Goal: Task Accomplishment & Management: Manage account settings

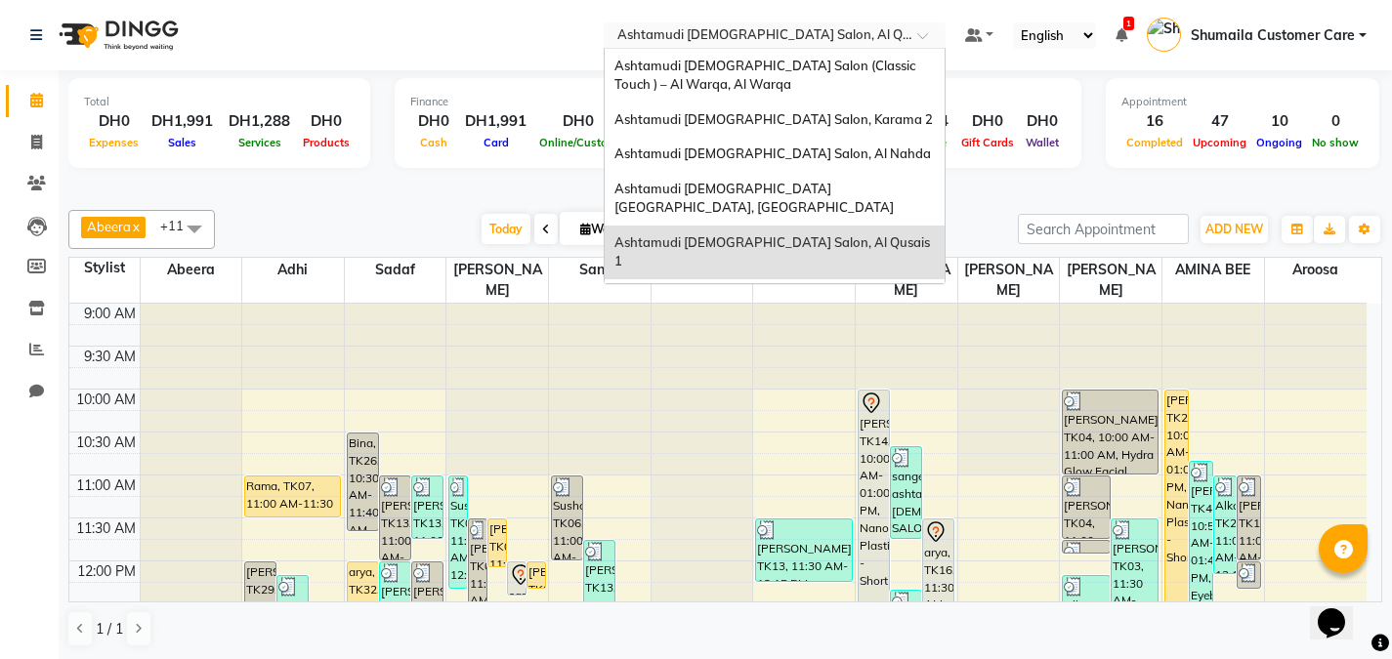
scroll to position [345, 0]
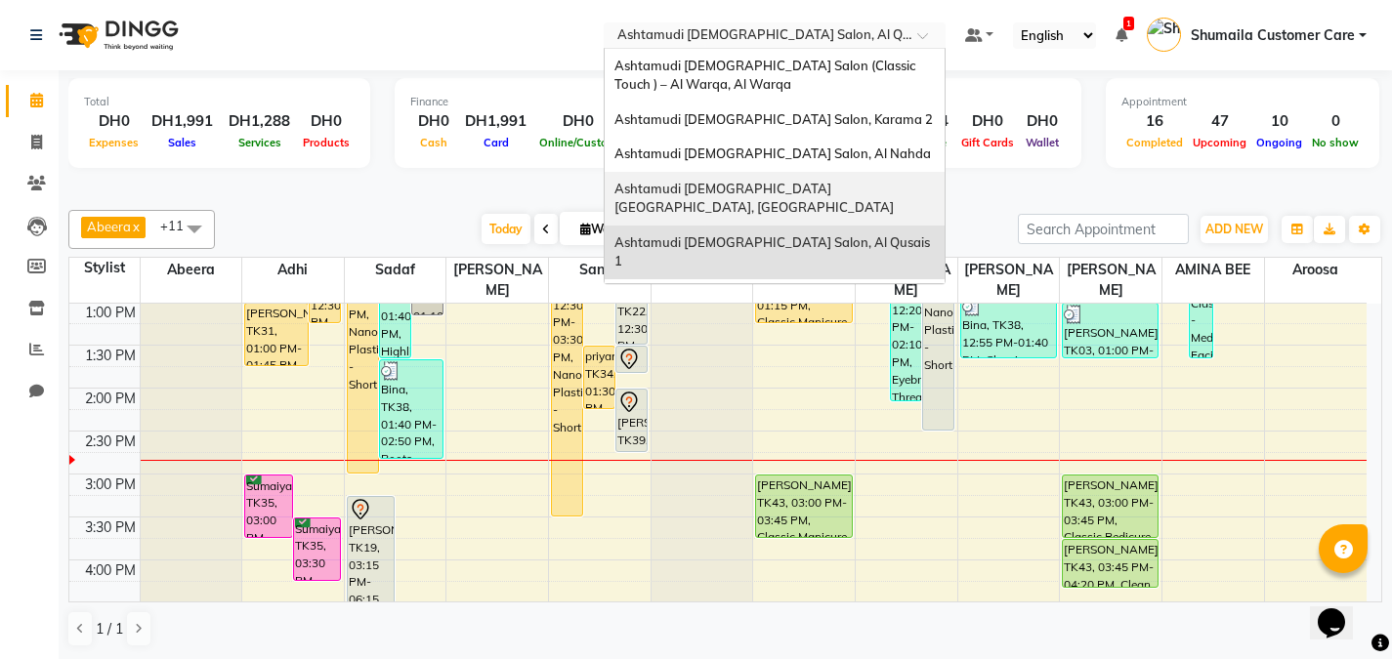
click at [814, 178] on div "Ashtamudi [DEMOGRAPHIC_DATA] [GEOGRAPHIC_DATA], [GEOGRAPHIC_DATA]" at bounding box center [775, 199] width 340 height 54
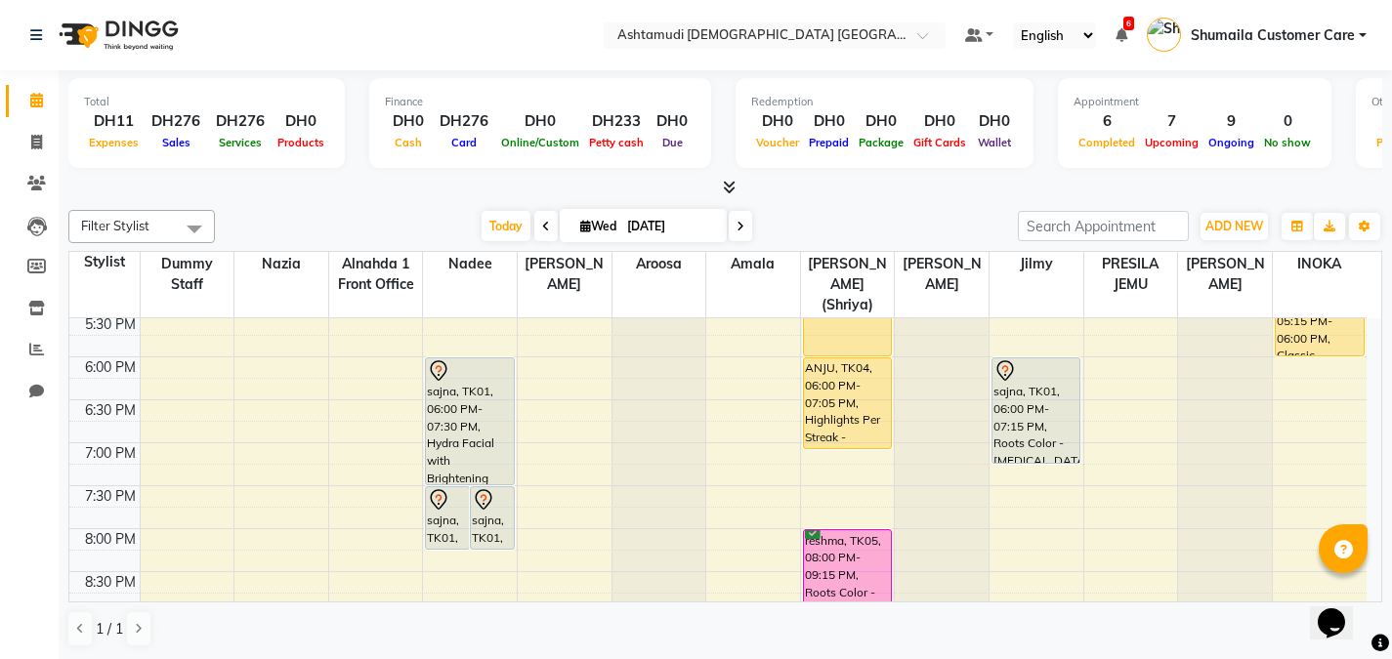
scroll to position [918, 0]
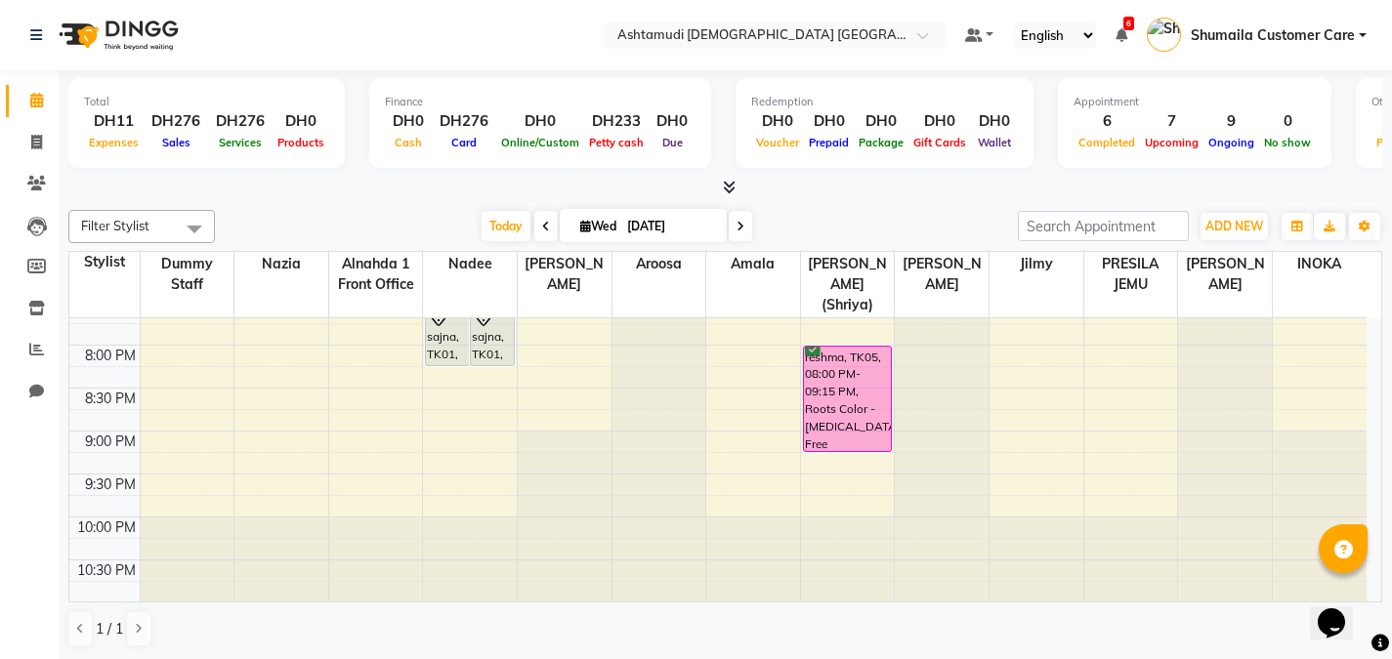
click at [729, 226] on span at bounding box center [740, 226] width 23 height 30
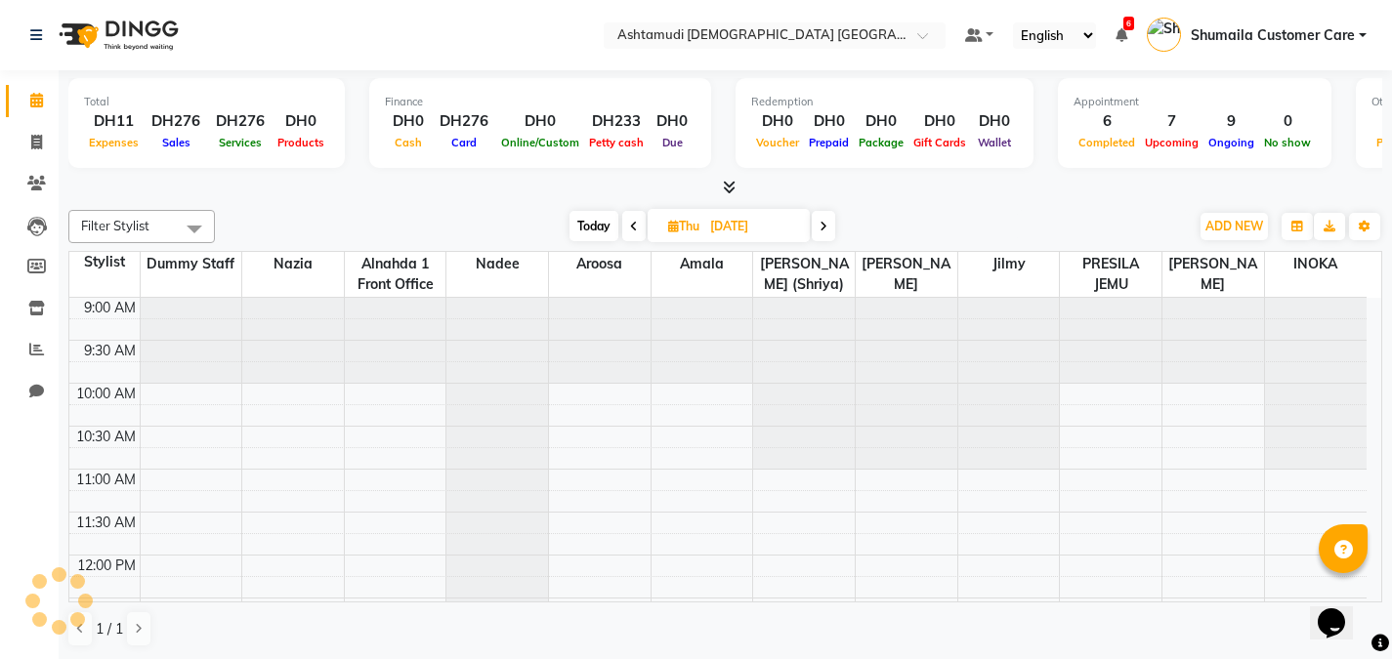
scroll to position [431, 0]
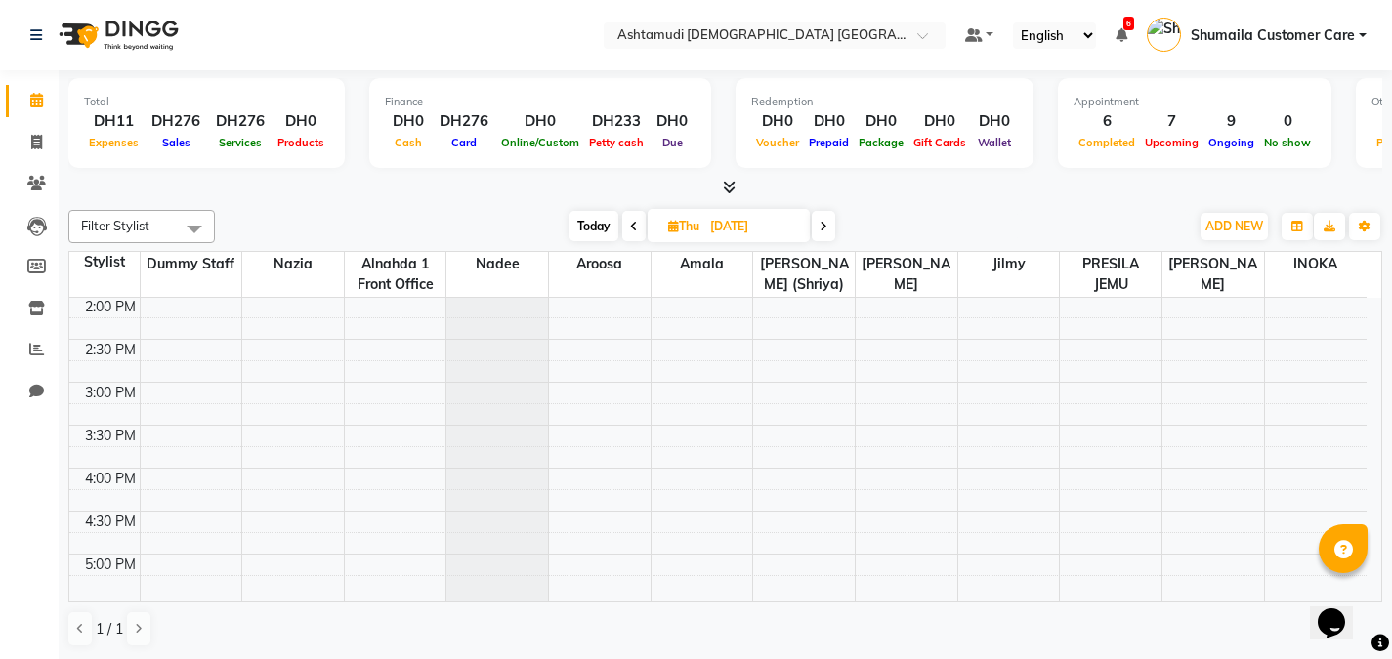
click at [825, 227] on icon at bounding box center [823, 227] width 8 height 12
type input "05-09-2025"
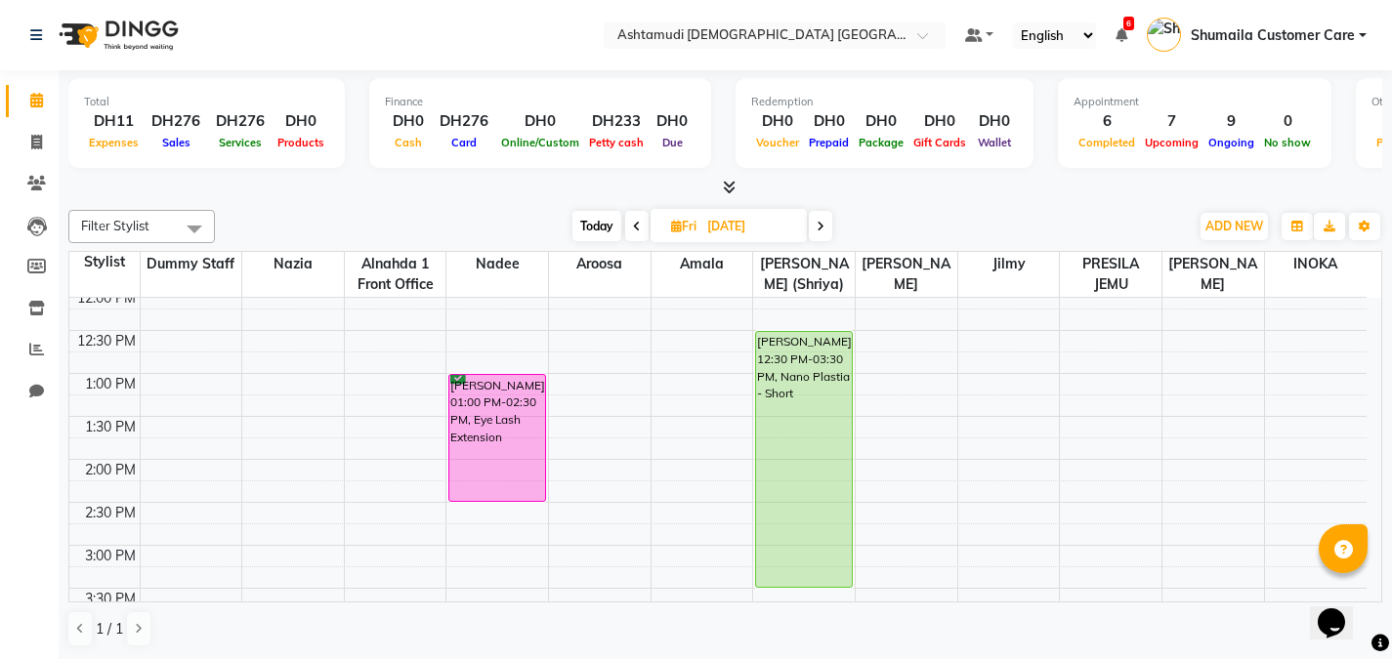
scroll to position [266, 0]
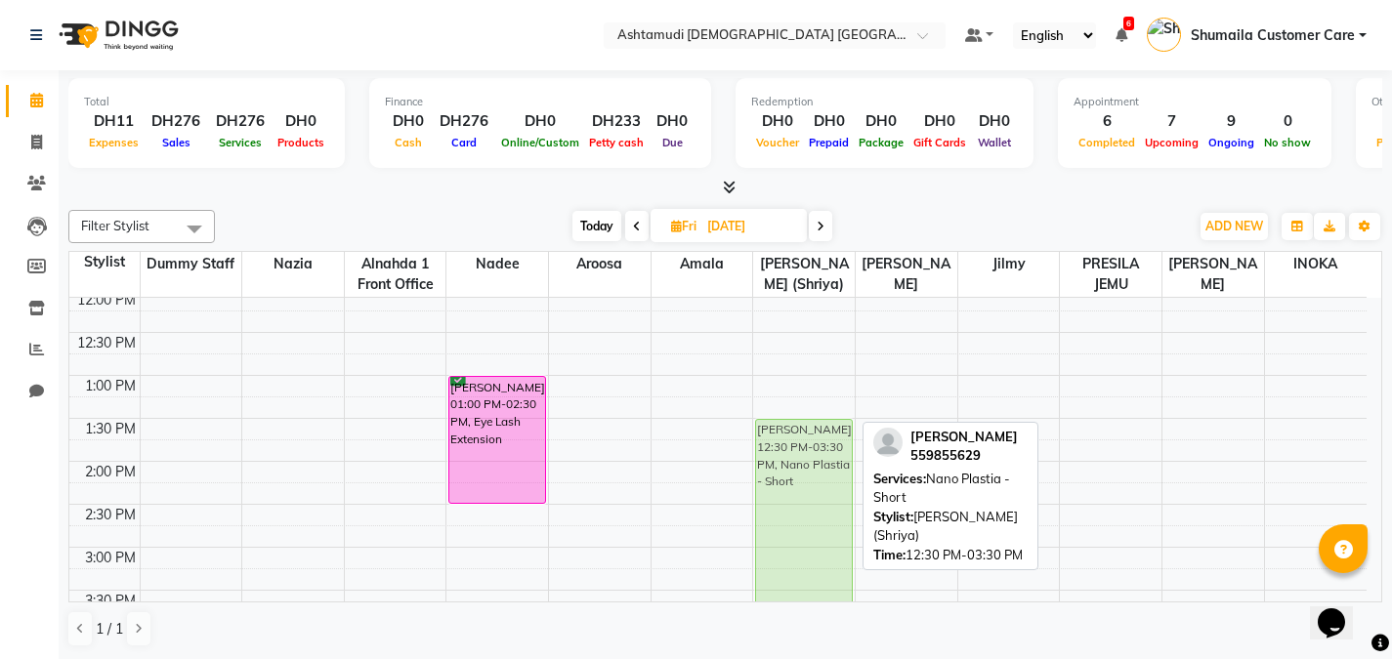
drag, startPoint x: 808, startPoint y: 341, endPoint x: 811, endPoint y: 417, distance: 76.2
click at [811, 417] on div "9:00 AM 9:30 AM 10:00 AM 10:30 AM 11:00 AM 11:30 AM 12:00 PM 12:30 PM 1:00 PM 1…" at bounding box center [717, 633] width 1297 height 1202
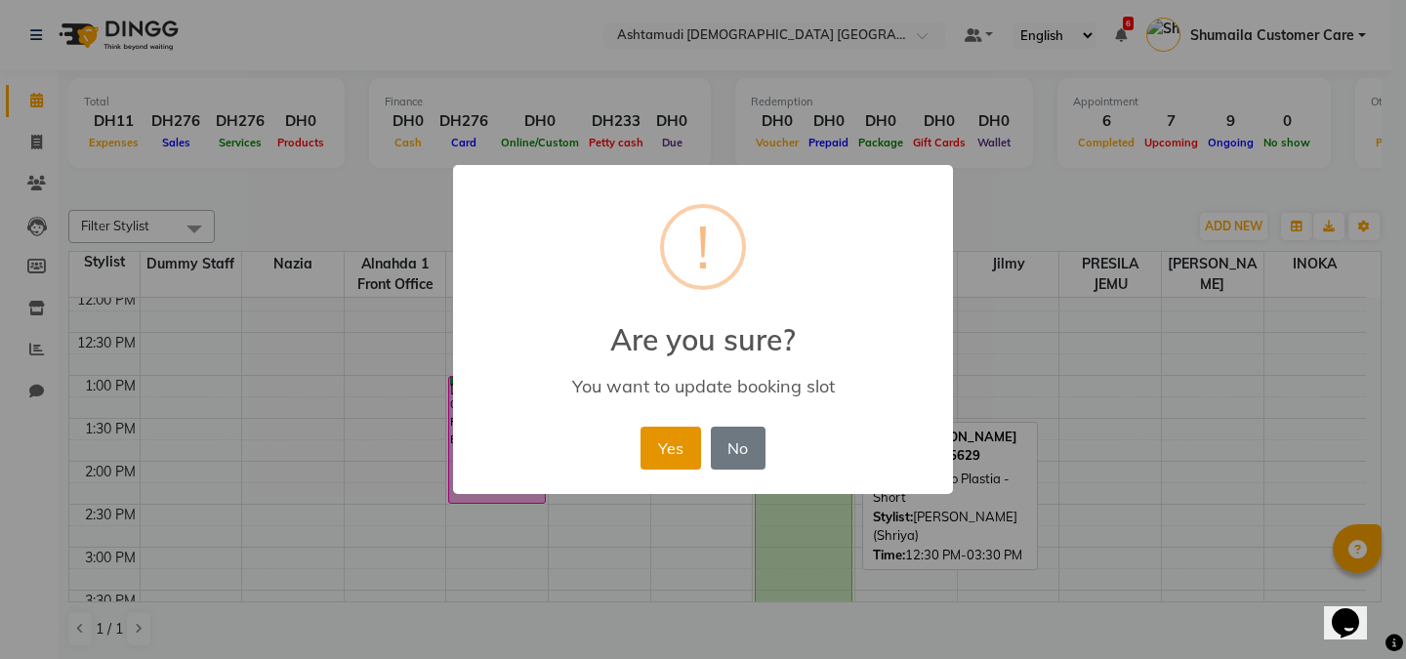
click at [653, 452] on button "Yes" at bounding box center [671, 448] width 60 height 43
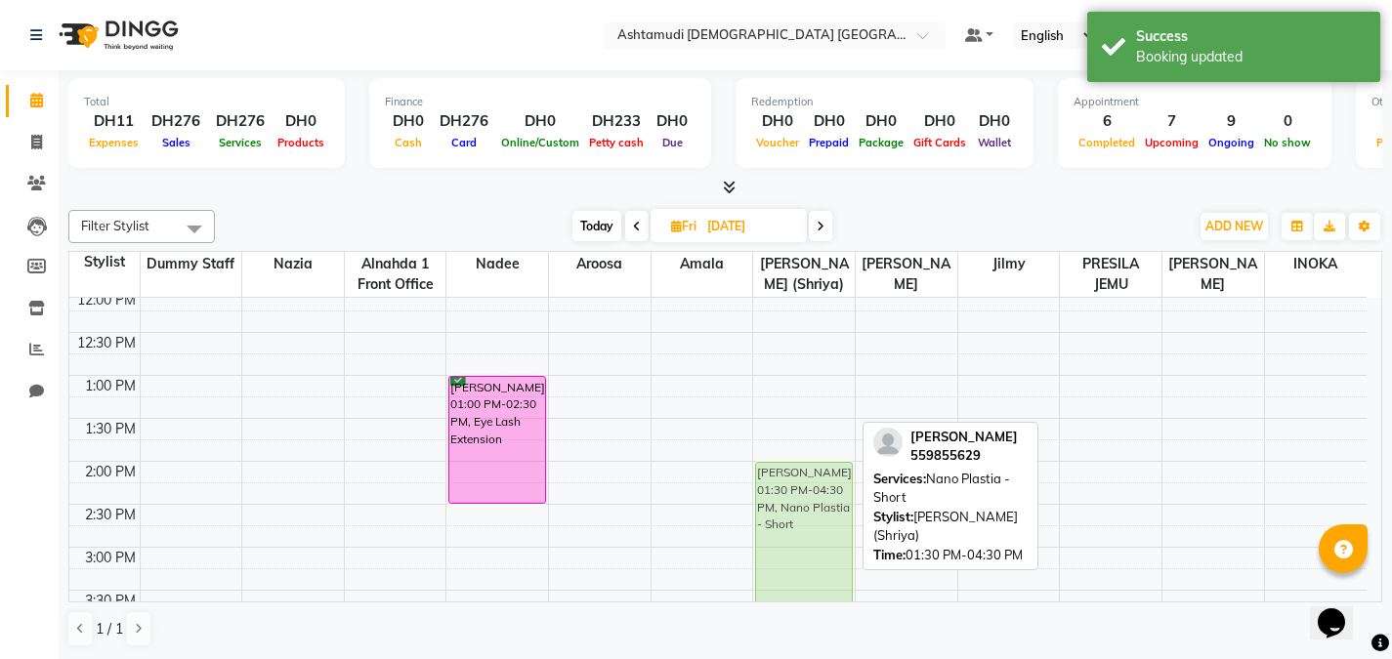
drag, startPoint x: 776, startPoint y: 477, endPoint x: 775, endPoint y: 521, distance: 44.0
click at [775, 521] on div "Jefferson Dcruz, 01:30 PM-04:30 PM, Nano Plastia - Short Jefferson Dcruz, 01:30…" at bounding box center [804, 633] width 102 height 1202
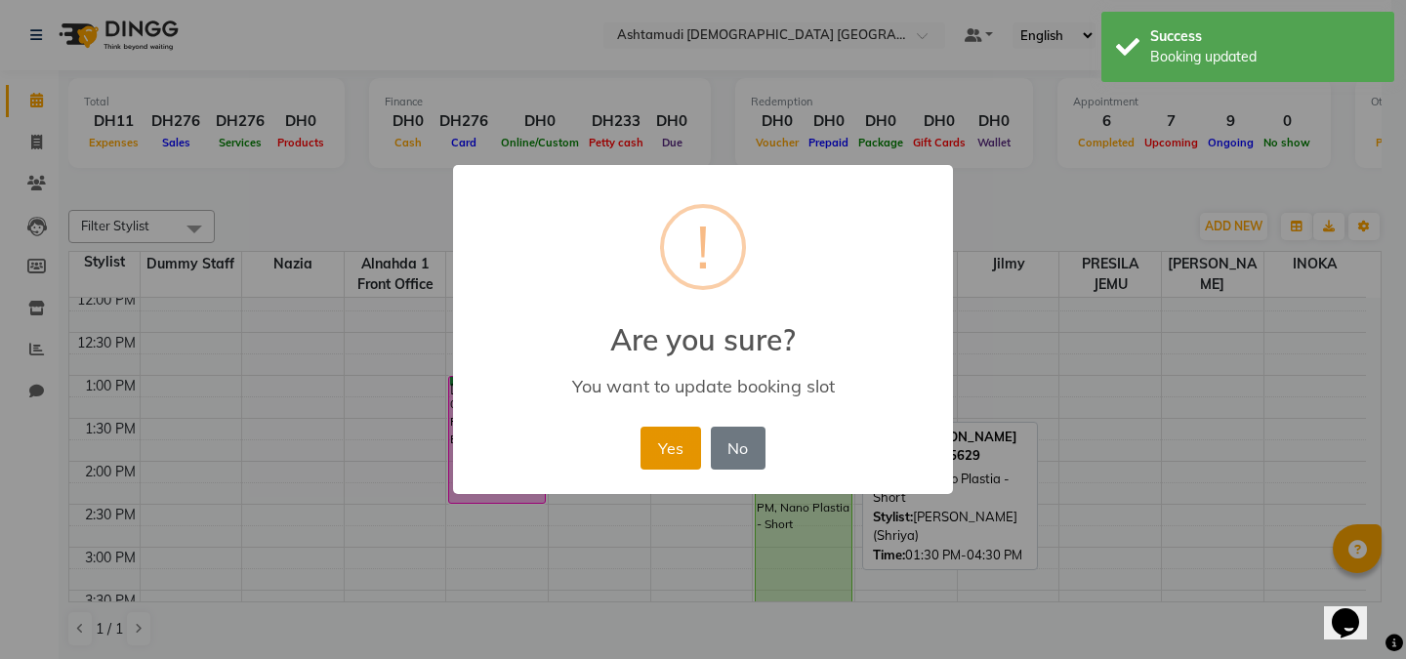
click at [666, 462] on button "Yes" at bounding box center [671, 448] width 60 height 43
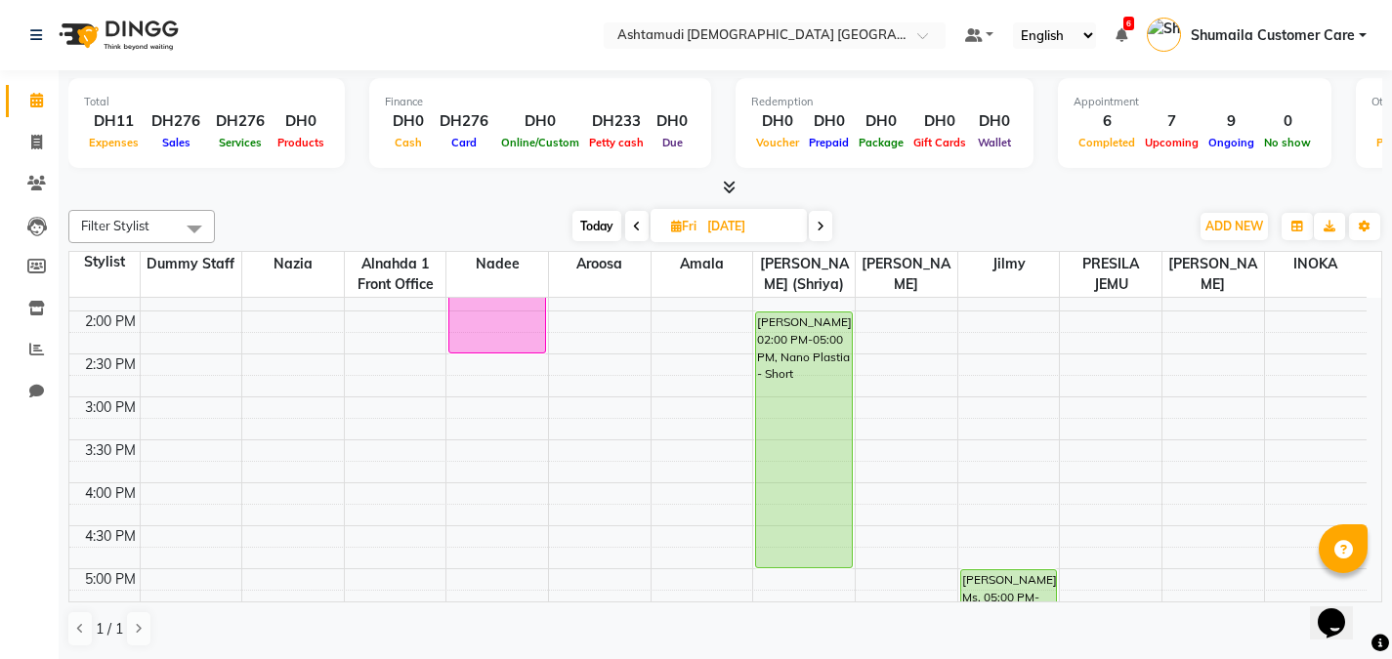
scroll to position [407, 0]
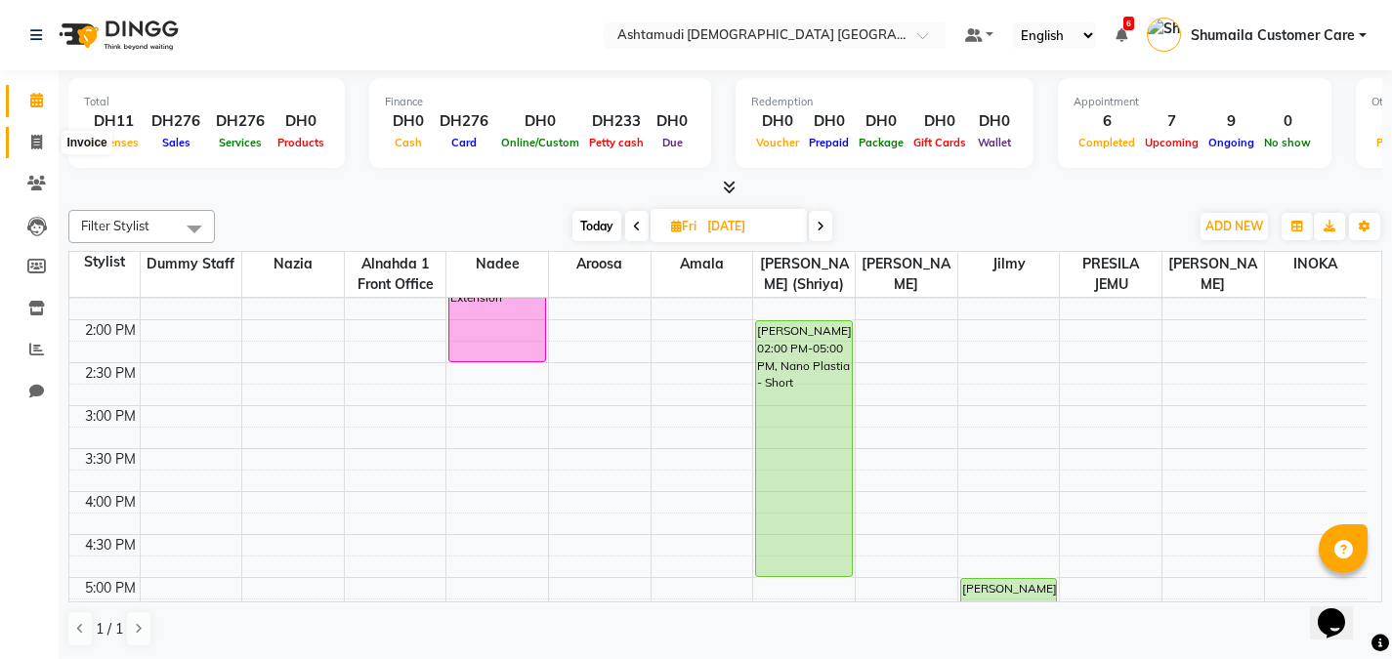
click at [36, 146] on icon at bounding box center [36, 142] width 11 height 15
select select "service"
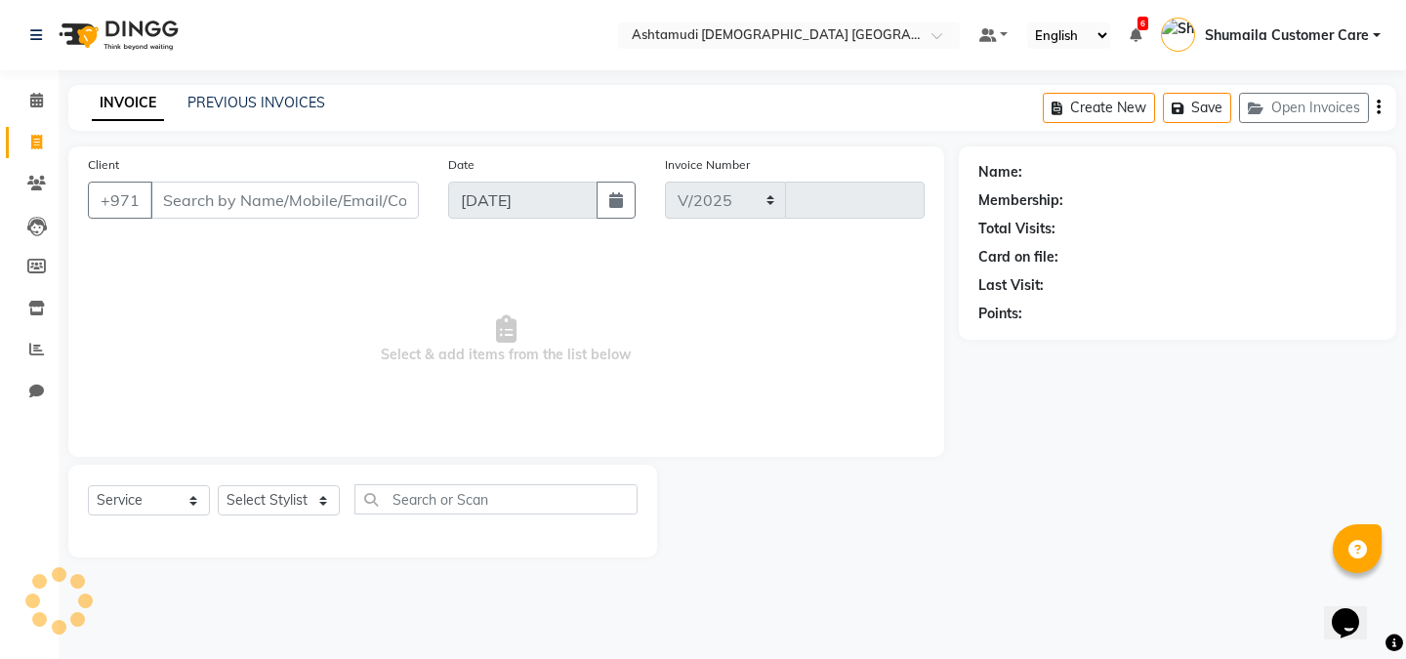
select select "7242"
type input "2606"
click at [25, 182] on span at bounding box center [37, 184] width 34 height 22
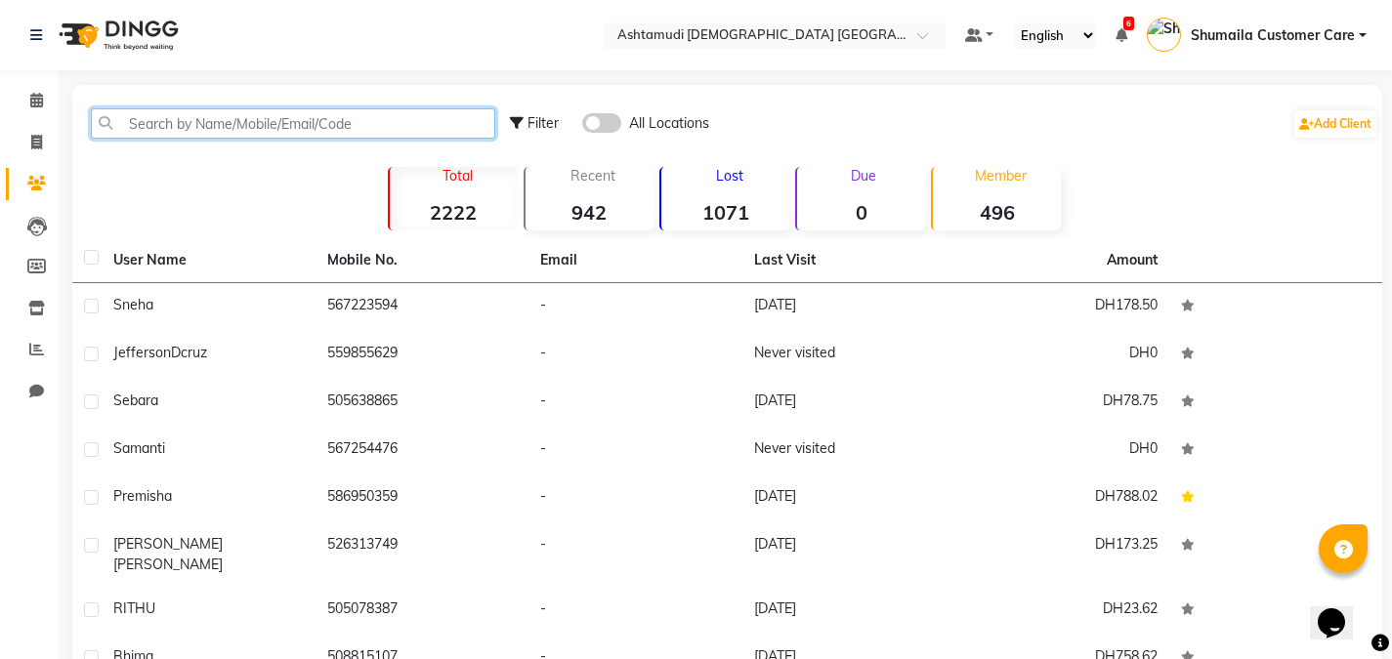
click at [327, 124] on input "text" at bounding box center [293, 123] width 404 height 30
paste input "50 303 1635"
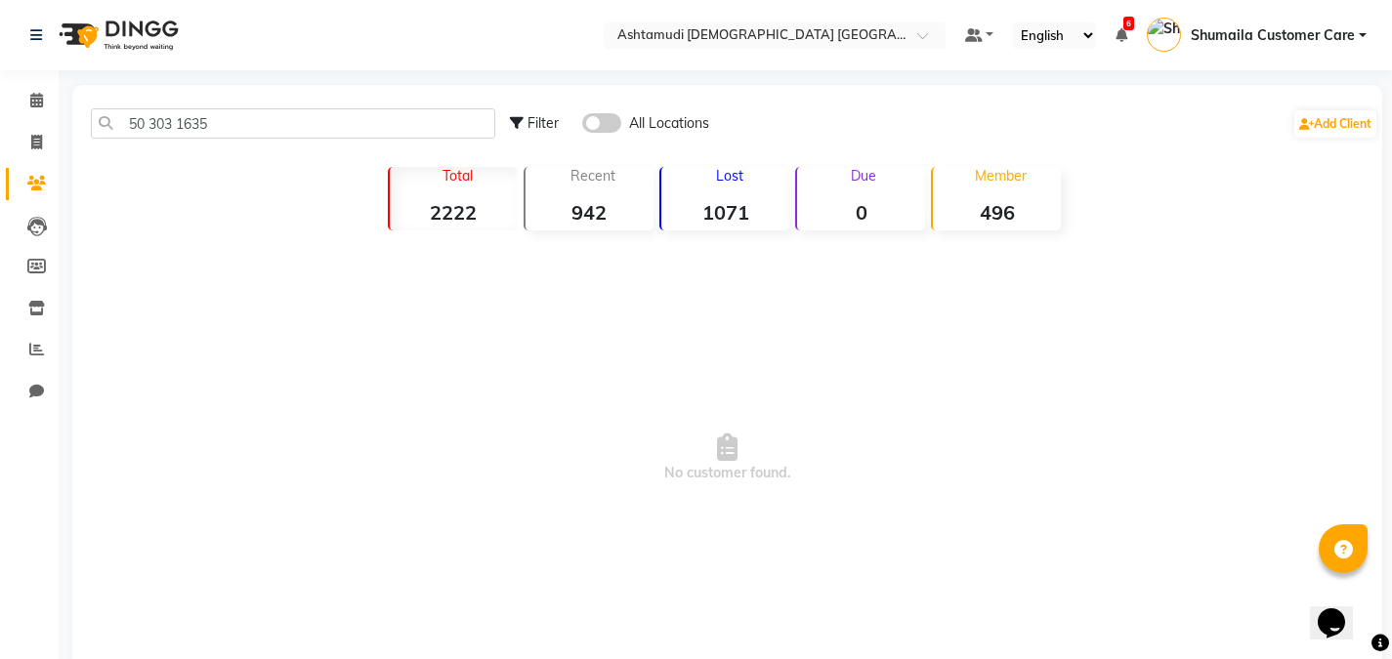
click at [607, 122] on span at bounding box center [601, 123] width 39 height 20
click at [582, 126] on input "checkbox" at bounding box center [582, 126] width 0 height 0
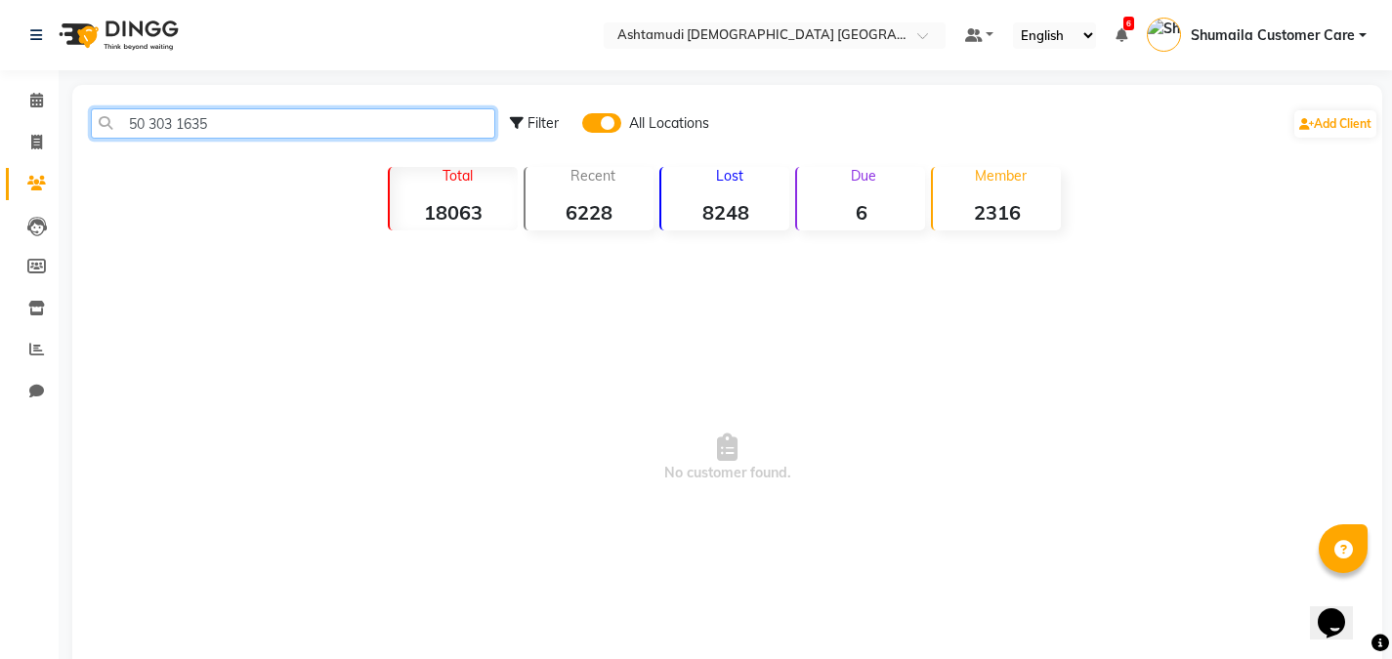
click at [180, 123] on input "50 303 1635" at bounding box center [293, 123] width 404 height 30
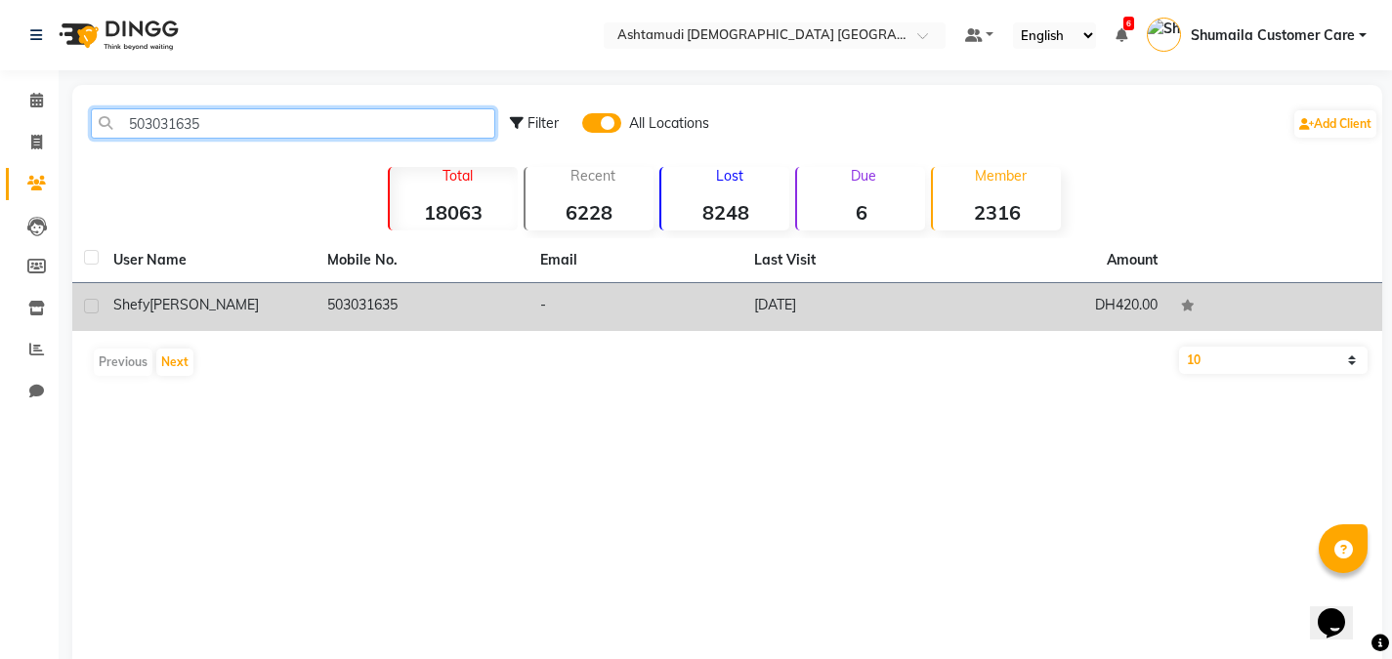
type input "503031635"
click at [194, 314] on div "Shefy Shibin Joy" at bounding box center [208, 305] width 190 height 21
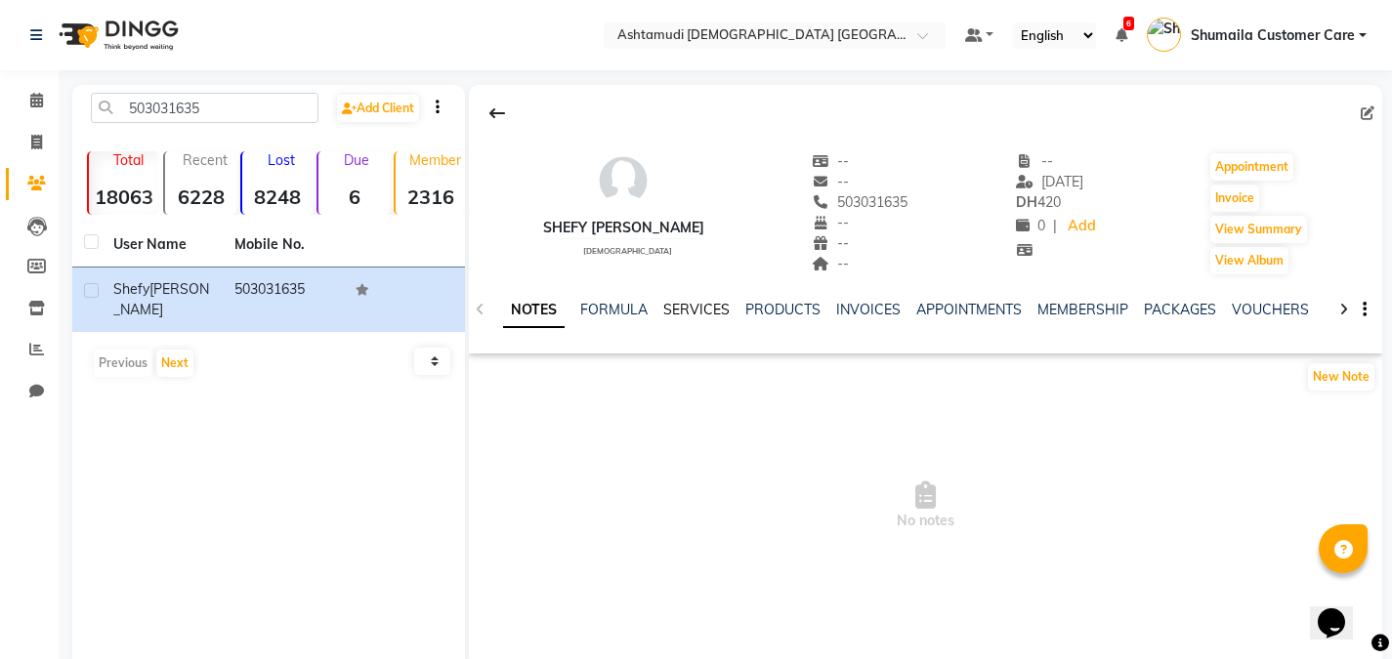
click at [698, 302] on link "SERVICES" at bounding box center [696, 310] width 66 height 18
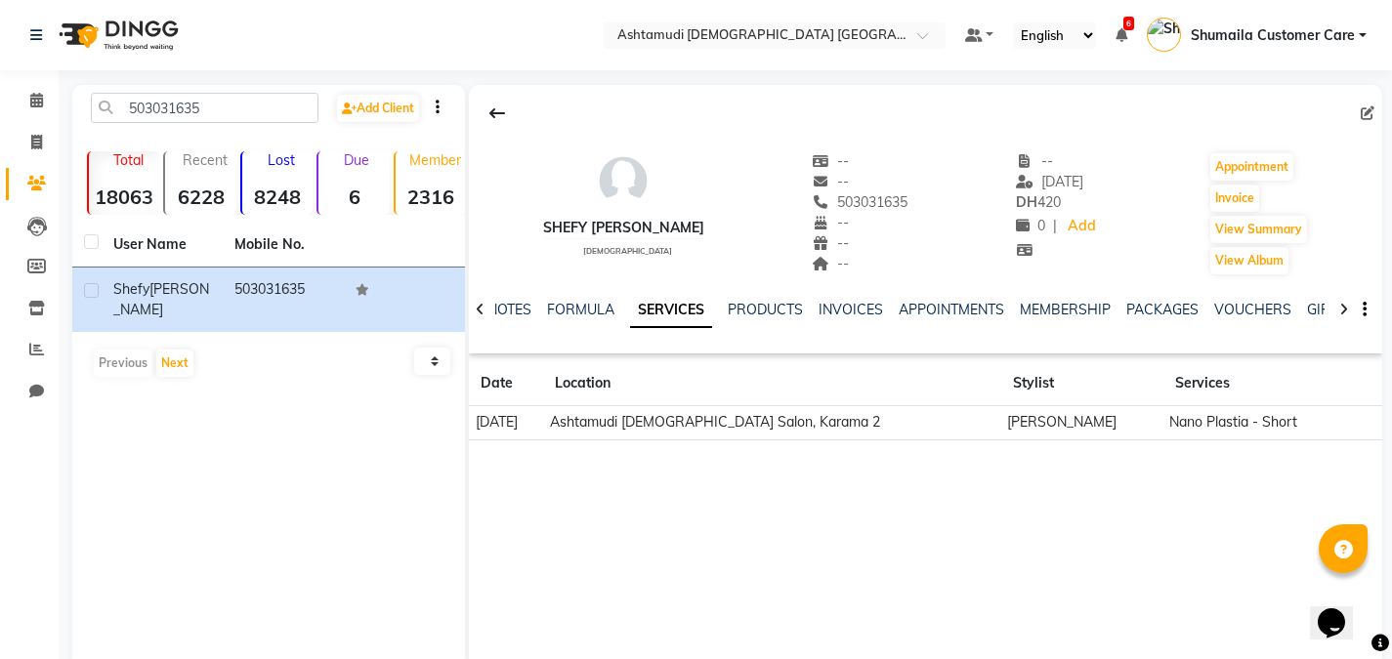
click at [900, 417] on td "Ashtamudi [DEMOGRAPHIC_DATA] Salon, Karama 2" at bounding box center [771, 423] width 457 height 34
click at [829, 429] on td "Ashtamudi [DEMOGRAPHIC_DATA] Salon, Karama 2" at bounding box center [771, 423] width 457 height 34
click at [1246, 421] on td "Nano Plastia - Short" at bounding box center [1257, 423] width 188 height 34
click at [856, 309] on link "INVOICES" at bounding box center [850, 310] width 64 height 18
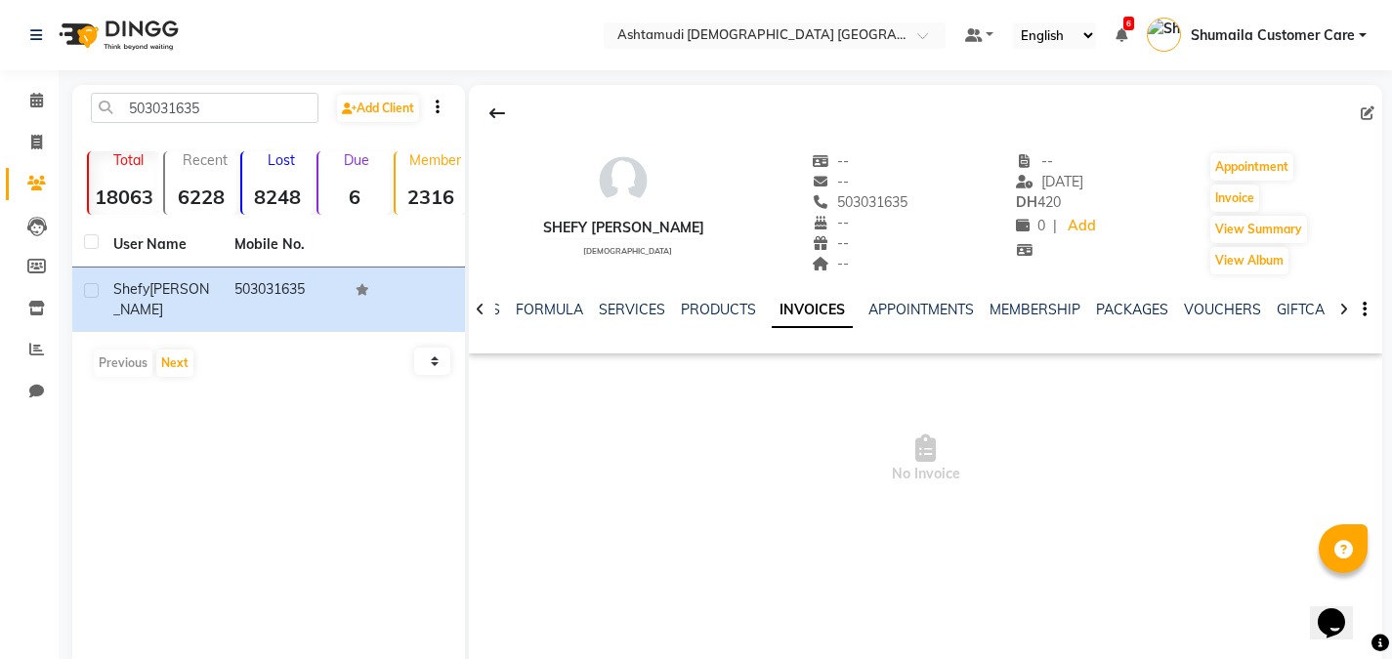
click at [907, 457] on span "No Invoice" at bounding box center [925, 458] width 913 height 195
click at [929, 463] on span "No Invoice" at bounding box center [925, 458] width 913 height 195
click at [689, 313] on link "PRODUCTS" at bounding box center [718, 310] width 75 height 18
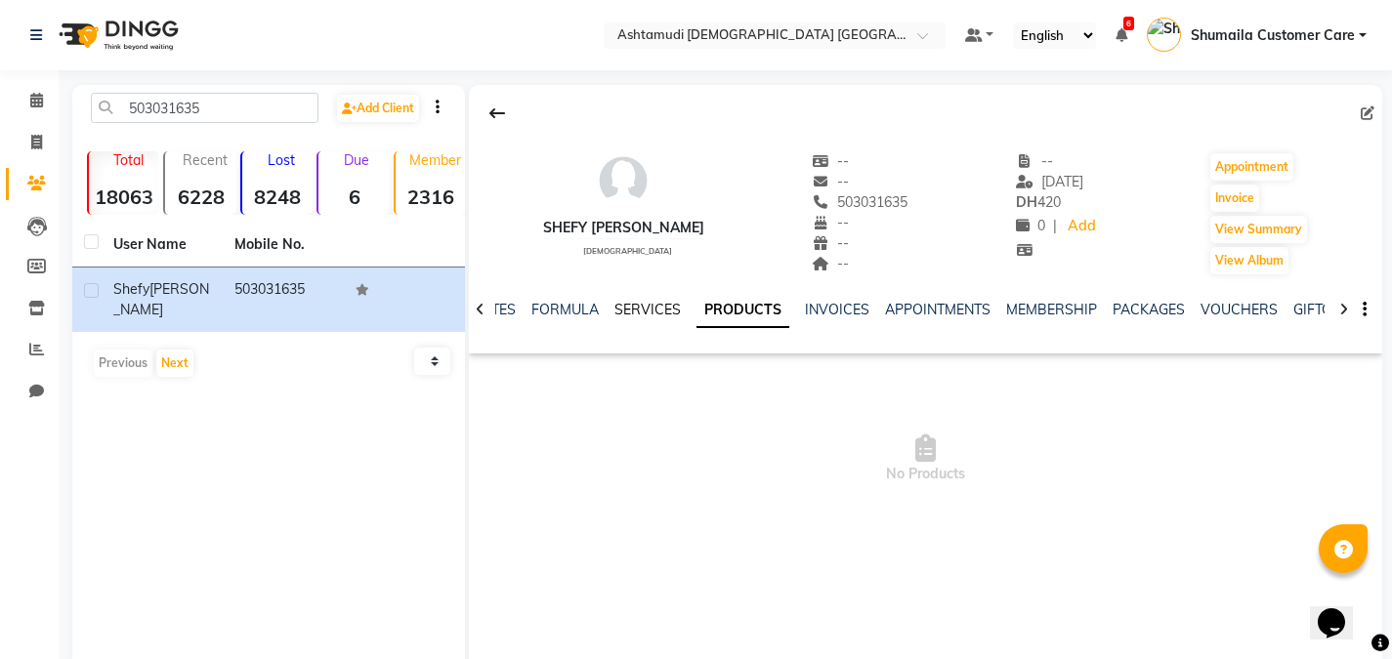
click at [655, 301] on link "SERVICES" at bounding box center [647, 310] width 66 height 18
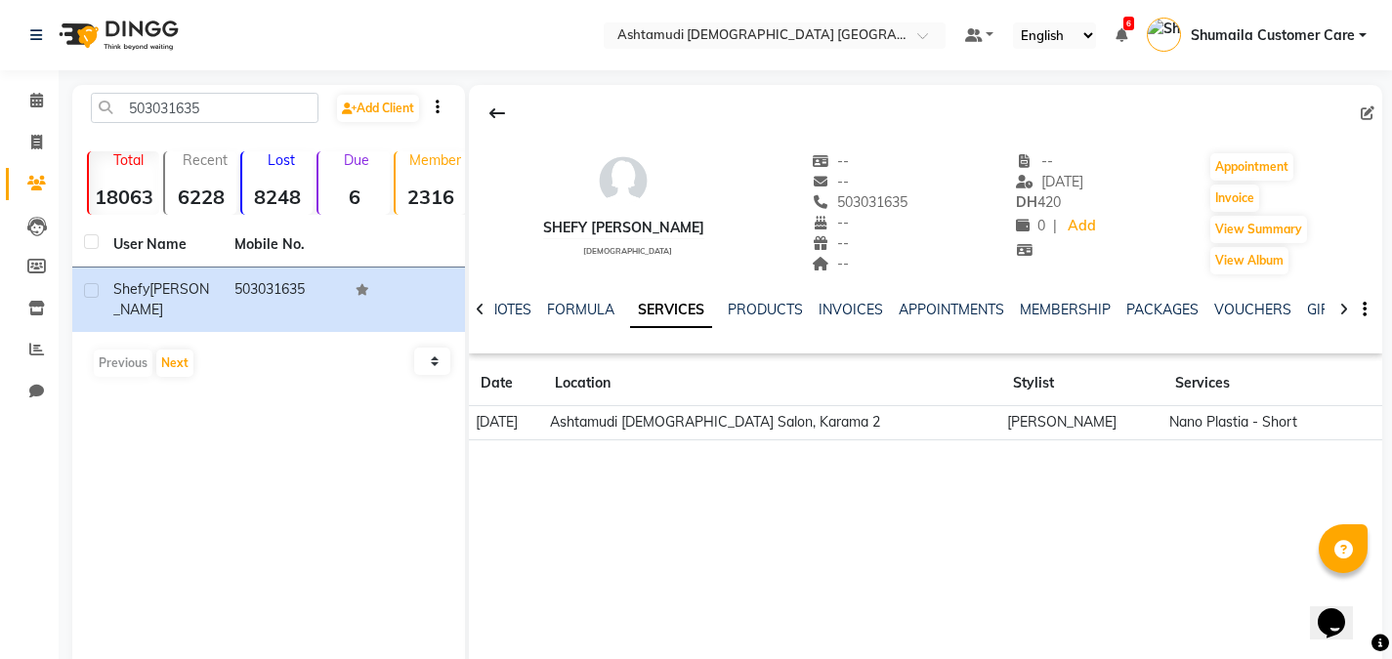
click at [944, 431] on td "Ashtamudi [DEMOGRAPHIC_DATA] Salon, Karama 2" at bounding box center [771, 423] width 457 height 34
click at [857, 299] on div "NOTES FORMULA SERVICES PRODUCTS INVOICES APPOINTMENTS MEMBERSHIP PACKAGES VOUCH…" at bounding box center [925, 309] width 913 height 67
click at [846, 315] on link "INVOICES" at bounding box center [850, 310] width 64 height 18
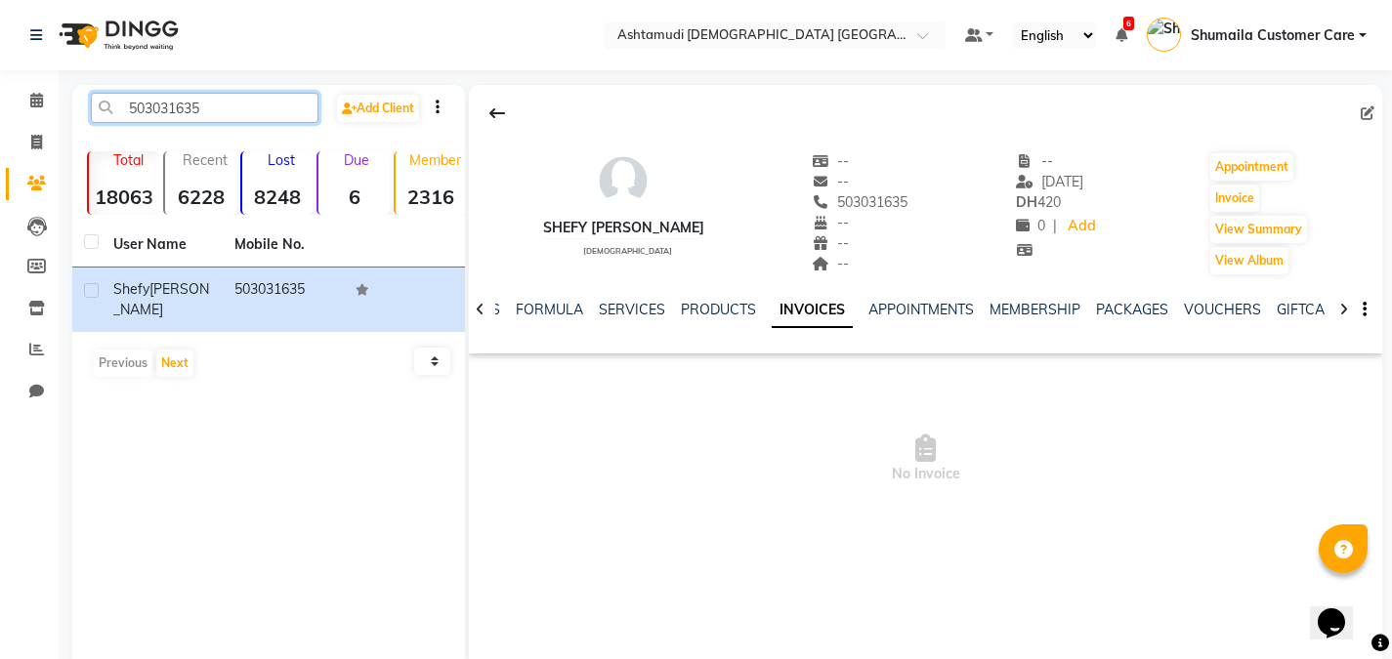
click at [249, 99] on input "503031635" at bounding box center [205, 108] width 228 height 30
click at [635, 311] on link "SERVICES" at bounding box center [632, 310] width 66 height 18
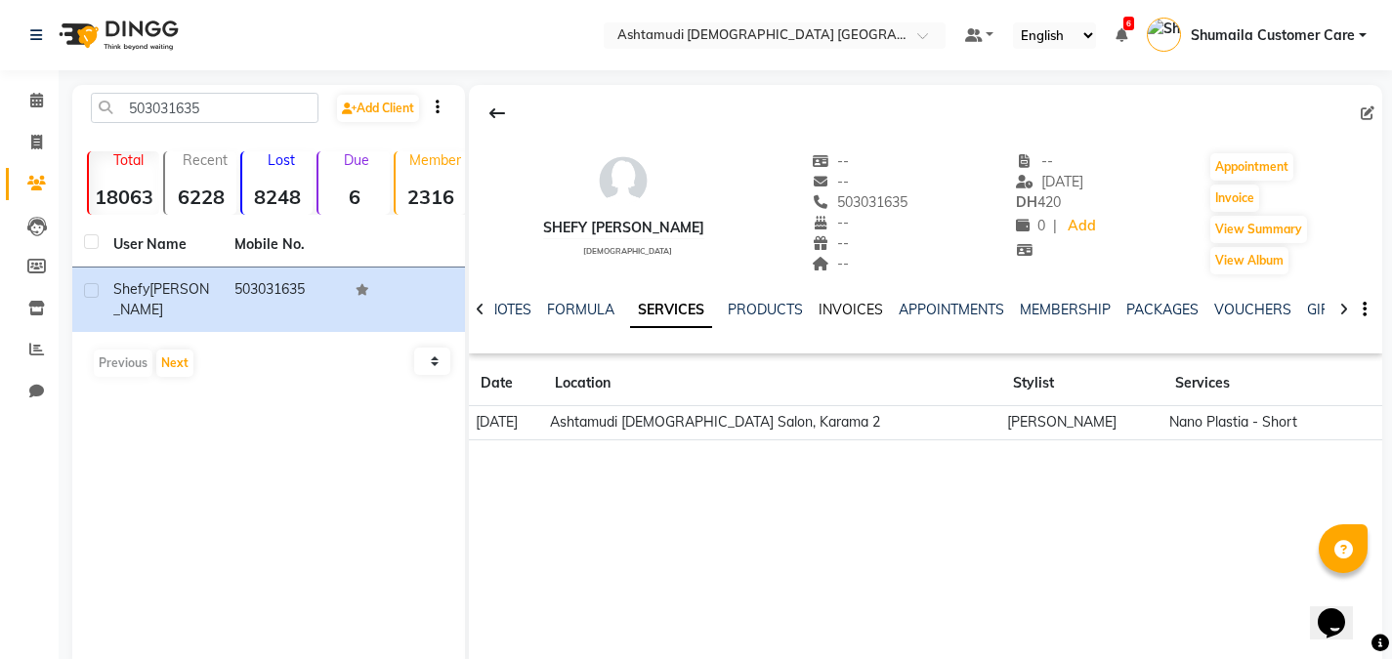
click at [853, 317] on link "INVOICES" at bounding box center [850, 310] width 64 height 18
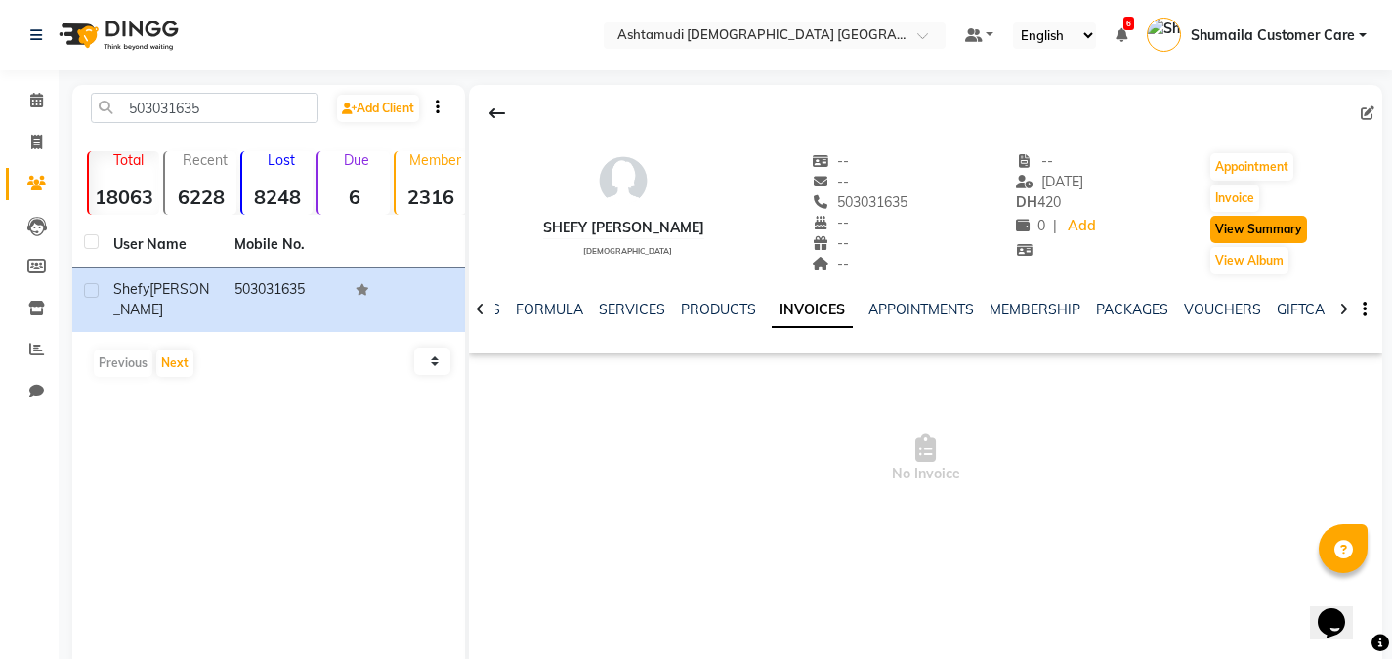
click at [1262, 231] on button "View Summary" at bounding box center [1258, 229] width 97 height 27
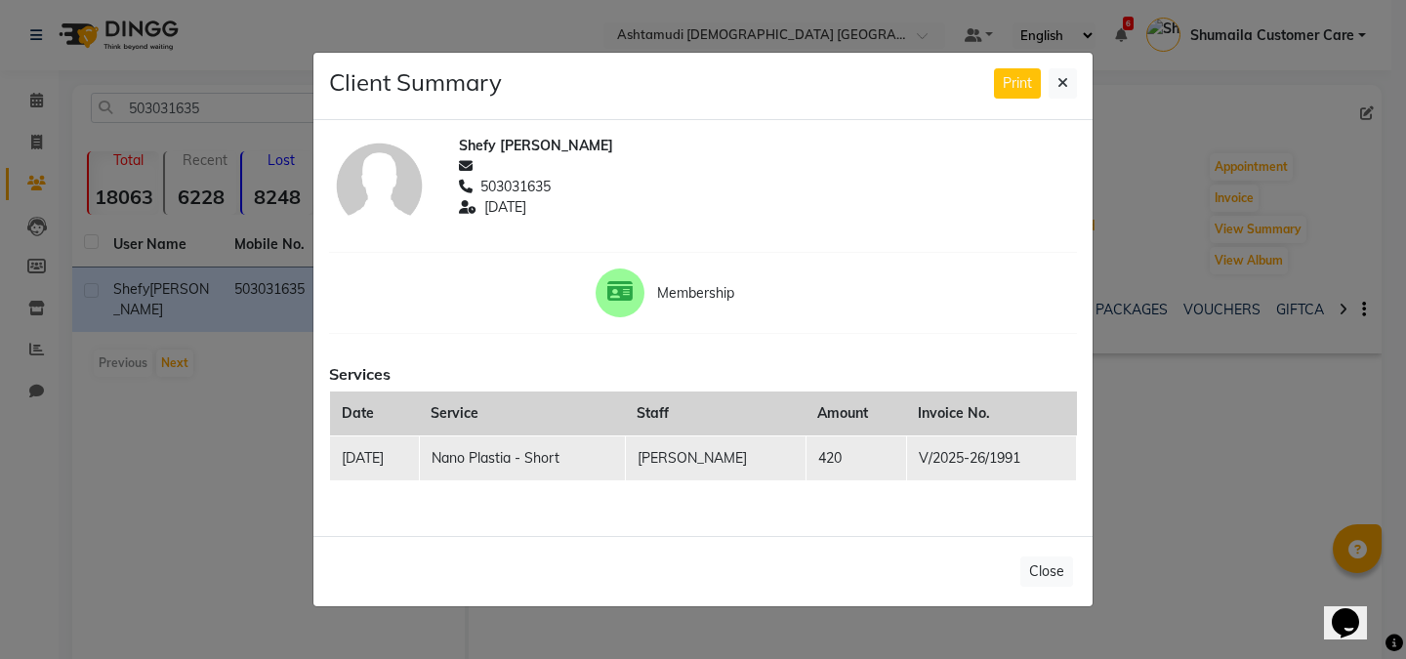
click at [981, 463] on td "V/2025-26/1991" at bounding box center [991, 459] width 170 height 45
drag, startPoint x: 1031, startPoint y: 461, endPoint x: 912, endPoint y: 467, distance: 119.3
click at [912, 467] on td "V/2025-26/1991" at bounding box center [991, 459] width 170 height 45
copy td "V/2025-26/1991"
click at [196, 593] on ngb-modal-window "Client Summary Print Shefy Shibin Joy 503031635 2025-08-29 Membership Services …" at bounding box center [703, 329] width 1406 height 659
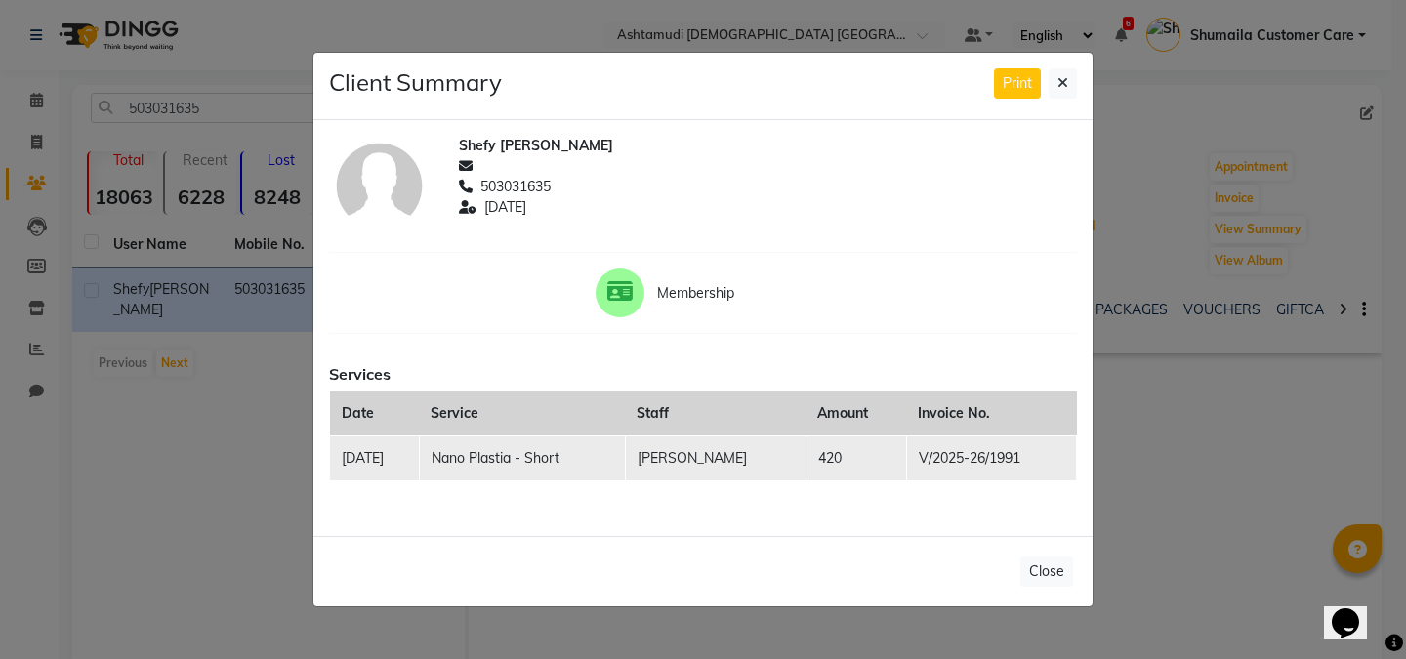
click at [1171, 168] on ngb-modal-window "Client Summary Print Shefy Shibin Joy 503031635 2025-08-29 Membership Services …" at bounding box center [703, 329] width 1406 height 659
click at [1067, 68] on button at bounding box center [1063, 83] width 28 height 30
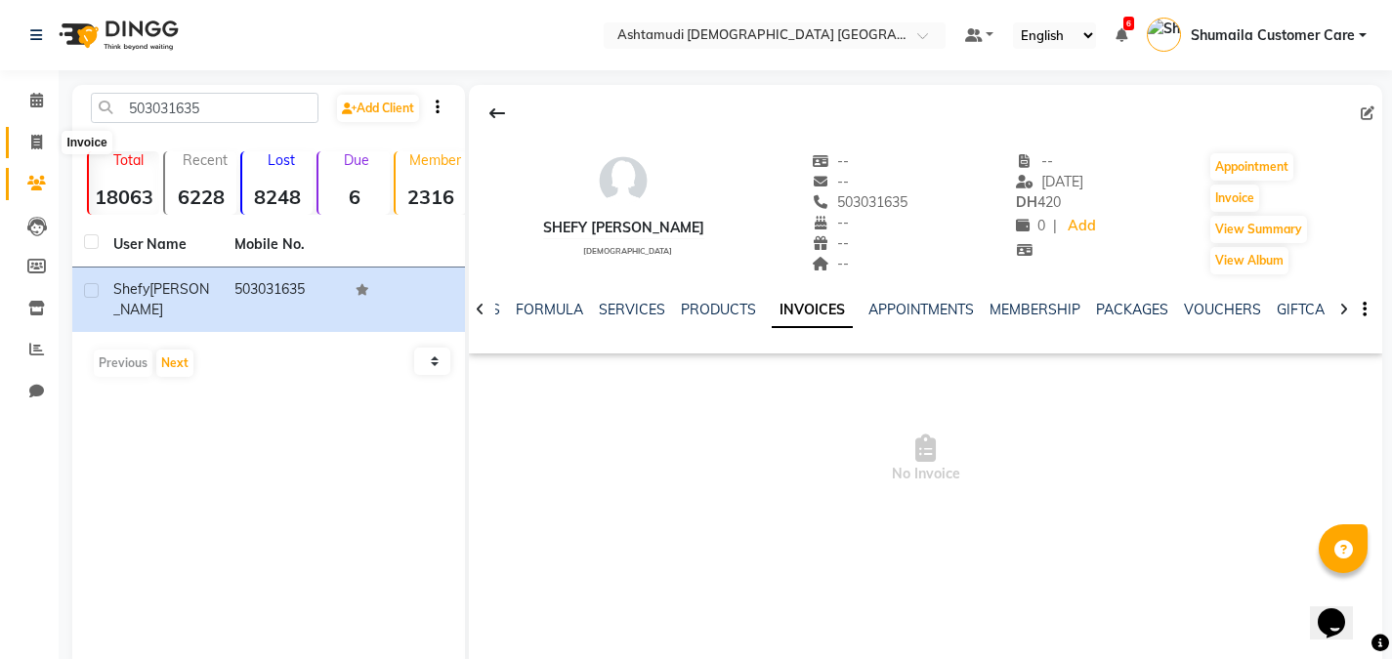
click at [41, 134] on span at bounding box center [37, 143] width 34 height 22
select select "service"
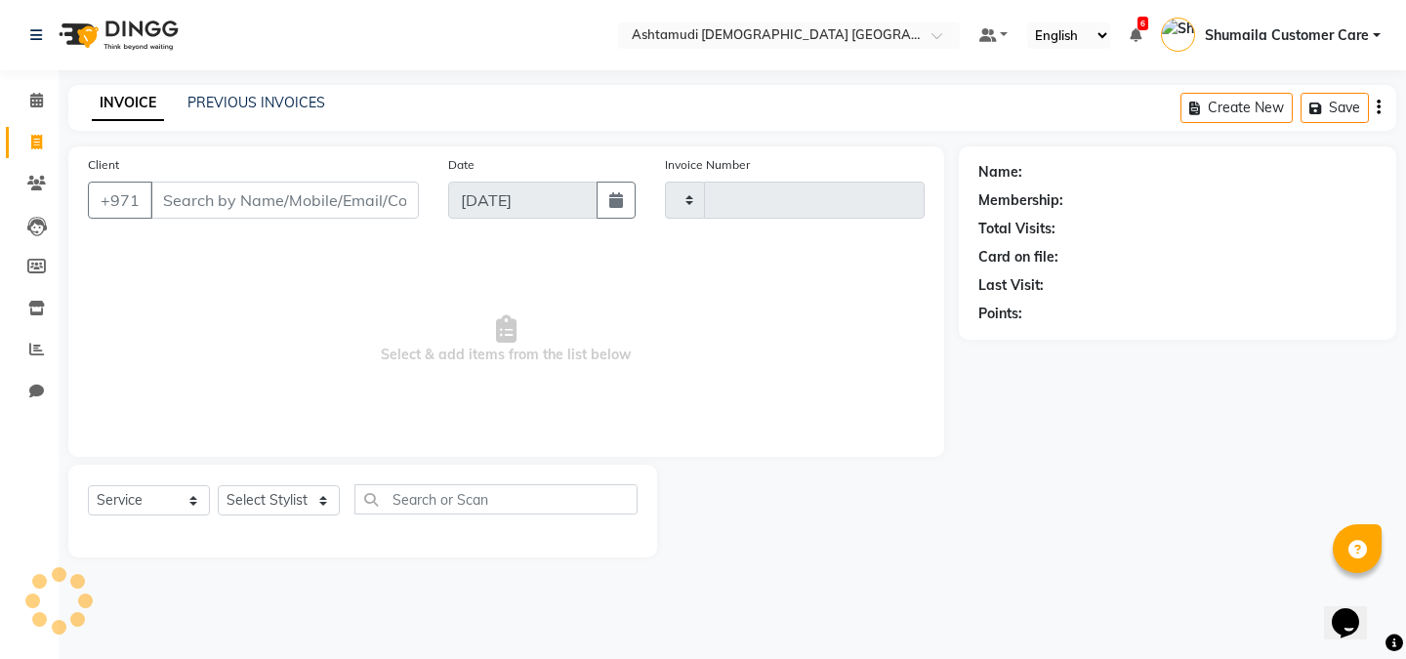
type input "2606"
select select "7242"
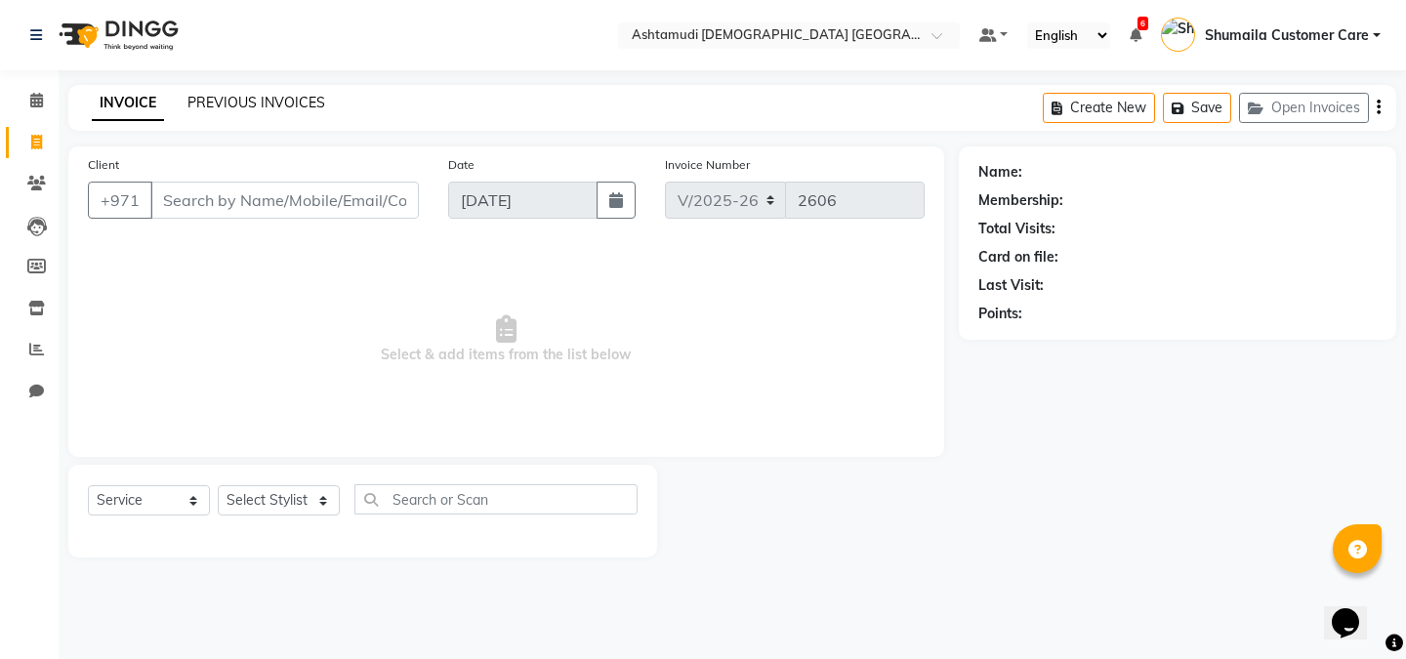
click at [280, 103] on link "PREVIOUS INVOICES" at bounding box center [257, 103] width 138 height 18
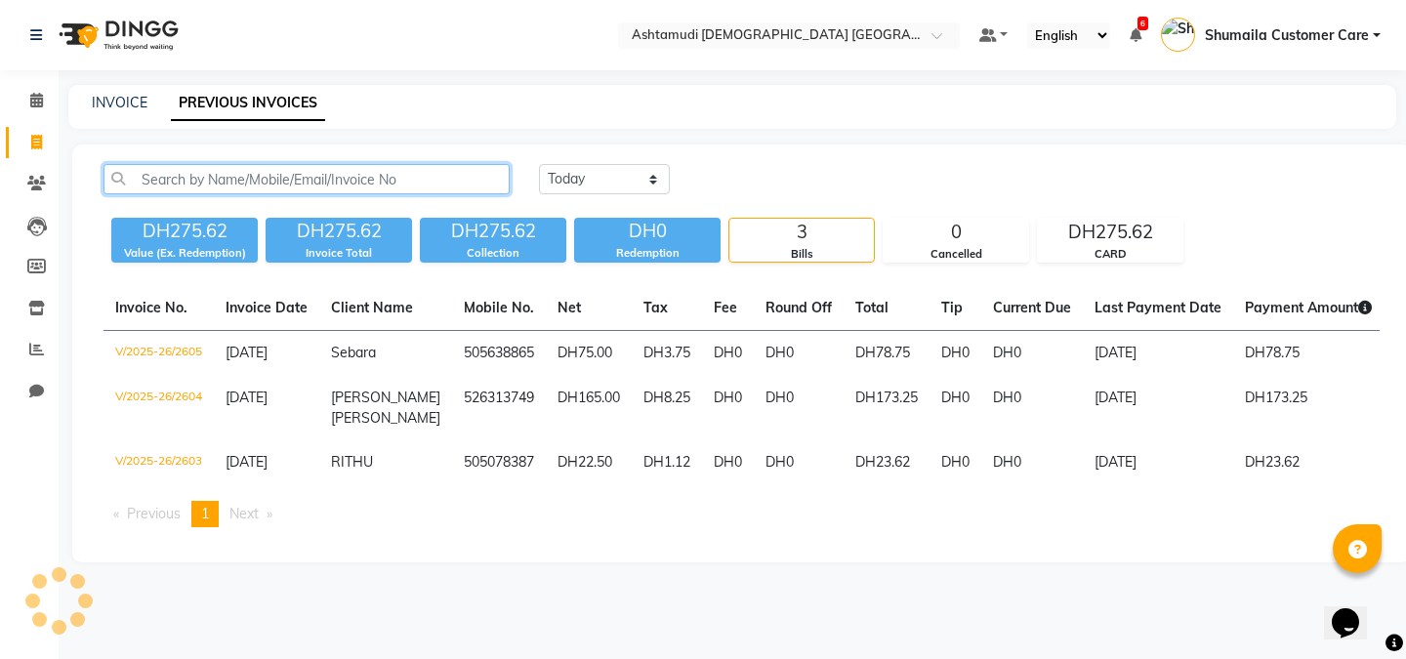
click at [173, 186] on input "text" at bounding box center [307, 179] width 406 height 30
paste input "V/2025-26/1991"
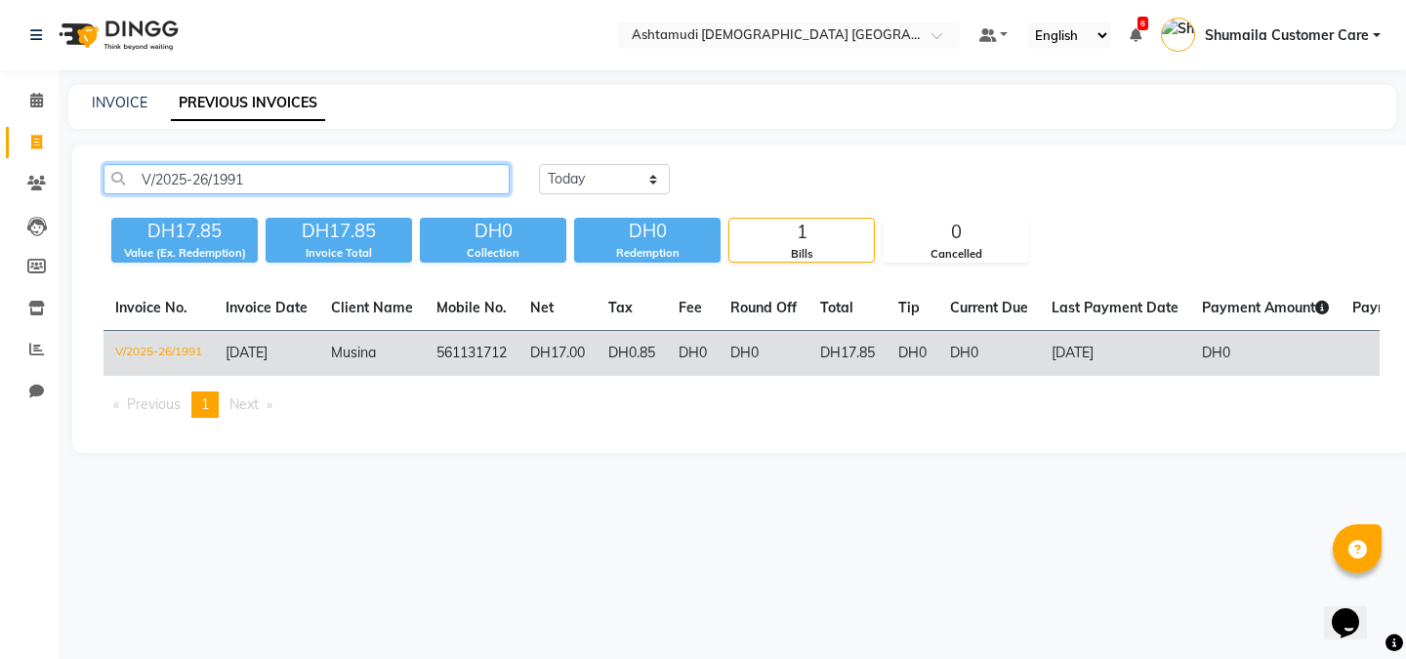
type input "V/2025-26/1991"
click at [313, 356] on td "29-07-2025" at bounding box center [266, 354] width 105 height 46
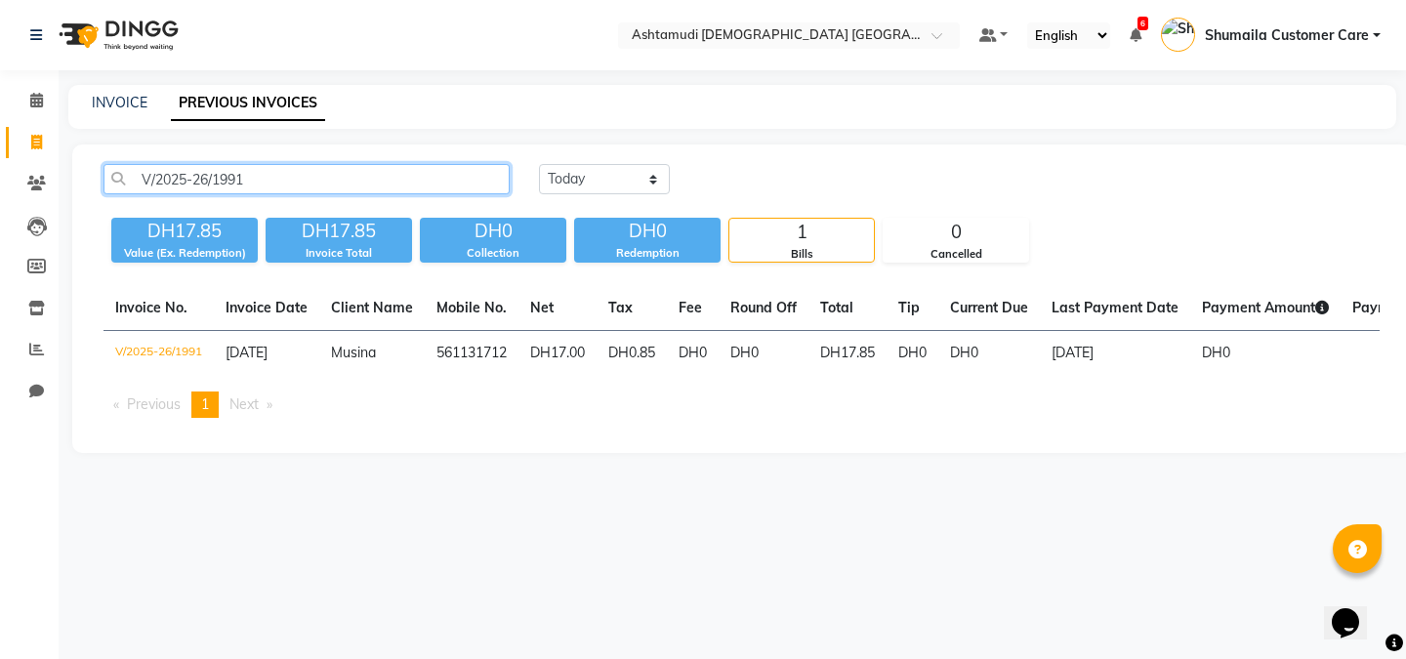
click at [310, 180] on input "V/2025-26/1991" at bounding box center [307, 179] width 406 height 30
select select "service"
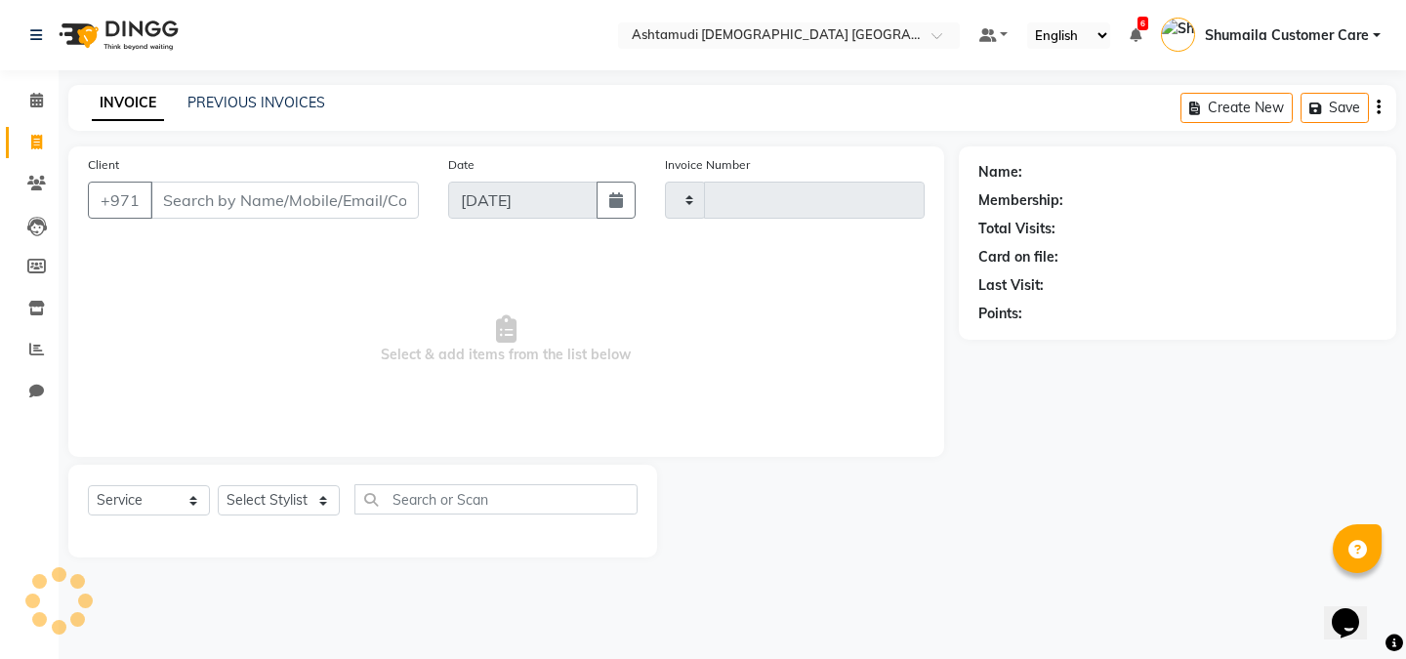
type input "2606"
select select "7242"
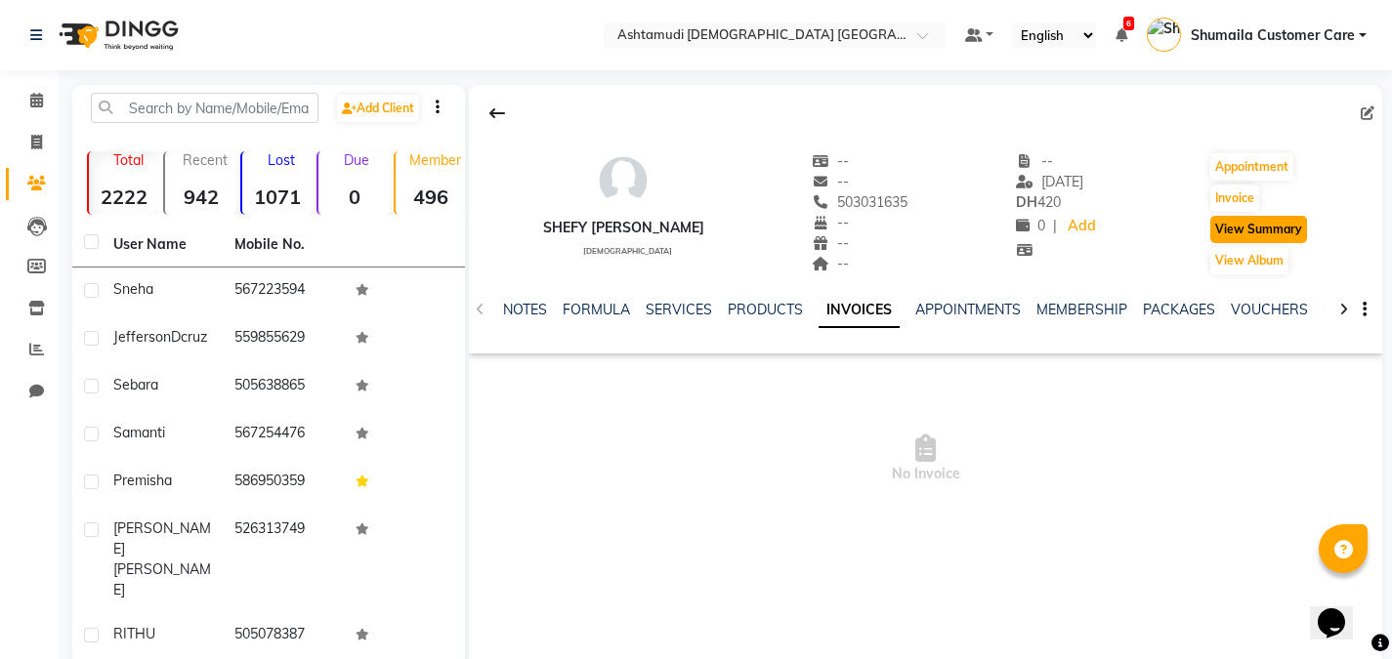
click at [1259, 227] on button "View Summary" at bounding box center [1258, 229] width 97 height 27
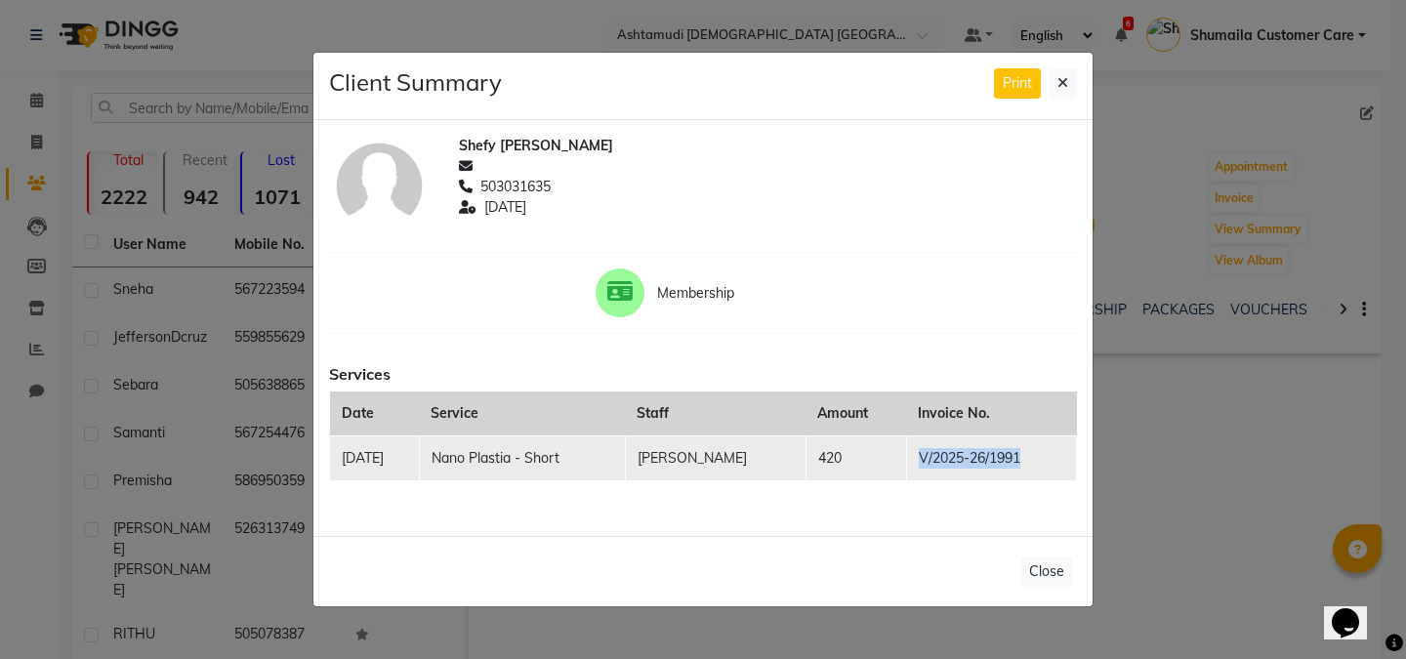
drag, startPoint x: 904, startPoint y: 457, endPoint x: 1059, endPoint y: 456, distance: 154.3
click at [1059, 456] on tr "29-08-2025 Nano Plastia - Short Suganya Devi 420 V/2025-26/1991" at bounding box center [703, 459] width 747 height 45
copy tr "V/2025-26/1991"
click at [34, 132] on ngb-modal-window "Client Summary Print Shefy Shibin Joy 503031635 2025-08-29 Membership Services …" at bounding box center [703, 329] width 1406 height 659
click at [35, 136] on ngb-modal-window "Client Summary Print Shefy Shibin Joy 503031635 2025-08-29 Membership Services …" at bounding box center [703, 329] width 1406 height 659
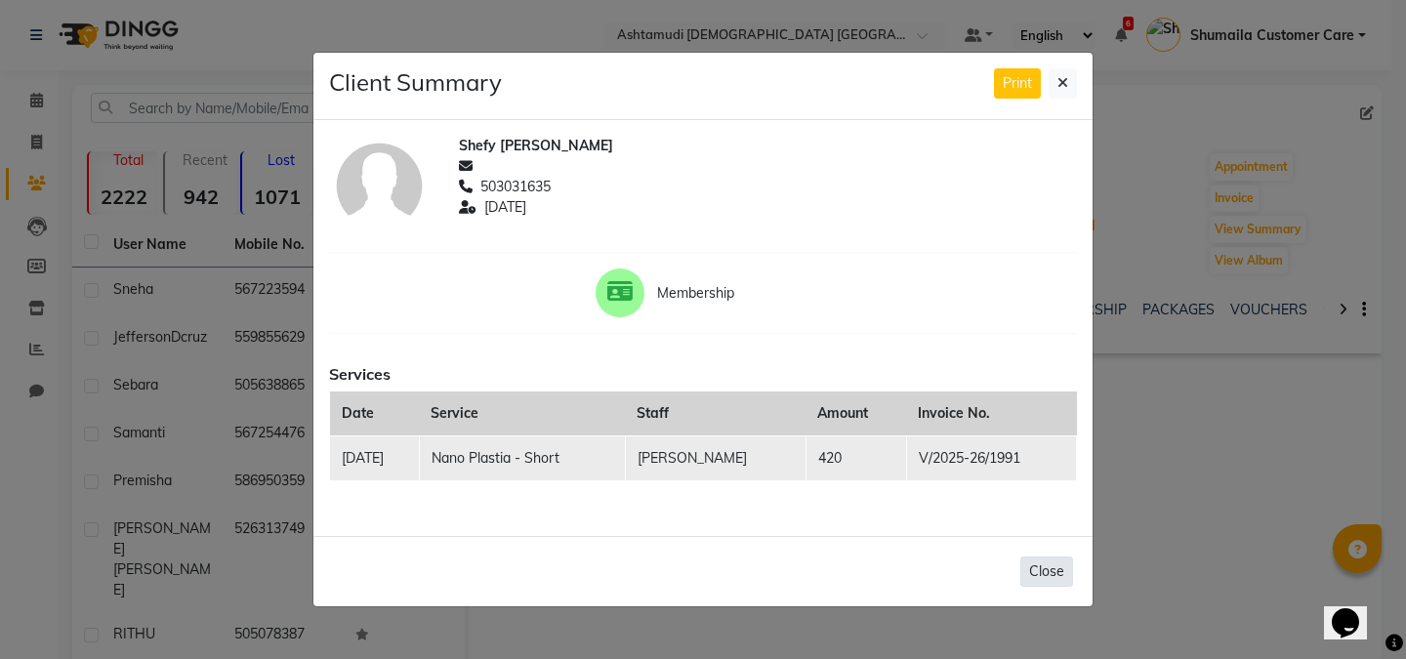
click at [1060, 565] on button "Close" at bounding box center [1047, 572] width 53 height 30
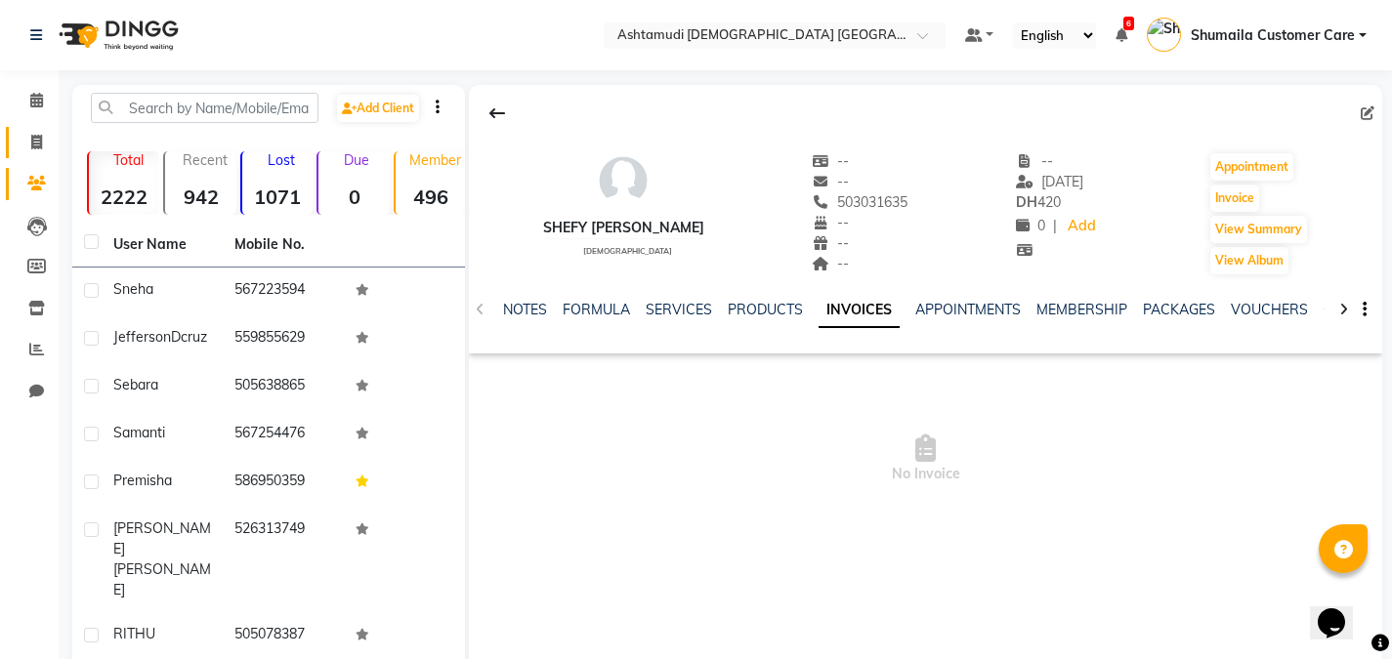
click at [24, 129] on link "Invoice" at bounding box center [29, 143] width 47 height 32
select select "service"
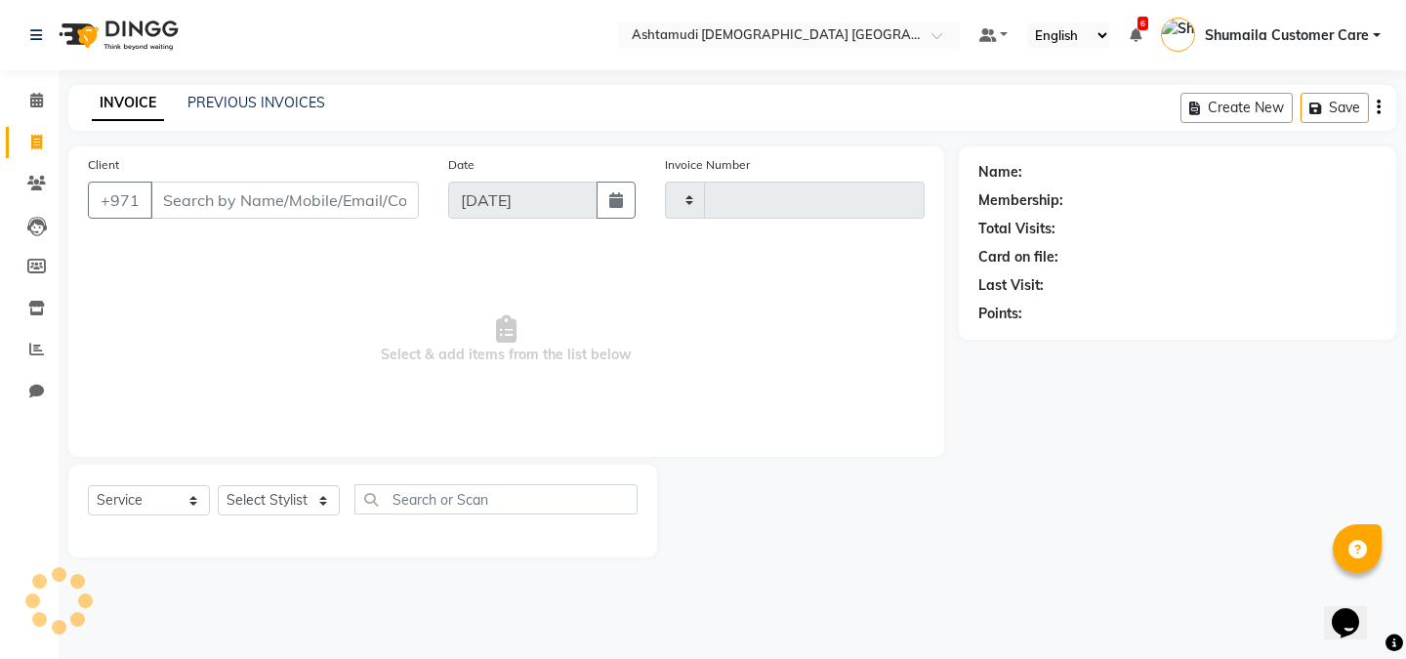
type input "2606"
select select "7242"
click at [298, 212] on input "Client" at bounding box center [284, 200] width 269 height 37
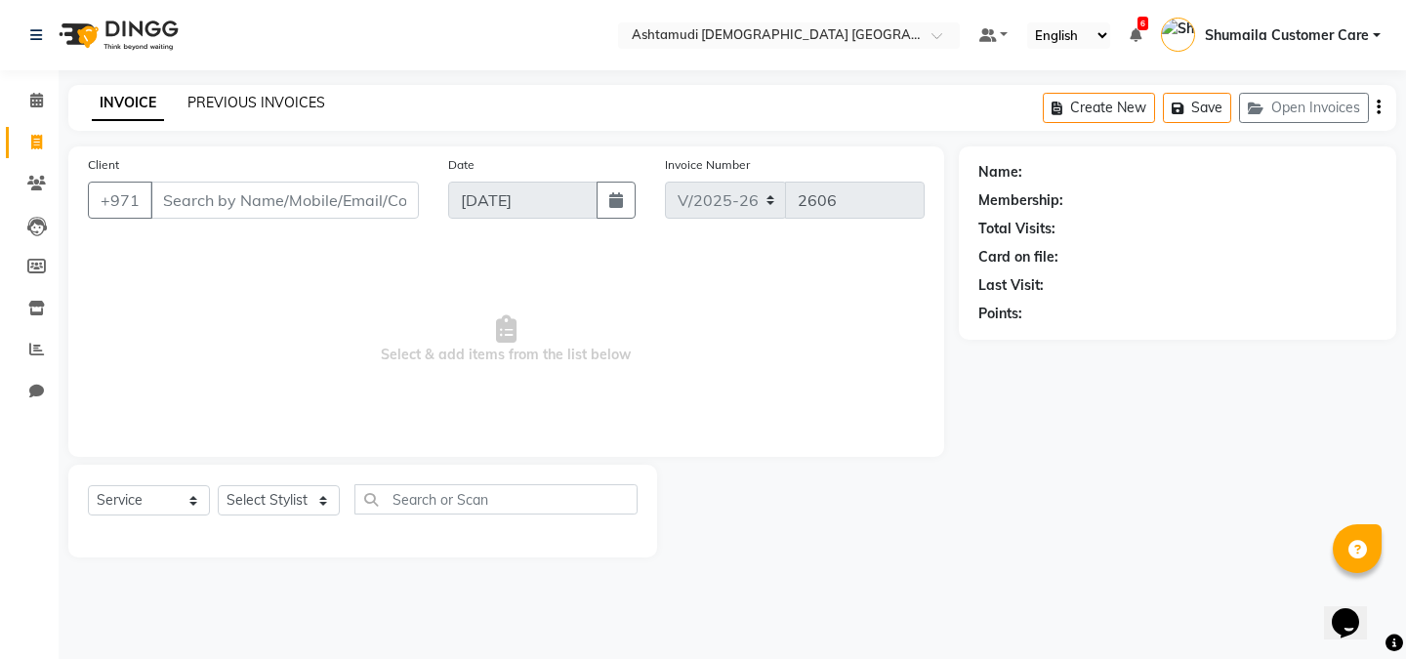
click at [286, 107] on link "PREVIOUS INVOICES" at bounding box center [257, 103] width 138 height 18
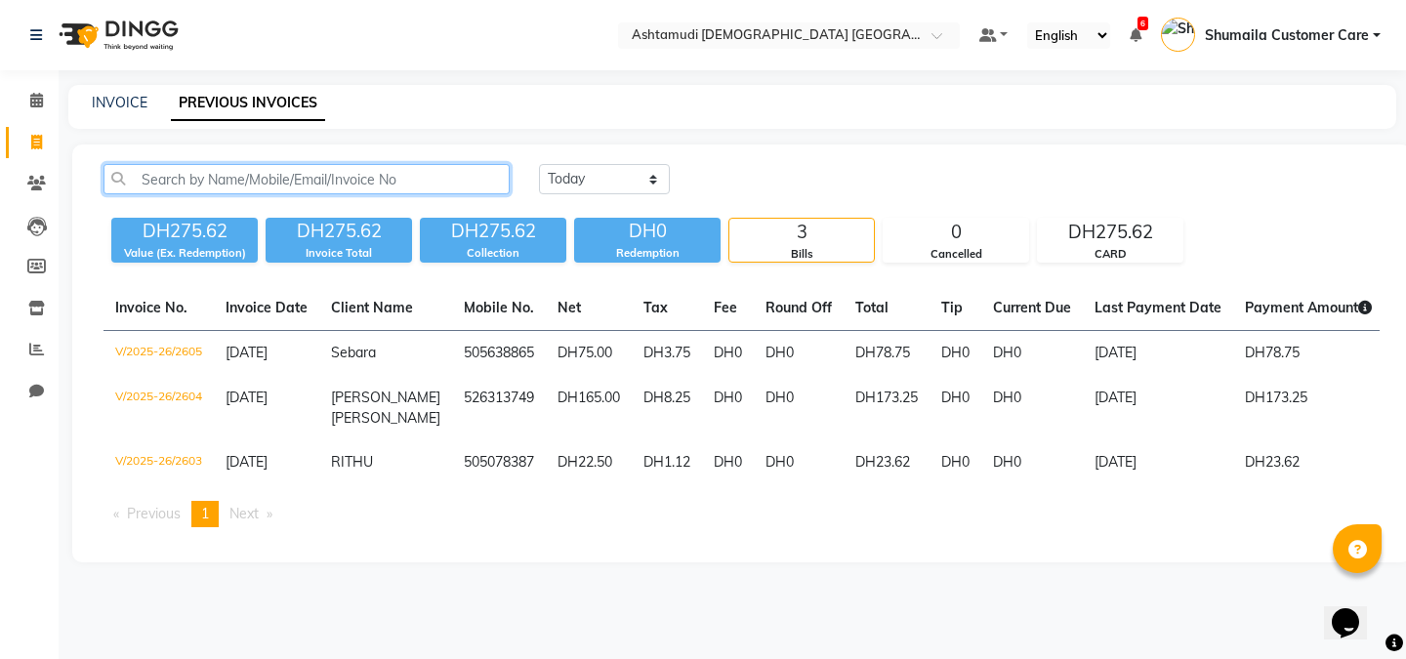
click at [250, 188] on input "text" at bounding box center [307, 179] width 406 height 30
paste input "V/2025-26/1991"
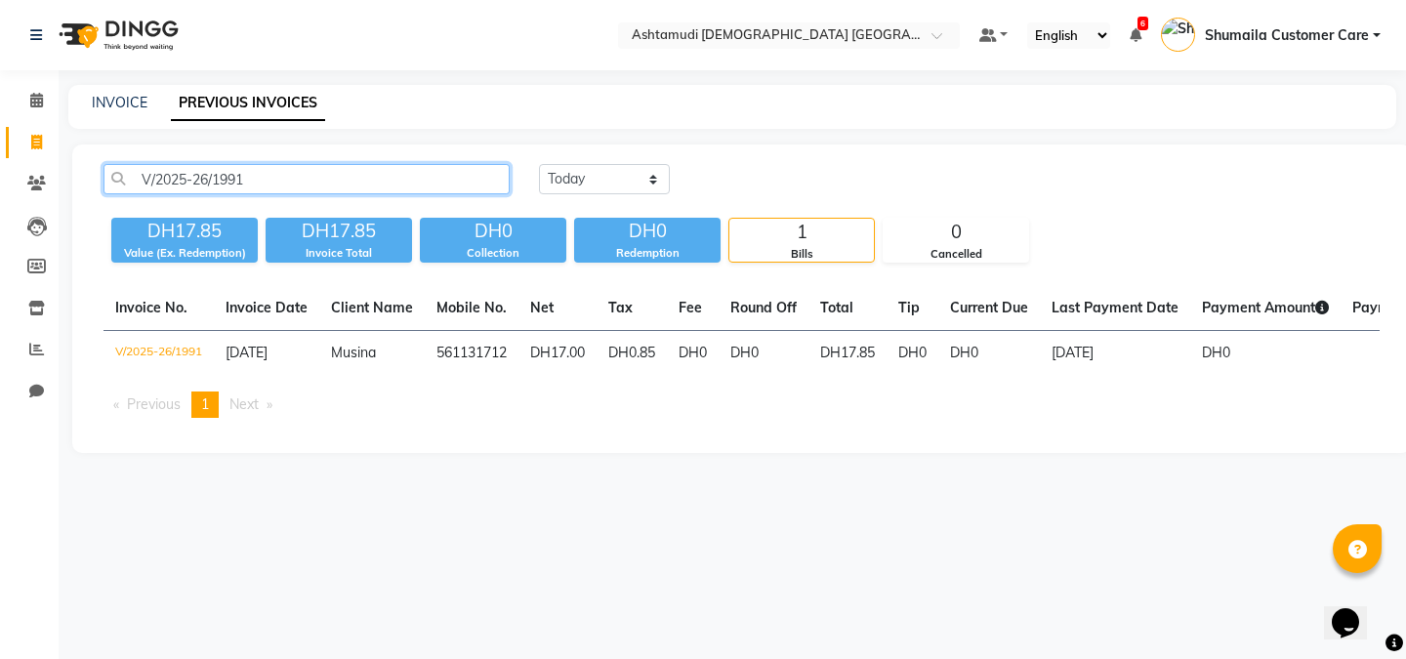
click at [171, 186] on input "V/2025-26/1991" at bounding box center [307, 179] width 406 height 30
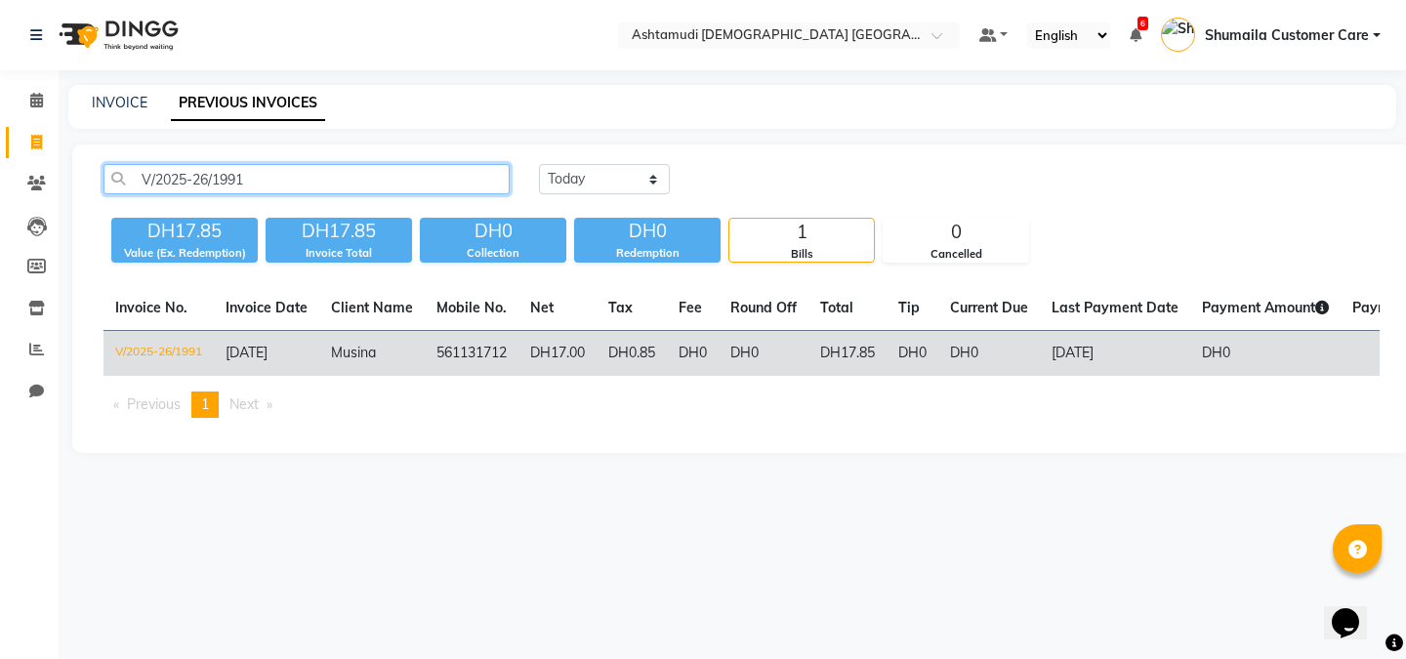
type input "V/2025-26/1991"
click at [452, 356] on td "561131712" at bounding box center [472, 354] width 94 height 46
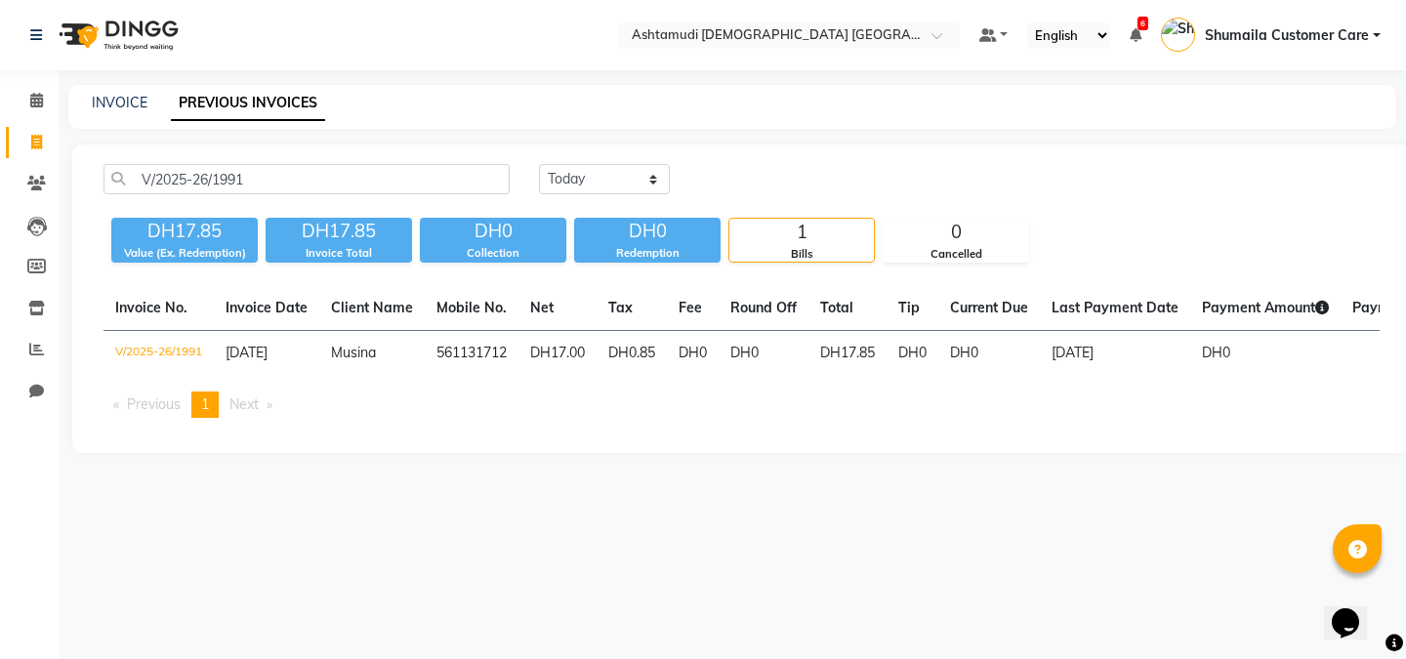
select select "7242"
select select "service"
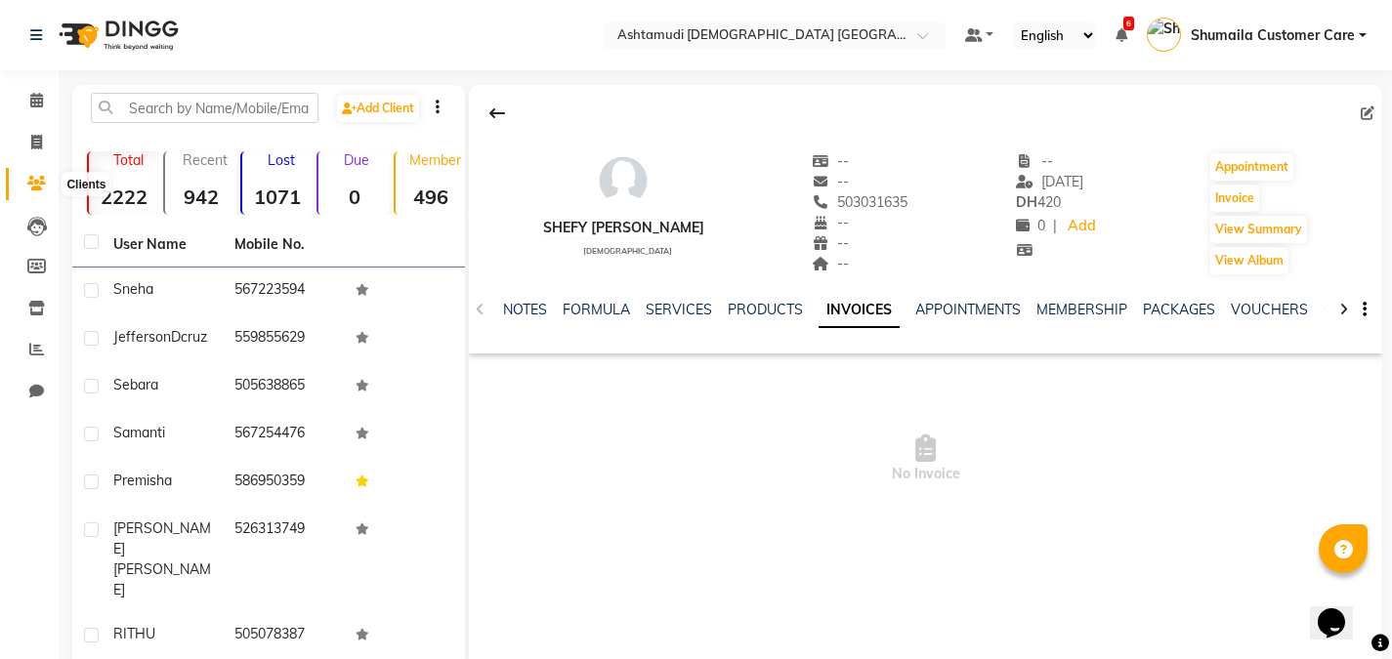
click at [31, 188] on icon at bounding box center [36, 183] width 19 height 15
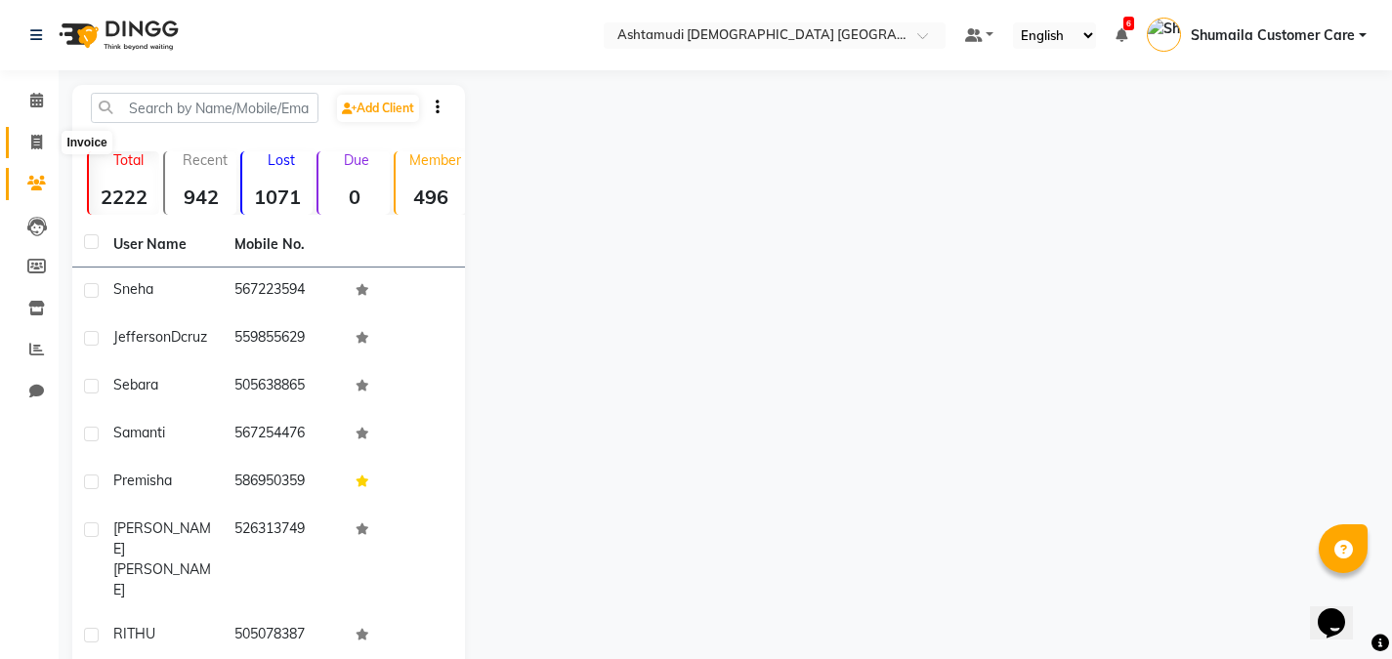
click at [23, 147] on span at bounding box center [37, 143] width 34 height 22
select select "service"
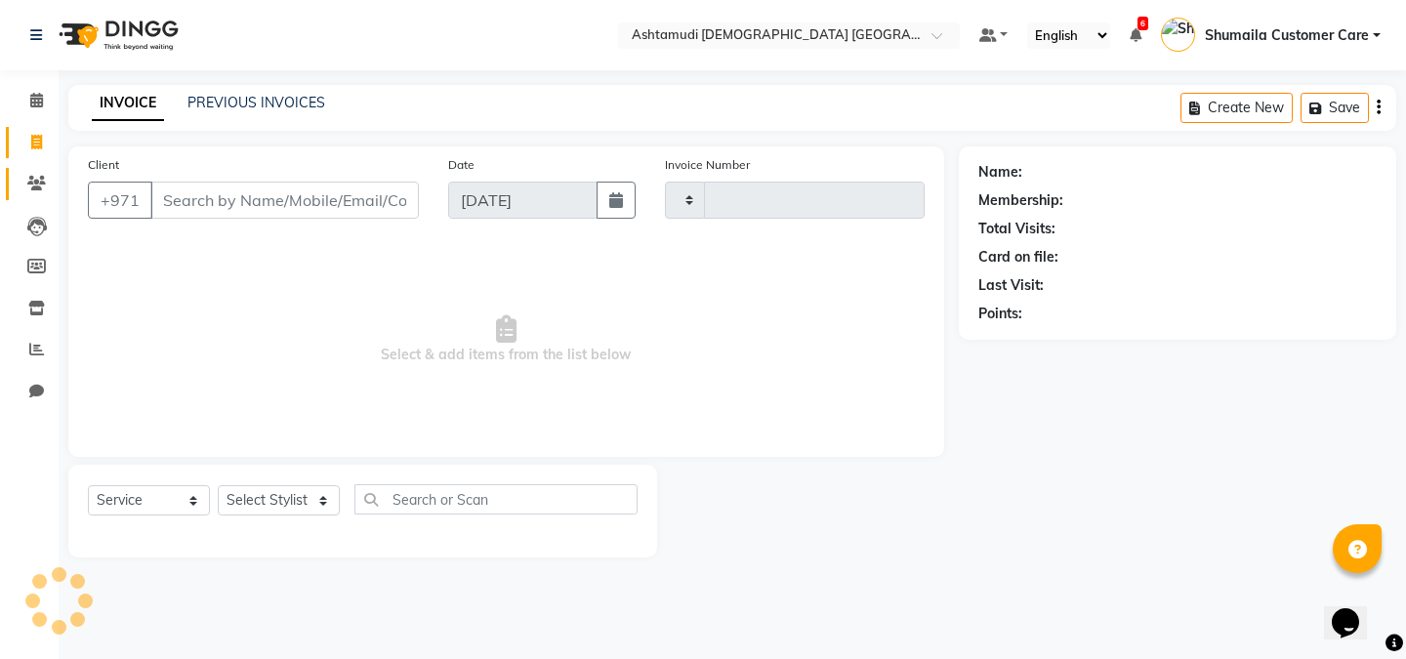
type input "2606"
select select "7242"
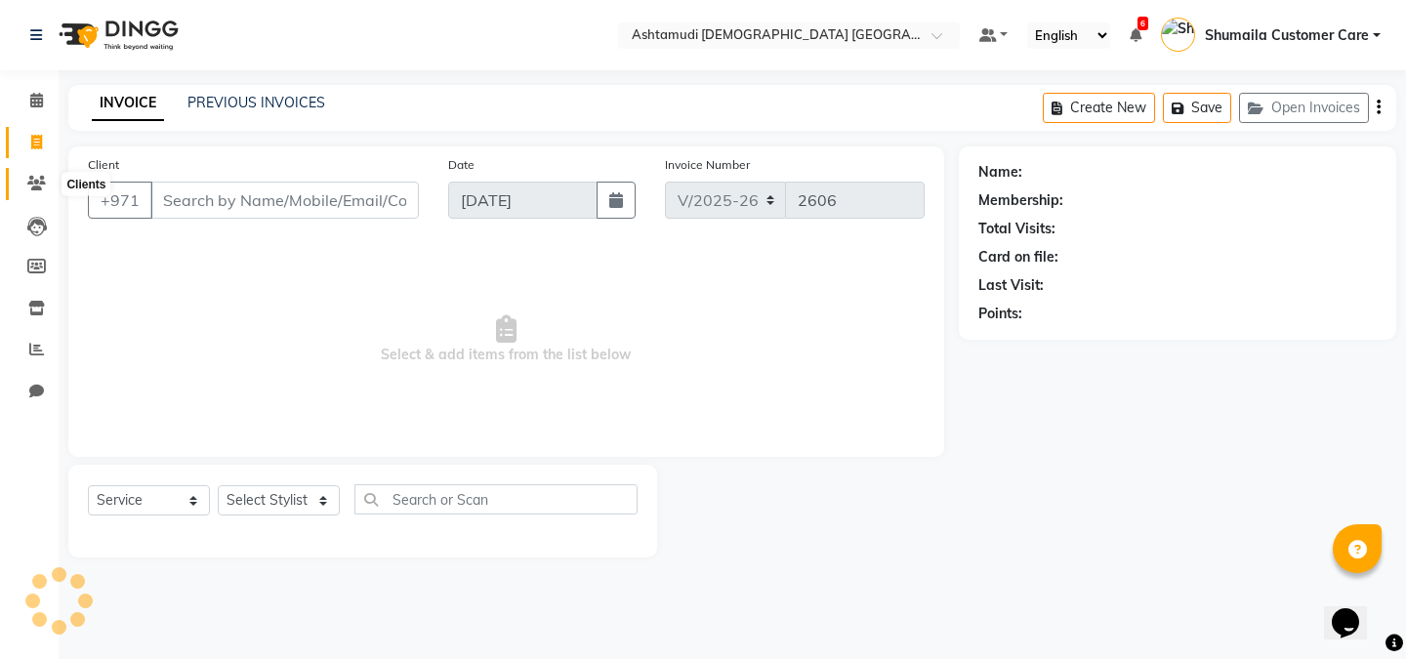
click at [36, 189] on icon at bounding box center [36, 183] width 19 height 15
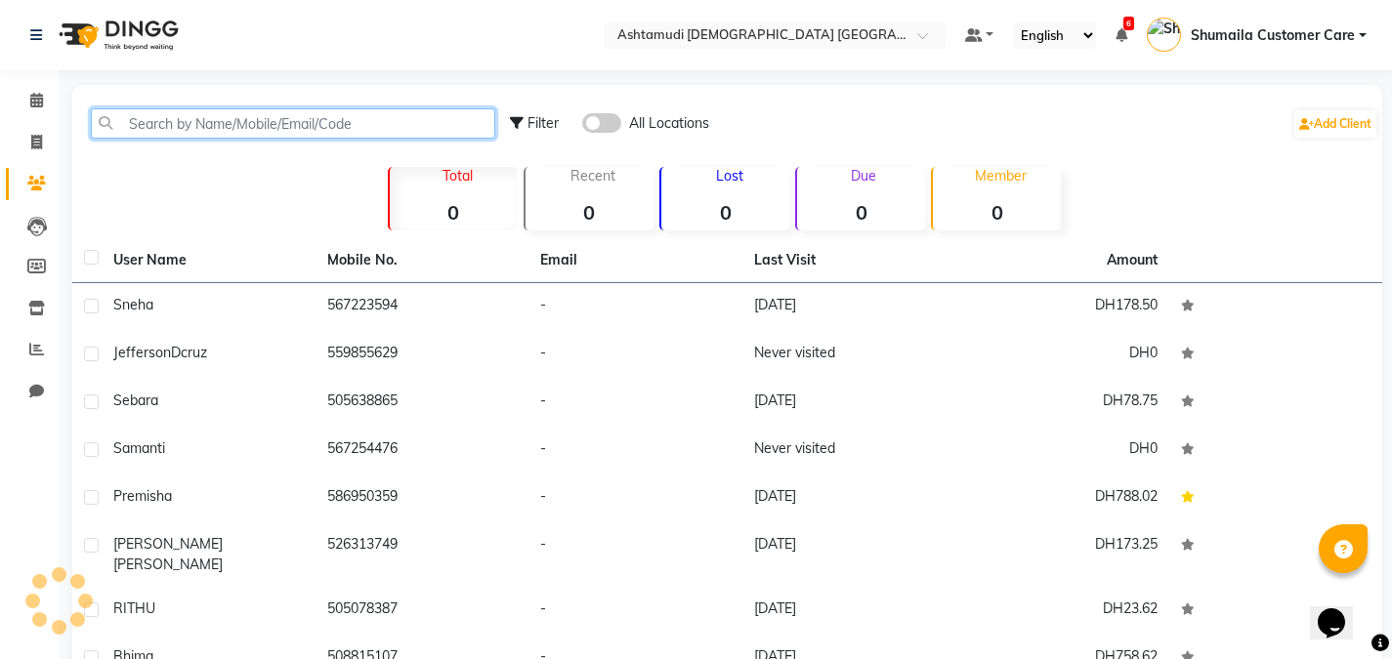
click at [196, 126] on input "text" at bounding box center [293, 123] width 404 height 30
paste input "V/2025-26/1991"
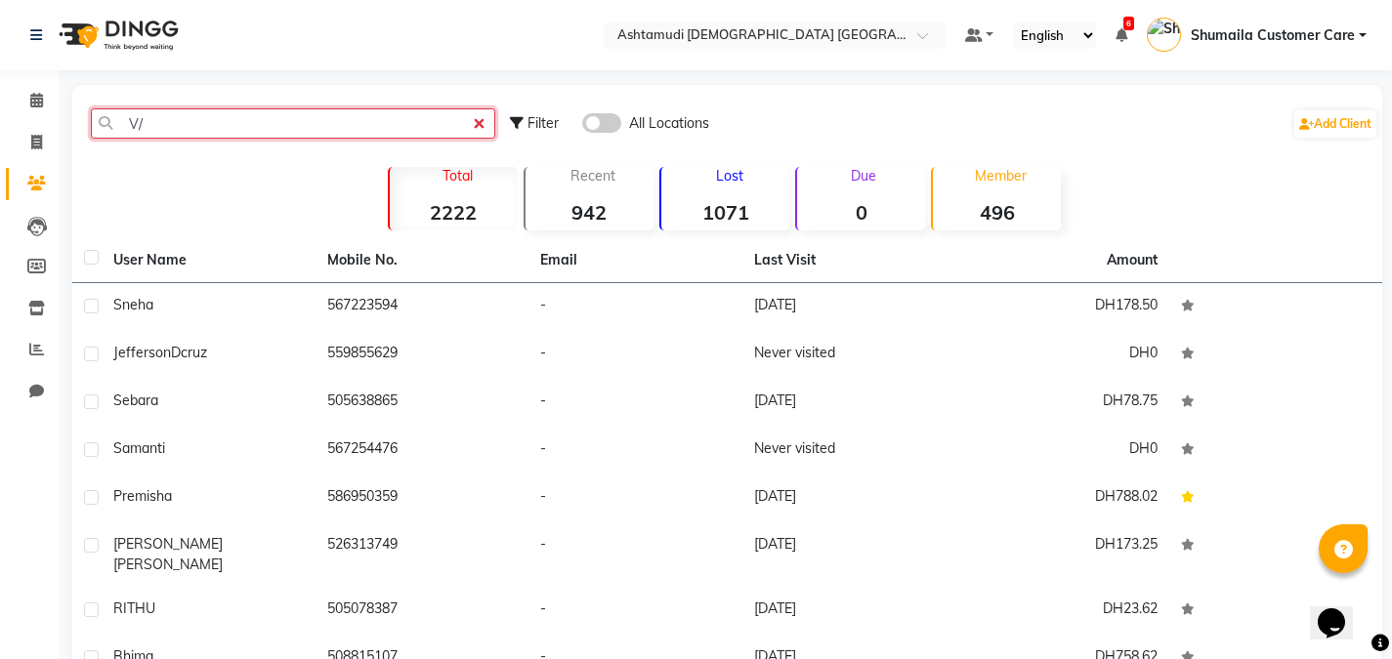
type input "V"
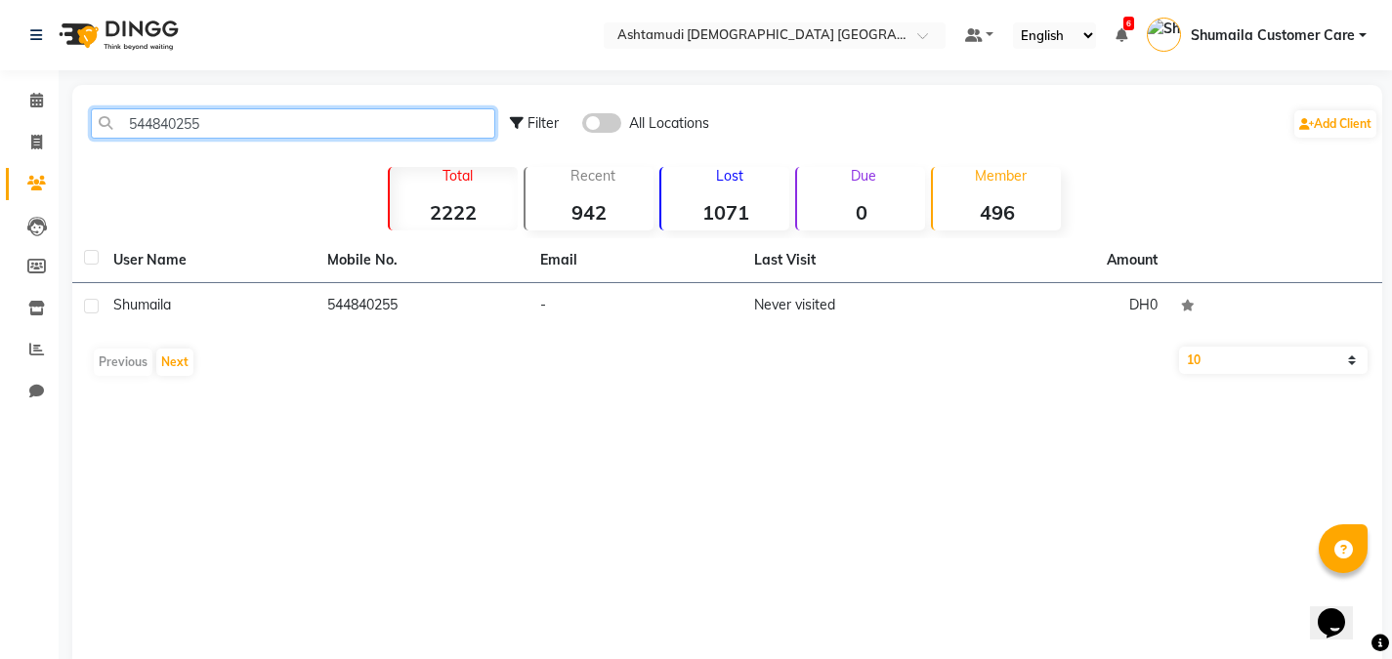
type input "544840255"
drag, startPoint x: 658, startPoint y: 95, endPoint x: 644, endPoint y: 109, distance: 20.7
click at [644, 109] on div "Filter All Locations Add Client" at bounding box center [944, 124] width 868 height 62
click at [607, 124] on span at bounding box center [601, 123] width 39 height 20
click at [582, 126] on input "checkbox" at bounding box center [582, 126] width 0 height 0
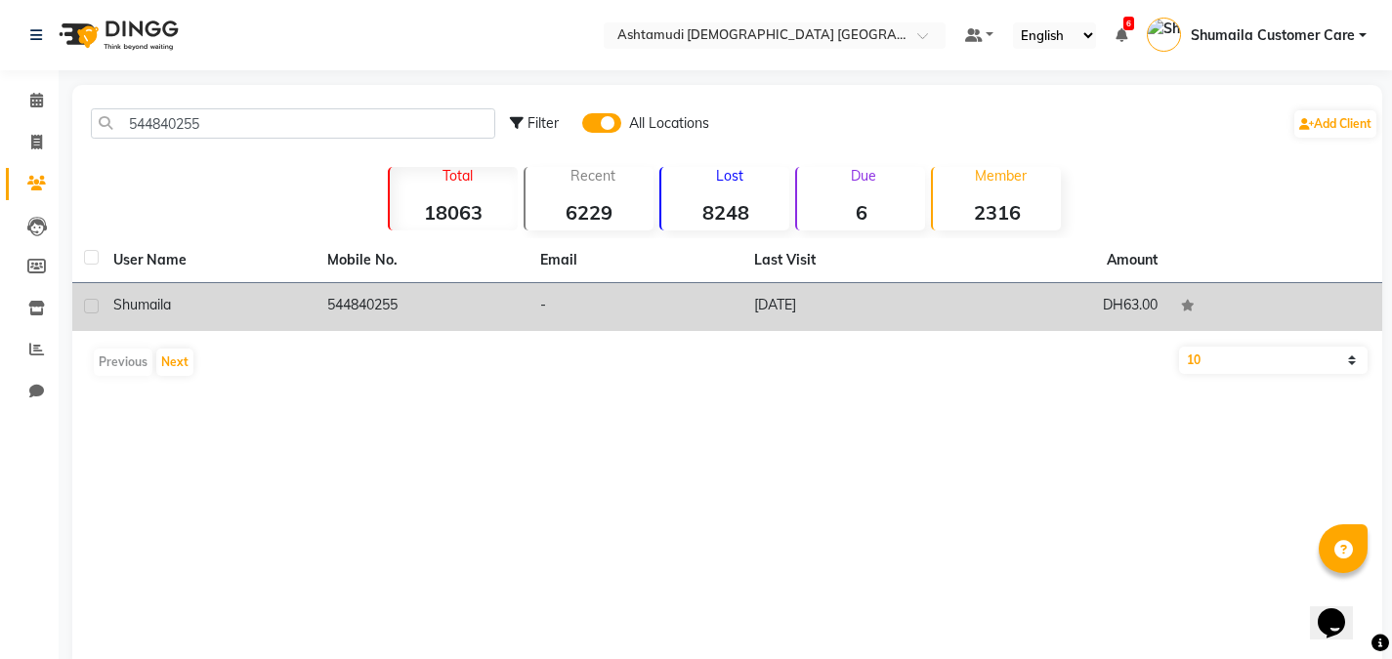
click at [506, 314] on td "544840255" at bounding box center [422, 307] width 214 height 48
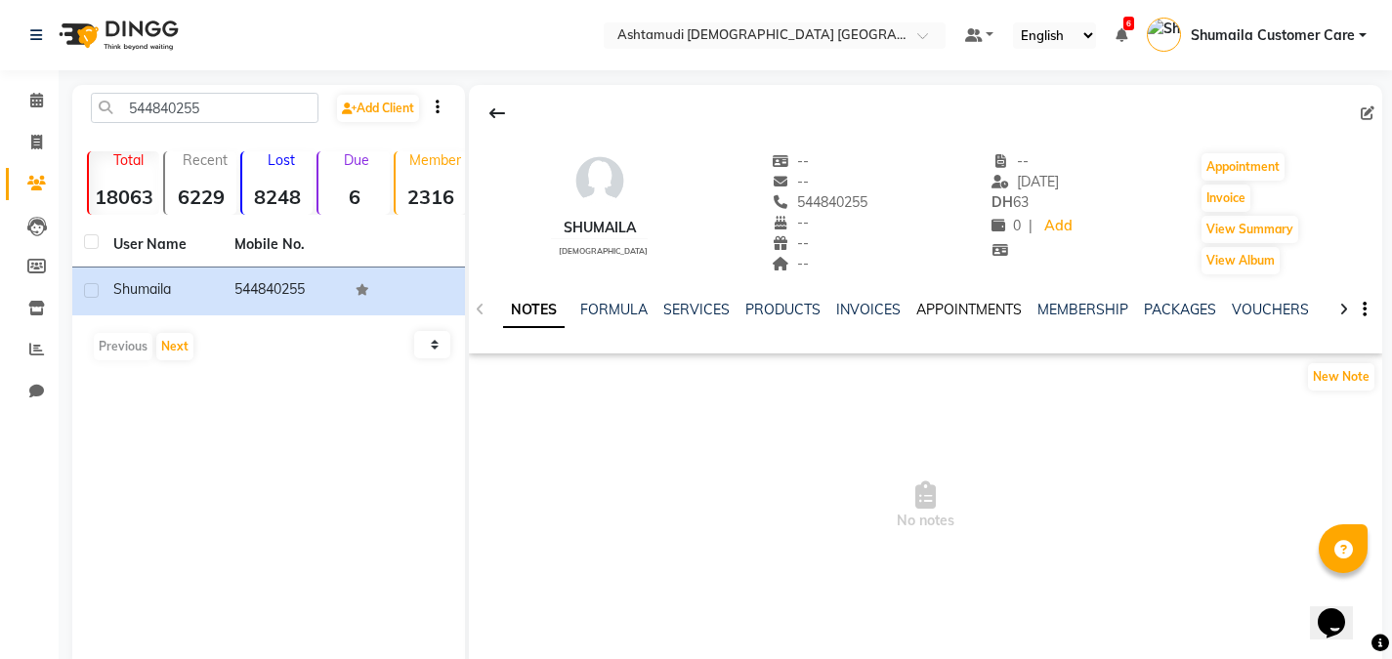
click at [950, 310] on link "APPOINTMENTS" at bounding box center [968, 310] width 105 height 18
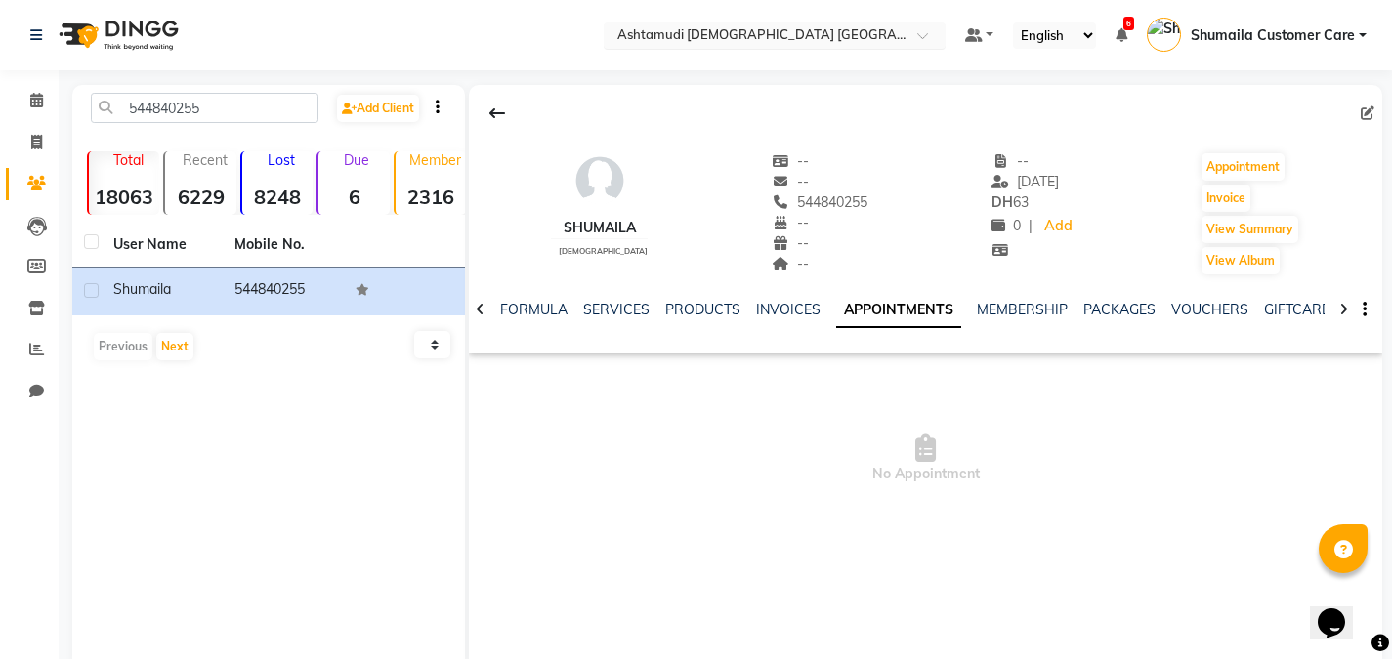
click at [913, 41] on div at bounding box center [775, 37] width 342 height 20
click at [36, 101] on icon at bounding box center [36, 100] width 13 height 15
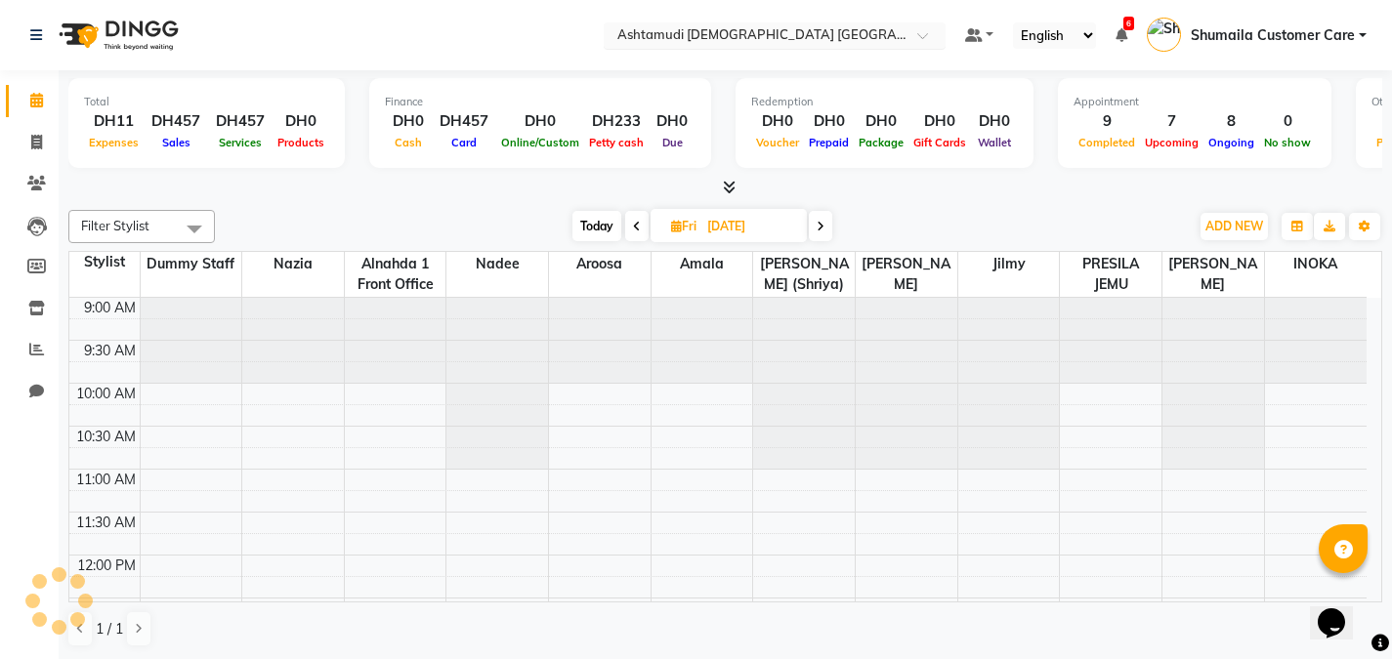
click at [911, 39] on div at bounding box center [775, 37] width 342 height 20
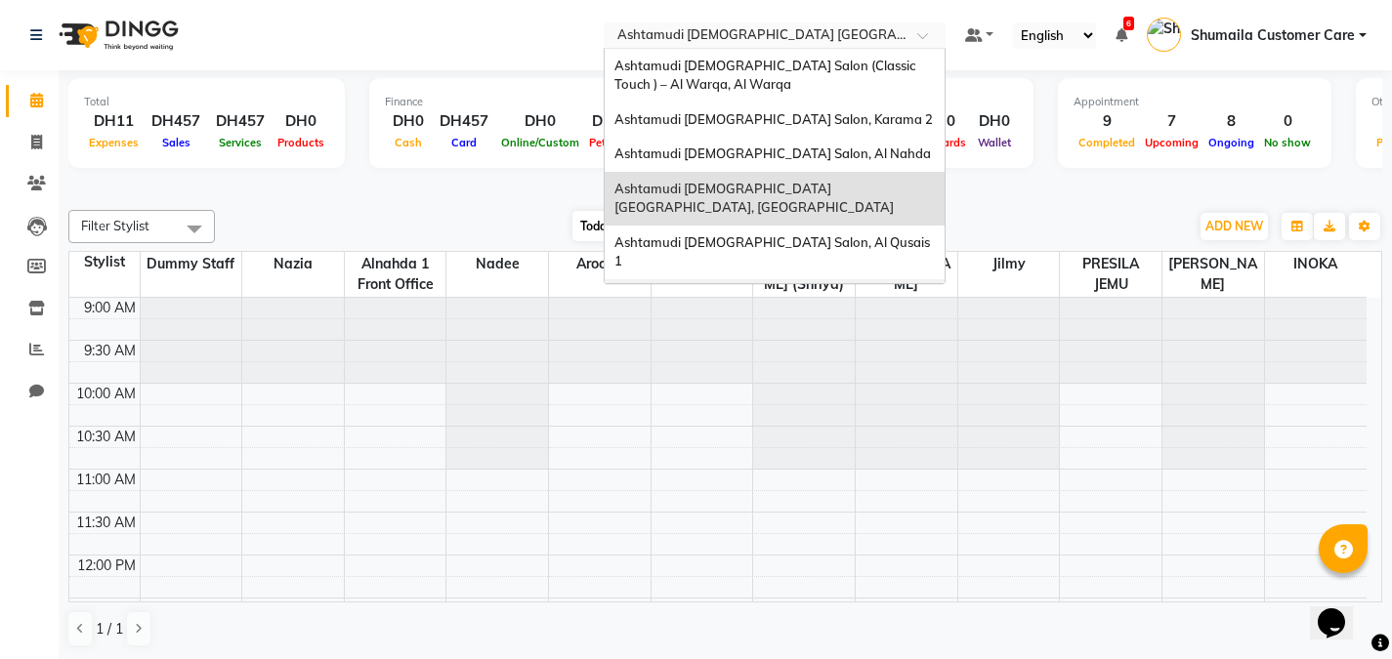
click at [891, 377] on div at bounding box center [907, 384] width 102 height 172
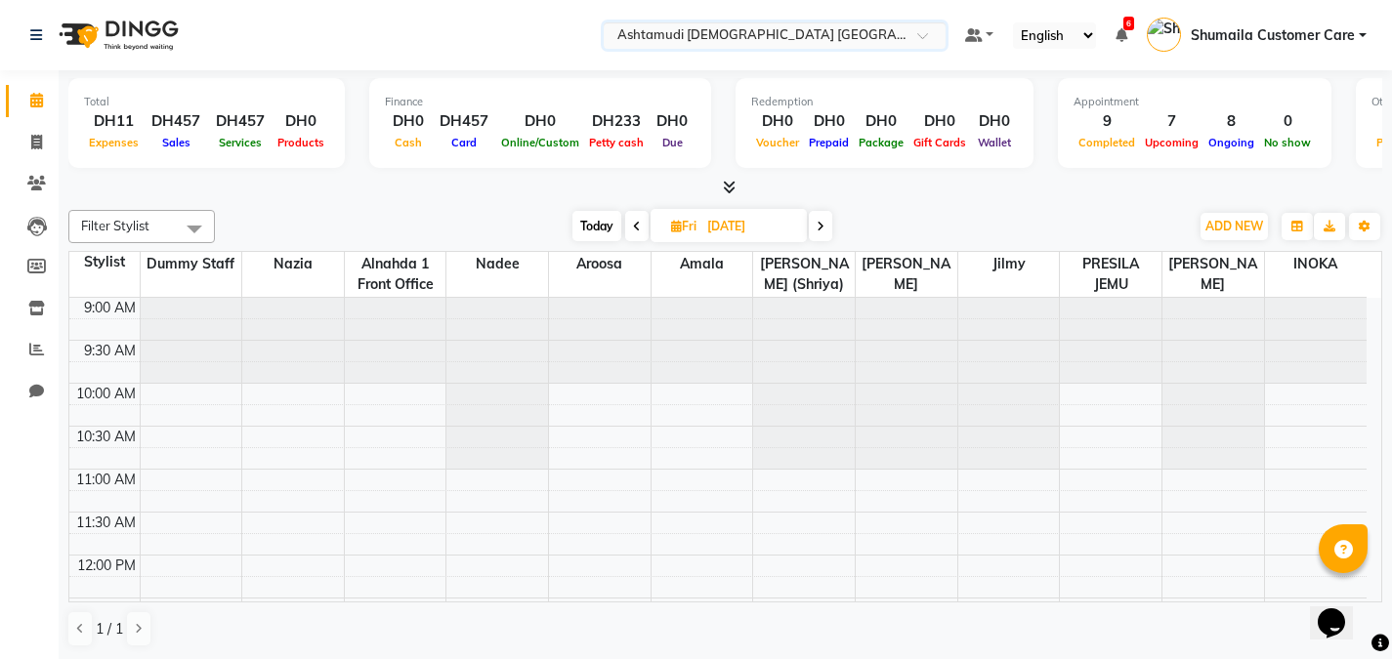
click at [825, 228] on span at bounding box center [820, 226] width 23 height 30
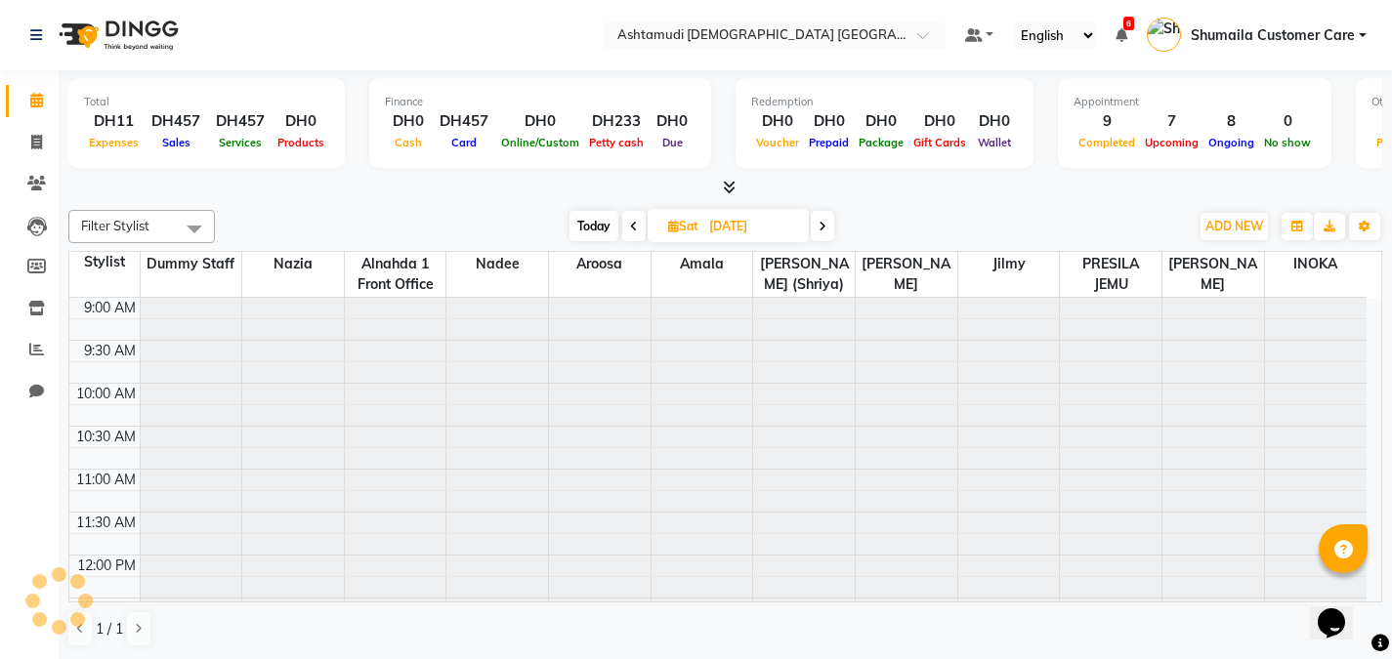
click at [825, 228] on icon at bounding box center [822, 227] width 8 height 12
click at [825, 228] on icon at bounding box center [823, 227] width 8 height 12
type input "[DATE]"
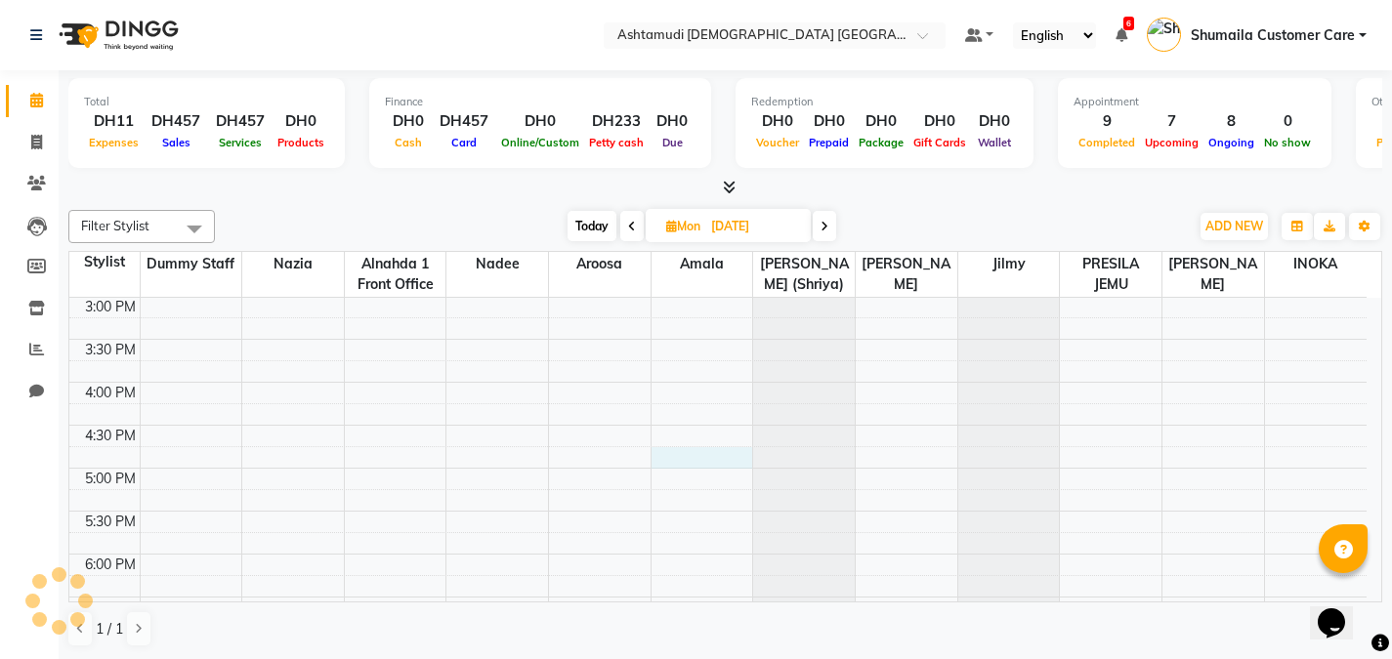
click at [688, 465] on div "9:00 AM 9:30 AM 10:00 AM 10:30 AM 11:00 AM 11:30 AM 12:00 PM 12:30 PM 1:00 PM 1…" at bounding box center [717, 382] width 1297 height 1202
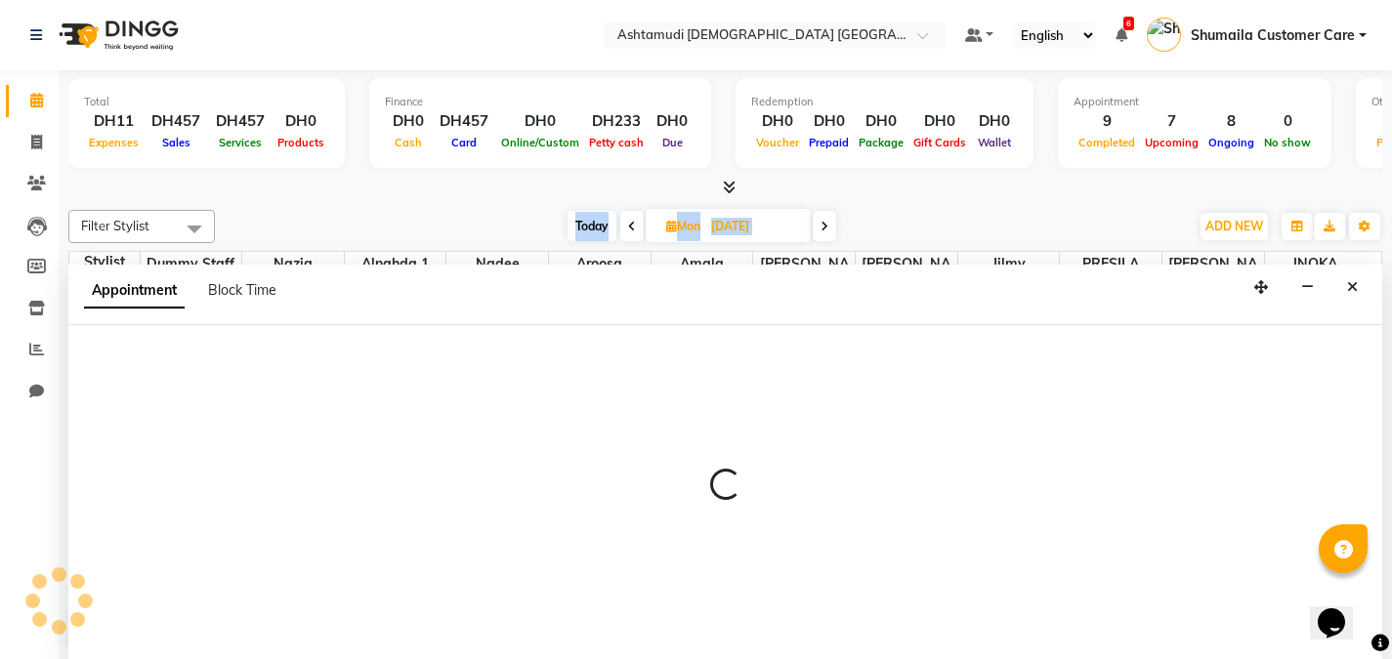
scroll to position [1, 0]
select select "86438"
select select "tentative"
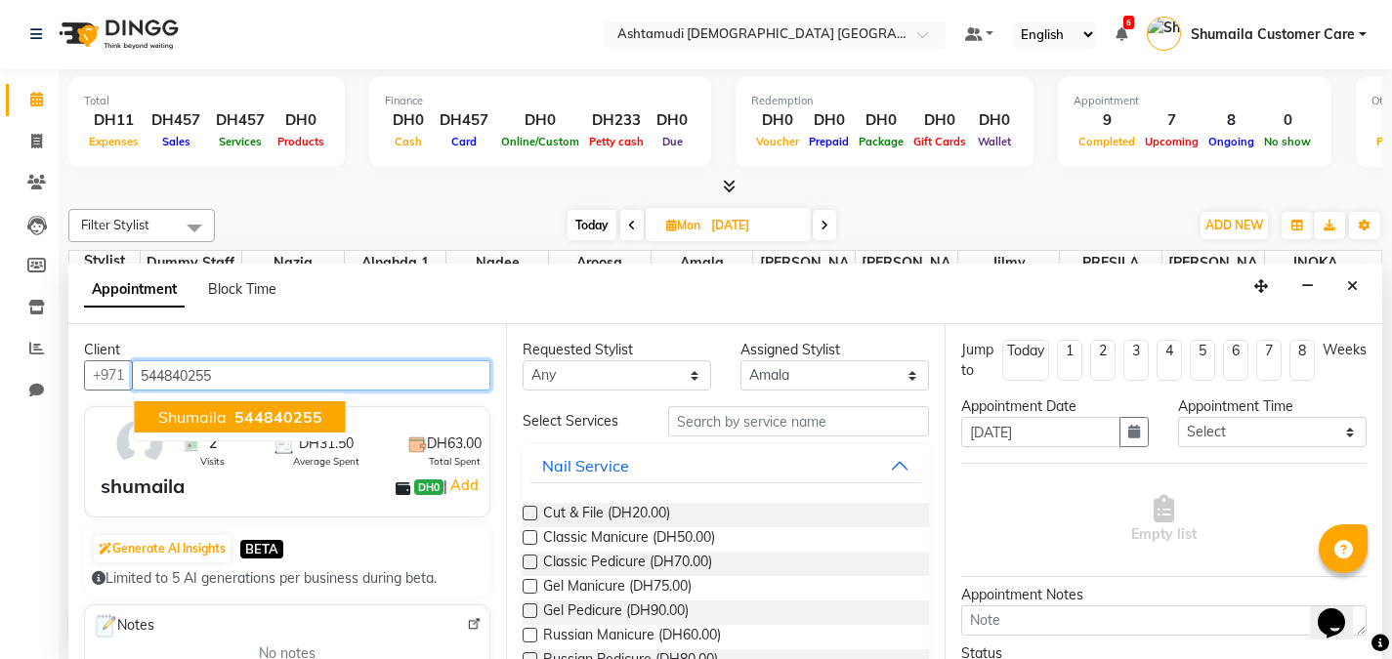
click at [217, 419] on span "shumaila" at bounding box center [192, 417] width 68 height 20
type input "544840255"
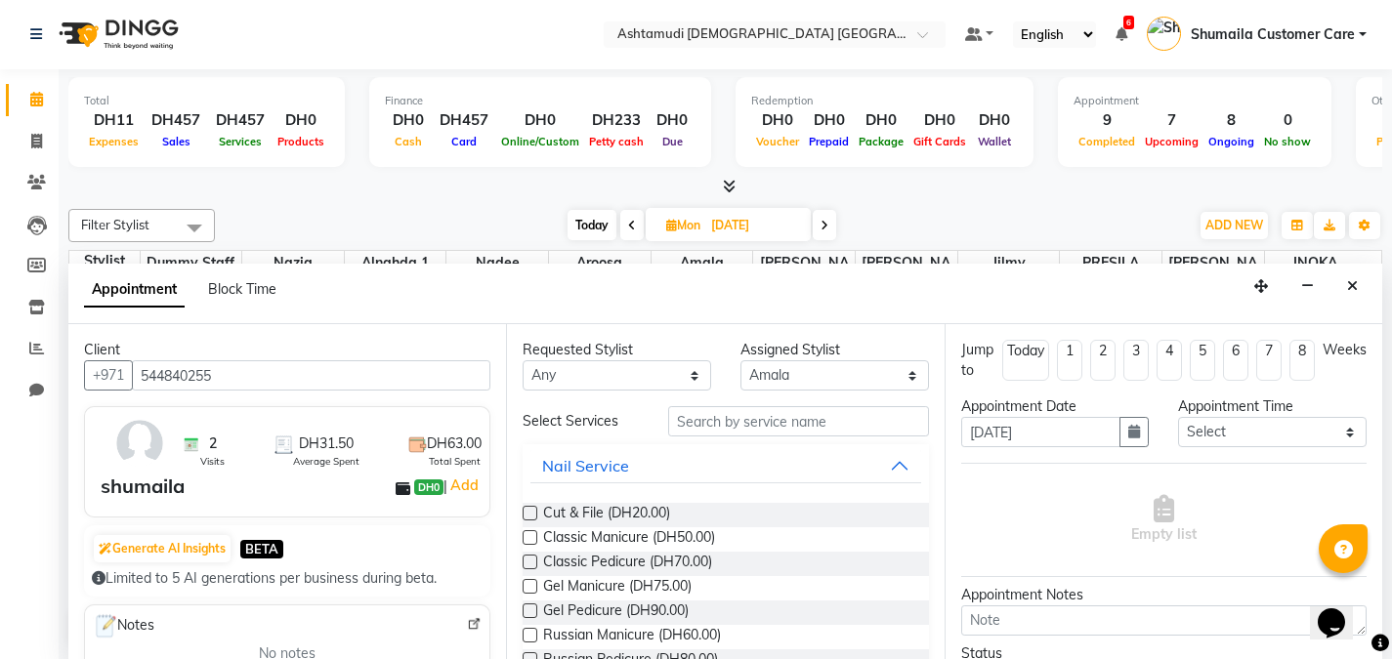
click at [528, 548] on div at bounding box center [529, 541] width 13 height 21
click at [531, 560] on label at bounding box center [530, 562] width 15 height 15
click at [531, 560] on input "checkbox" at bounding box center [529, 564] width 13 height 13
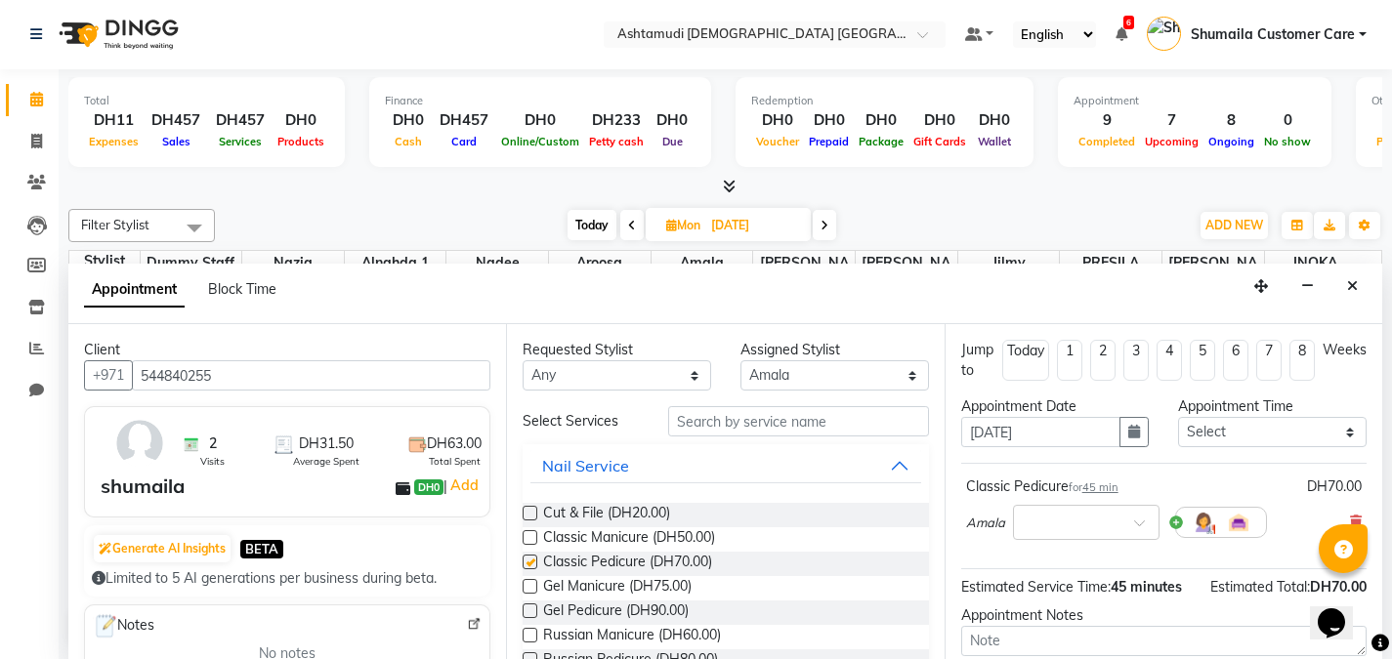
checkbox input "false"
click at [1106, 534] on div "×" at bounding box center [1086, 522] width 146 height 35
click at [1072, 550] on div "10:00 AM" at bounding box center [1086, 558] width 145 height 36
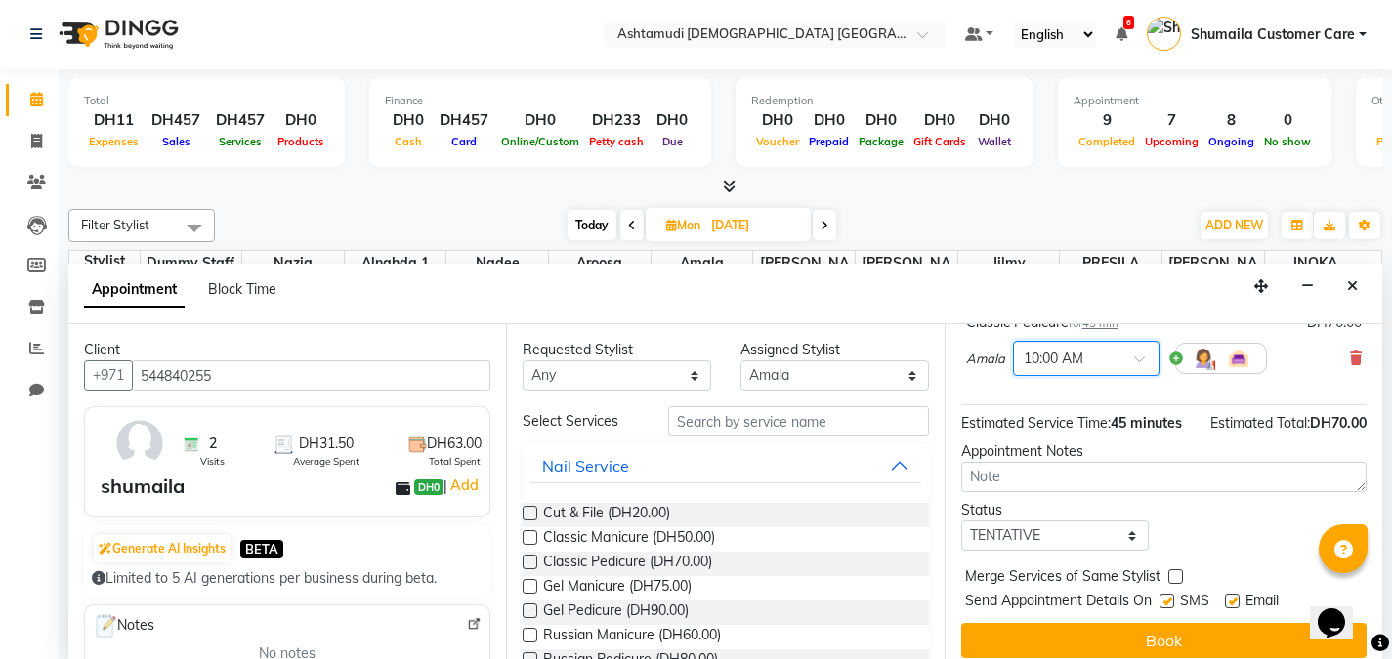
scroll to position [179, 0]
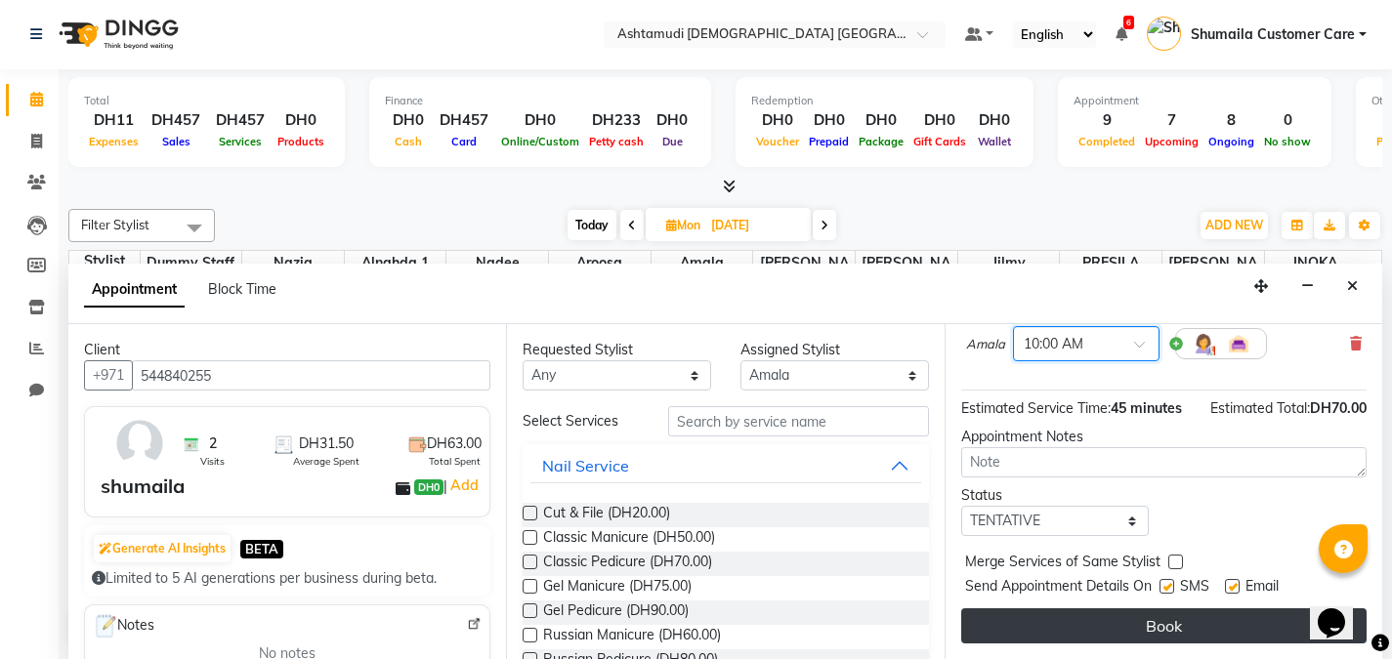
click at [1117, 637] on button "Book" at bounding box center [1163, 625] width 405 height 35
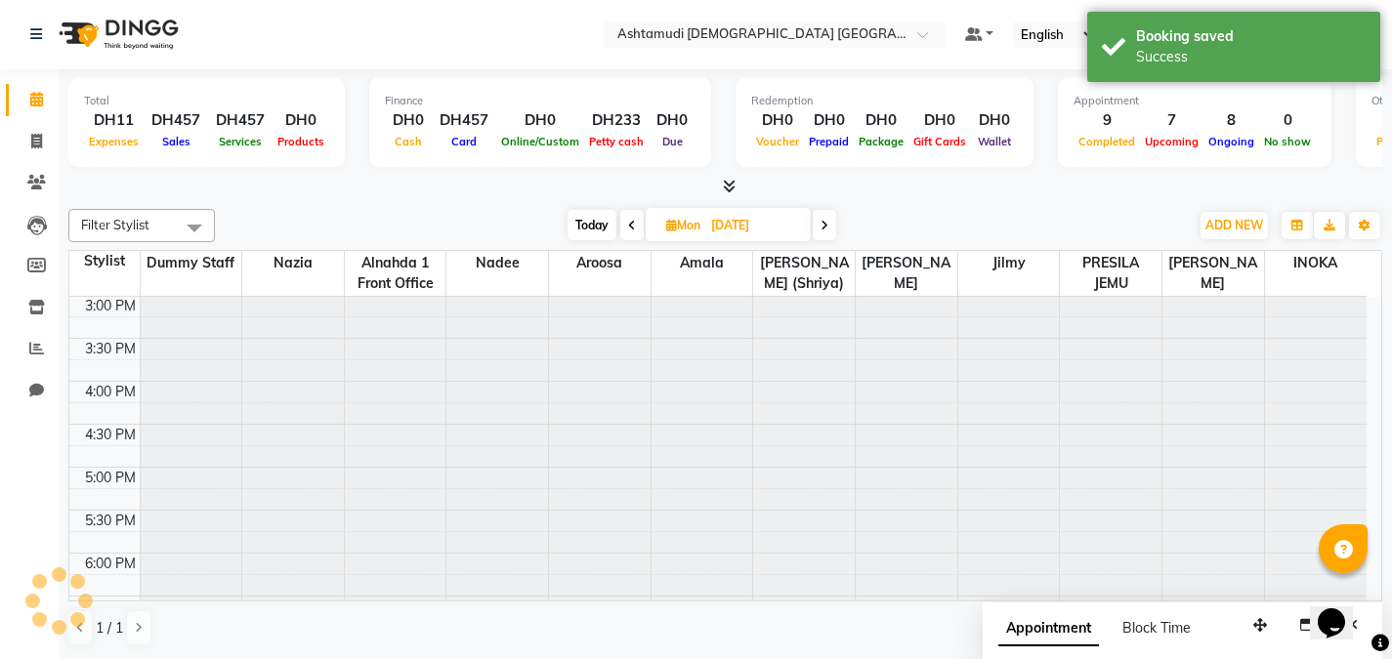
scroll to position [0, 0]
click at [912, 37] on div at bounding box center [775, 37] width 342 height 20
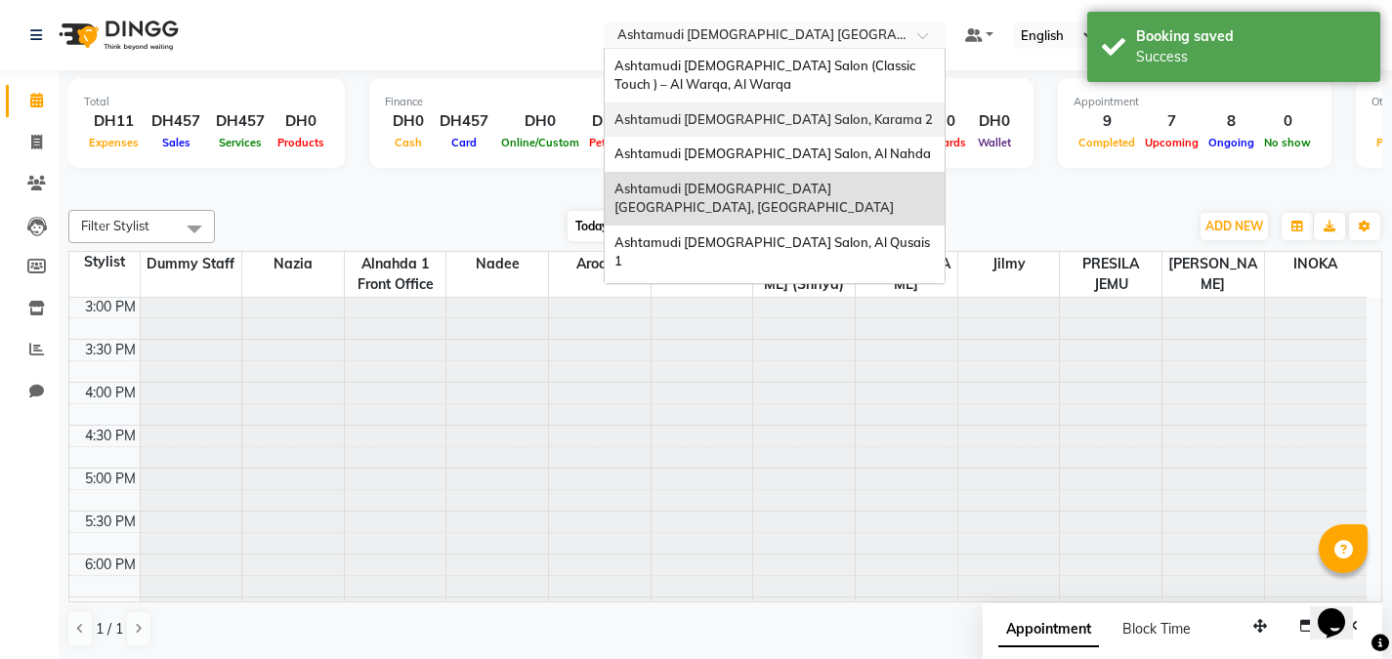
click at [832, 119] on div "Ashtamudi Ladies Salon, Karama 2" at bounding box center [775, 120] width 340 height 35
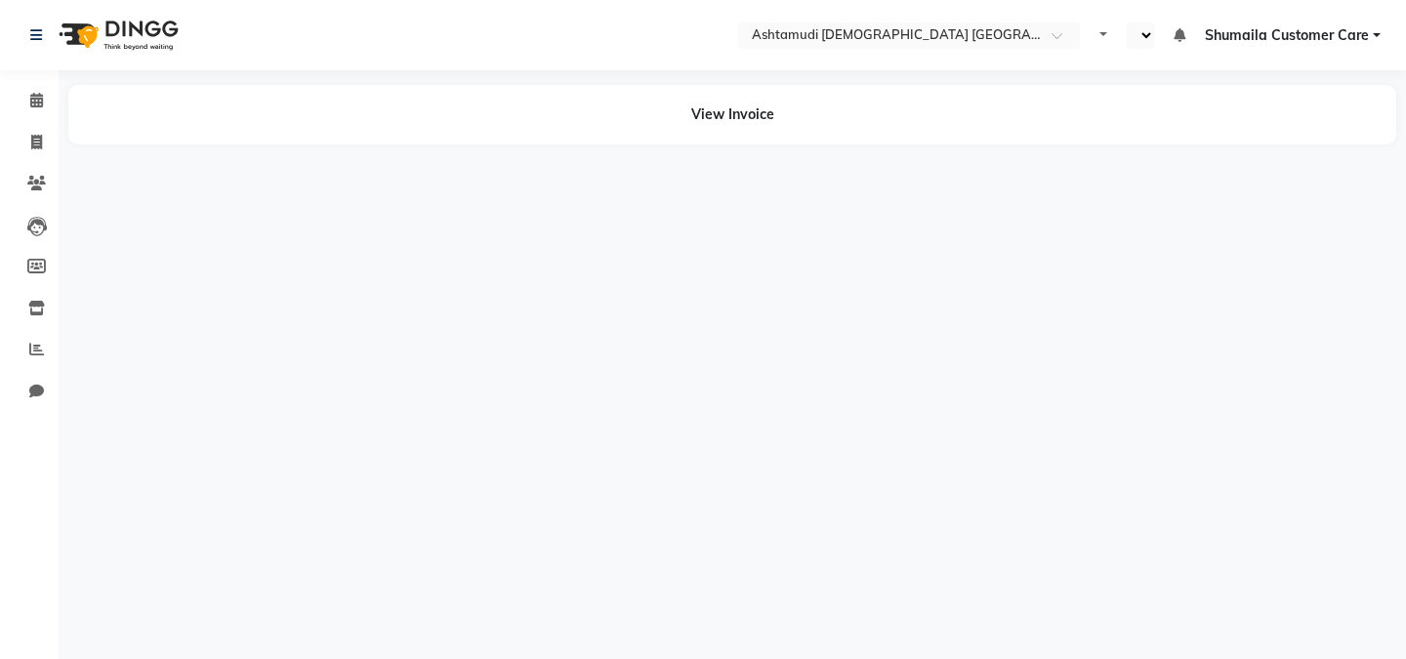
select select "en"
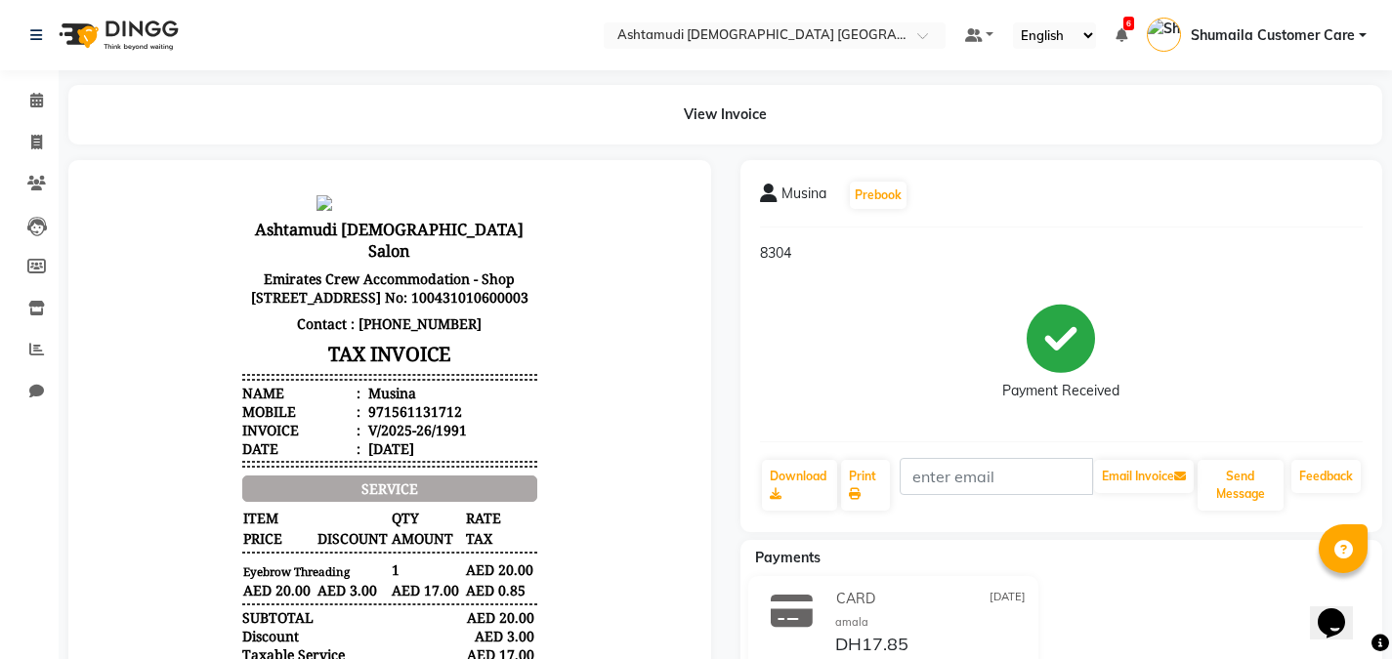
scroll to position [16, 0]
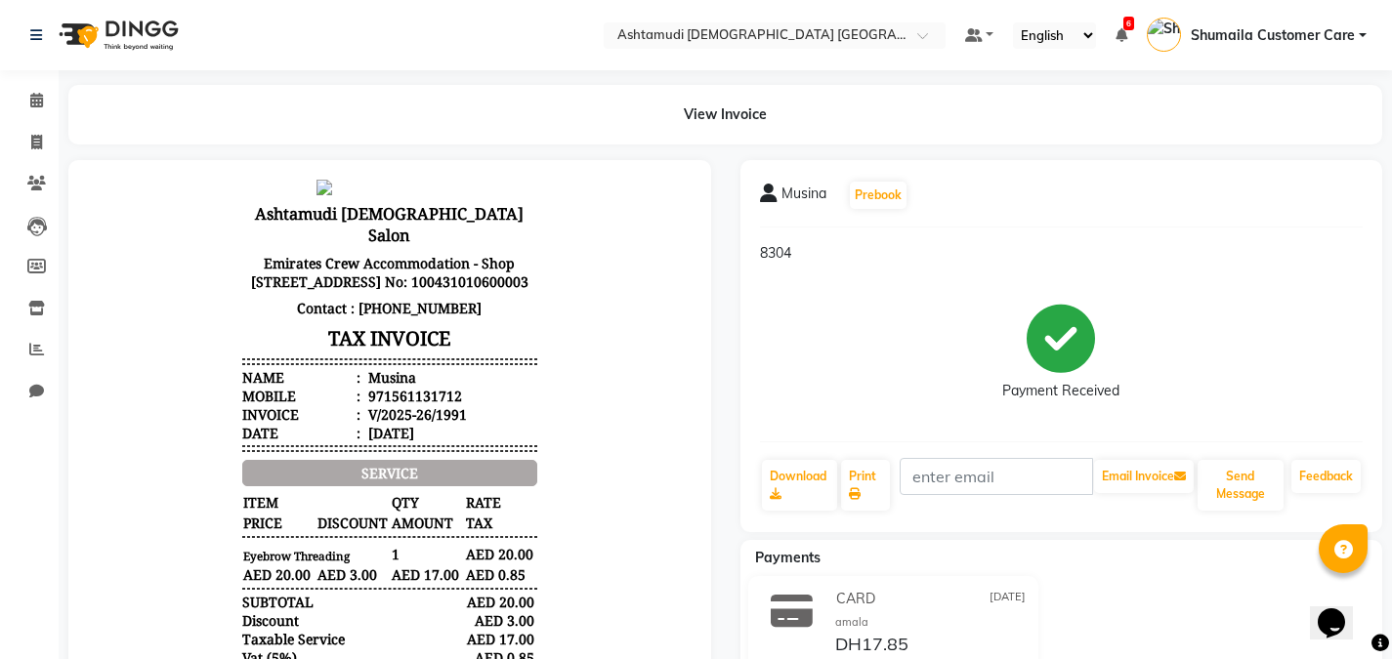
drag, startPoint x: 667, startPoint y: 248, endPoint x: 782, endPoint y: 647, distance: 414.8
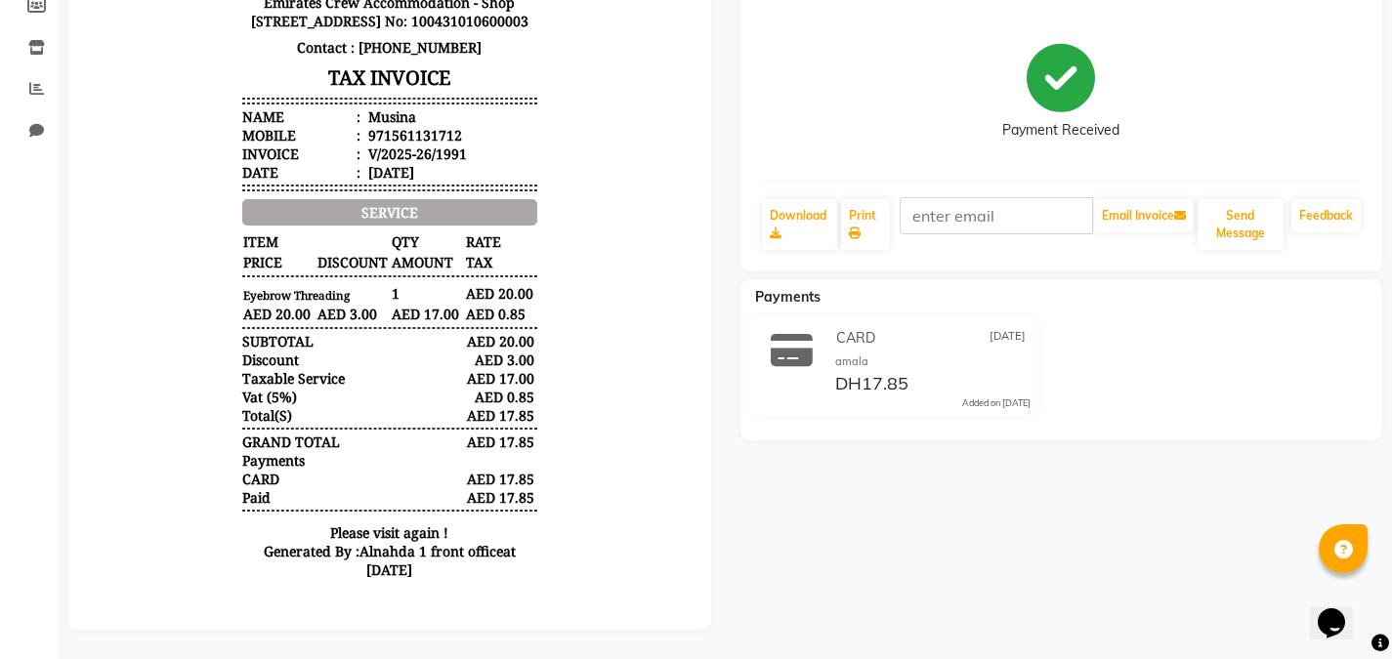
scroll to position [0, 0]
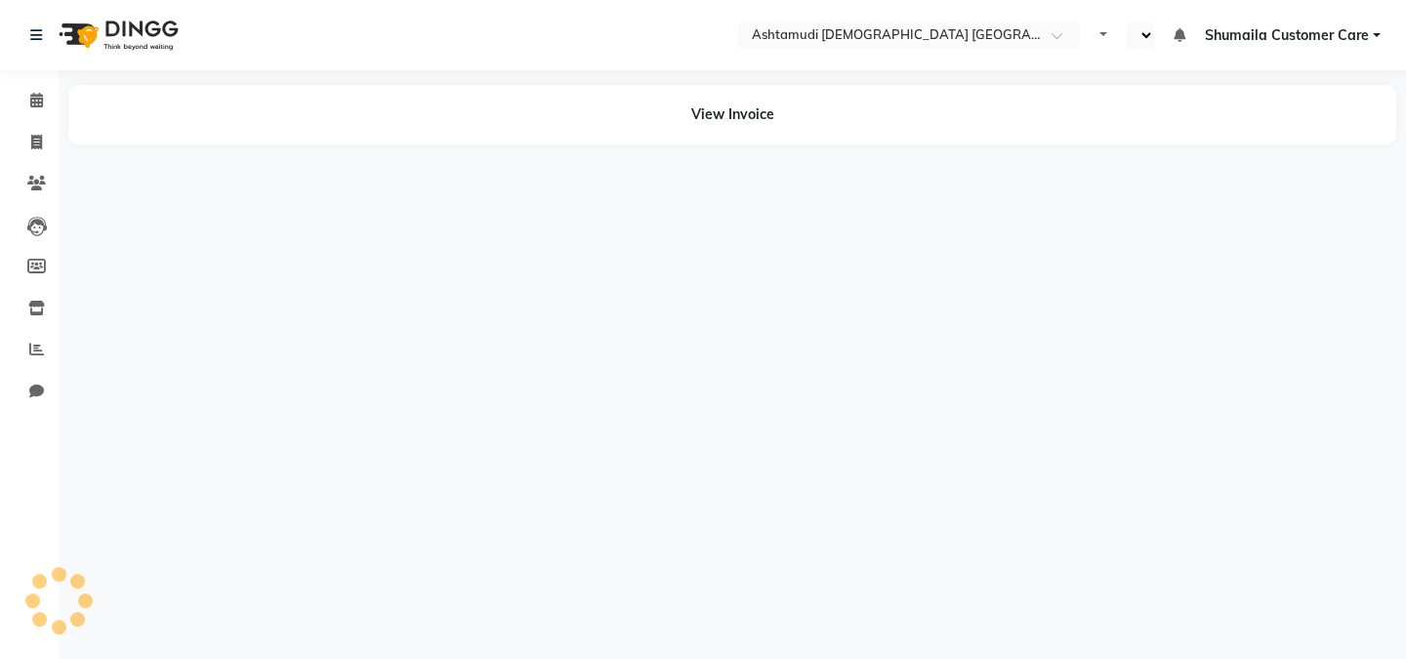
select select "en"
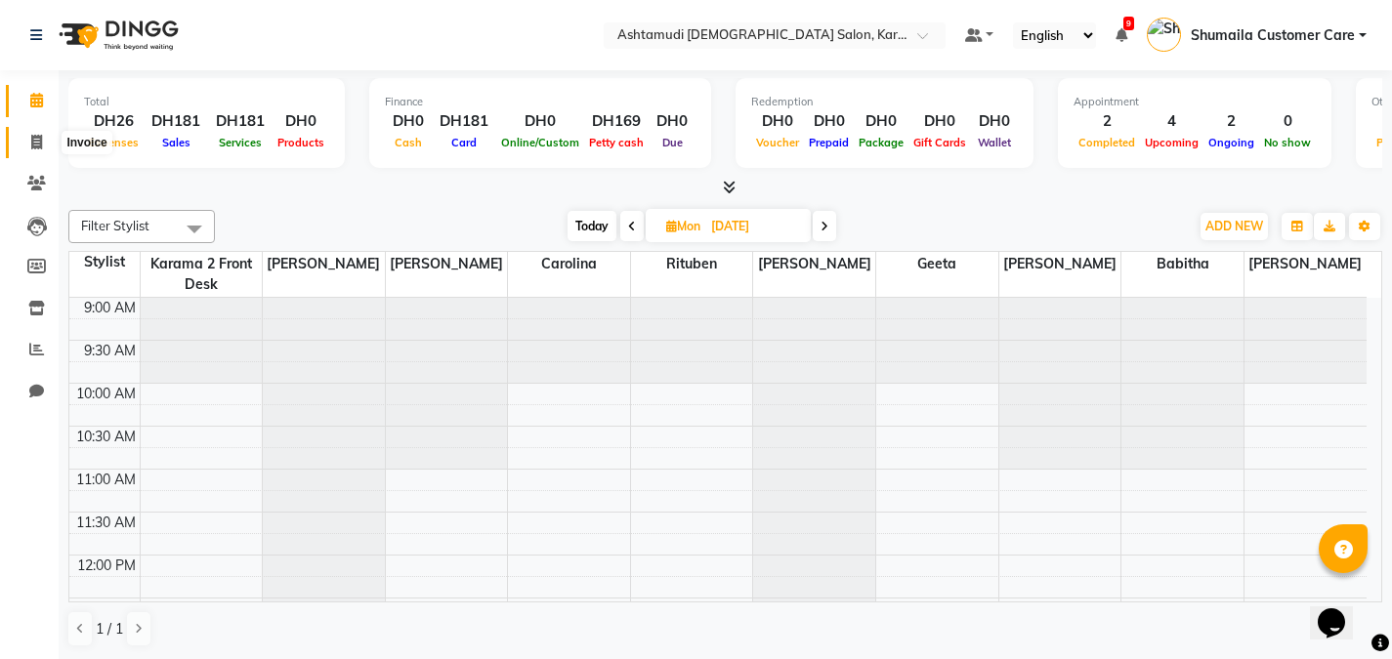
click at [30, 143] on span at bounding box center [37, 143] width 34 height 22
select select "service"
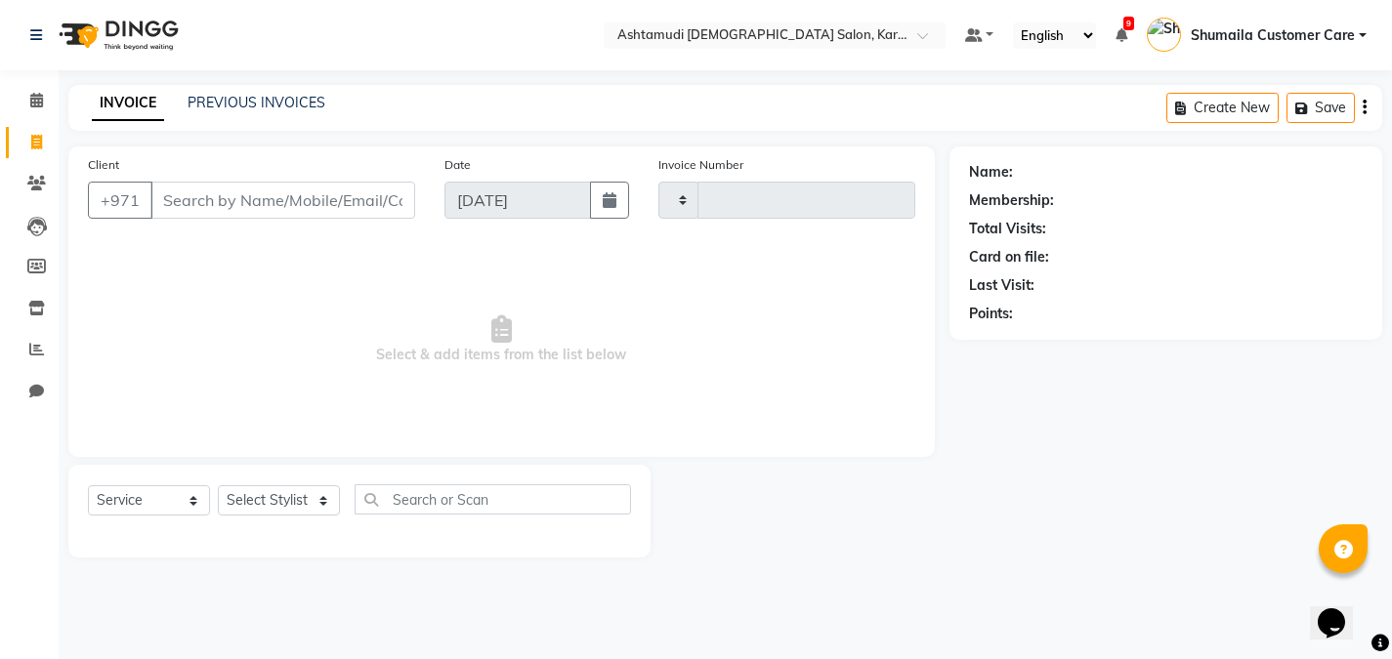
type input "2080"
select select "7424"
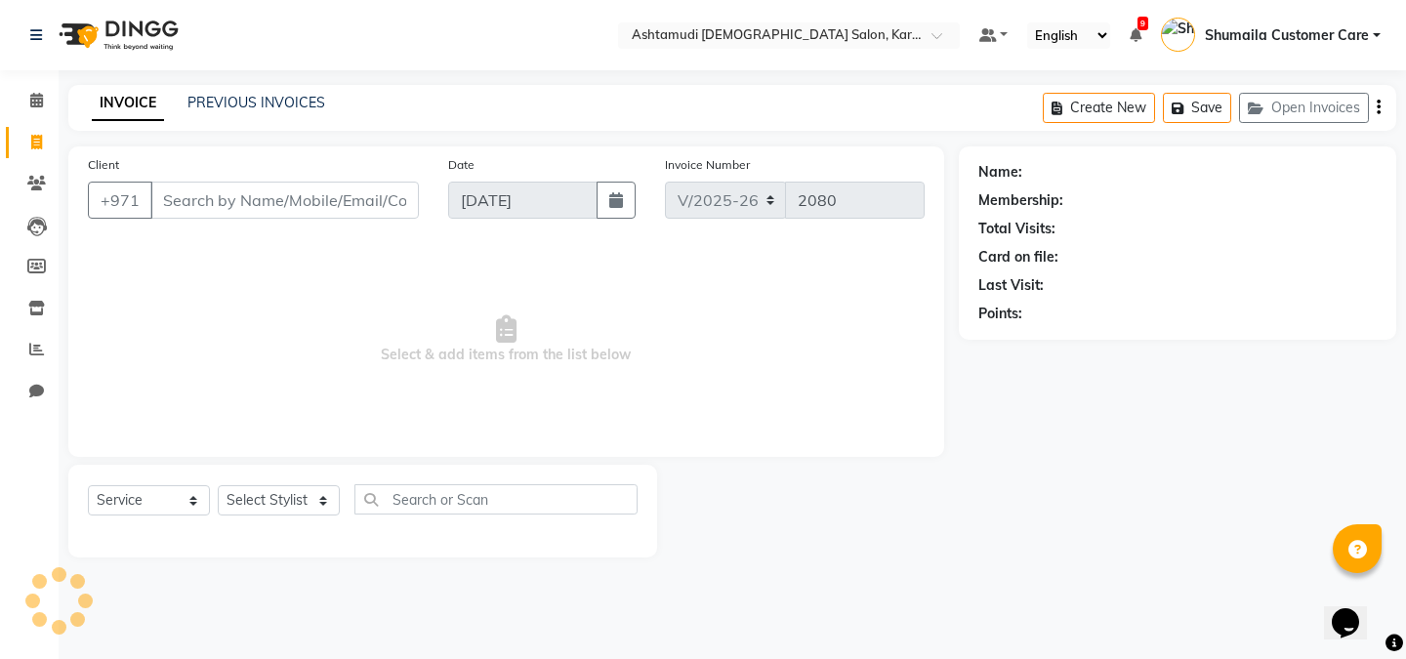
click at [201, 203] on input "Client" at bounding box center [284, 200] width 269 height 37
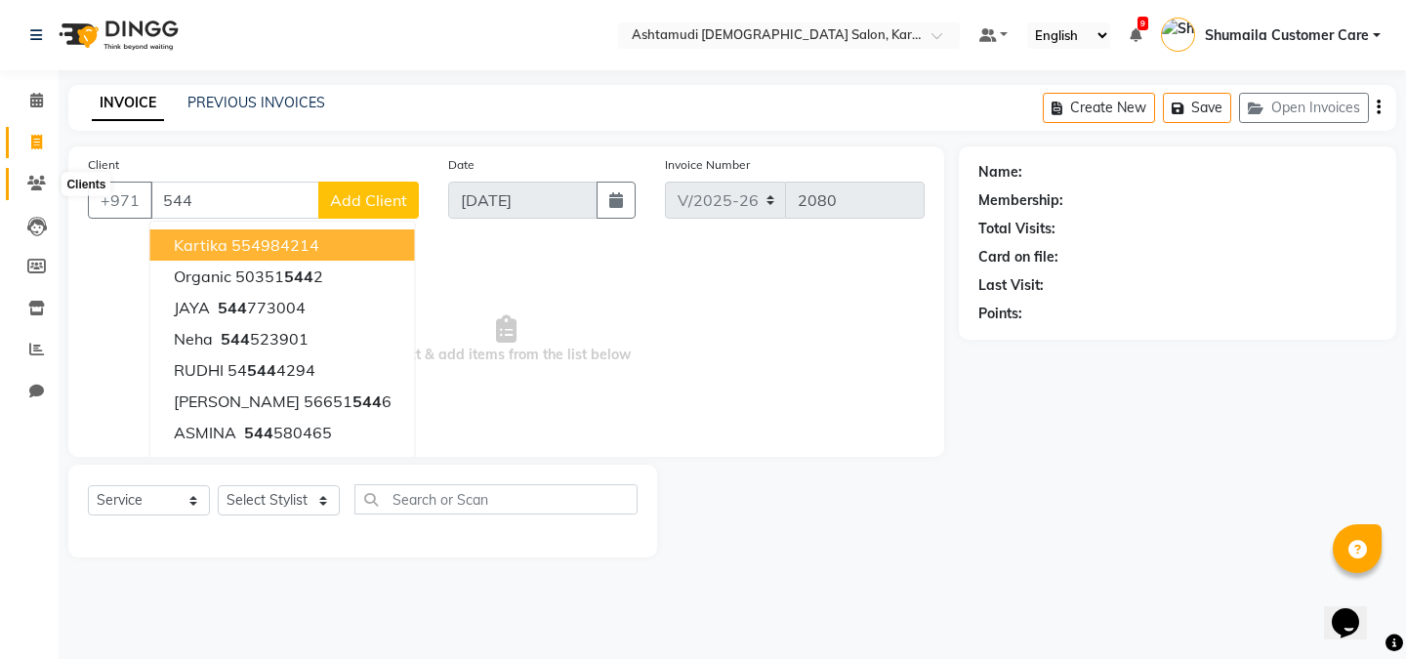
type input "544"
click at [29, 187] on icon at bounding box center [36, 183] width 19 height 15
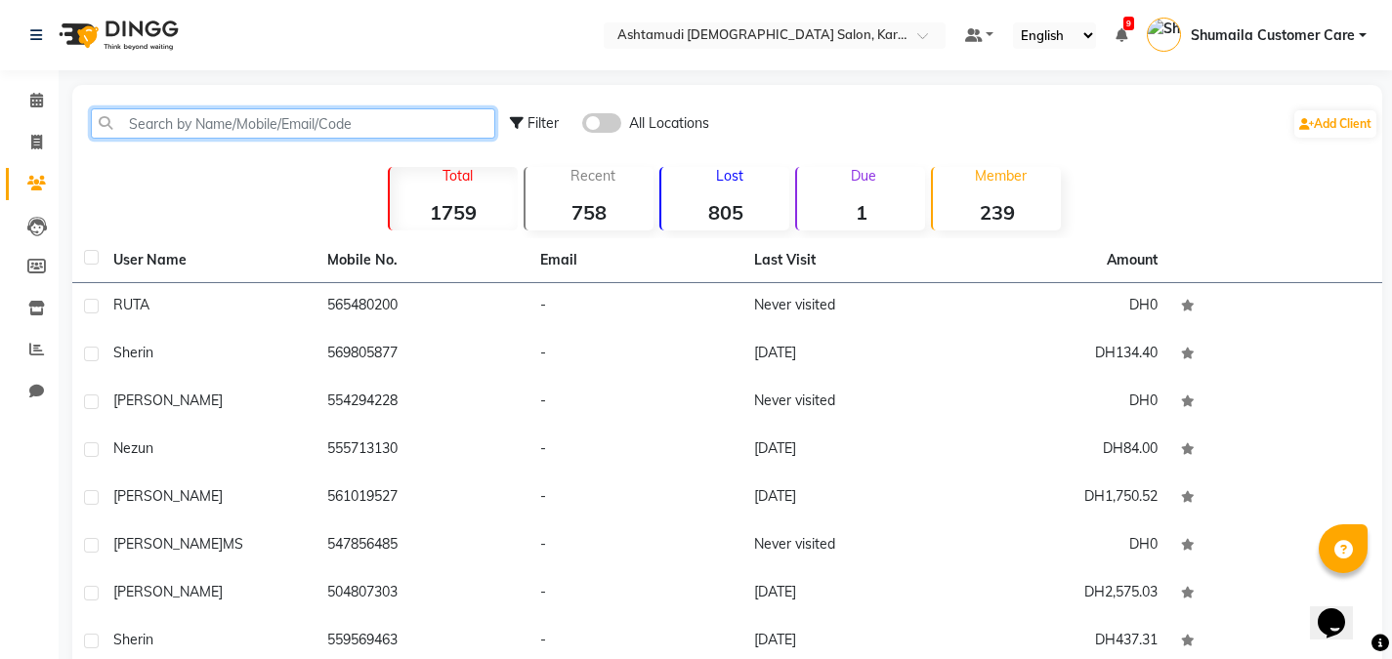
click at [195, 125] on input "text" at bounding box center [293, 123] width 404 height 30
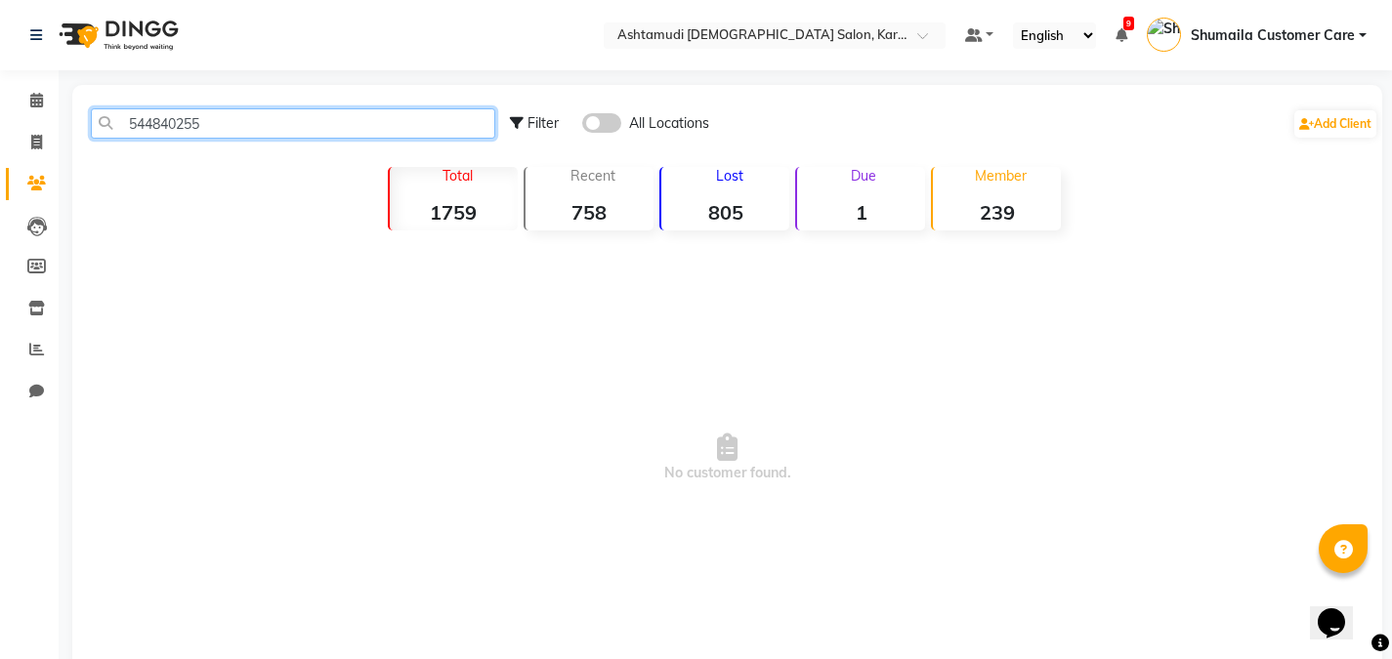
type input "544840255"
click at [605, 122] on span at bounding box center [601, 123] width 39 height 20
click at [582, 126] on input "checkbox" at bounding box center [582, 126] width 0 height 0
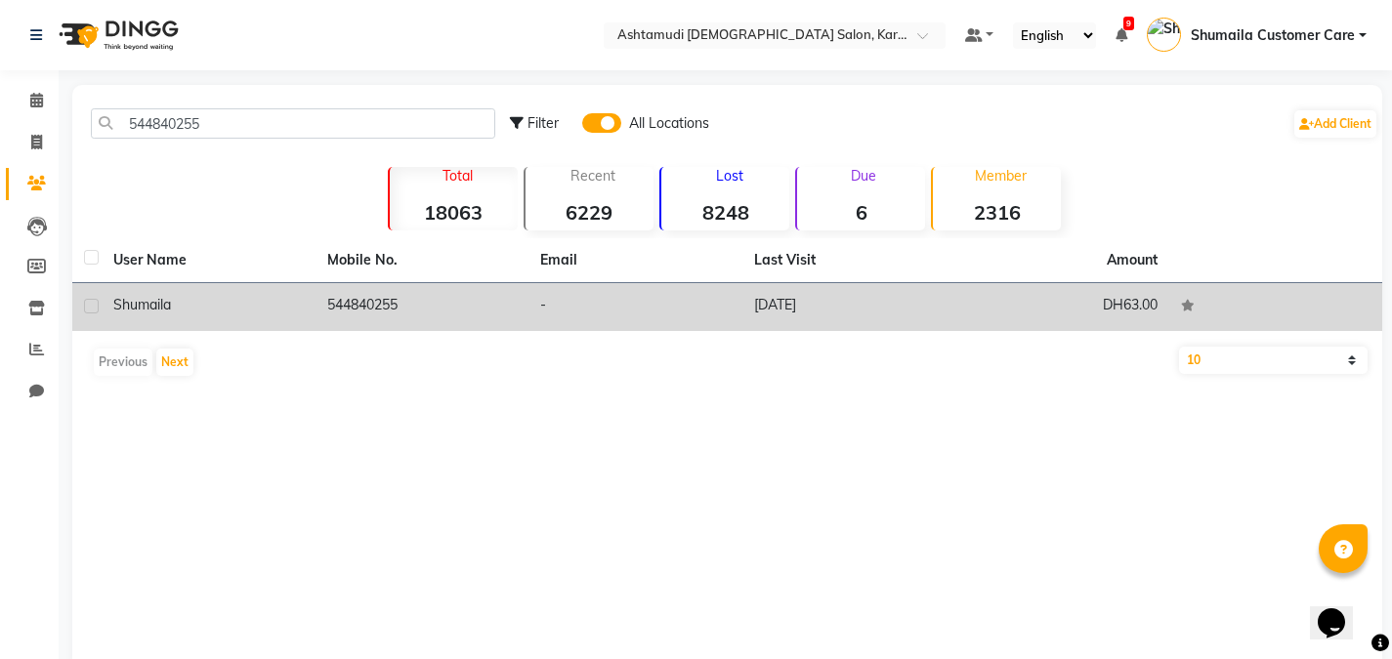
click at [447, 311] on td "544840255" at bounding box center [422, 307] width 214 height 48
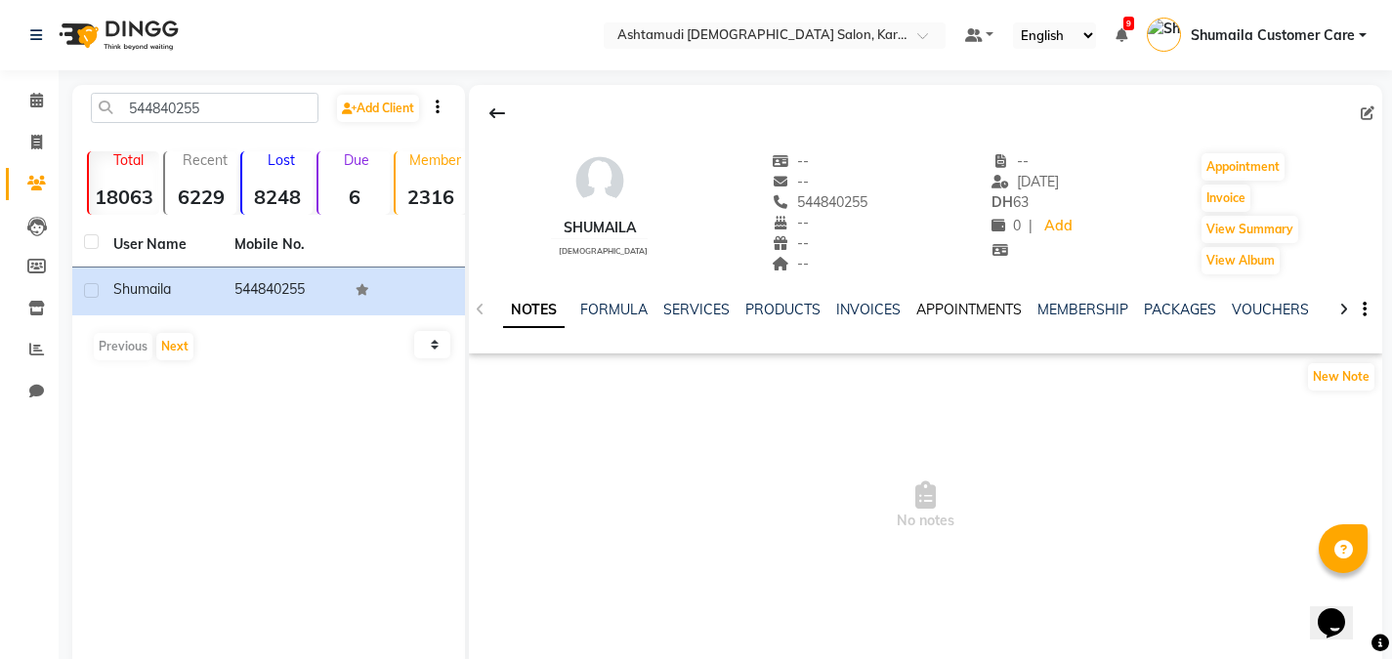
click at [973, 310] on link "APPOINTMENTS" at bounding box center [968, 310] width 105 height 18
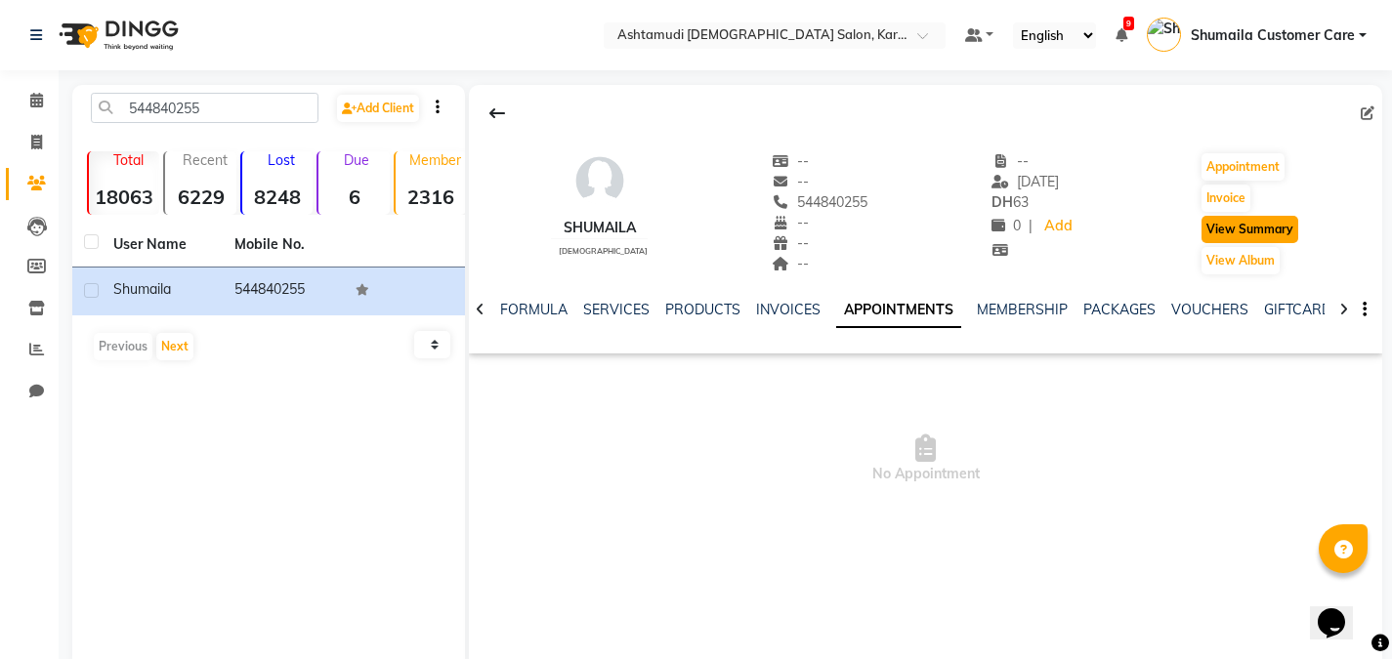
click at [1257, 221] on button "View Summary" at bounding box center [1249, 229] width 97 height 27
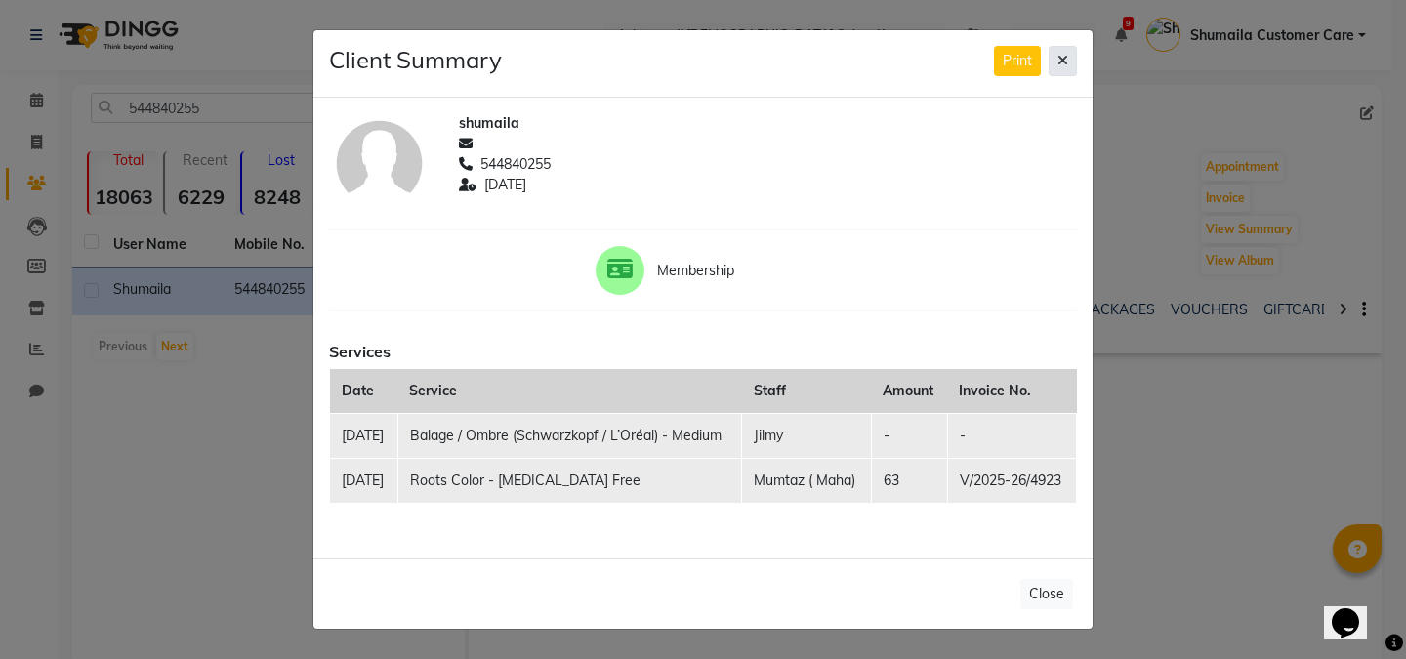
click at [1058, 54] on icon at bounding box center [1063, 61] width 11 height 14
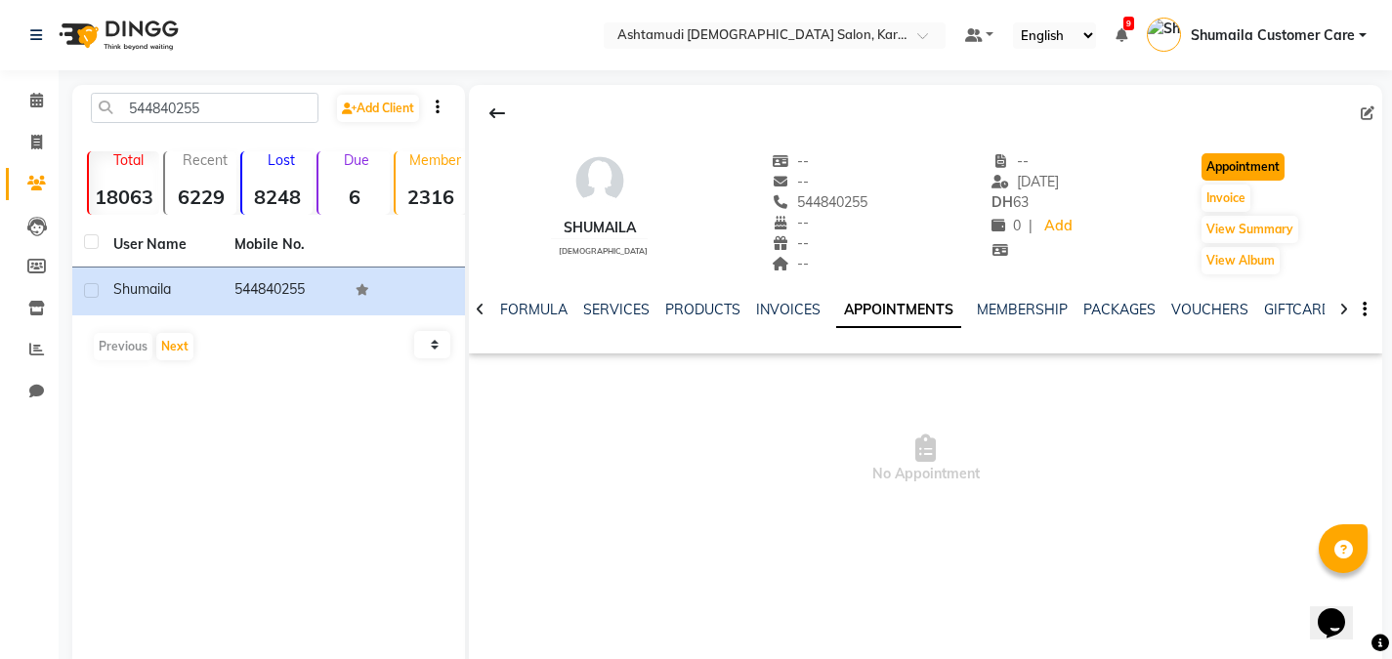
click at [1260, 161] on button "Appointment" at bounding box center [1242, 166] width 83 height 27
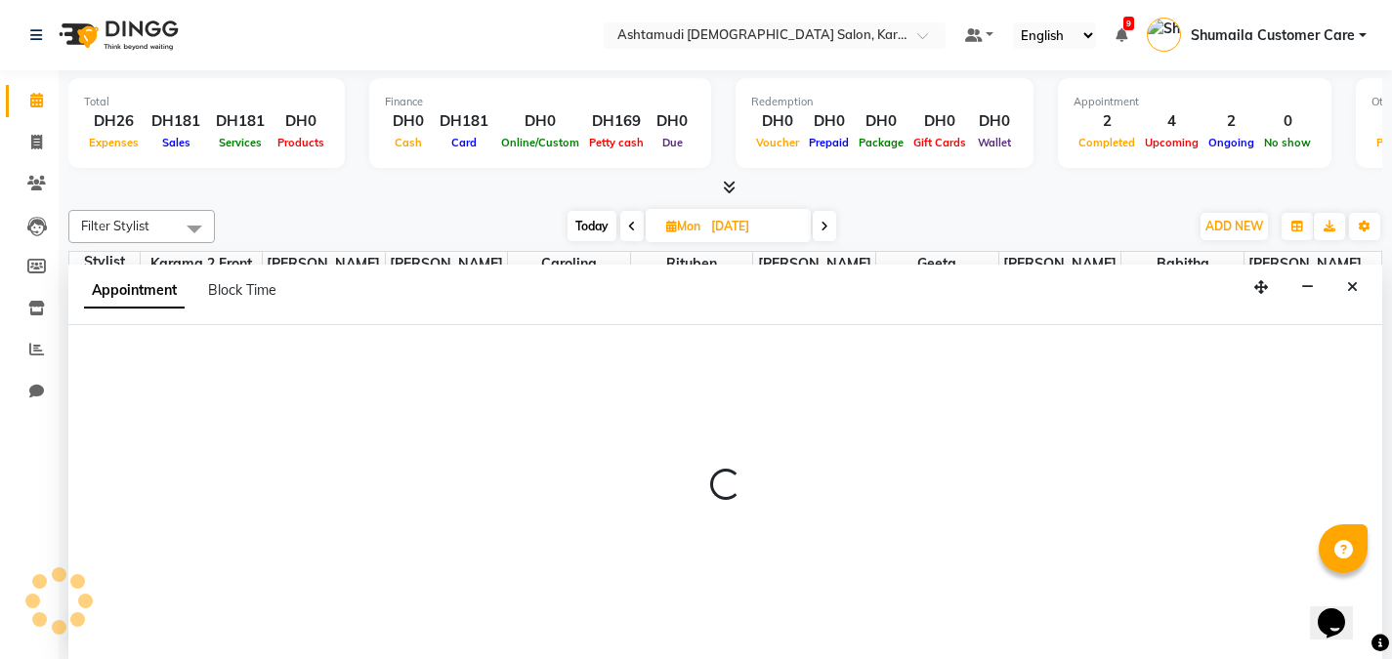
scroll to position [1, 0]
type input "[DATE]"
select select "600"
select select "tentative"
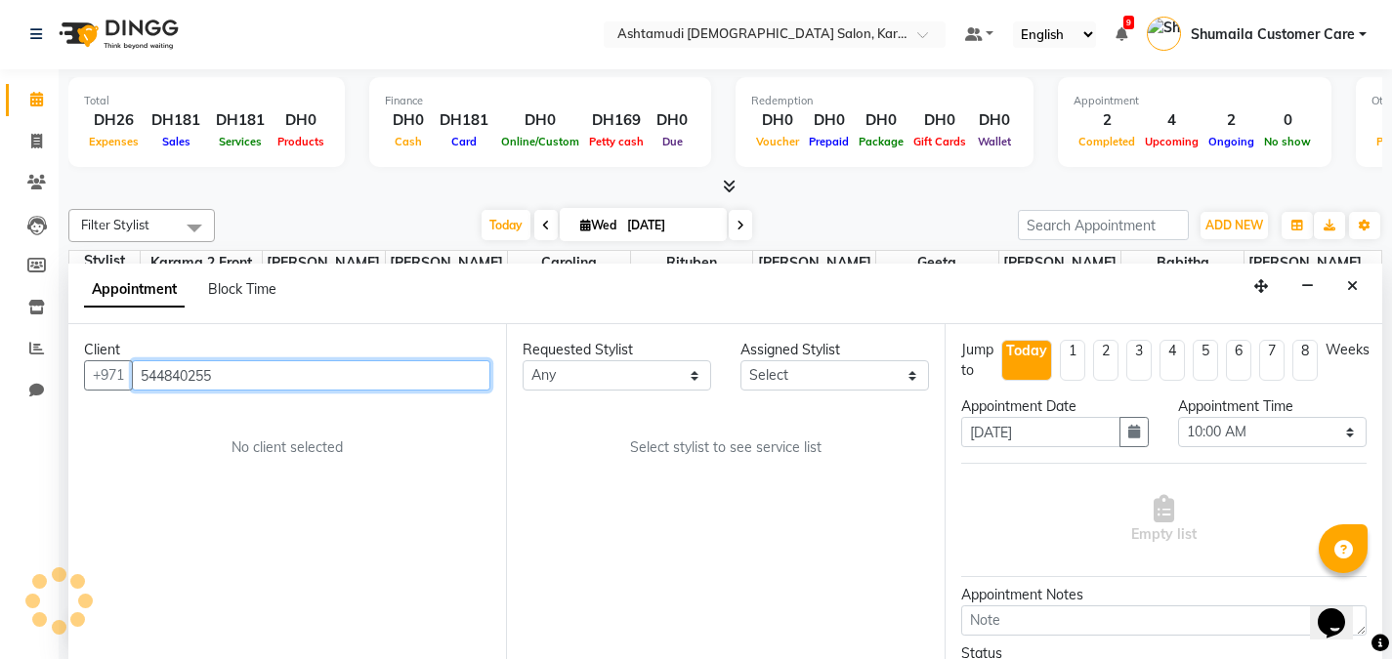
scroll to position [517, 0]
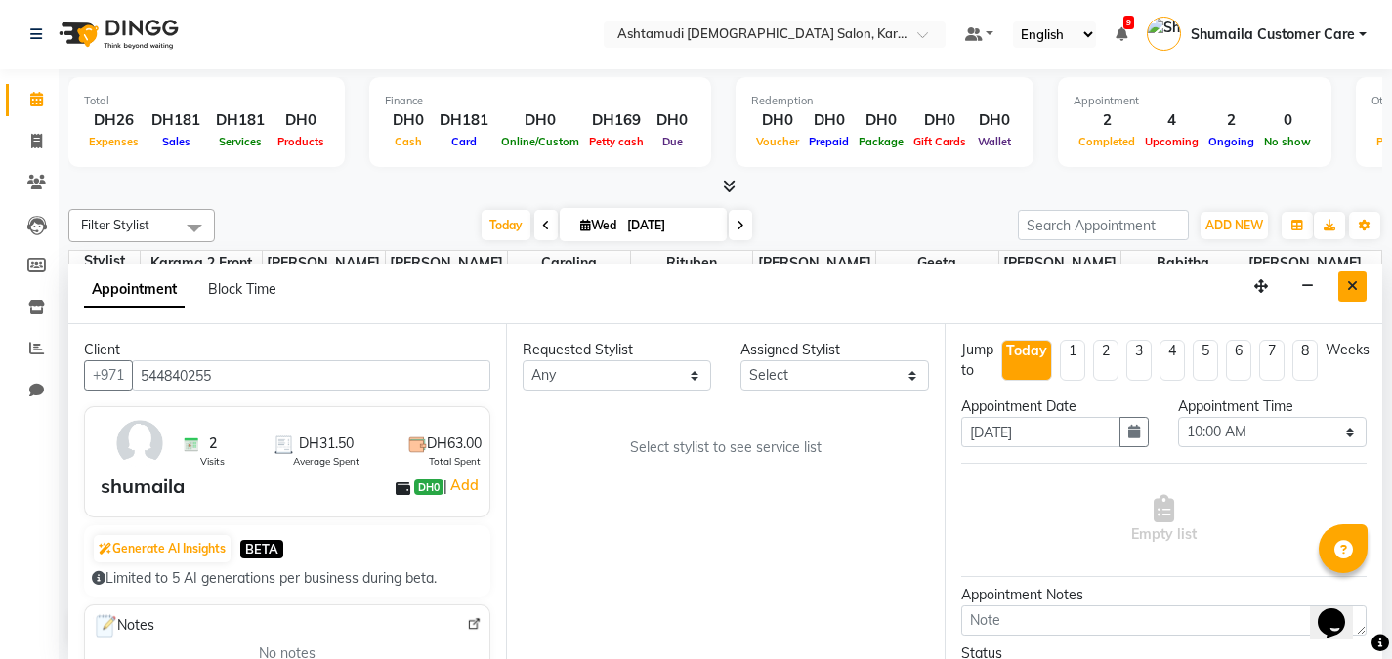
click at [1346, 292] on button "Close" at bounding box center [1352, 287] width 28 height 30
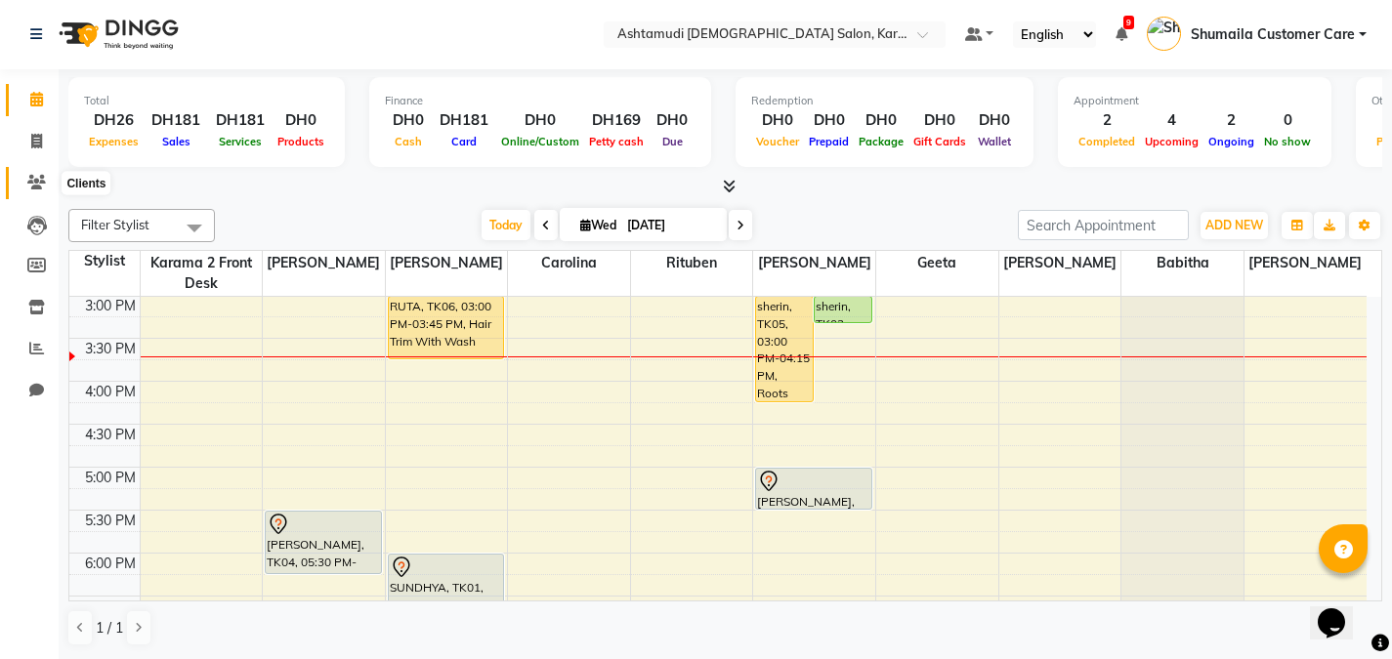
click at [24, 182] on span at bounding box center [37, 183] width 34 height 22
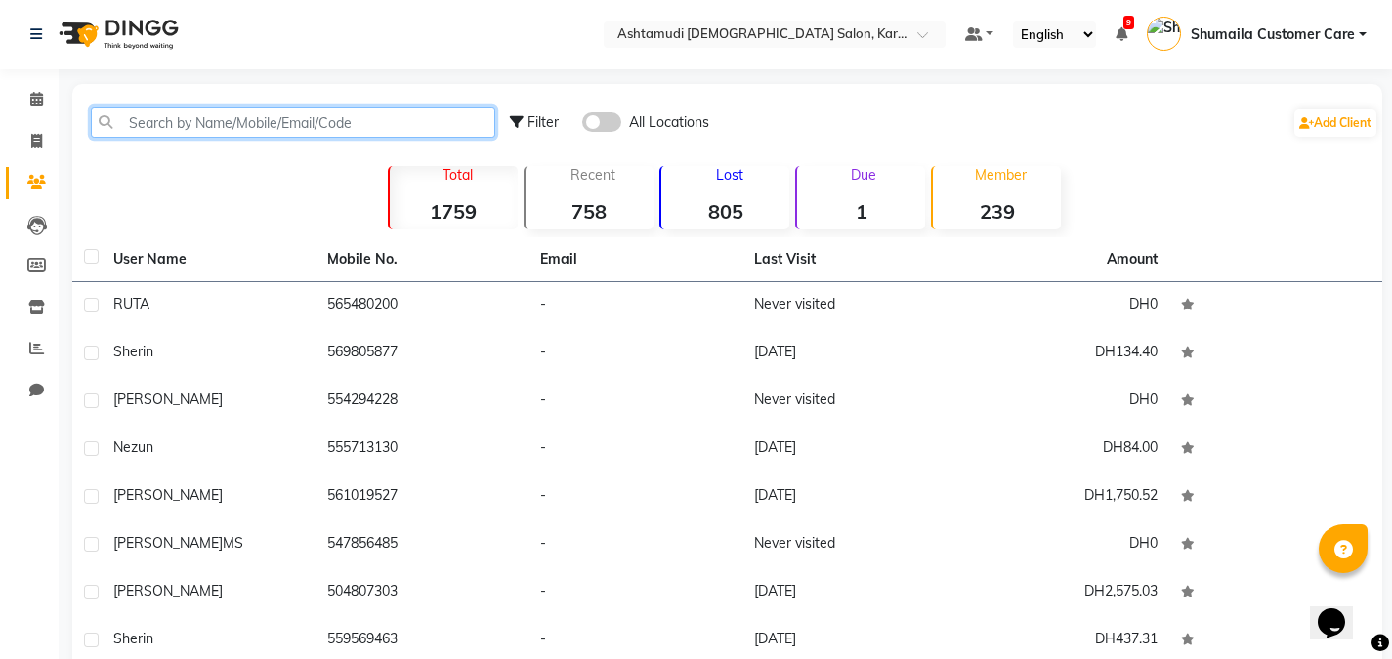
click at [200, 125] on input "text" at bounding box center [293, 122] width 404 height 30
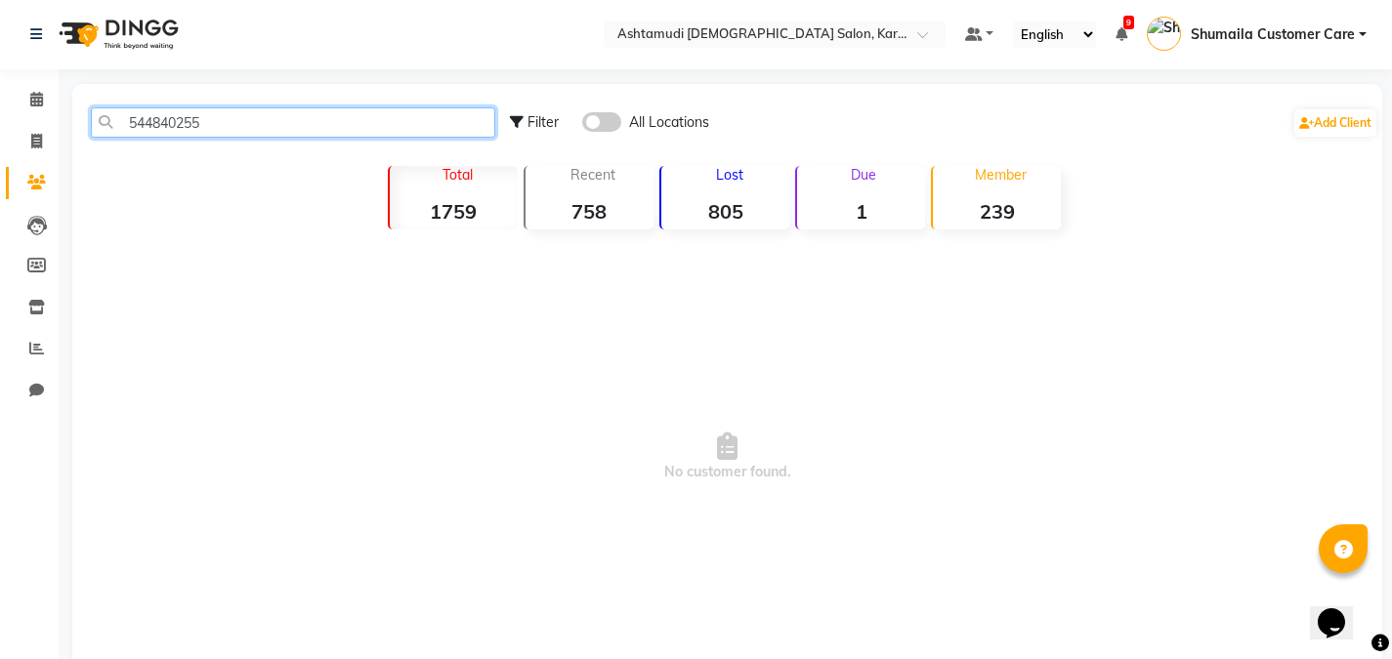
type input "544840255"
click at [607, 130] on span at bounding box center [601, 122] width 39 height 20
click at [582, 125] on input "checkbox" at bounding box center [582, 125] width 0 height 0
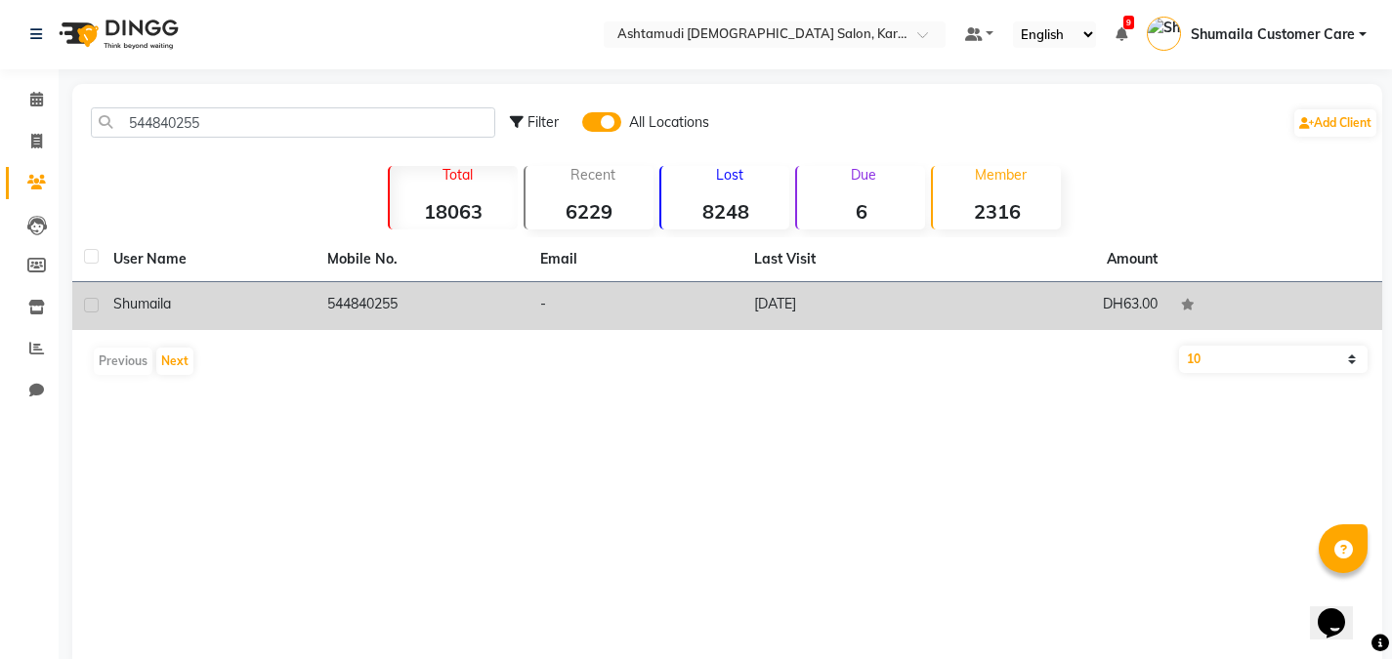
click at [631, 312] on td "-" at bounding box center [635, 306] width 214 height 48
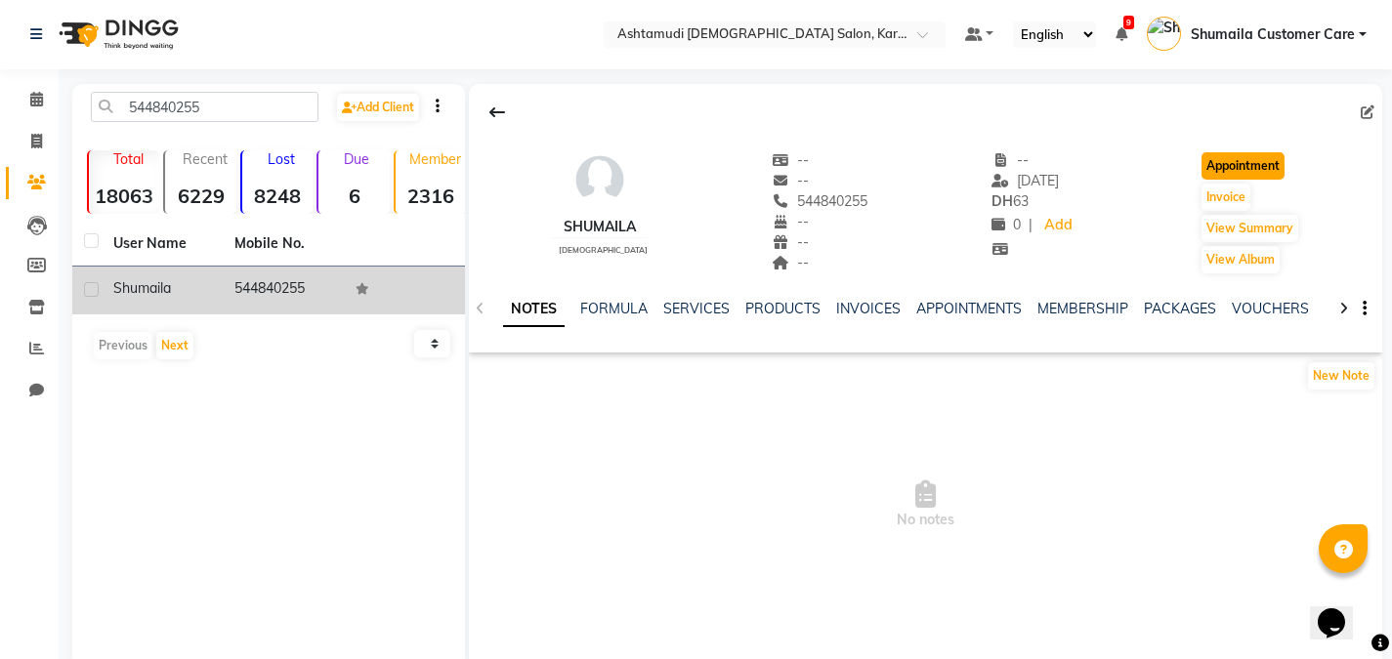
click at [1256, 172] on button "Appointment" at bounding box center [1242, 165] width 83 height 27
select select "tentative"
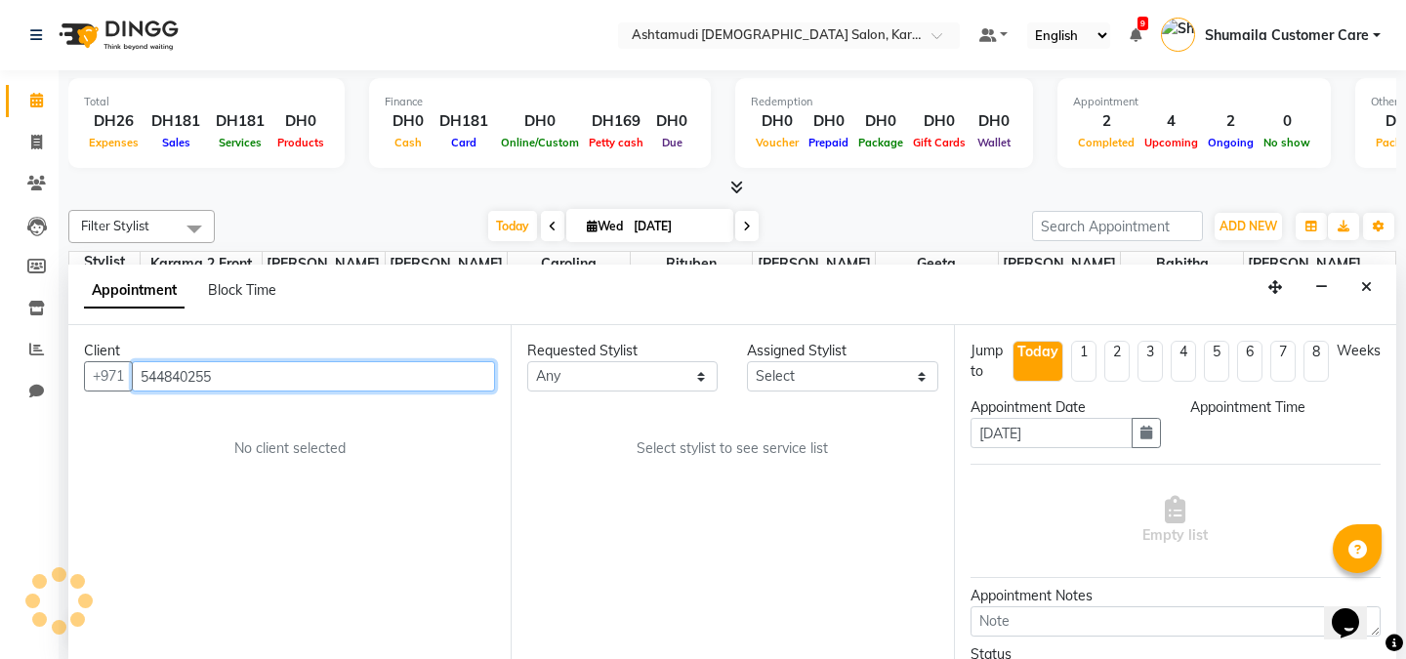
select select "600"
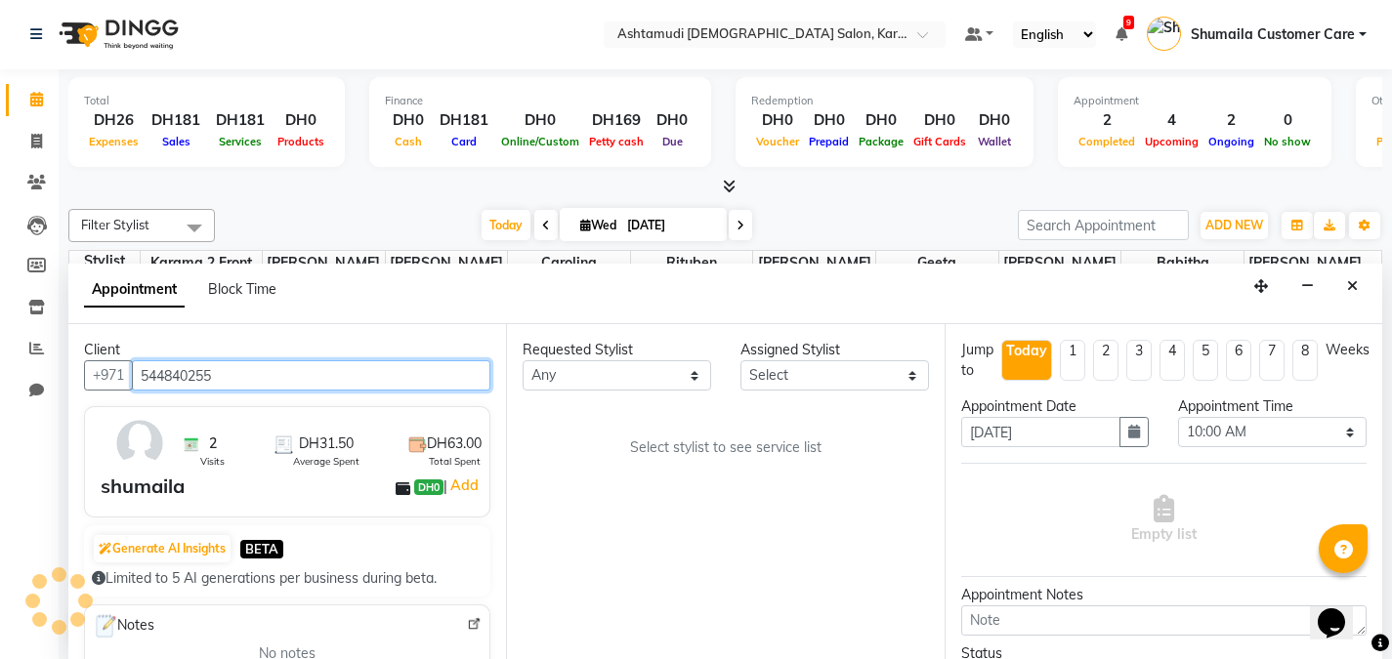
scroll to position [517, 0]
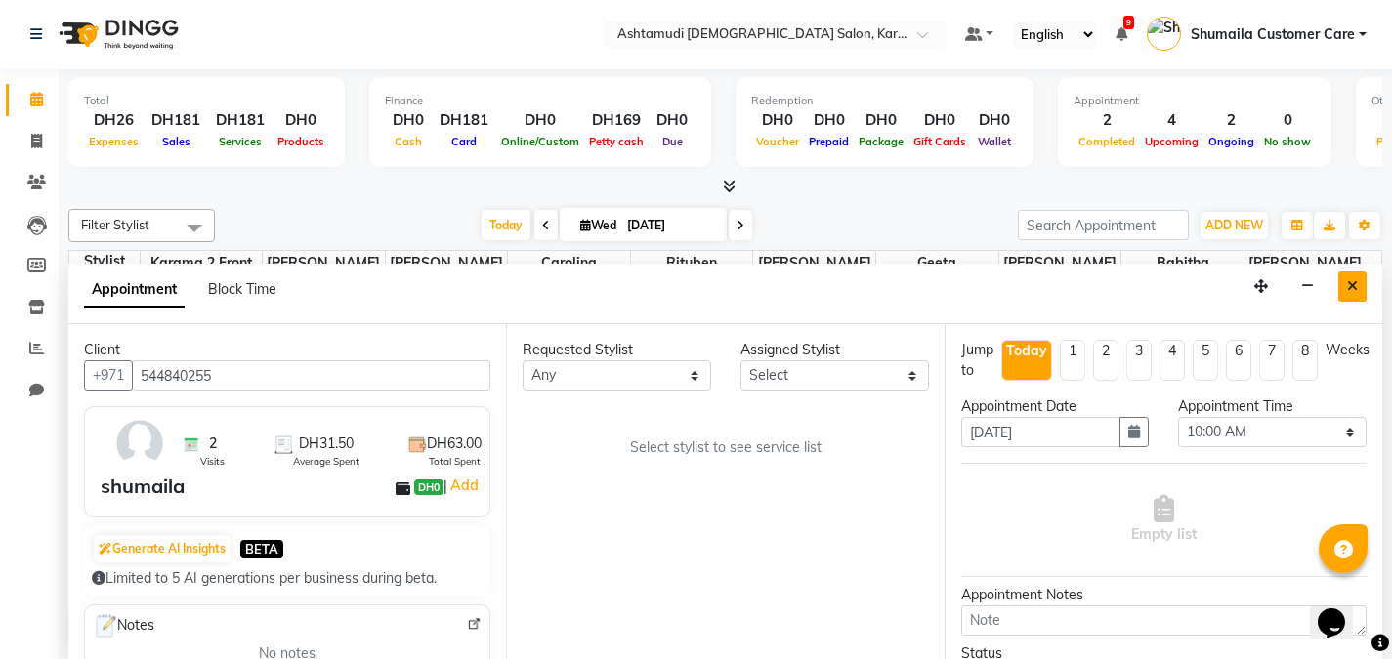
click at [1351, 283] on icon "Close" at bounding box center [1352, 286] width 11 height 14
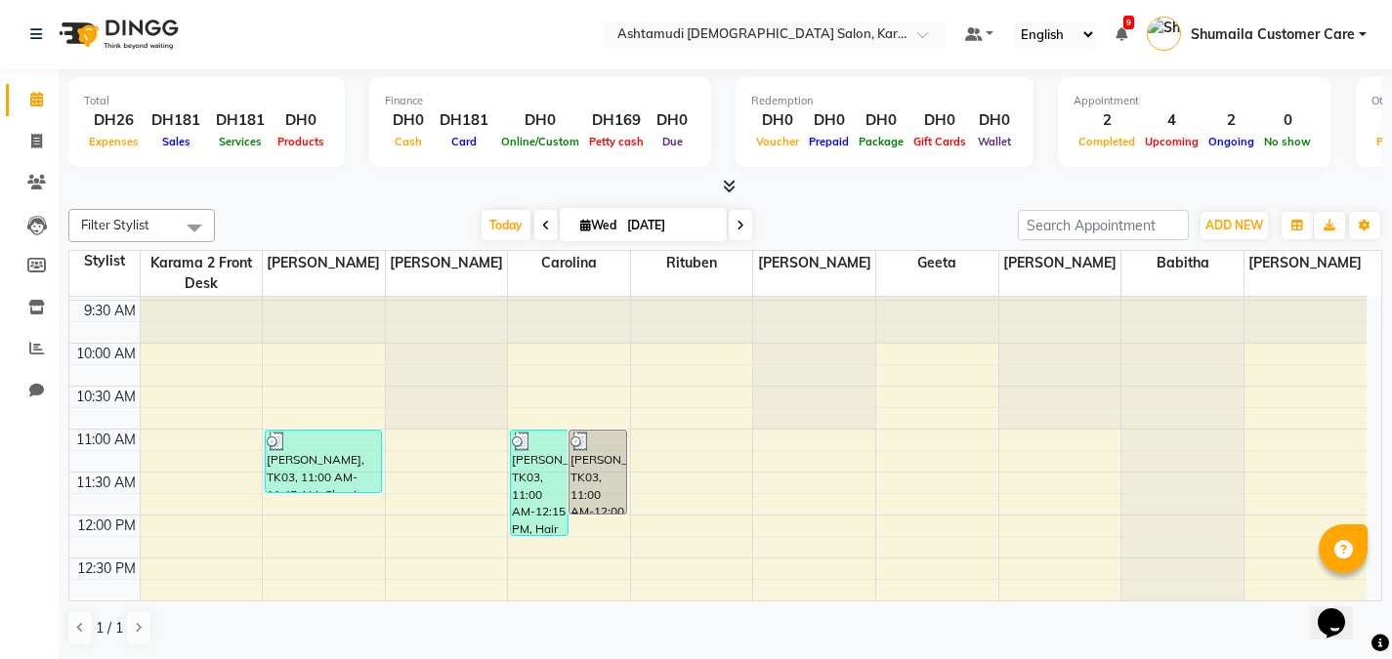
scroll to position [0, 0]
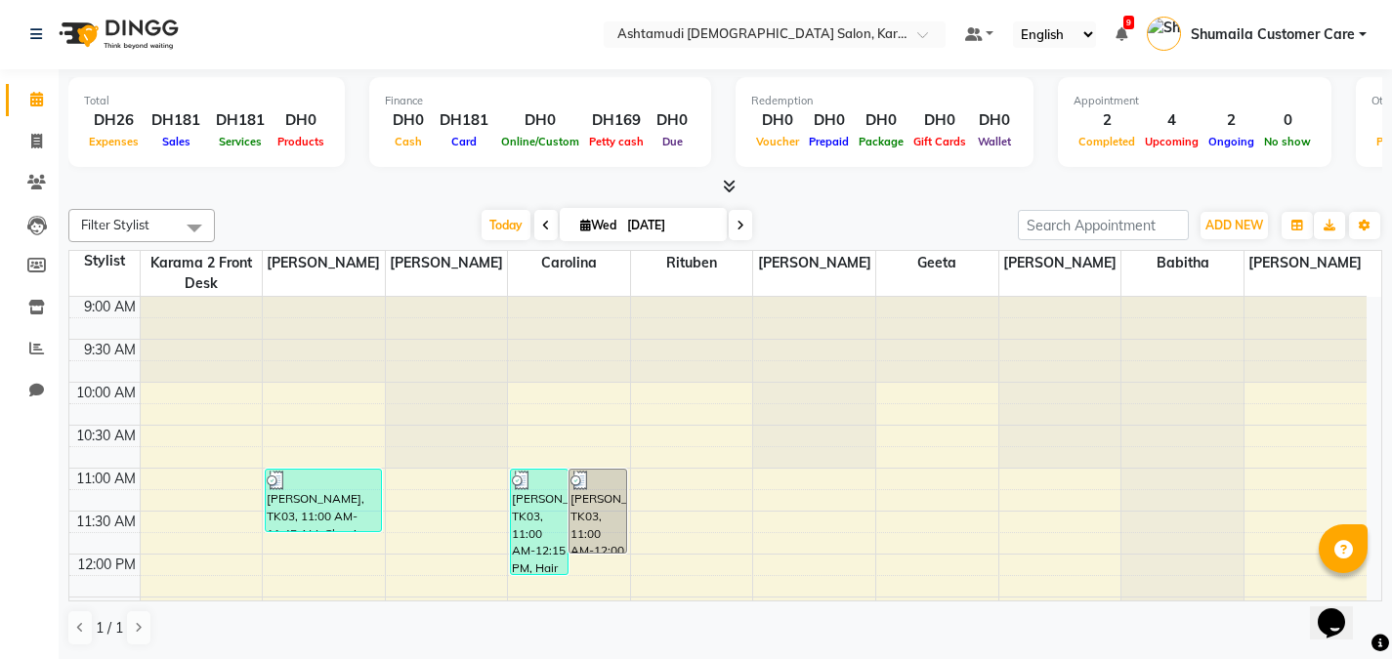
click at [745, 222] on span at bounding box center [740, 225] width 23 height 30
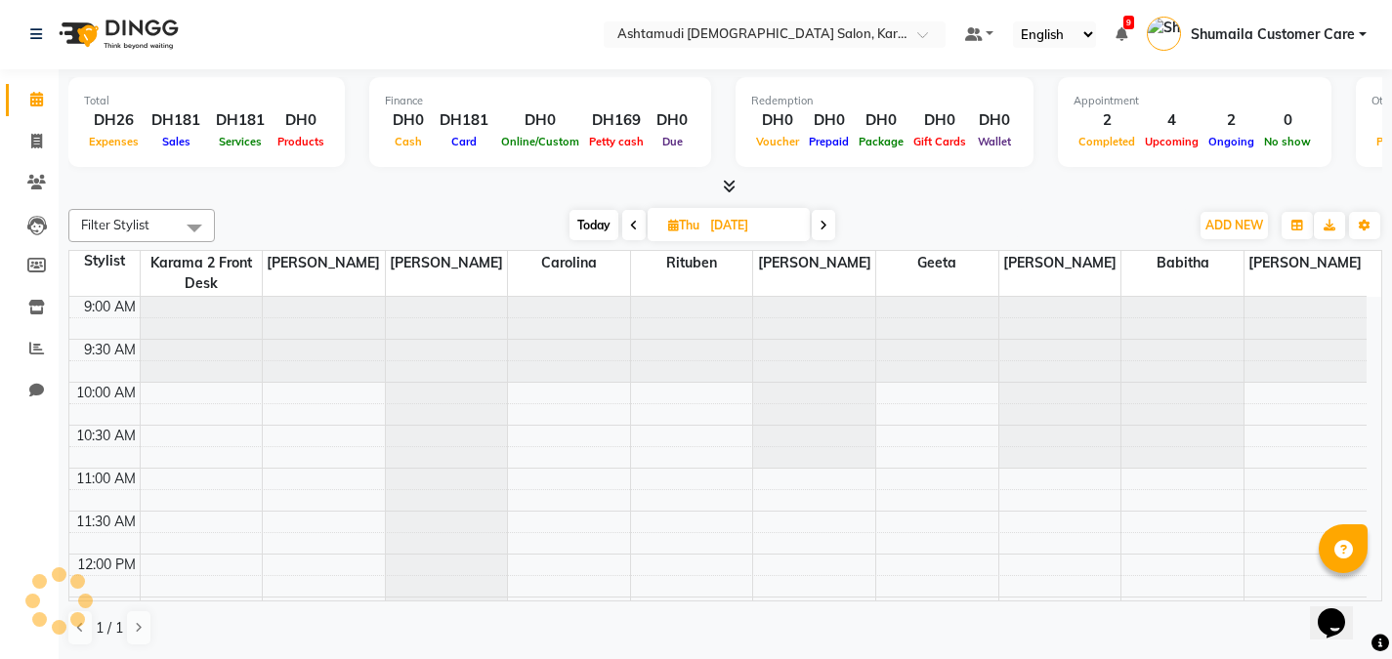
scroll to position [517, 0]
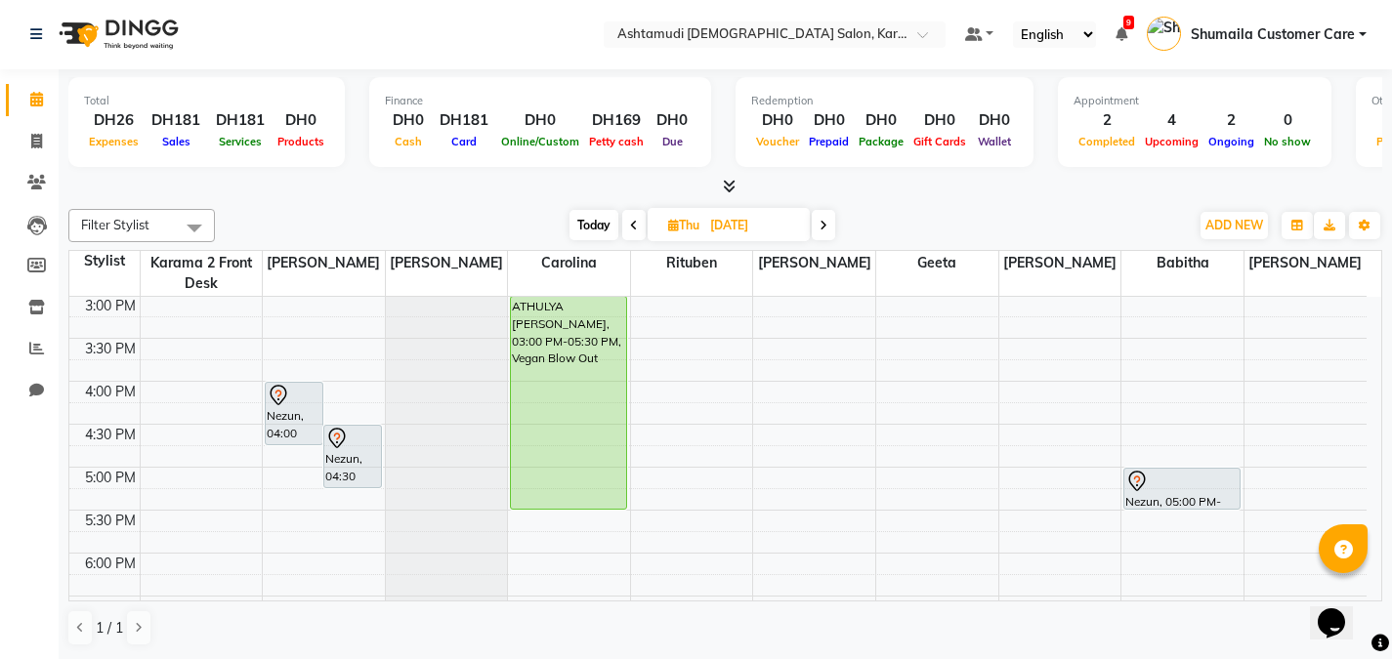
click at [821, 221] on icon at bounding box center [823, 226] width 8 height 12
type input "05-09-2025"
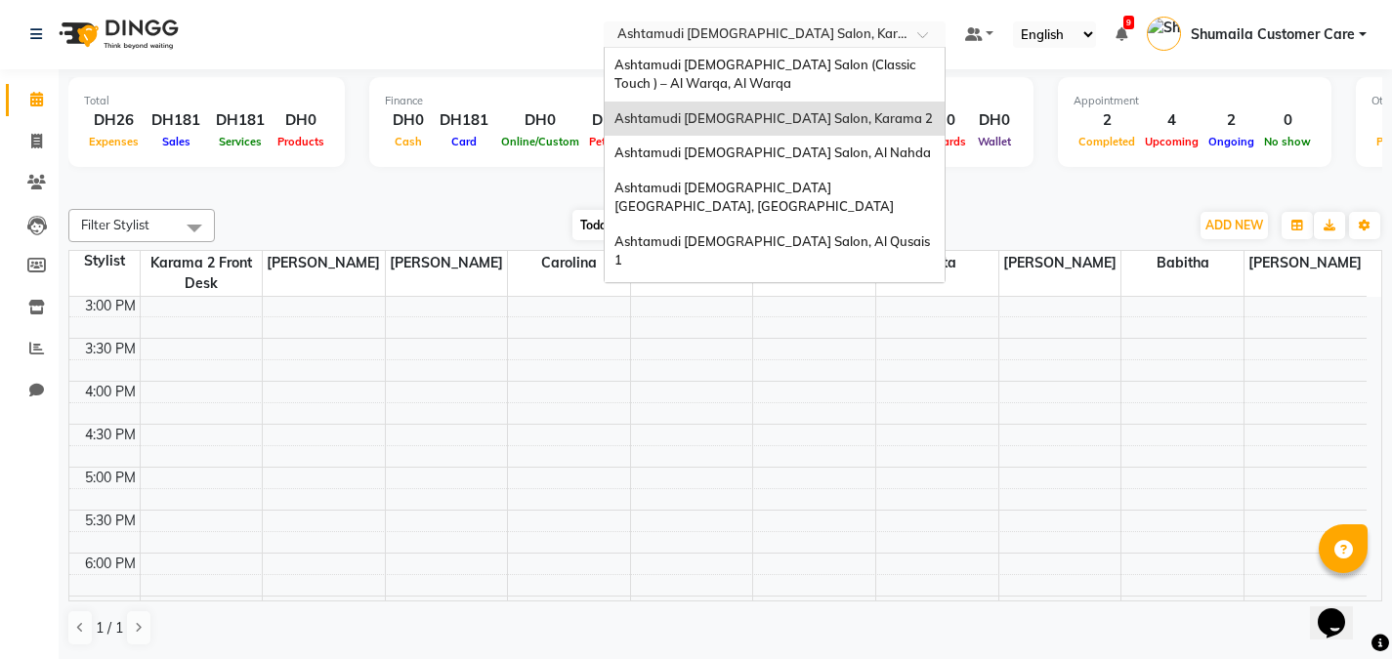
click at [858, 25] on div "Select Location × Ashtamudi Ladies Salon, Karama 2" at bounding box center [759, 34] width 304 height 20
click at [896, 180] on div "Ashtamudi [DEMOGRAPHIC_DATA] [GEOGRAPHIC_DATA], [GEOGRAPHIC_DATA]" at bounding box center [775, 198] width 340 height 54
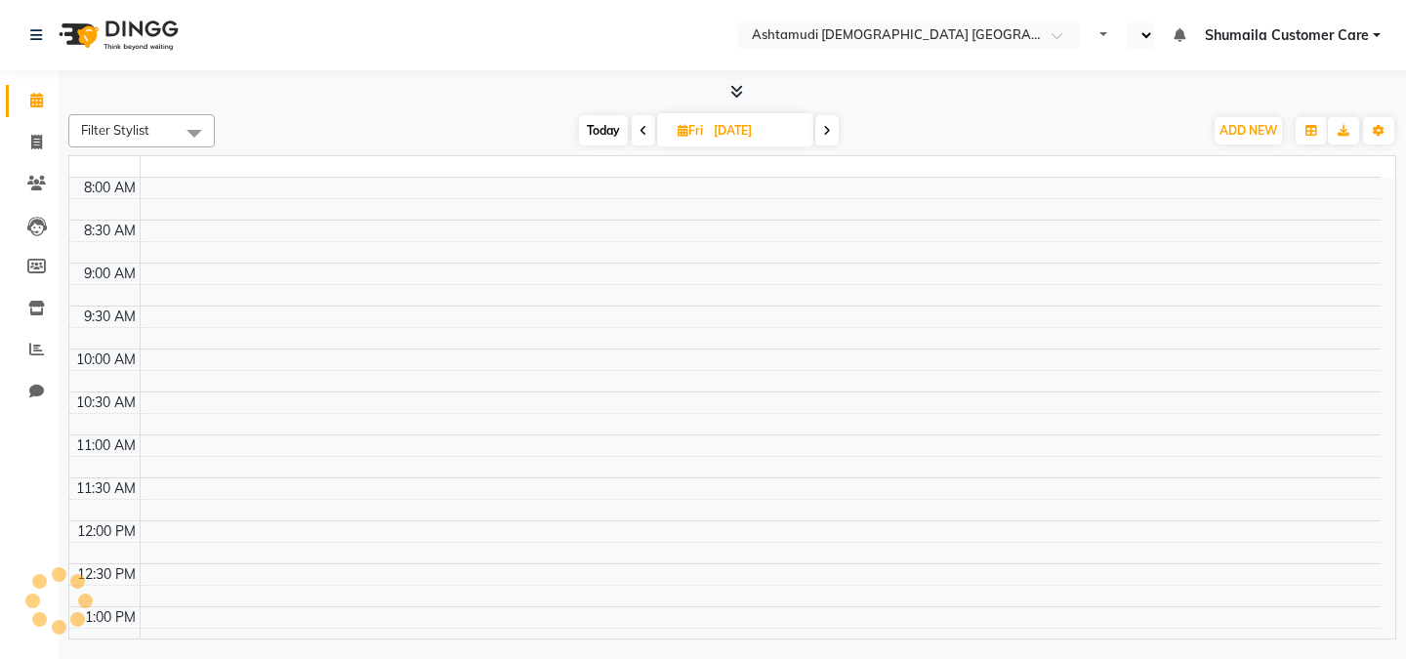
select select "en"
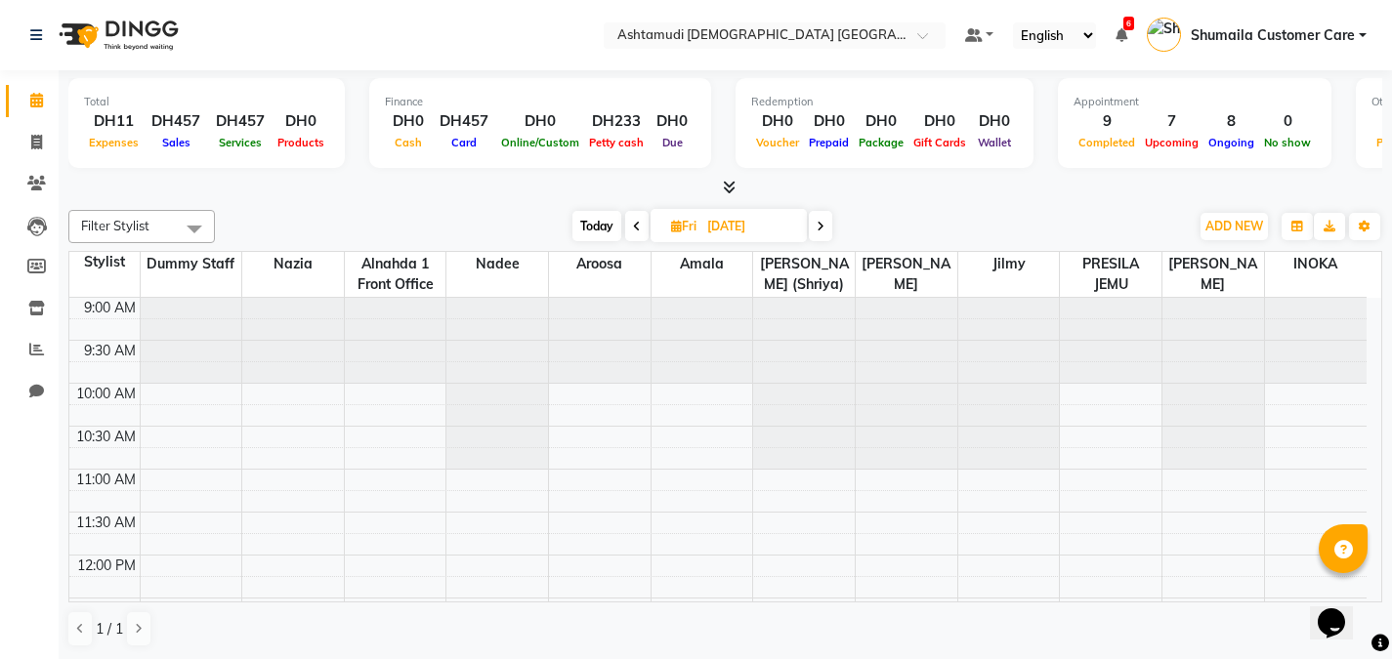
click at [822, 222] on icon at bounding box center [820, 227] width 8 height 12
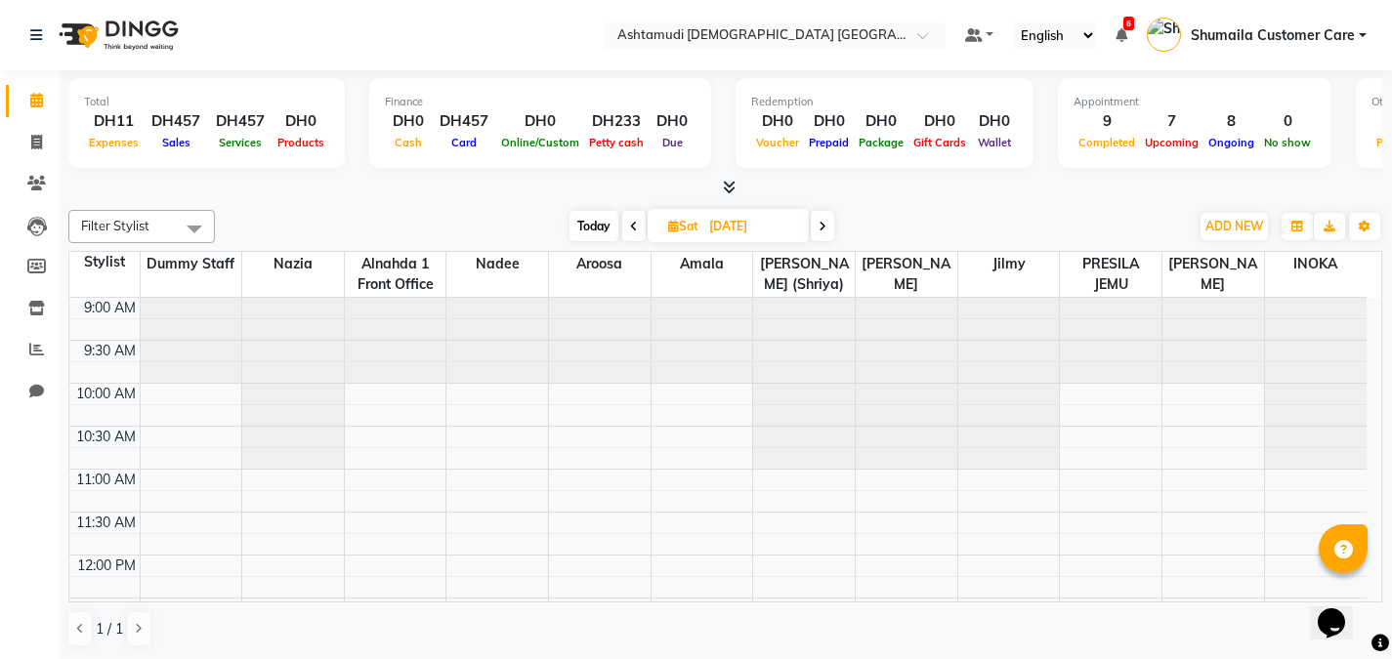
scroll to position [517, 0]
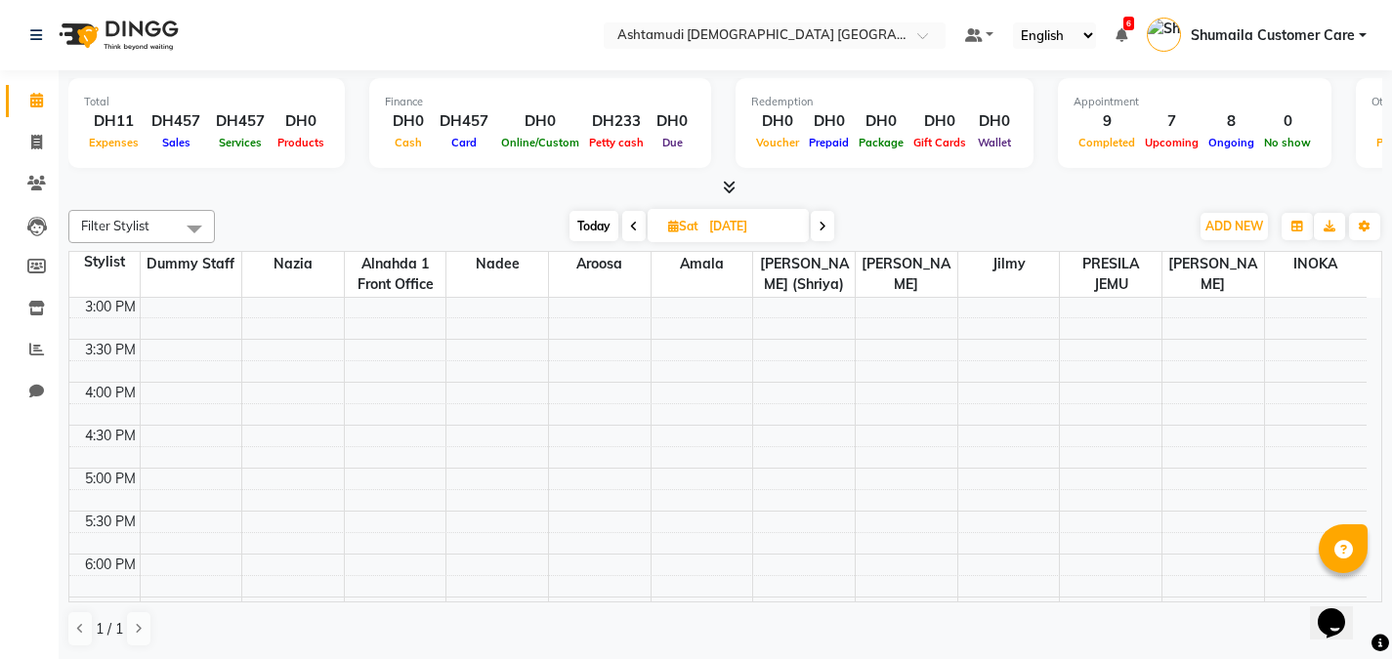
click at [822, 222] on icon at bounding box center [822, 227] width 8 height 12
click at [822, 222] on icon at bounding box center [823, 227] width 8 height 12
type input "[DATE]"
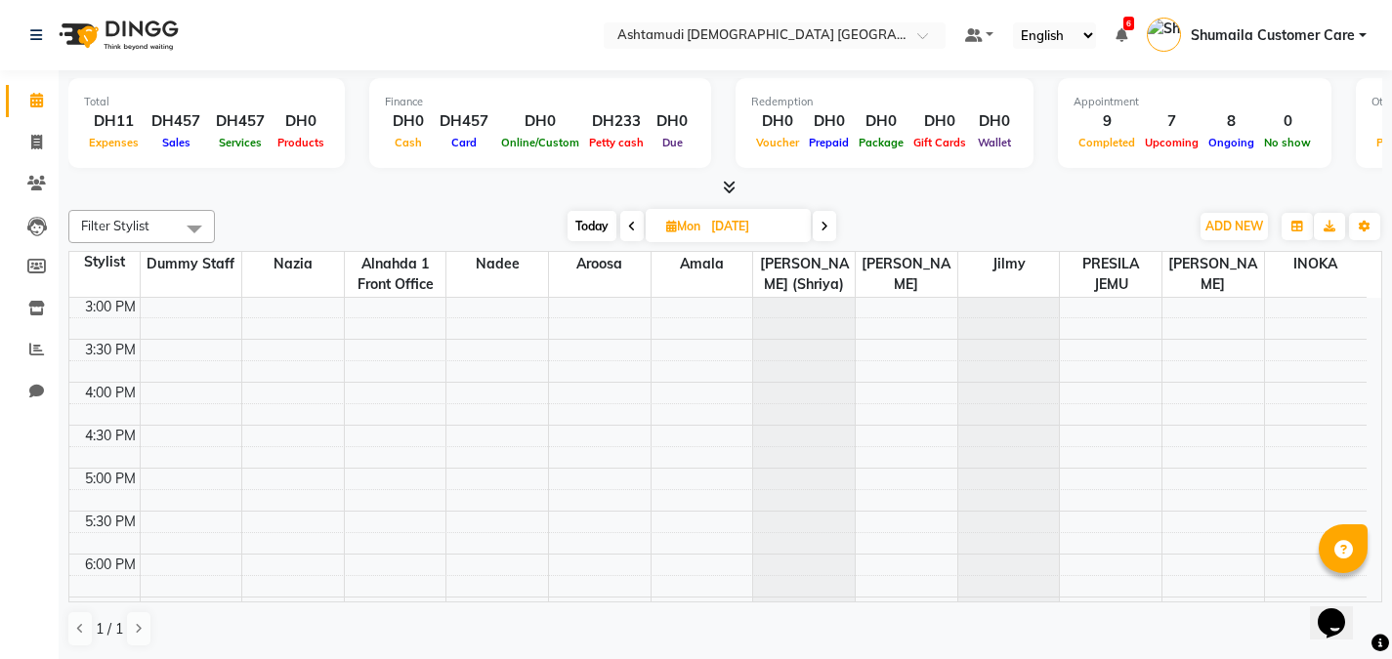
scroll to position [1, 0]
drag, startPoint x: 1382, startPoint y: 475, endPoint x: 1405, endPoint y: 489, distance: 27.6
click at [1392, 489] on html "Select Location × Ashtamudi Ladies Salon Sahara Center, Dubai Default Panel My …" at bounding box center [696, 328] width 1392 height 659
click at [1369, 457] on div "9:00 AM 9:30 AM 10:00 AM 10:30 AM 11:00 AM 11:30 AM 12:00 PM 12:30 PM 1:00 PM 1…" at bounding box center [725, 449] width 1312 height 305
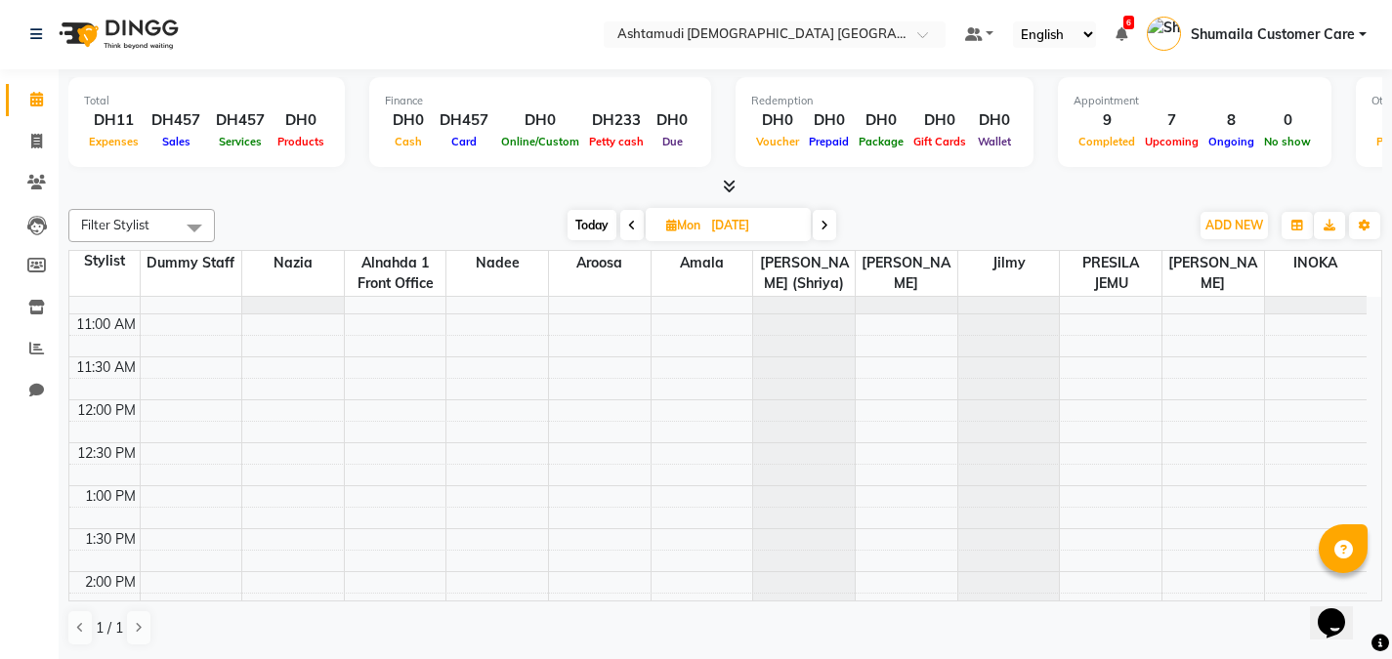
scroll to position [0, 0]
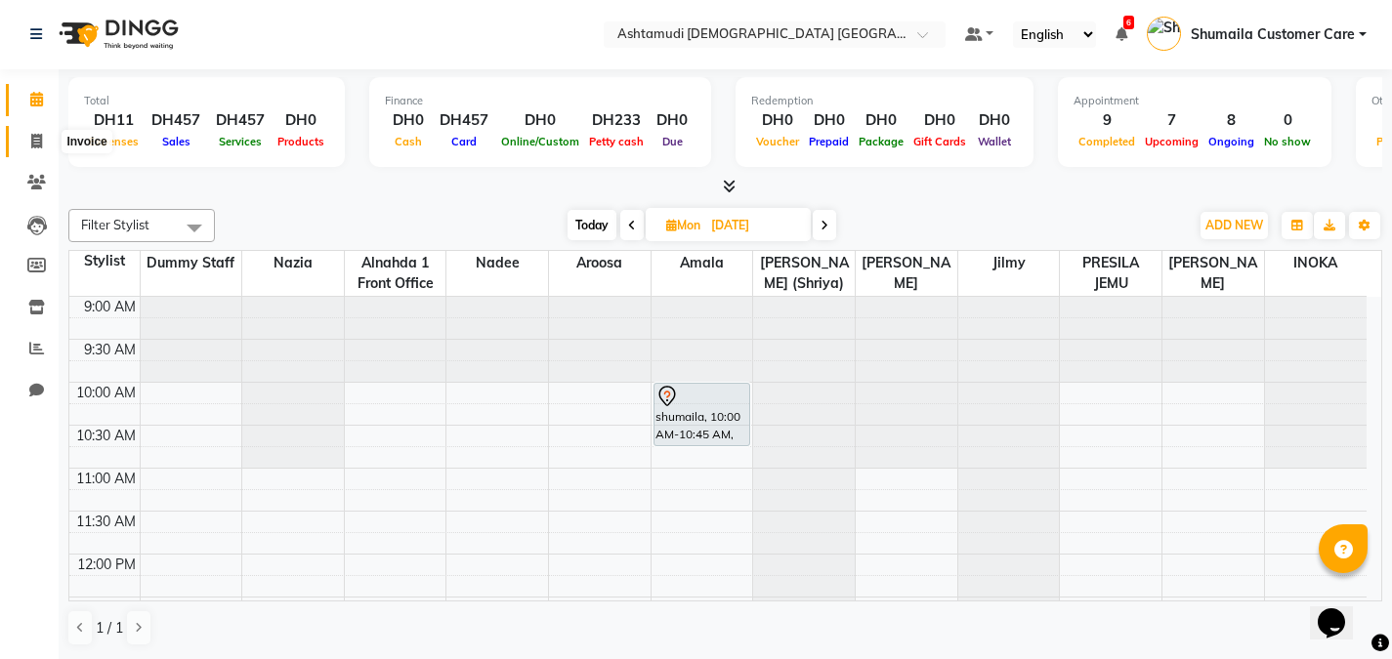
click at [49, 138] on span at bounding box center [37, 142] width 34 height 22
select select "service"
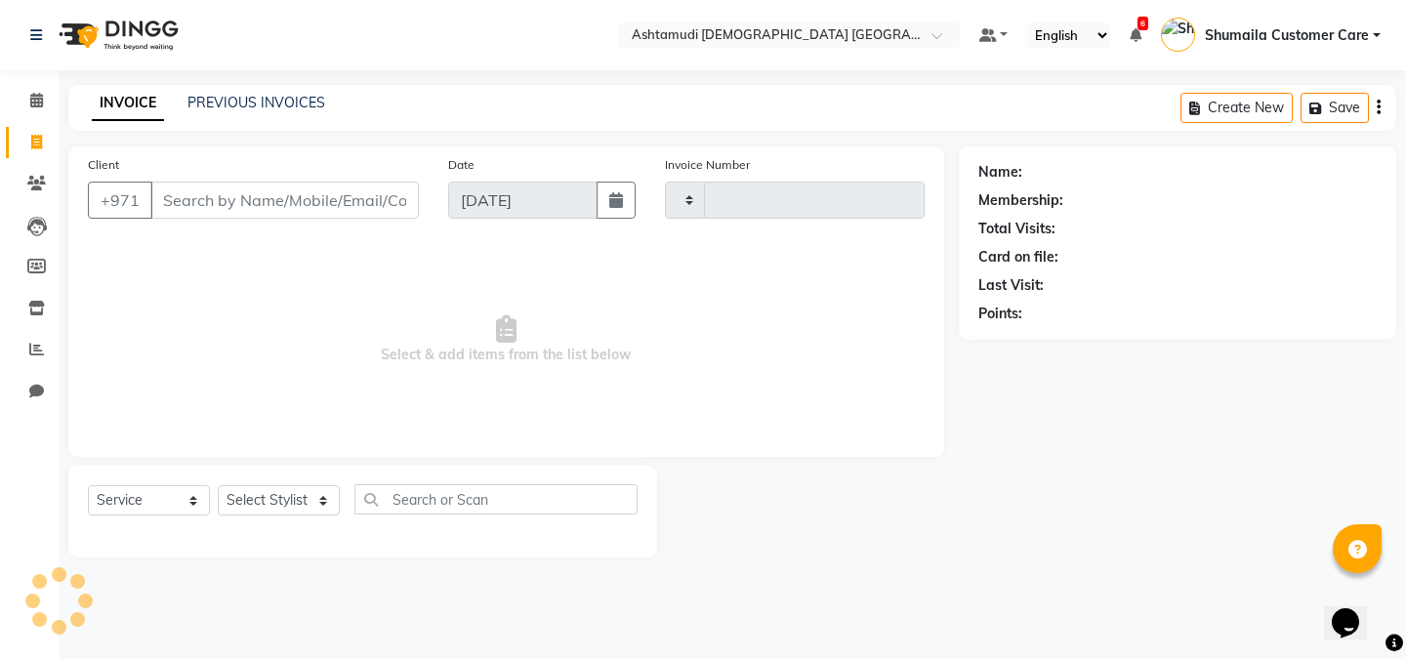
type input "2607"
select select "7242"
click at [203, 217] on input "Client" at bounding box center [284, 200] width 269 height 37
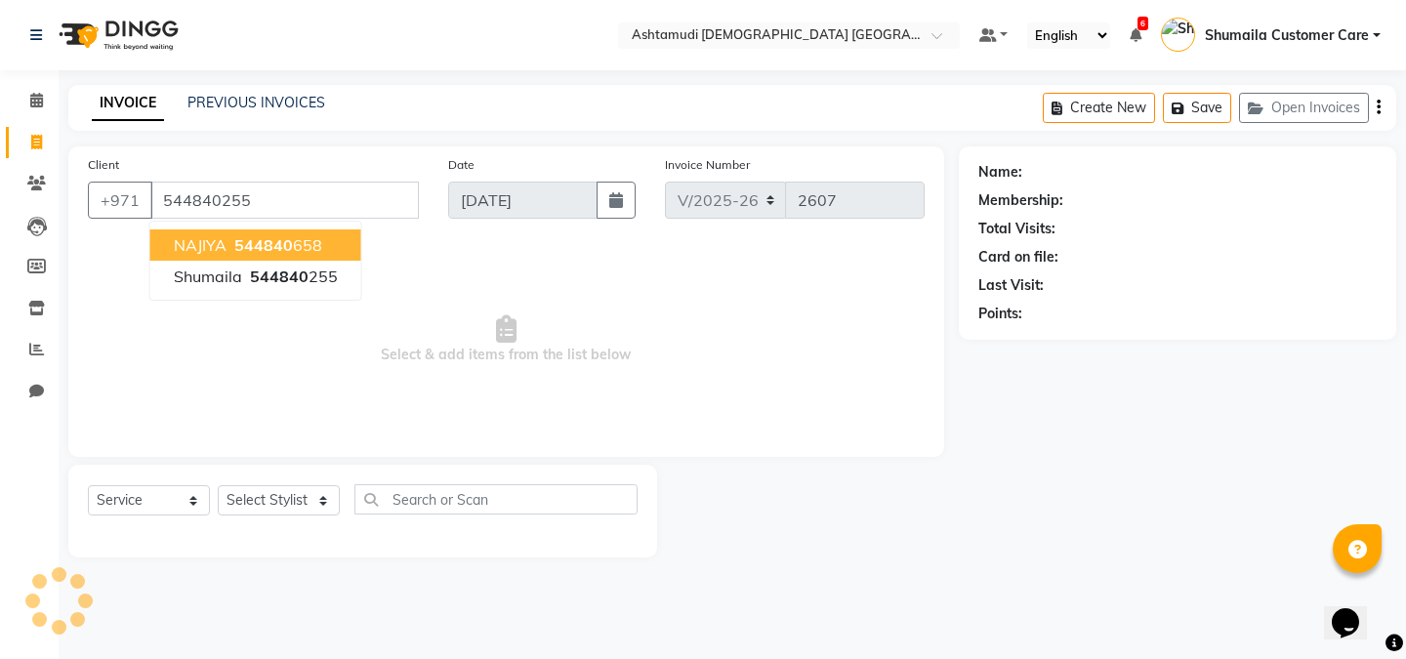
type input "544840255"
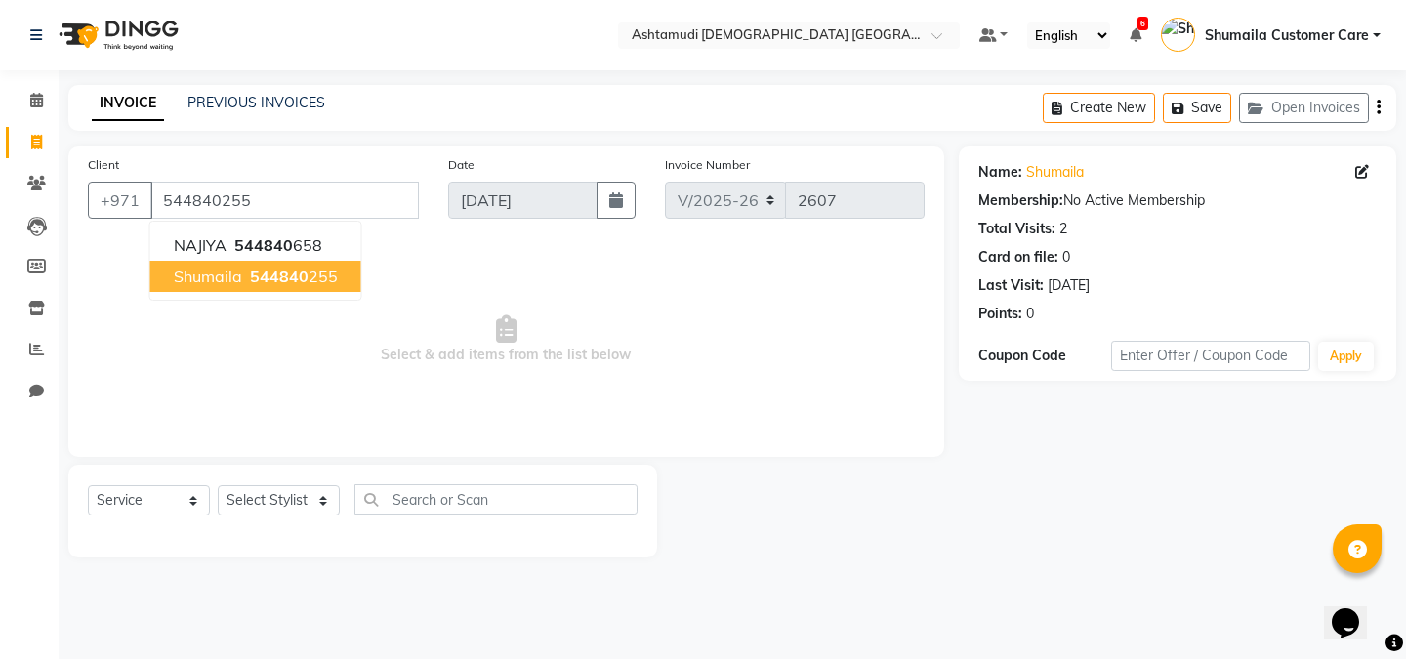
click at [271, 284] on span "544840" at bounding box center [279, 277] width 59 height 20
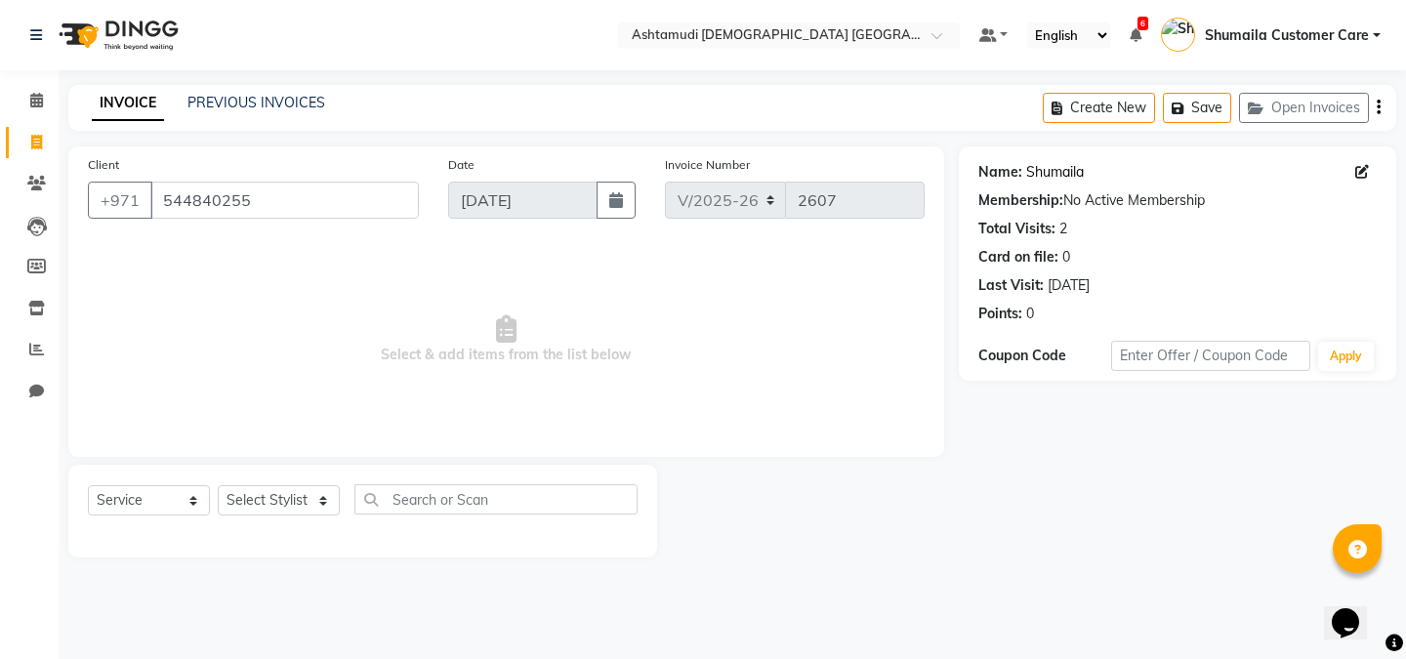
click at [1052, 171] on link "Shumaila" at bounding box center [1055, 172] width 58 height 21
click at [25, 105] on span at bounding box center [37, 101] width 34 height 22
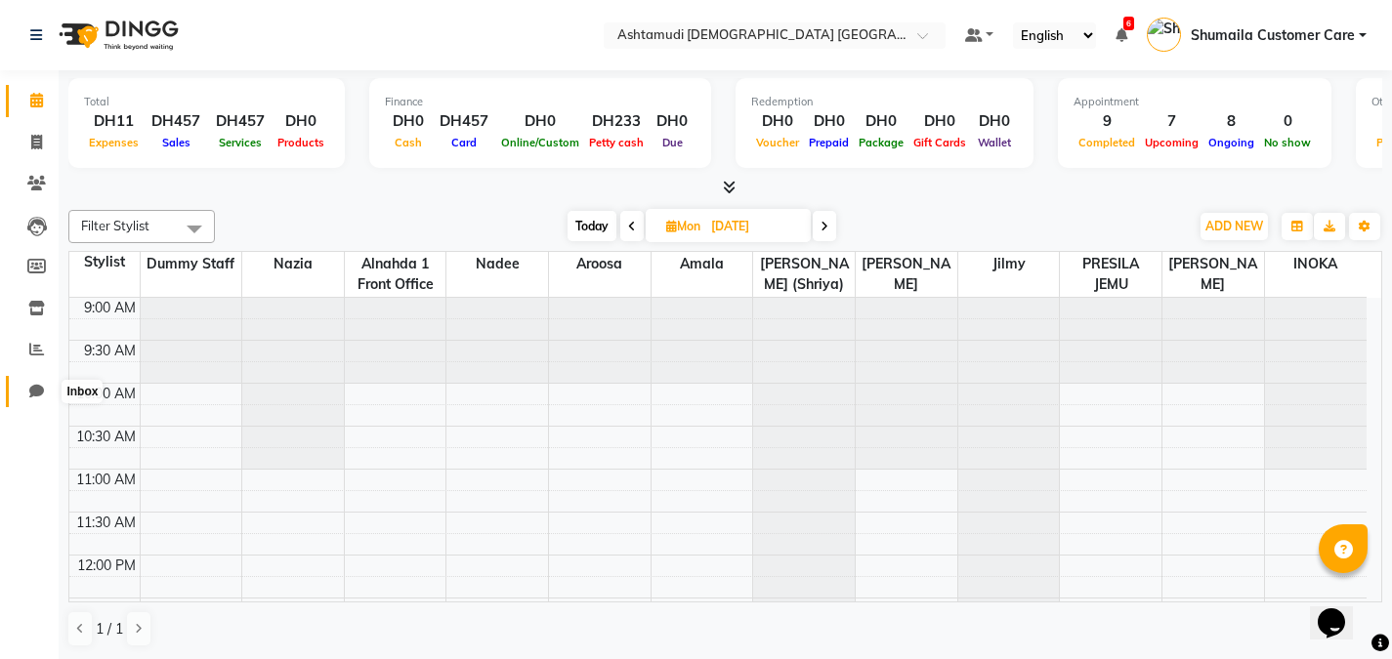
click at [42, 388] on icon at bounding box center [36, 391] width 15 height 15
select select "100"
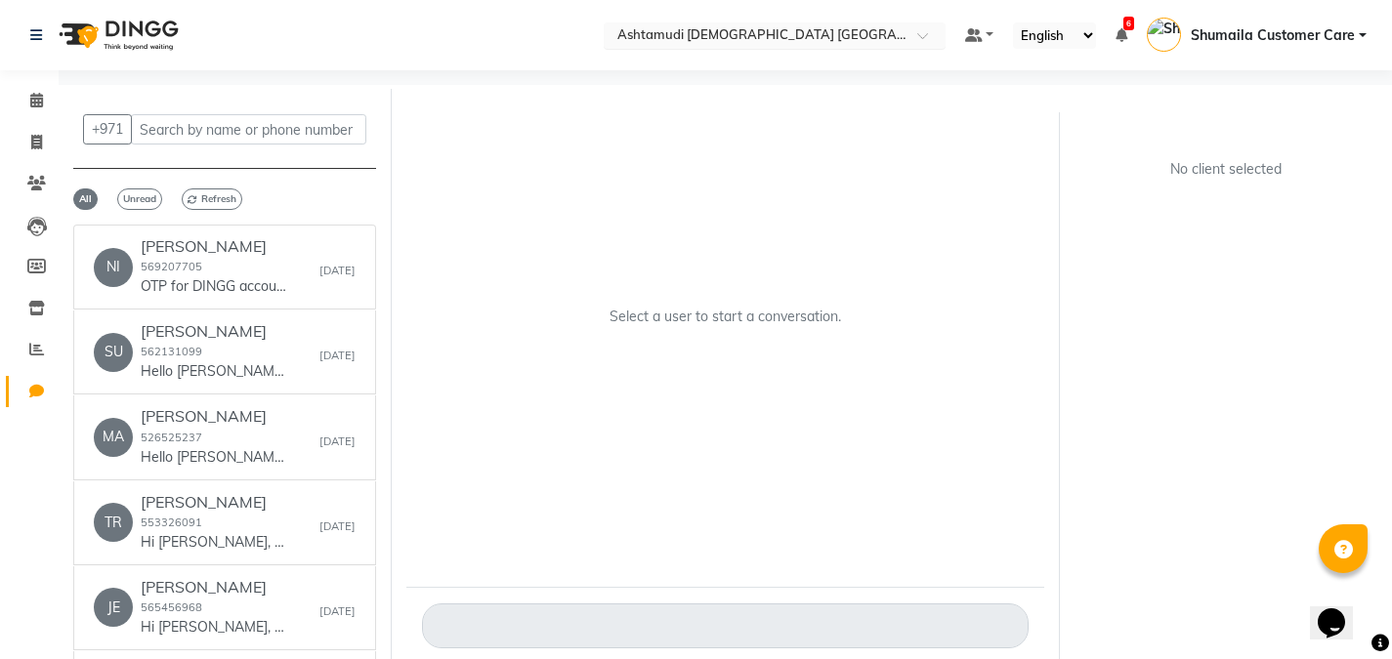
click at [924, 38] on span at bounding box center [929, 41] width 24 height 20
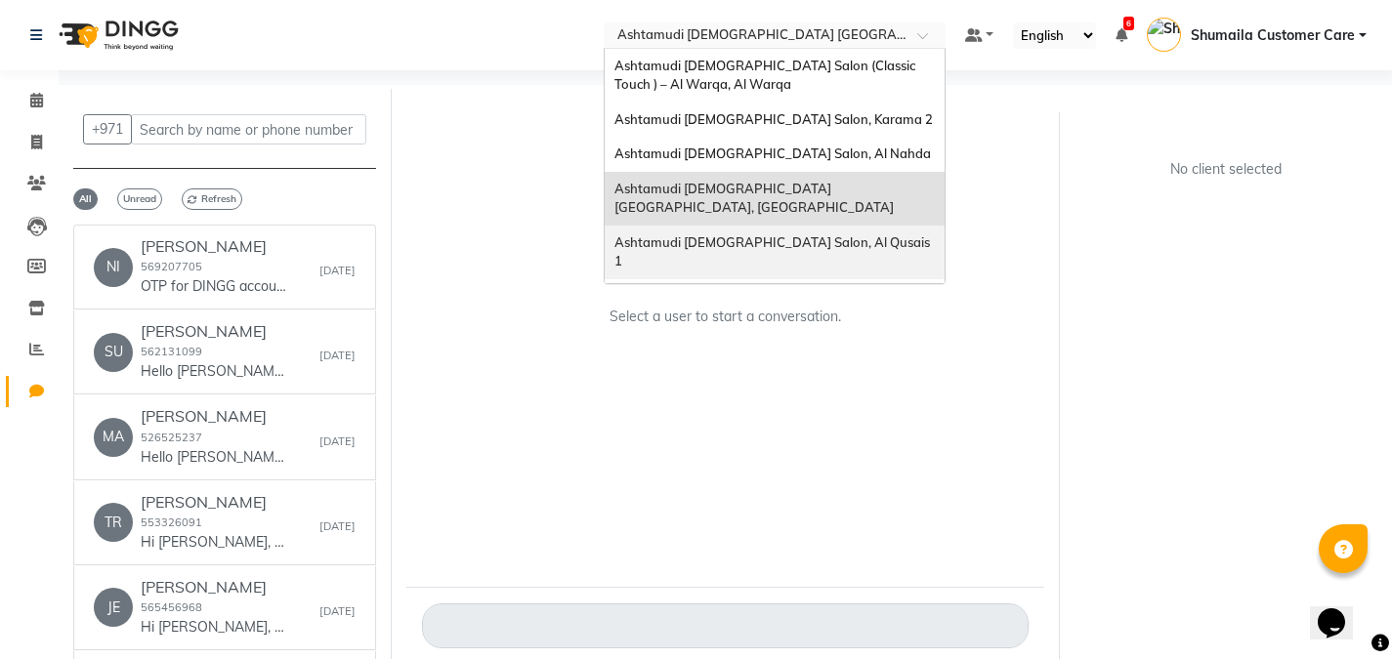
click at [780, 234] on span "Ashtamudi [DEMOGRAPHIC_DATA] Salon, Al Qusais 1" at bounding box center [773, 251] width 318 height 35
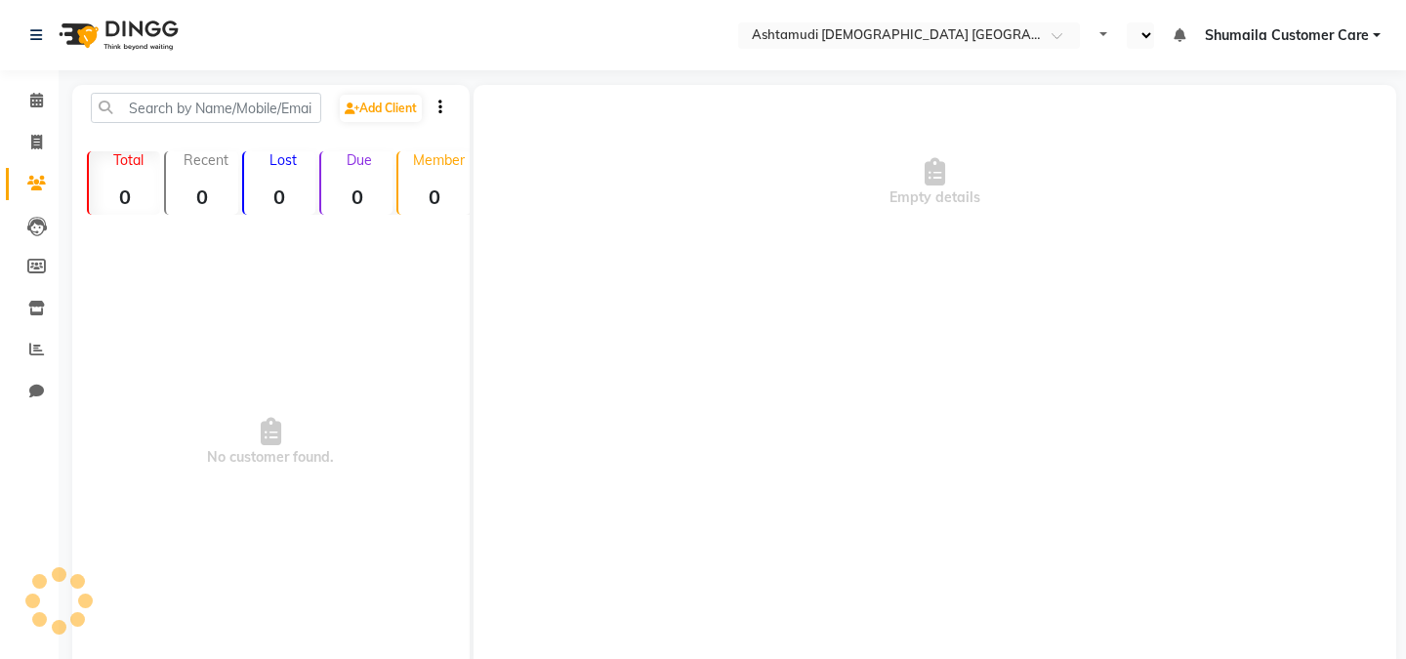
select select "en"
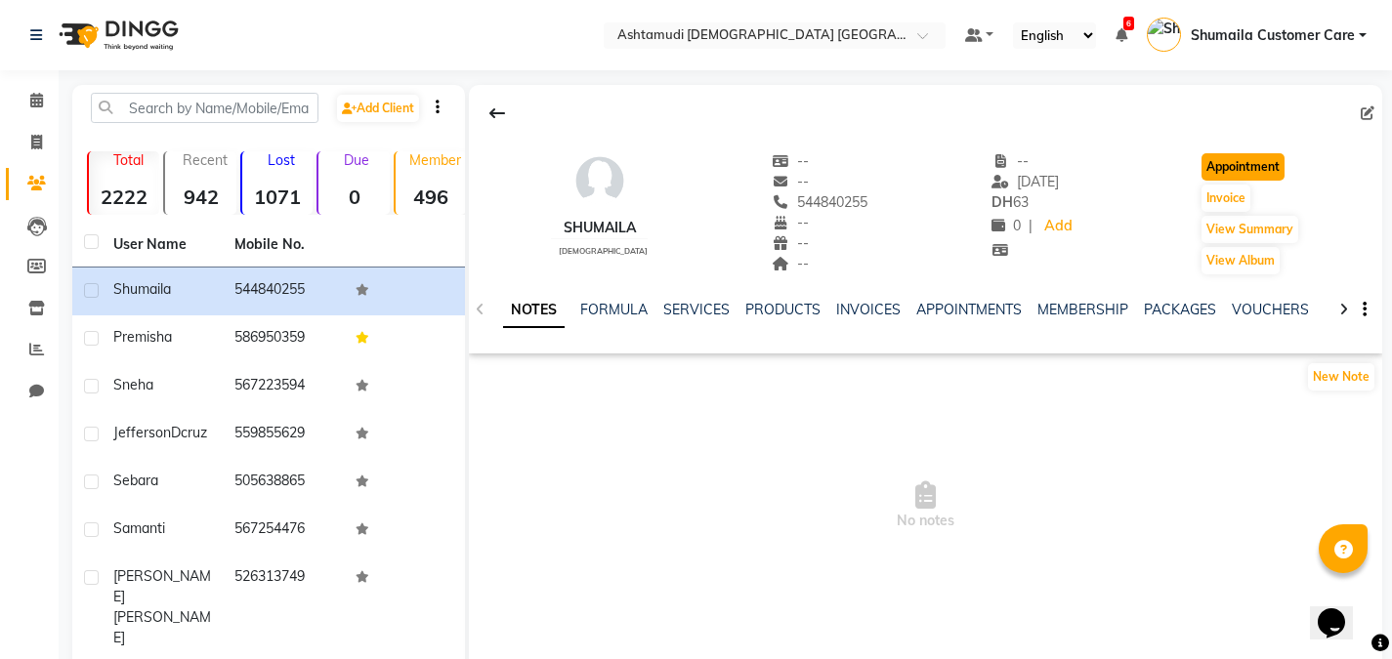
click at [1272, 167] on button "Appointment" at bounding box center [1242, 166] width 83 height 27
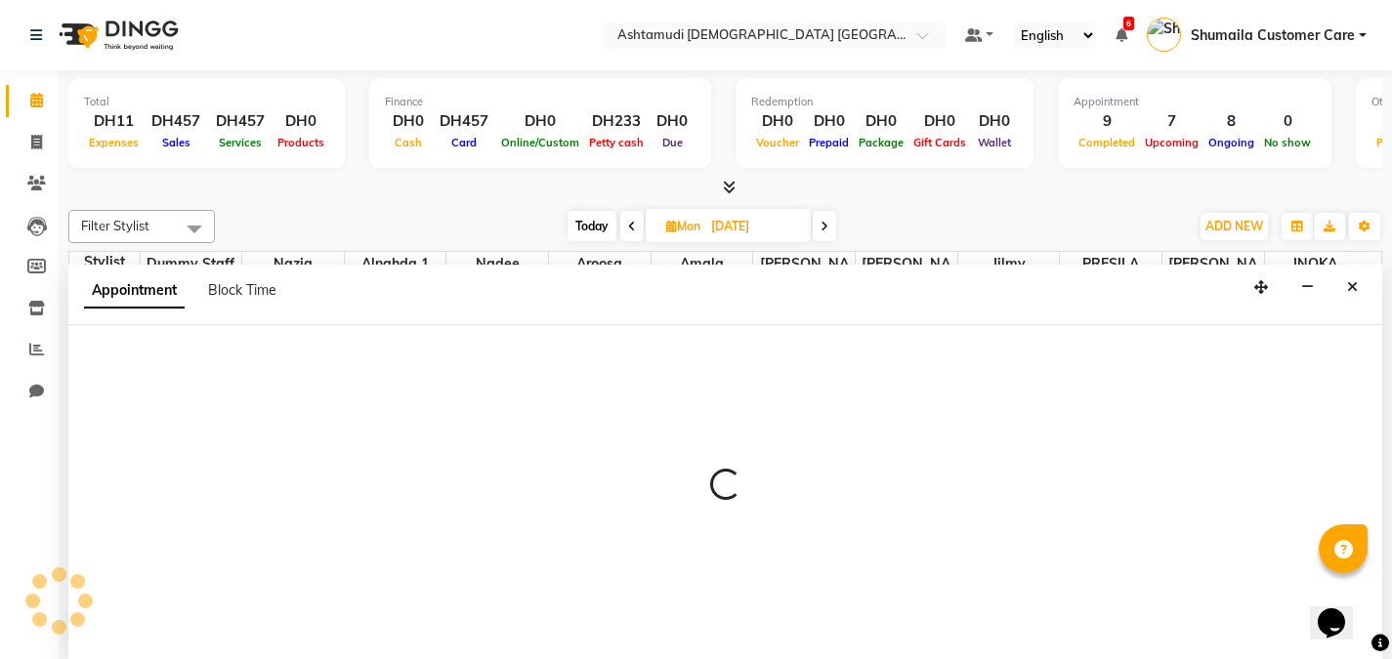
scroll to position [1, 0]
type input "[DATE]"
select select "600"
select select "tentative"
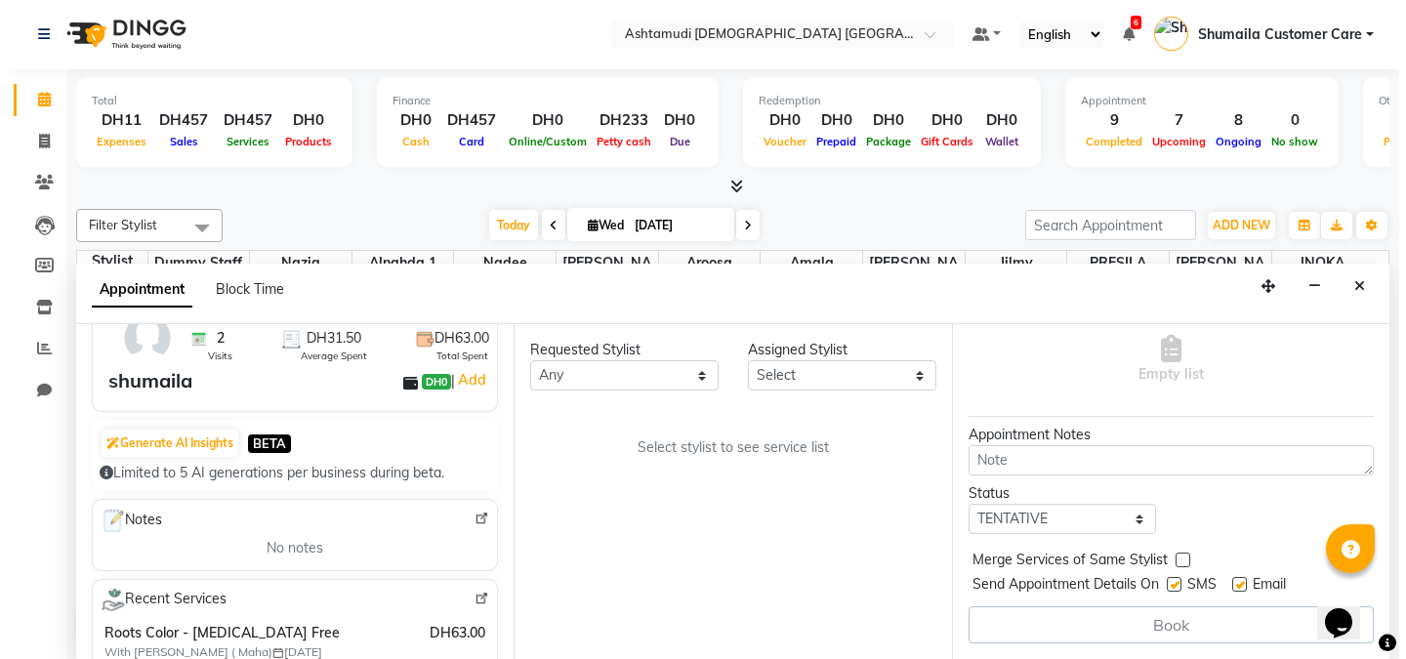
scroll to position [106, 0]
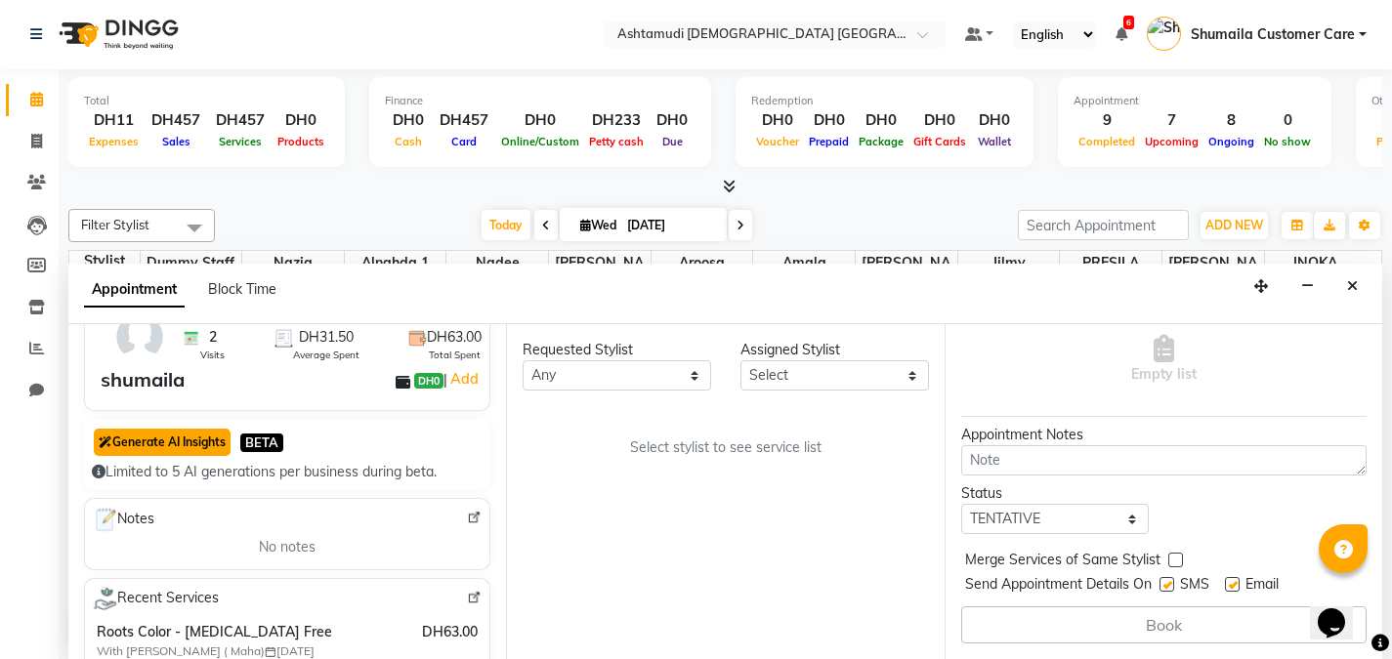
click at [162, 444] on button "Generate AI Insights" at bounding box center [162, 442] width 137 height 27
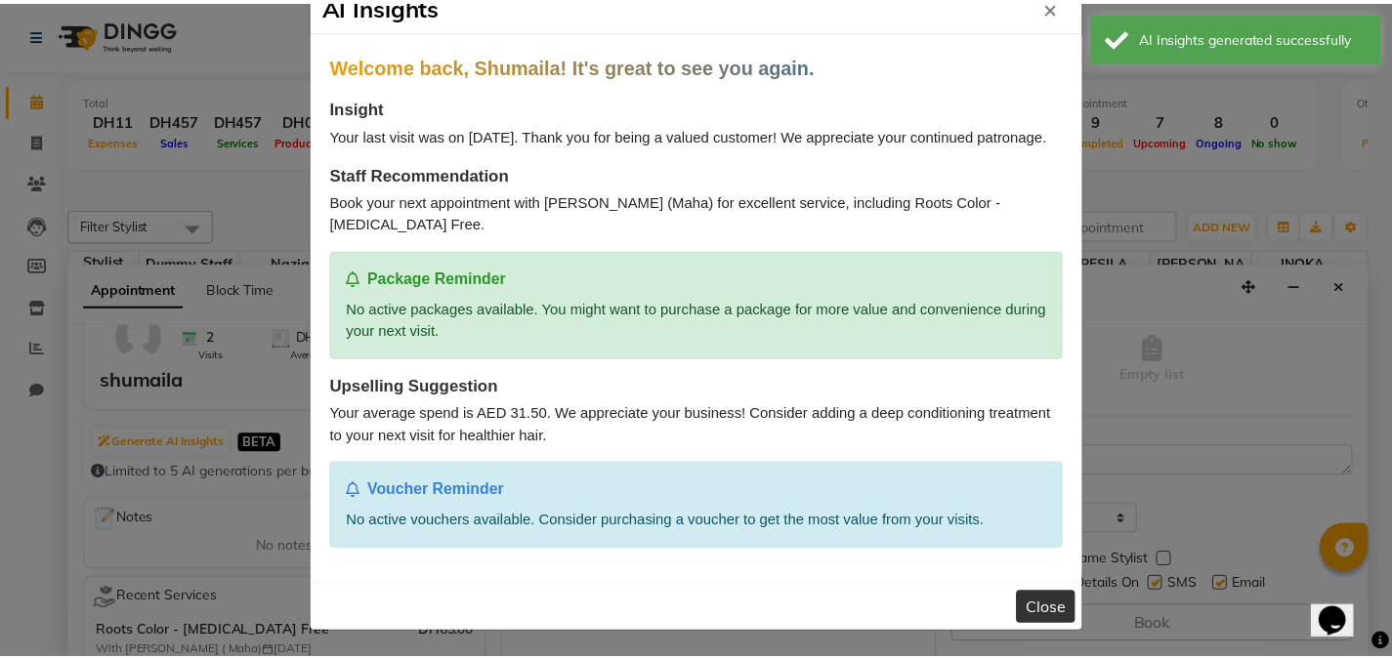
scroll to position [0, 0]
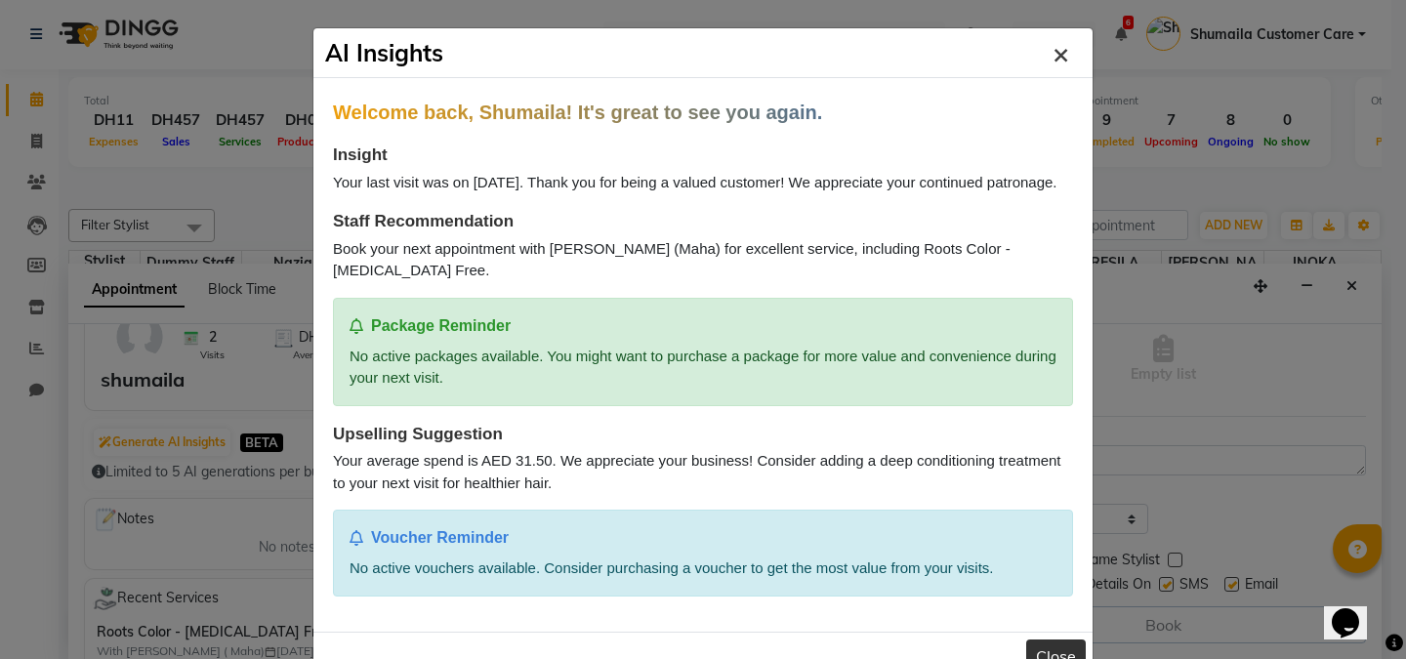
click at [1054, 61] on span "×" at bounding box center [1061, 52] width 17 height 35
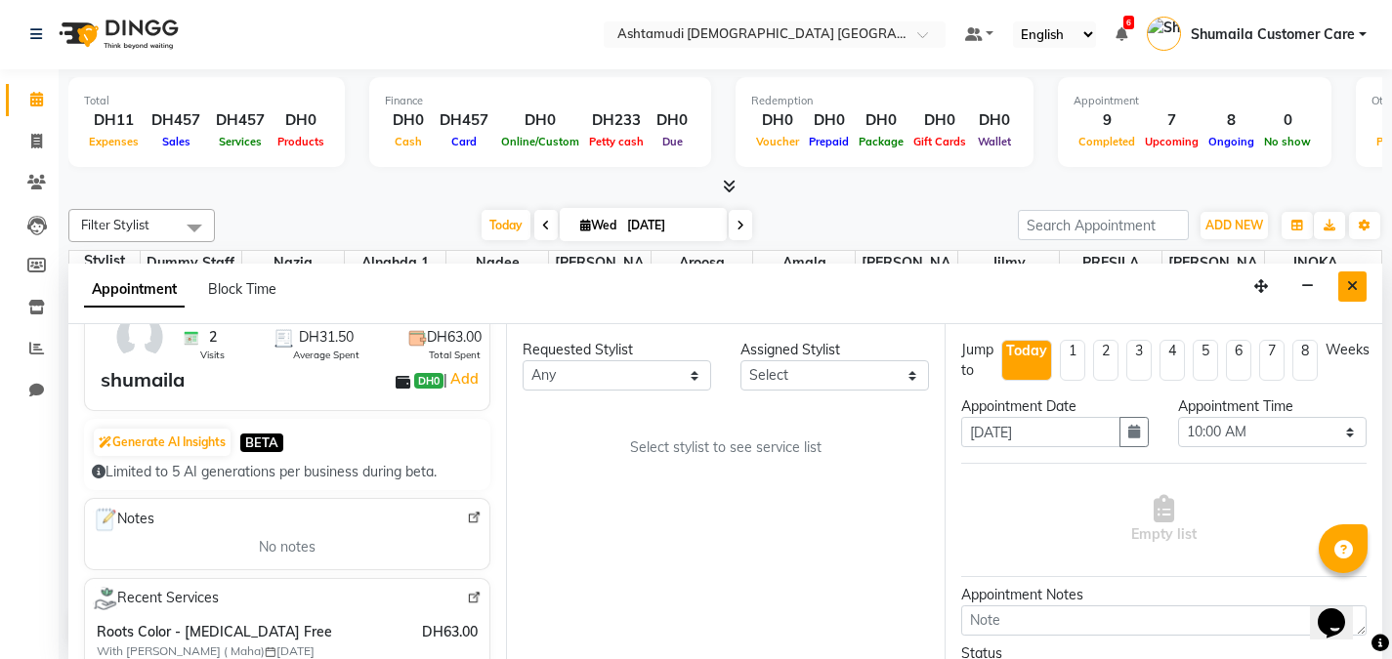
click at [1347, 282] on icon "Close" at bounding box center [1352, 286] width 11 height 14
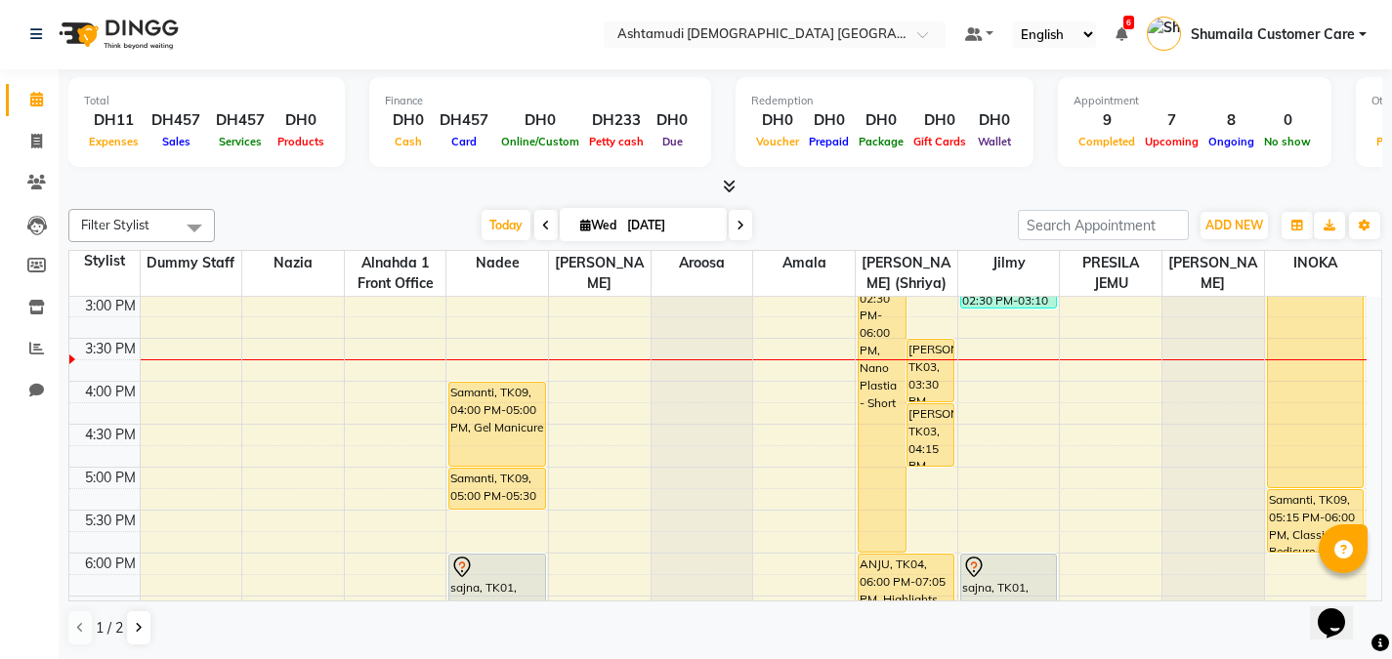
click at [638, 224] on input "[DATE]" at bounding box center [670, 225] width 98 height 29
select select "9"
select select "2025"
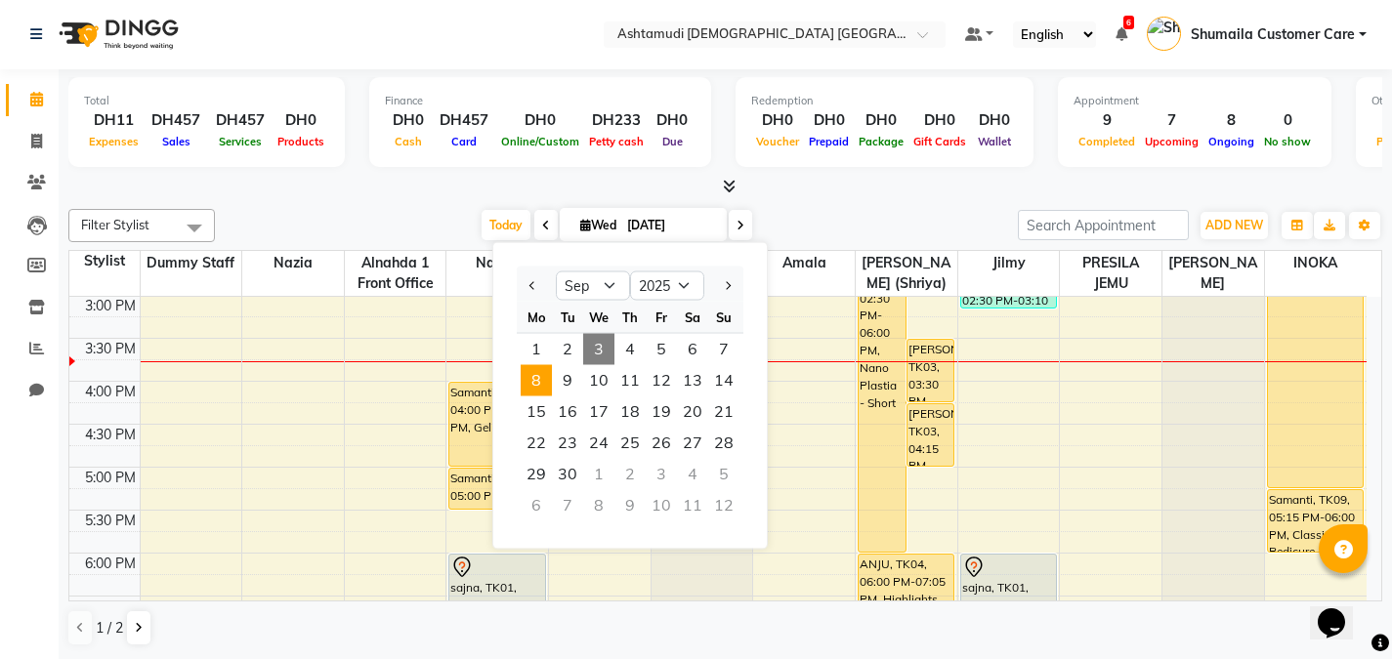
click at [545, 375] on span "8" at bounding box center [536, 380] width 31 height 31
type input "[DATE]"
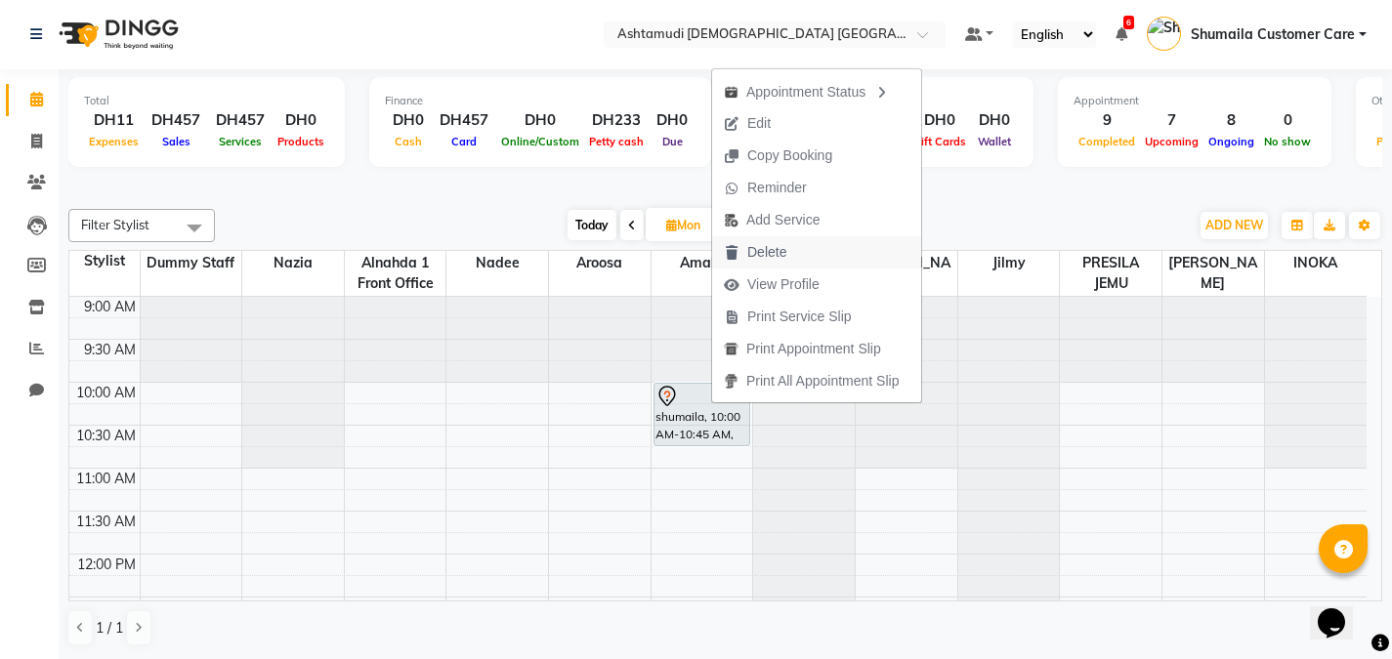
click at [756, 243] on span "Delete" at bounding box center [766, 252] width 39 height 21
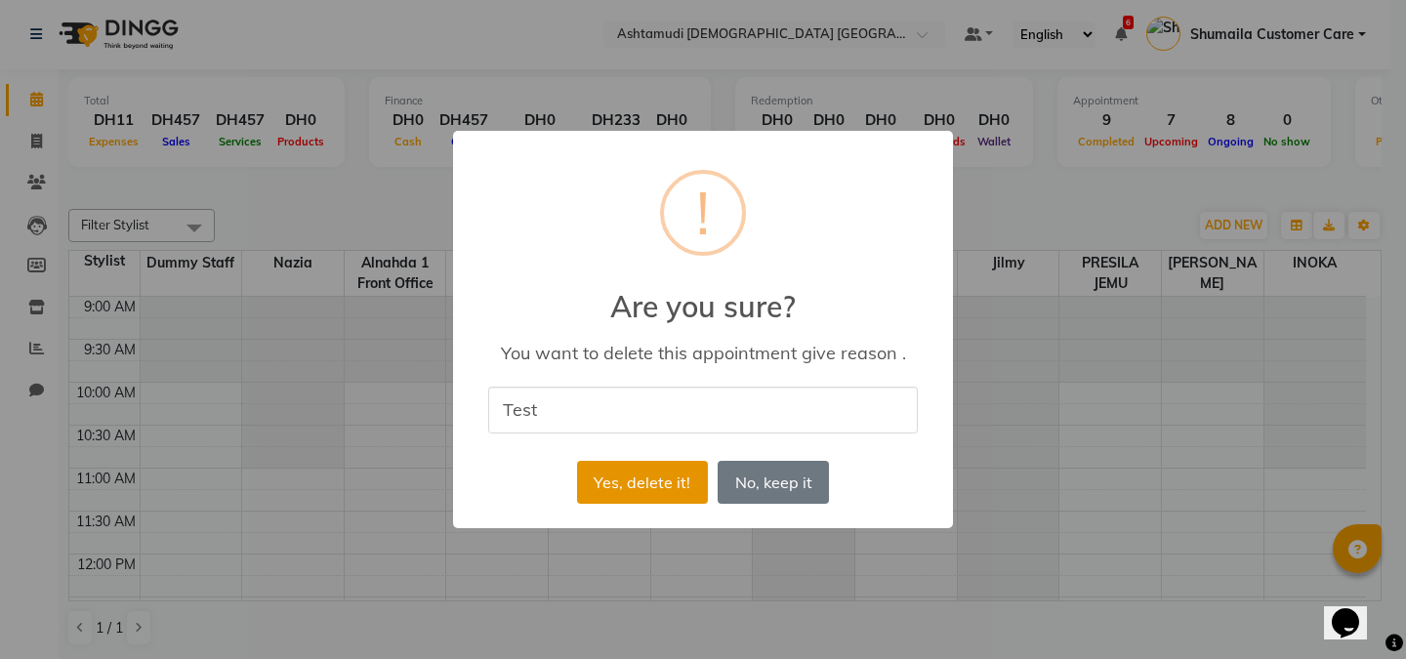
type input "Test"
click at [661, 490] on button "Yes, delete it!" at bounding box center [642, 482] width 131 height 43
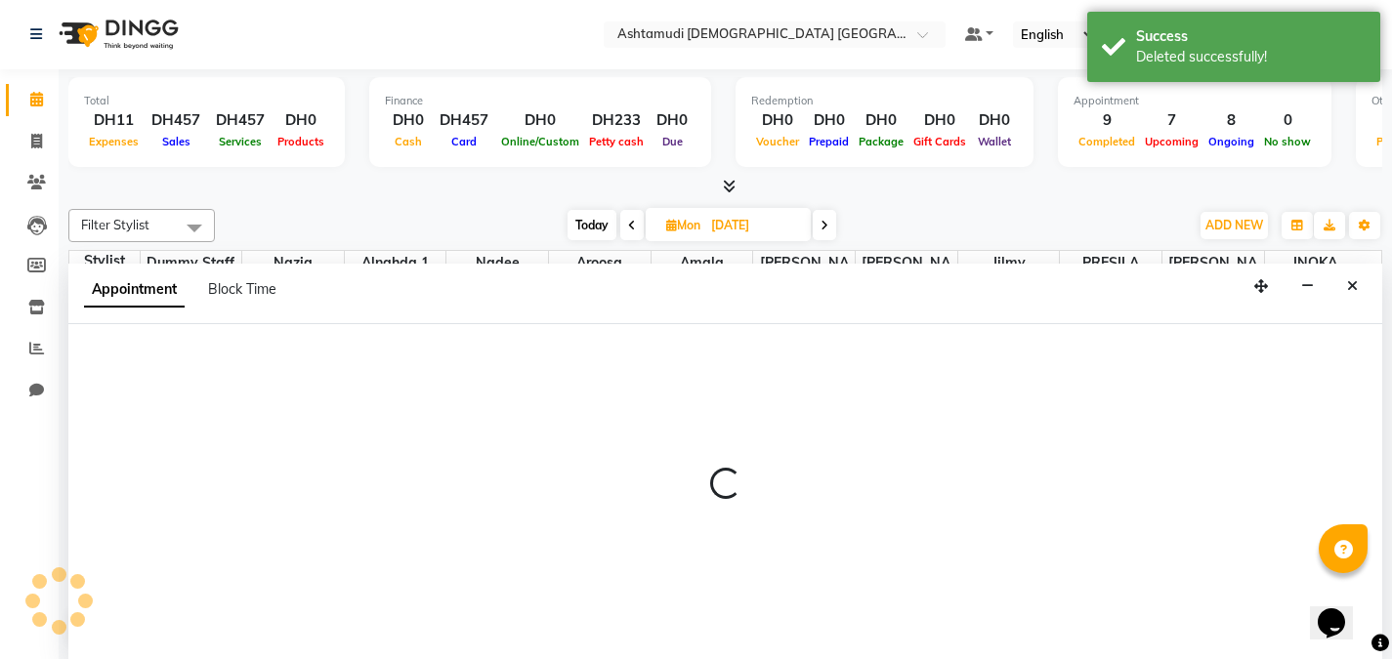
select select "86438"
select select "600"
select select "tentative"
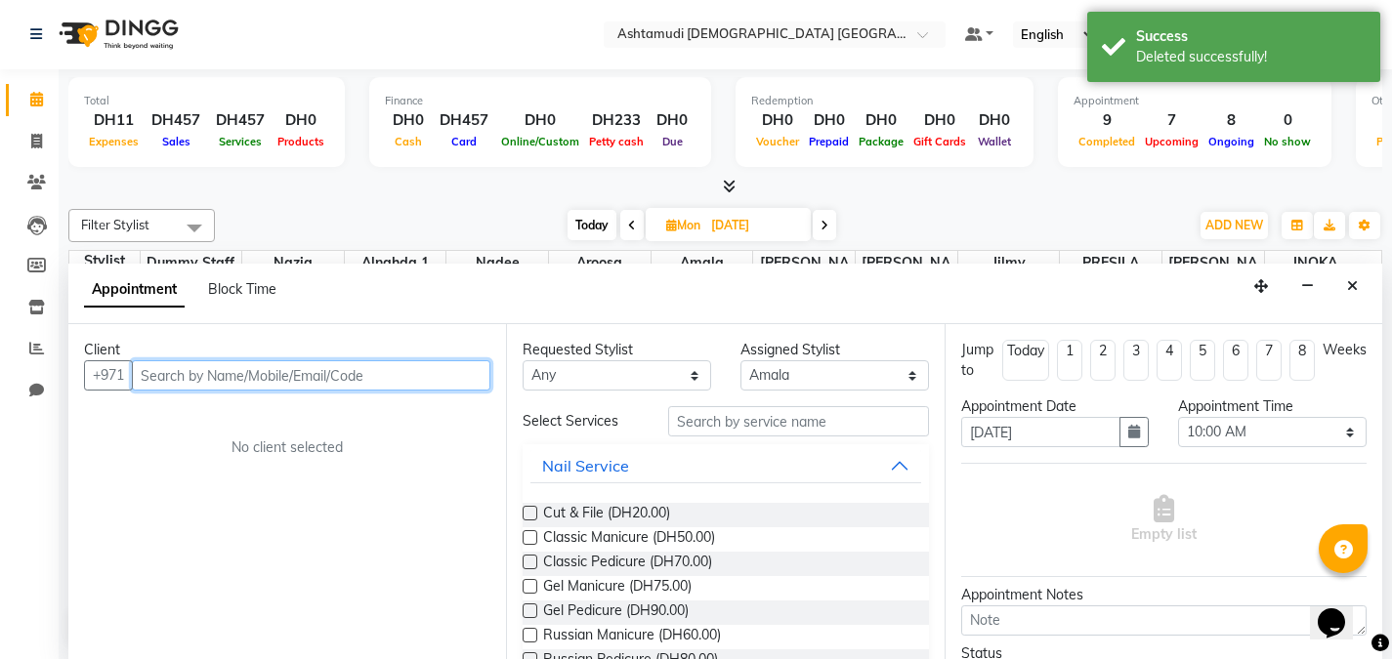
click at [314, 378] on input "text" at bounding box center [311, 375] width 358 height 30
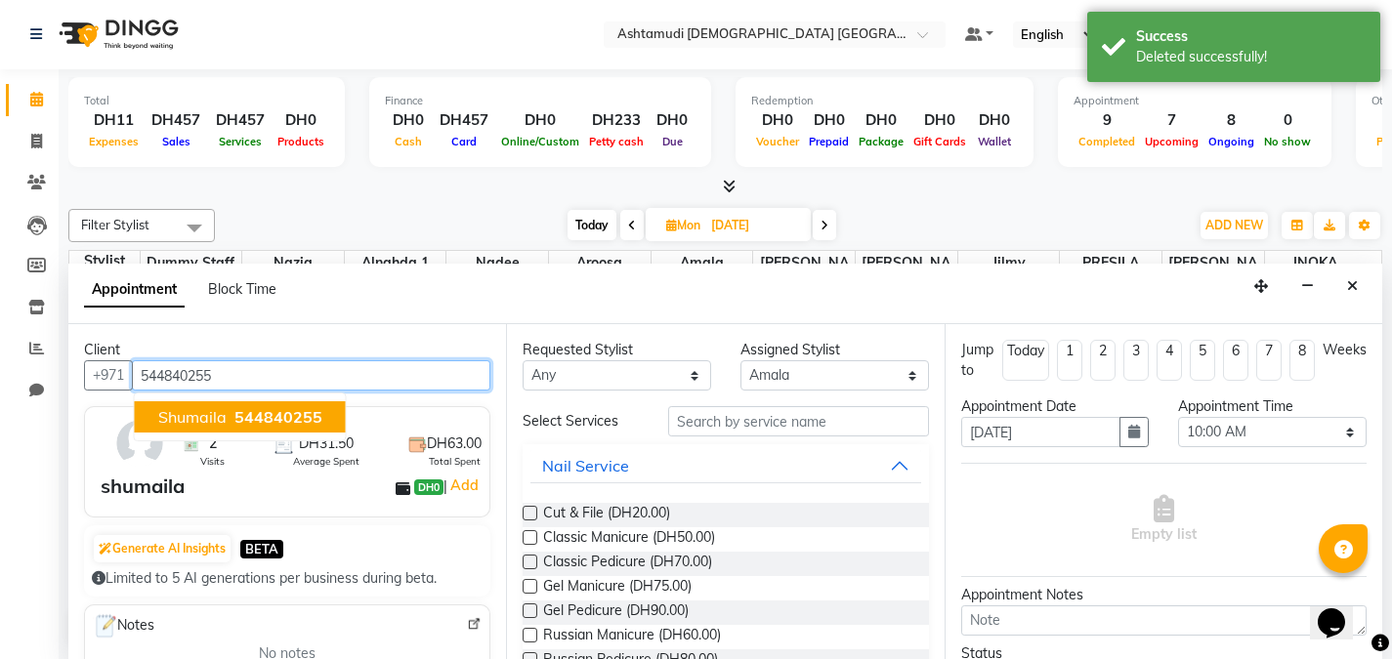
click at [294, 414] on span "544840255" at bounding box center [278, 417] width 88 height 20
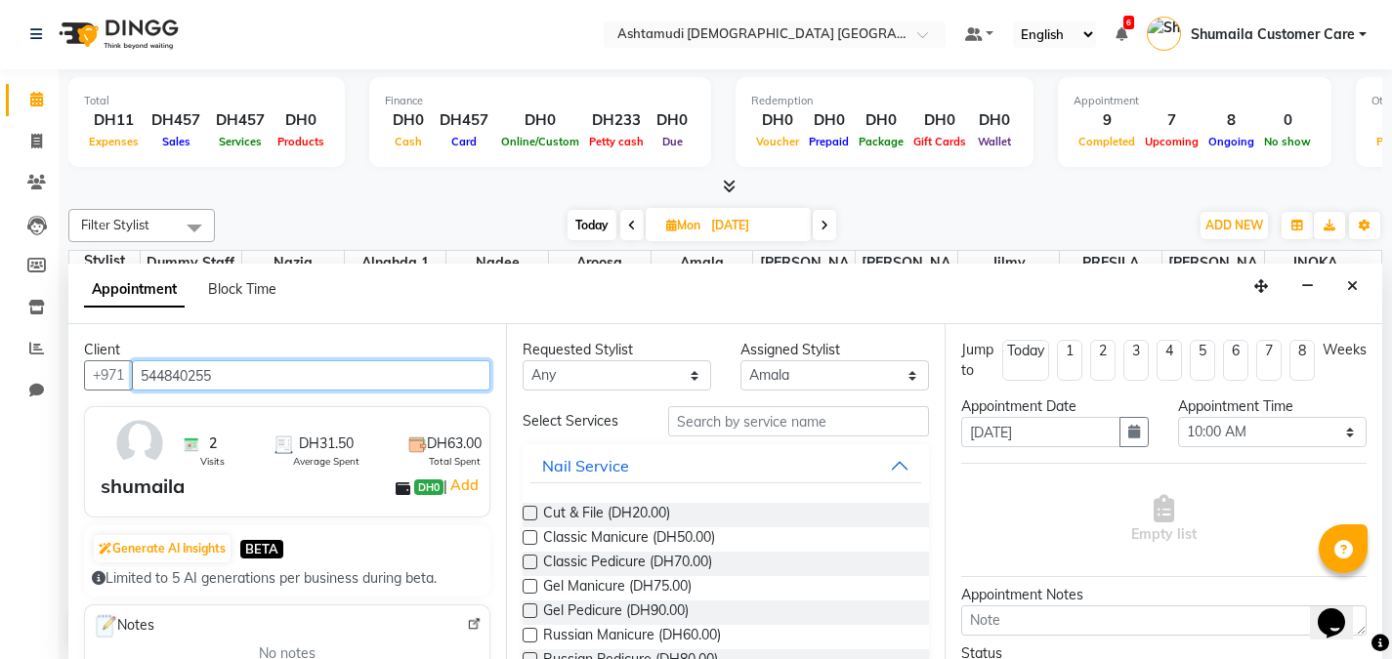
type input "544840255"
click at [529, 535] on label at bounding box center [530, 537] width 15 height 15
click at [529, 535] on input "checkbox" at bounding box center [529, 539] width 13 height 13
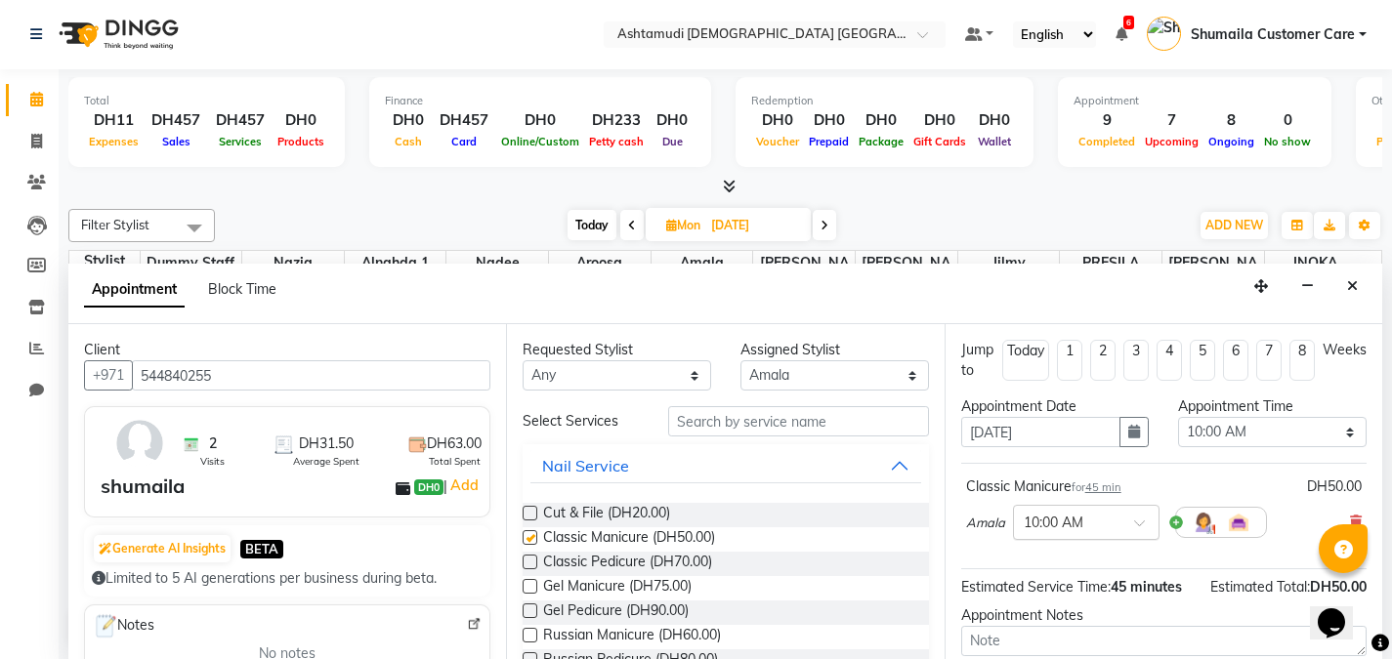
checkbox input "false"
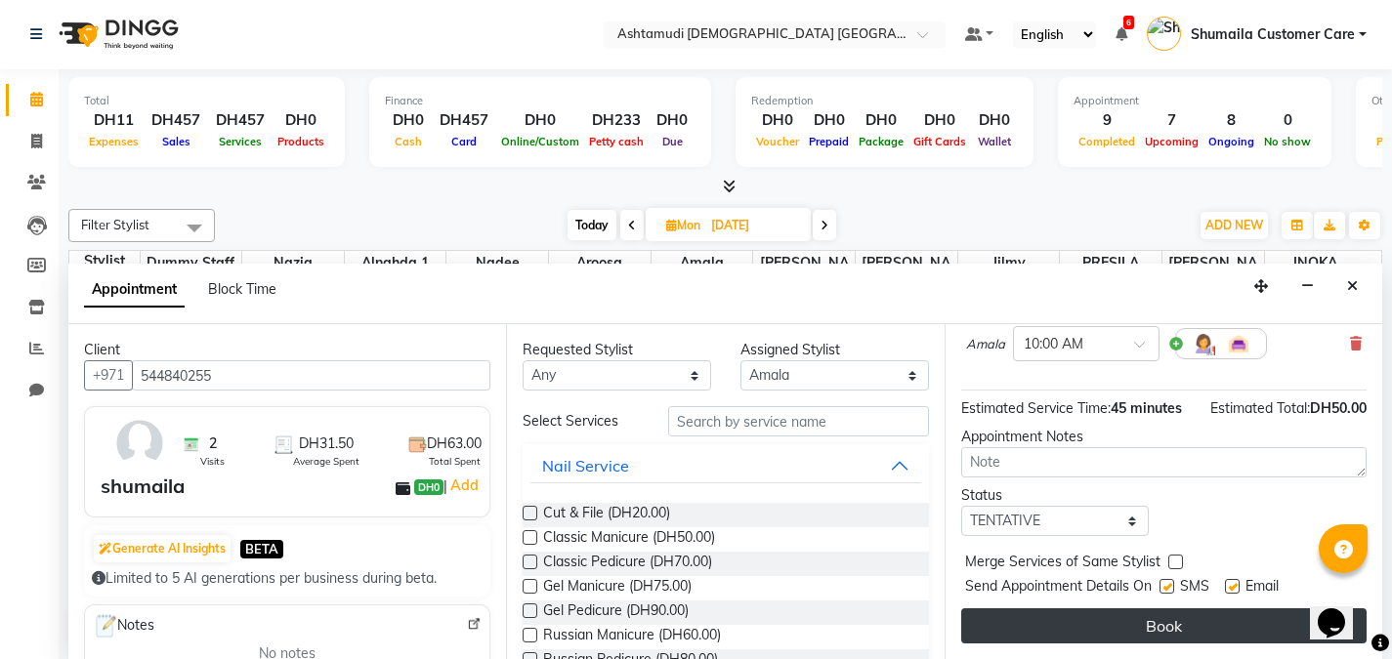
click at [1094, 625] on button "Book" at bounding box center [1163, 625] width 405 height 35
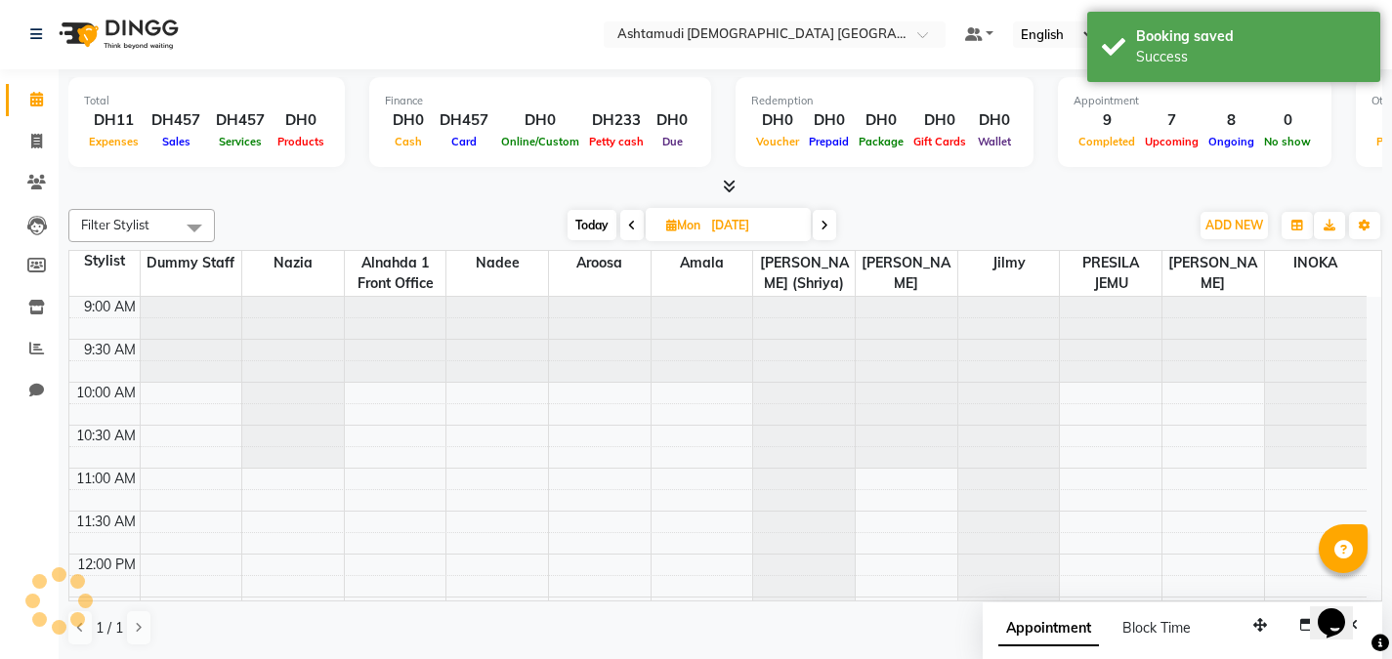
scroll to position [0, 0]
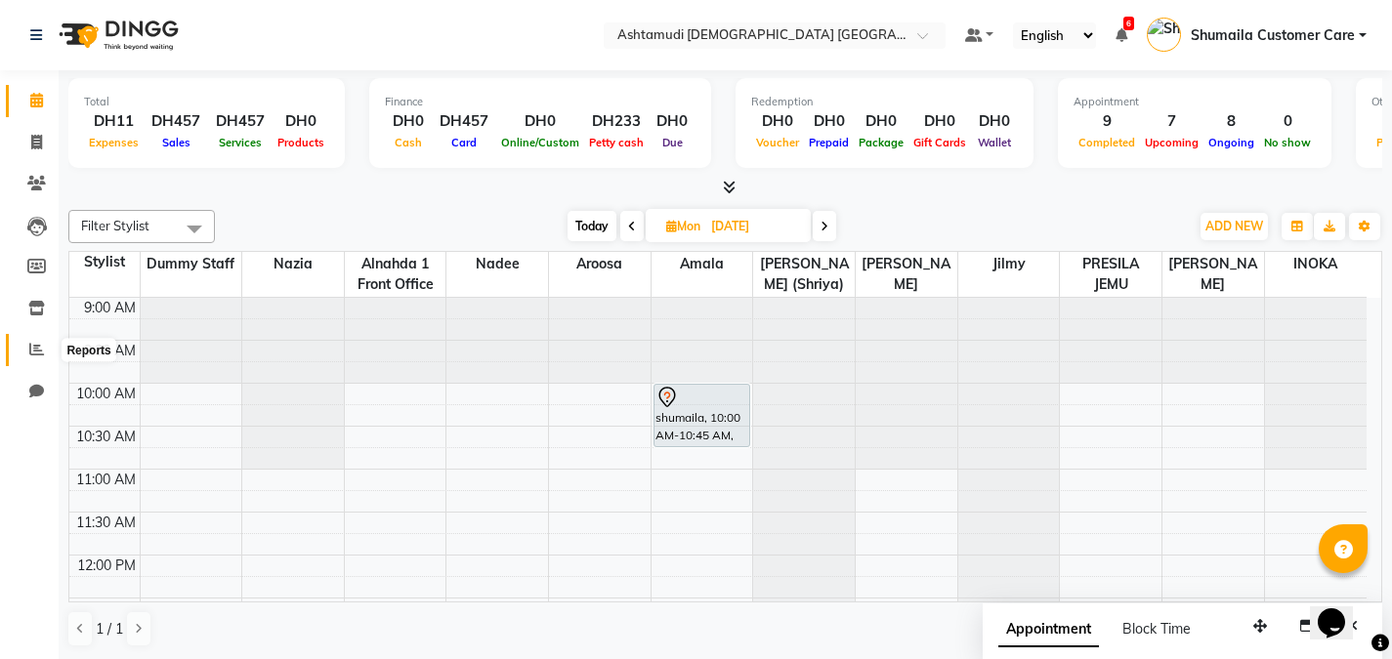
click at [37, 354] on icon at bounding box center [36, 349] width 15 height 15
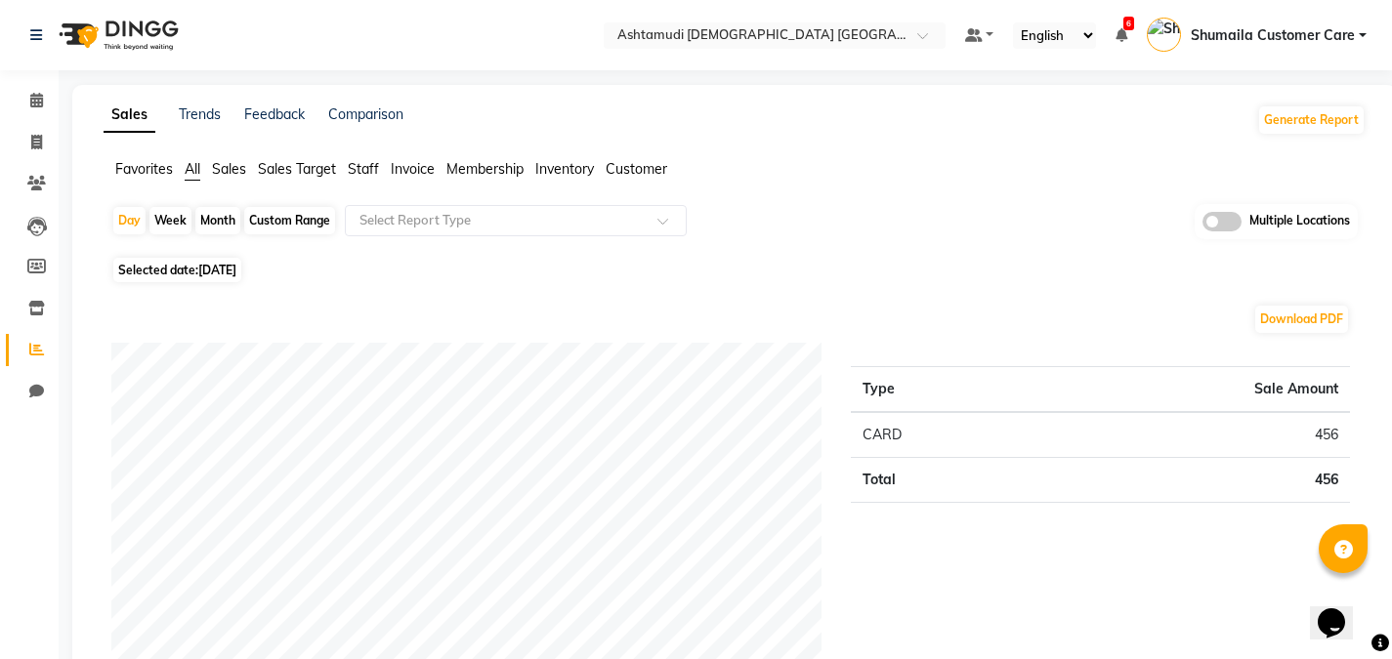
click at [293, 219] on div "Custom Range" at bounding box center [289, 220] width 91 height 27
select select "9"
select select "2025"
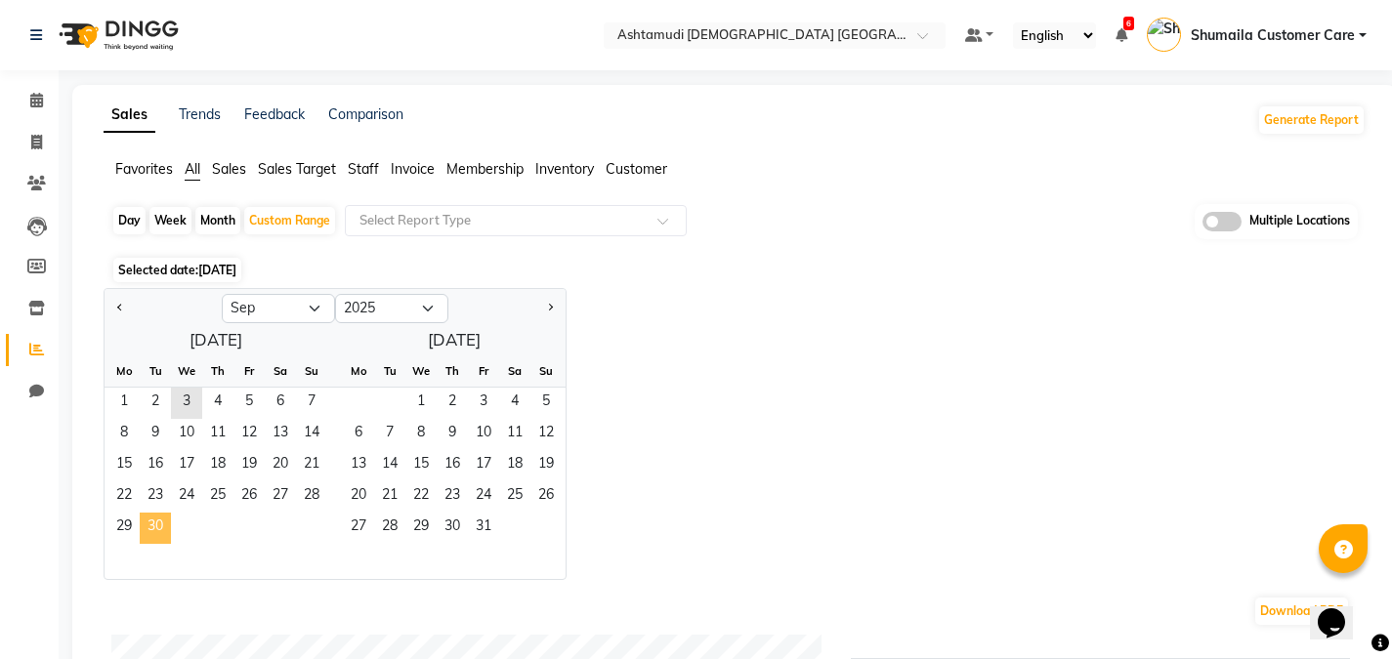
drag, startPoint x: 128, startPoint y: 397, endPoint x: 170, endPoint y: 538, distance: 147.7
click at [170, 538] on ngb-datepicker-month "Mo Tu We Th Fr Sa Su 1 2 3 4 5 6 7 8 9 10 11 12 13 14 15 16 17 18 19 20 21 22 2…" at bounding box center [216, 468] width 223 height 224
click at [156, 523] on span "30" at bounding box center [155, 528] width 31 height 31
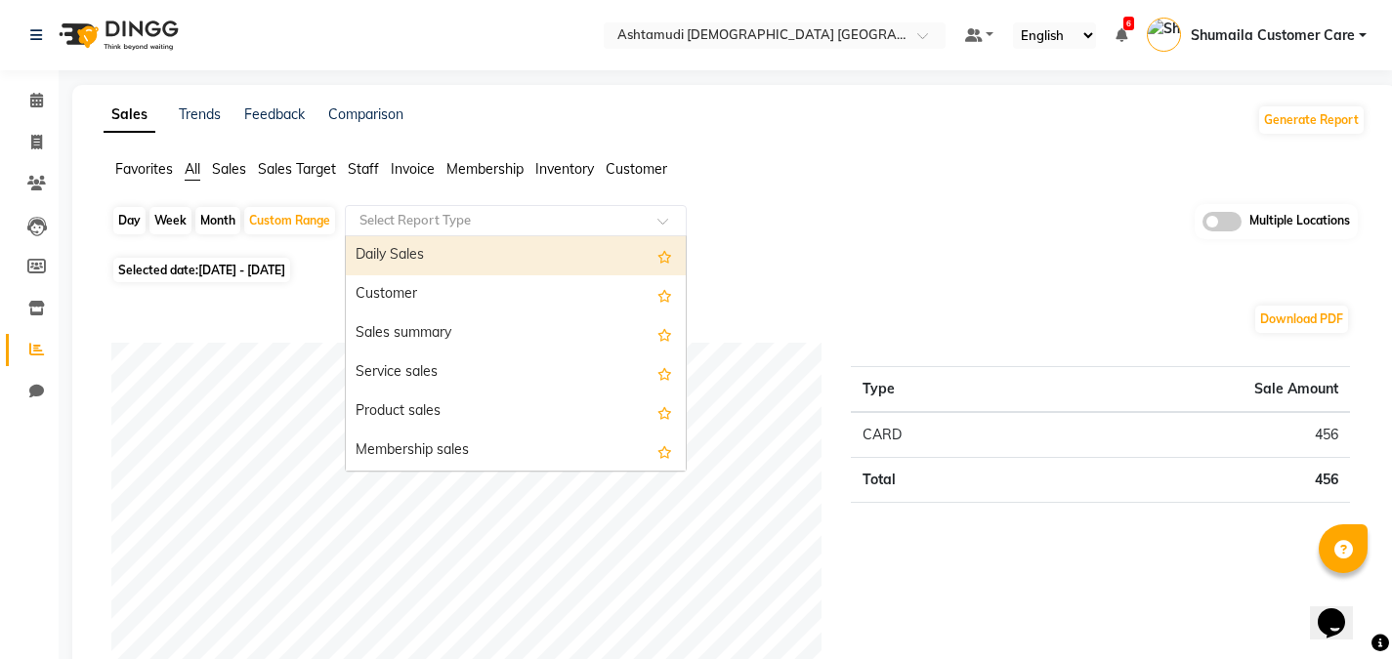
click at [521, 216] on input "text" at bounding box center [496, 221] width 281 height 20
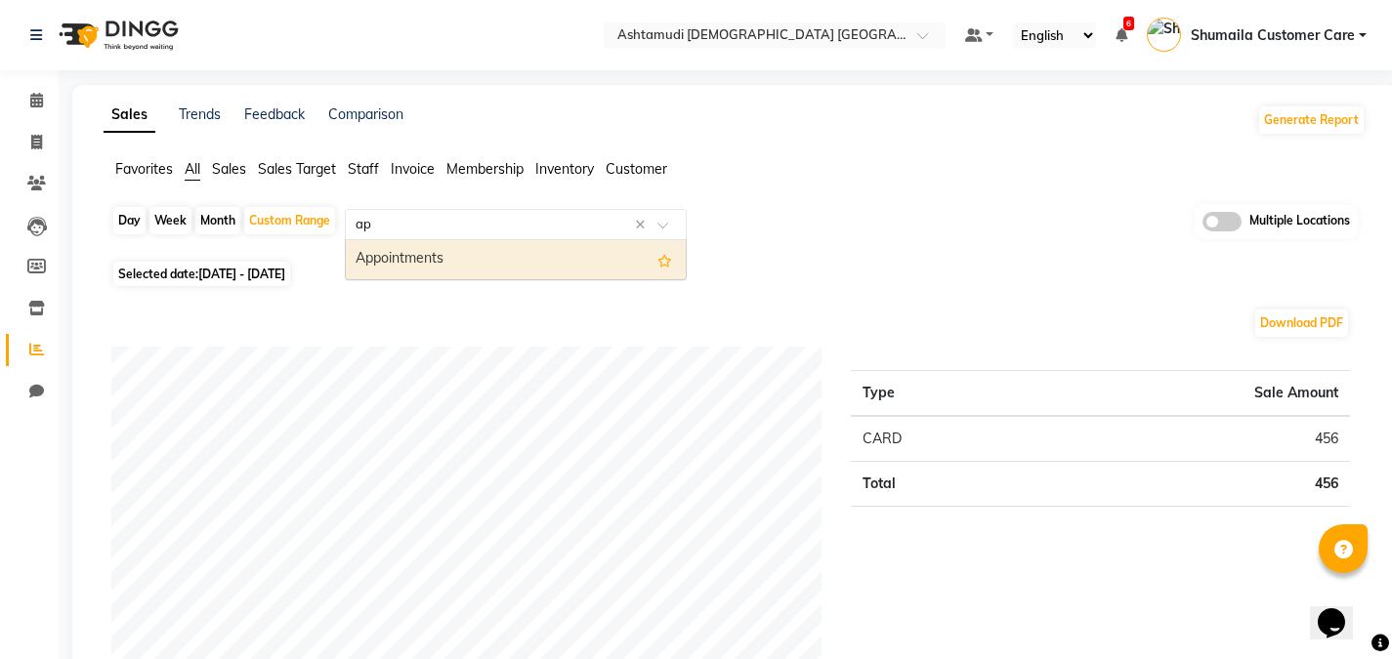
type input "app"
click at [438, 248] on div "Appointments" at bounding box center [516, 259] width 340 height 39
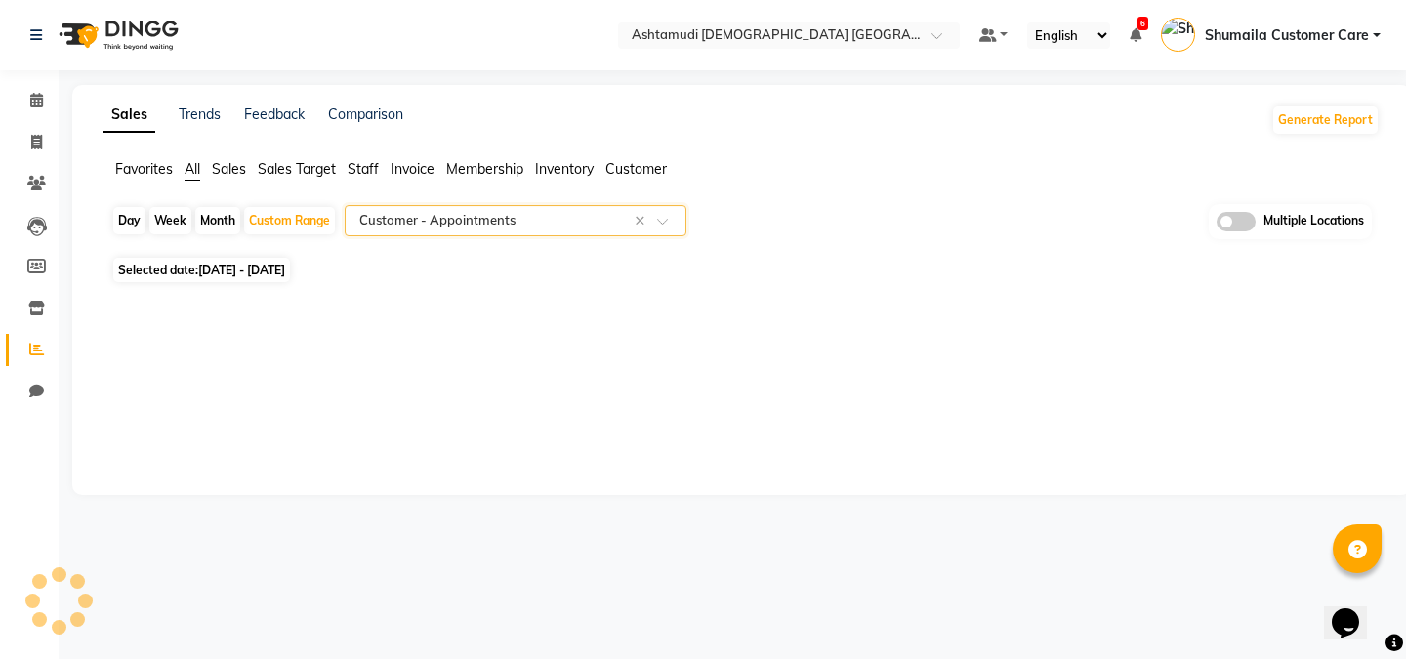
select select "full_report"
select select "csv"
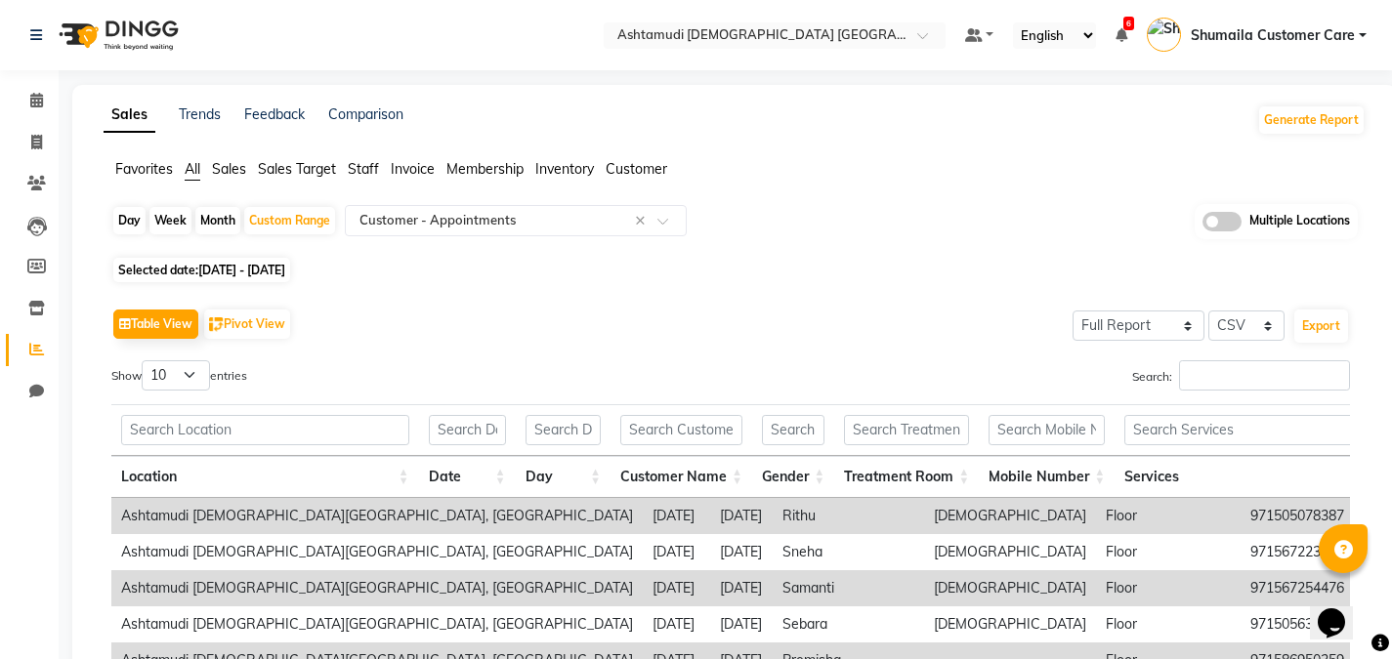
click at [1235, 226] on span at bounding box center [1221, 222] width 39 height 20
click at [1202, 225] on input "checkbox" at bounding box center [1202, 225] width 0 height 0
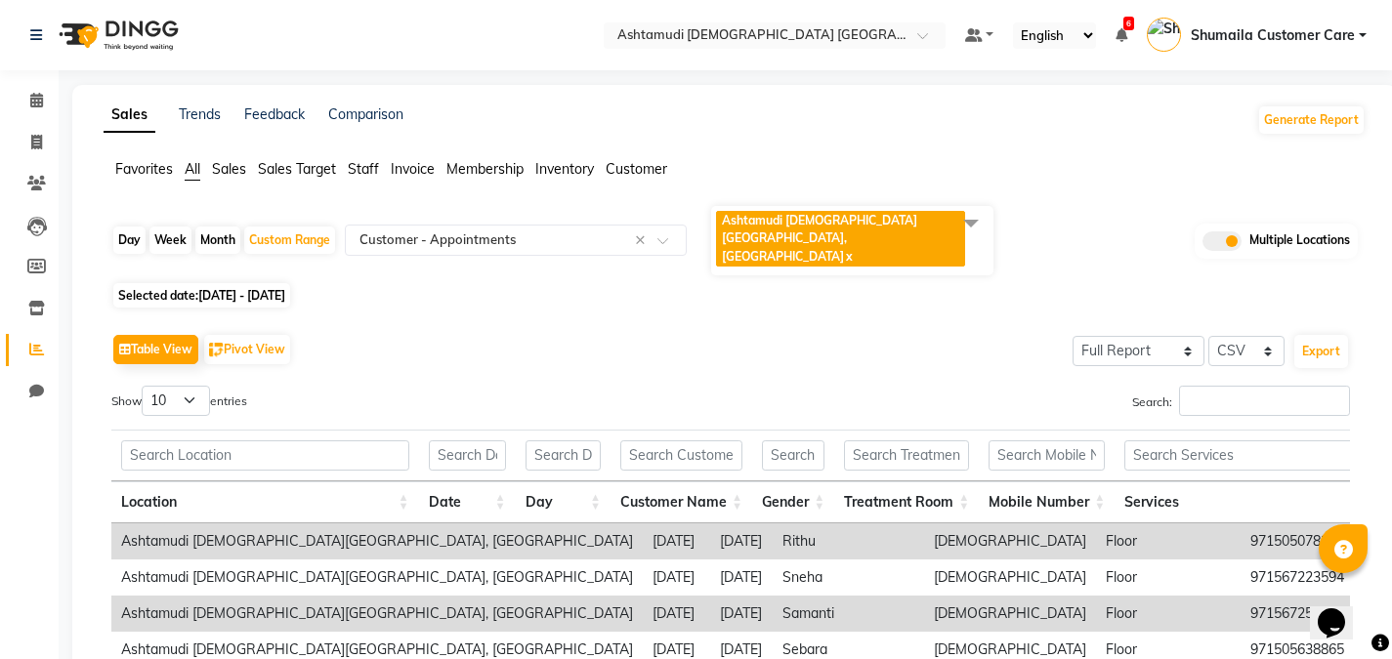
click at [972, 212] on span at bounding box center [970, 222] width 39 height 37
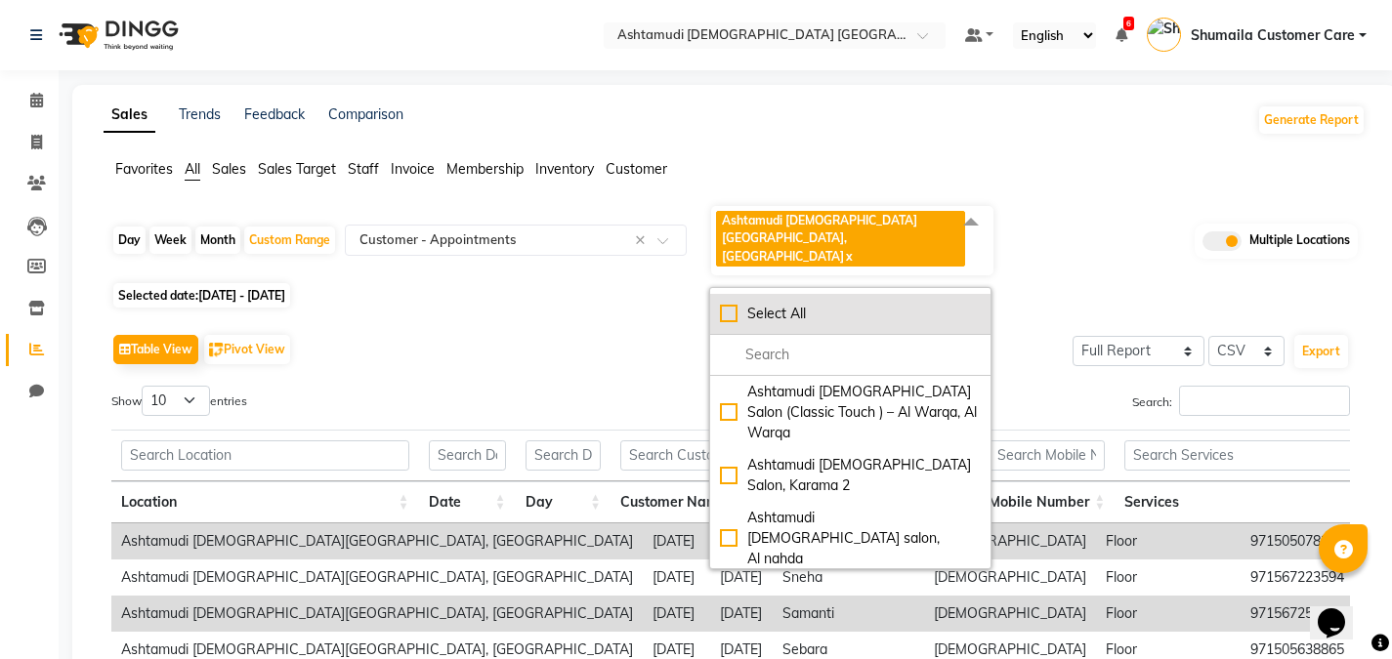
click at [734, 304] on div "Select All" at bounding box center [850, 314] width 261 height 21
checkbox input "true"
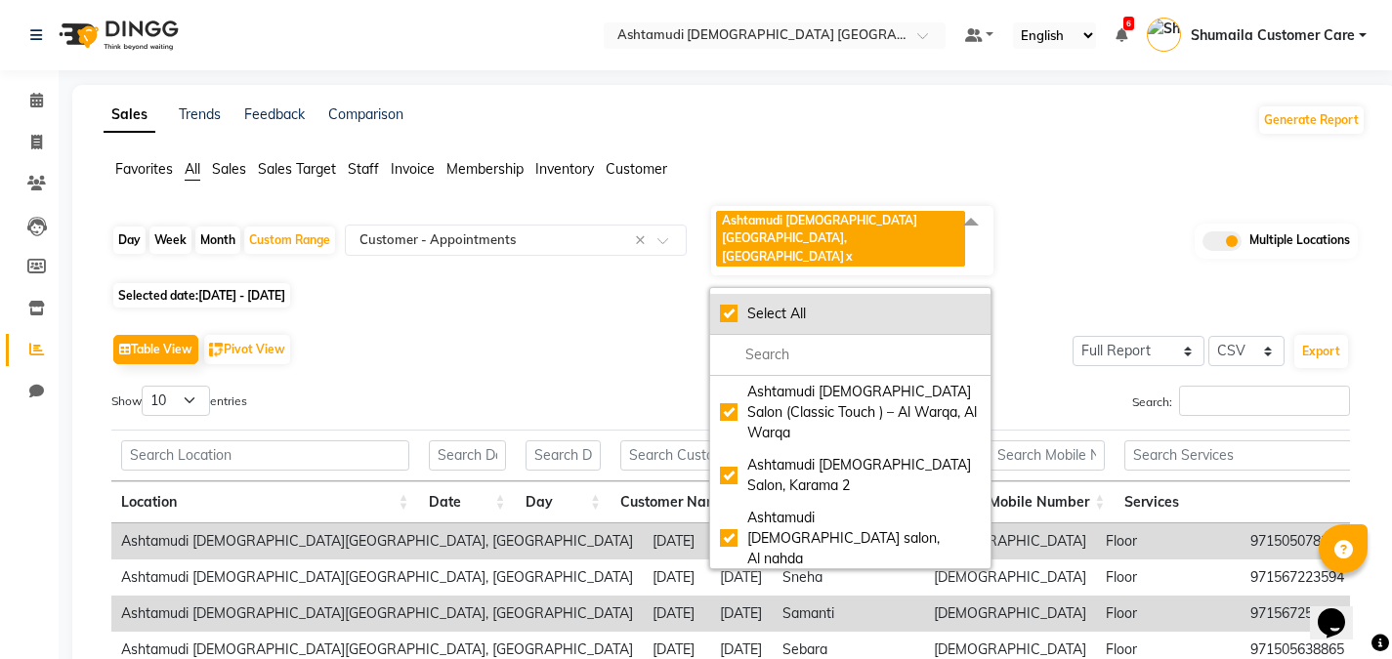
checkbox input "true"
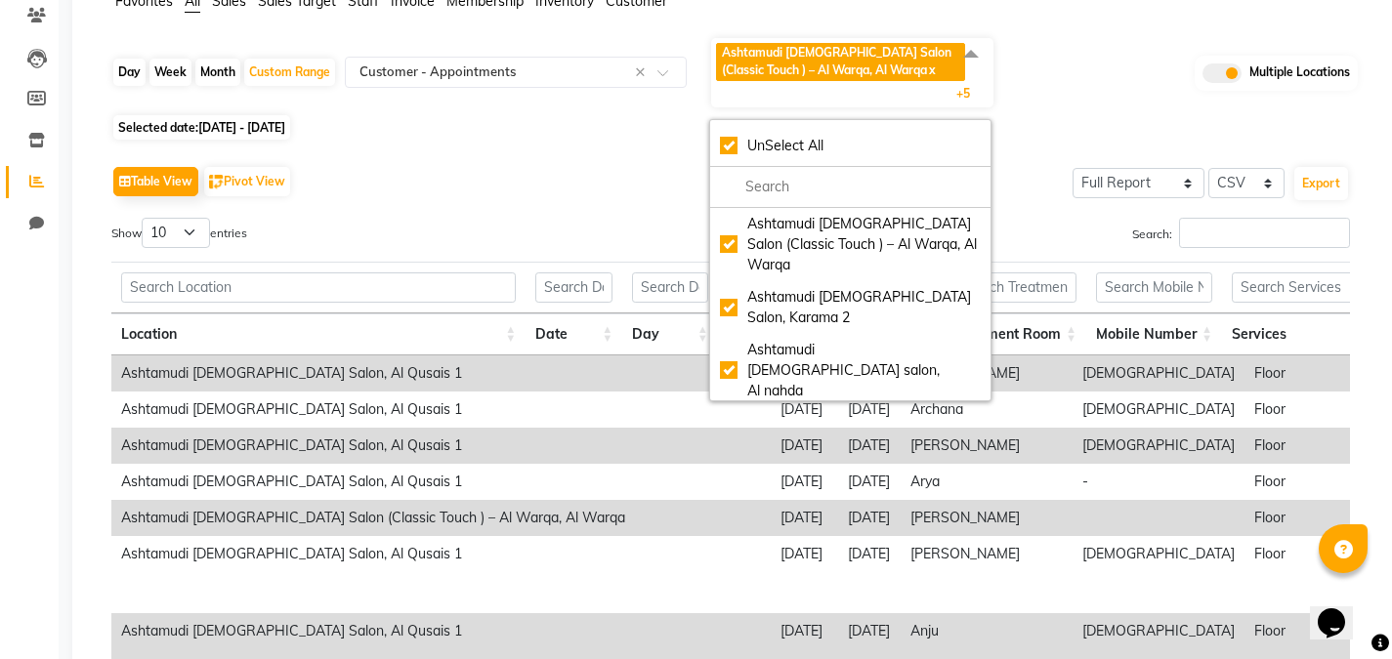
scroll to position [156, 0]
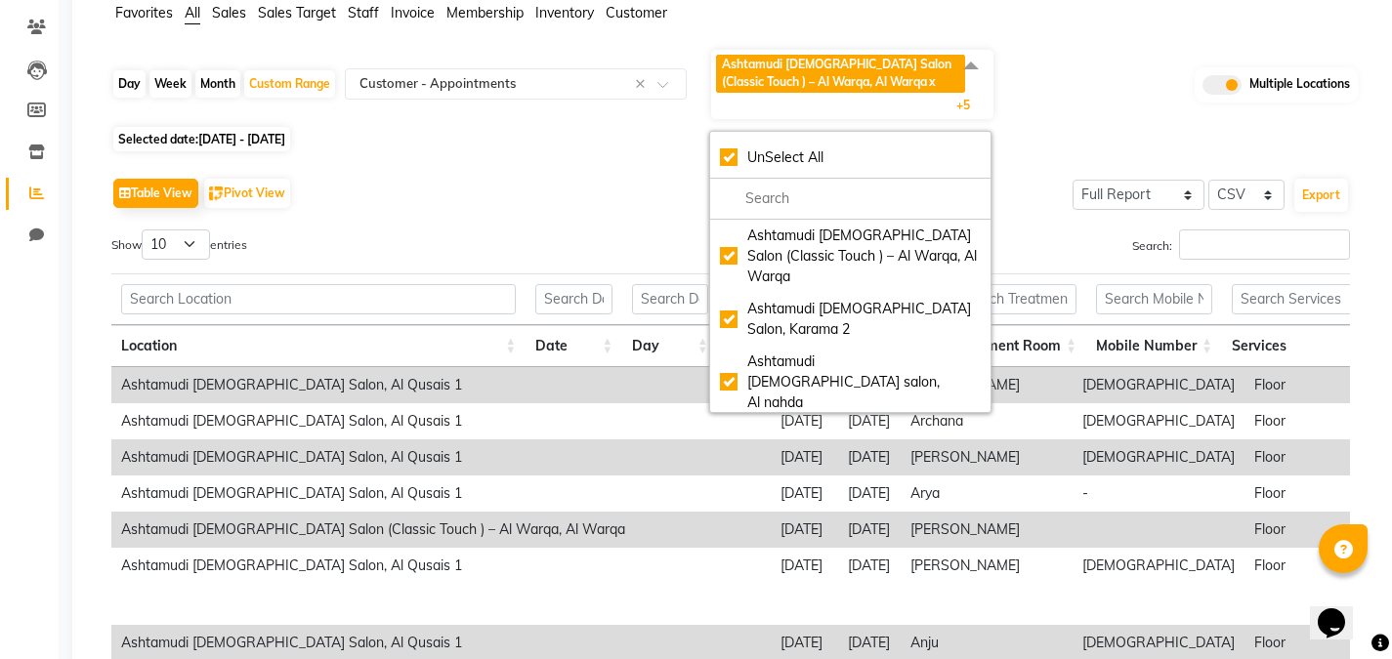
click at [1134, 133] on div "Selected date: 03-09-2025 - 30-09-2025" at bounding box center [738, 139] width 1254 height 21
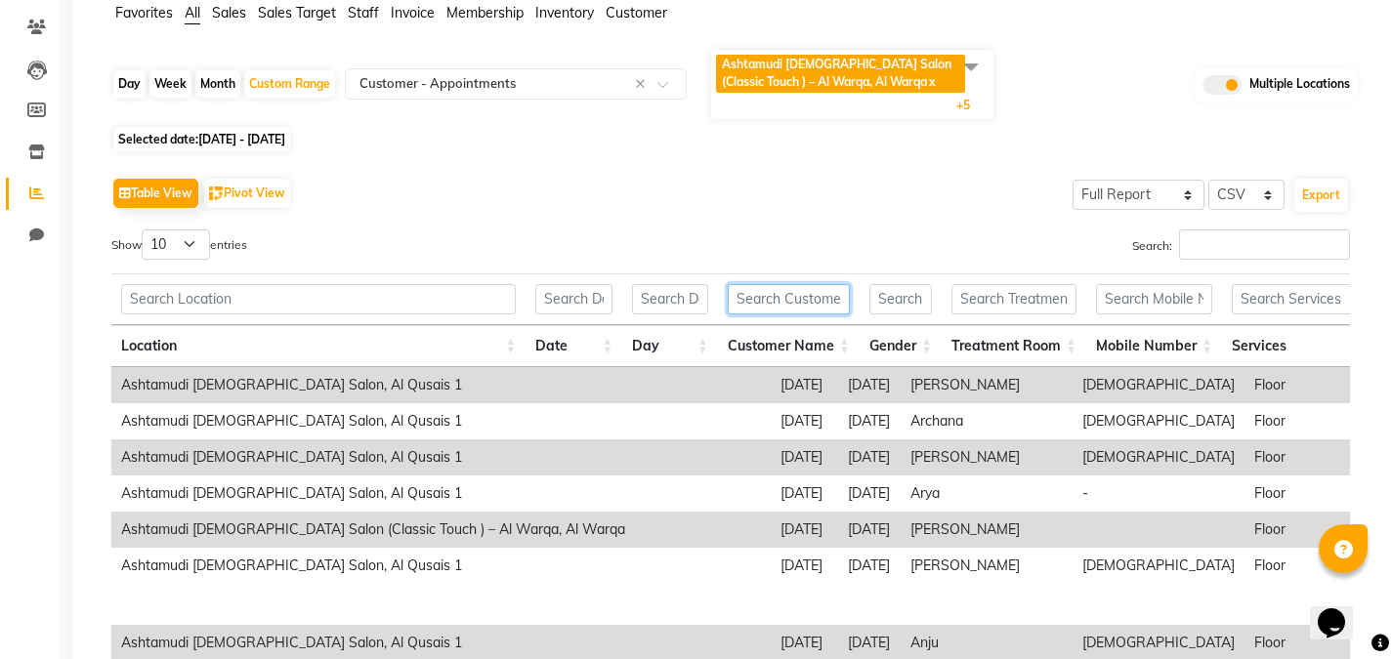
click at [781, 295] on input "text" at bounding box center [789, 299] width 122 height 30
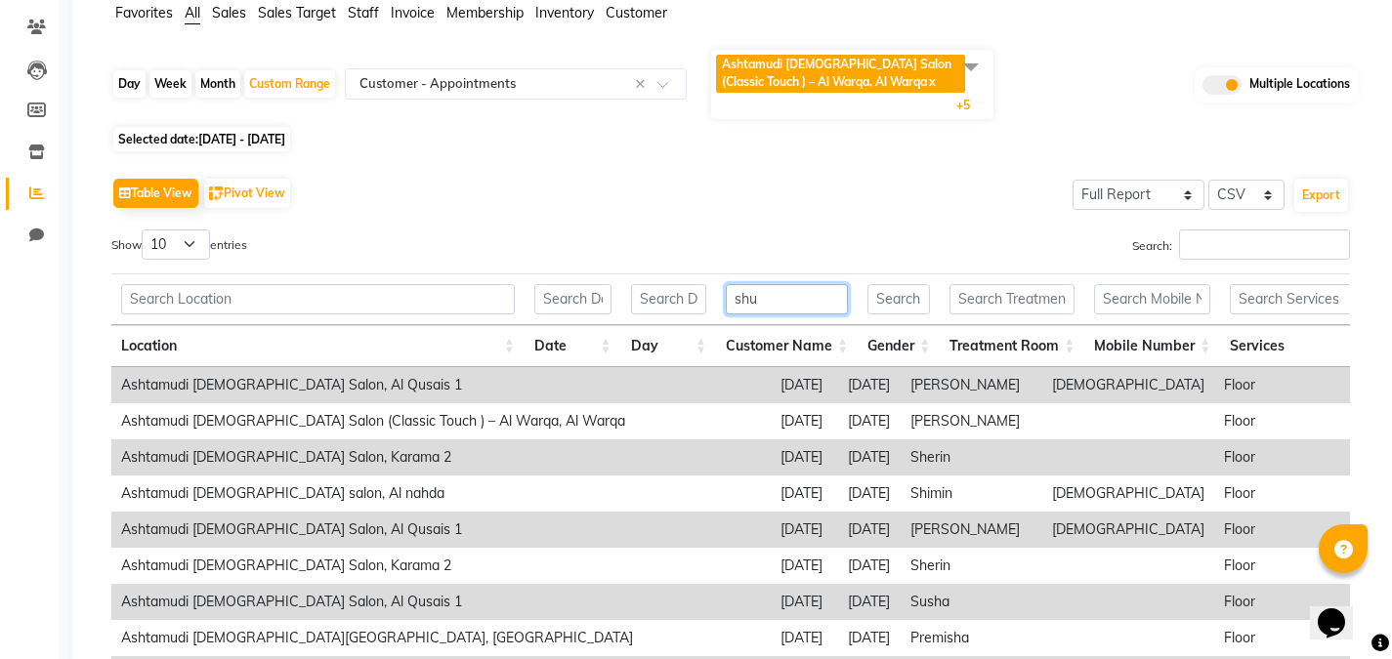
scroll to position [77, 0]
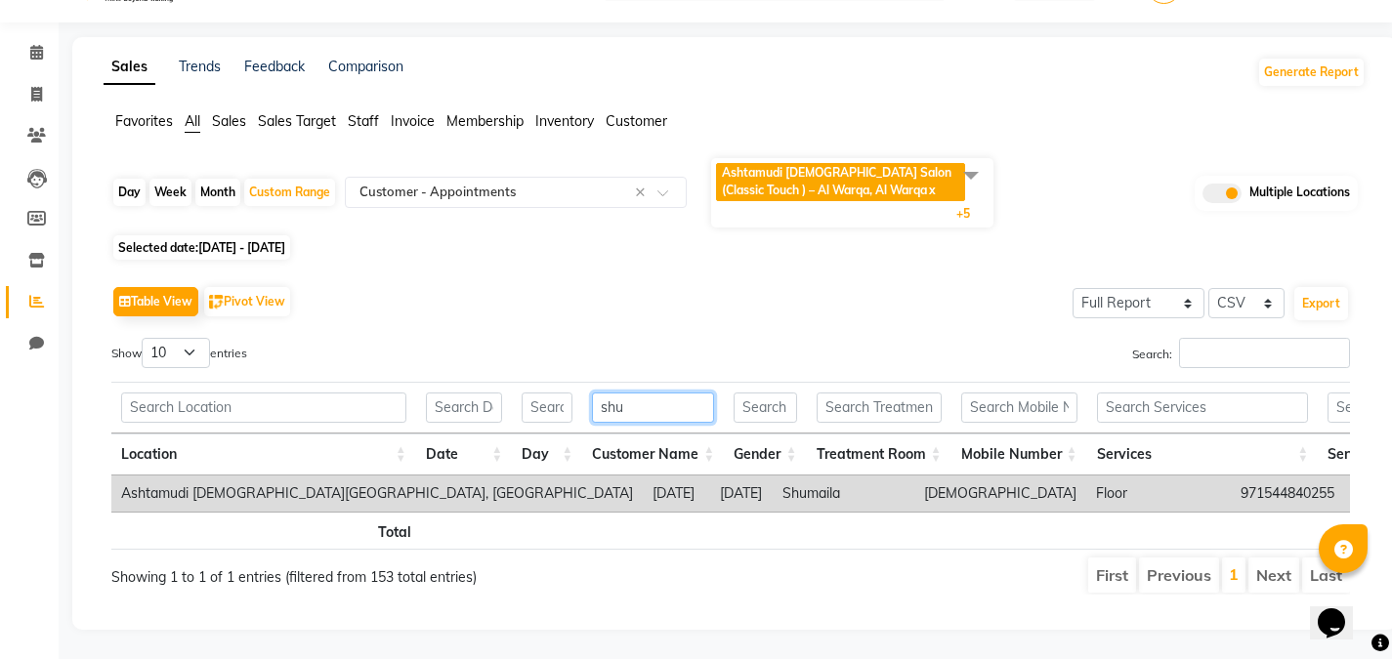
type input "shu"
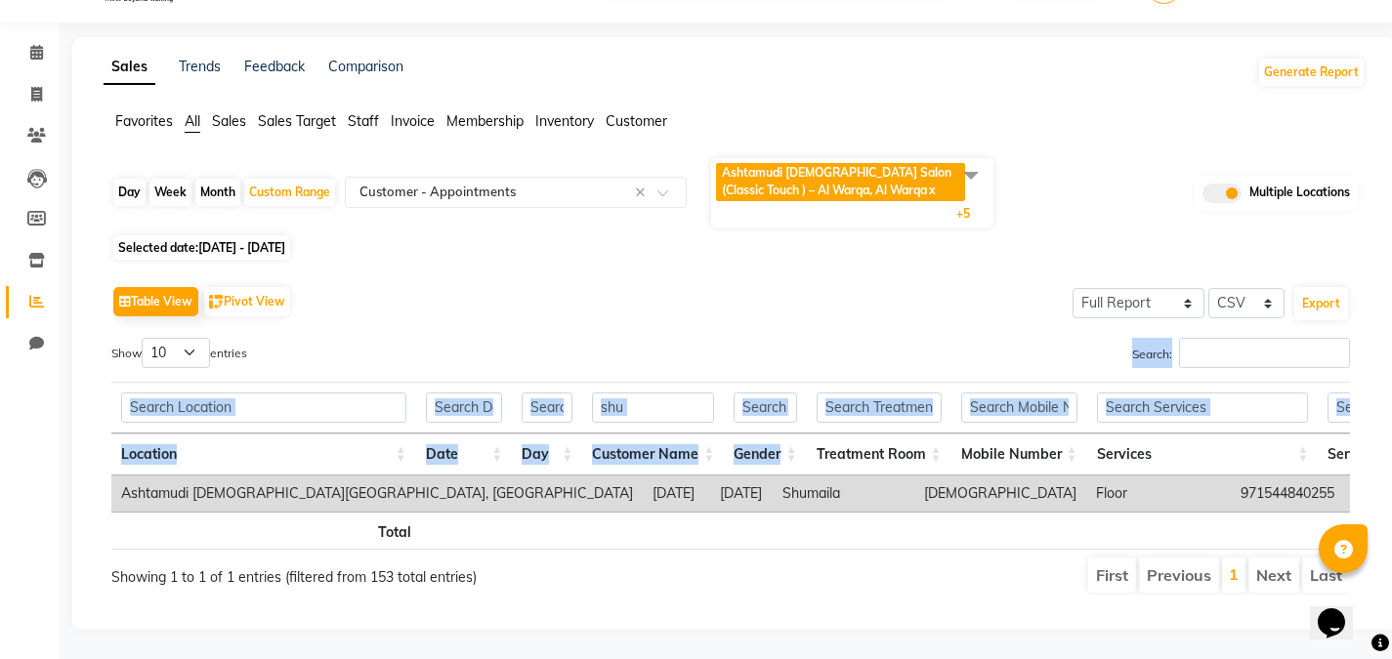
drag, startPoint x: 781, startPoint y: 295, endPoint x: 818, endPoint y: 457, distance: 166.3
click at [818, 457] on div "Table View Pivot View Select Full Report Filtered Report Select CSV PDF Export …" at bounding box center [730, 438] width 1238 height 314
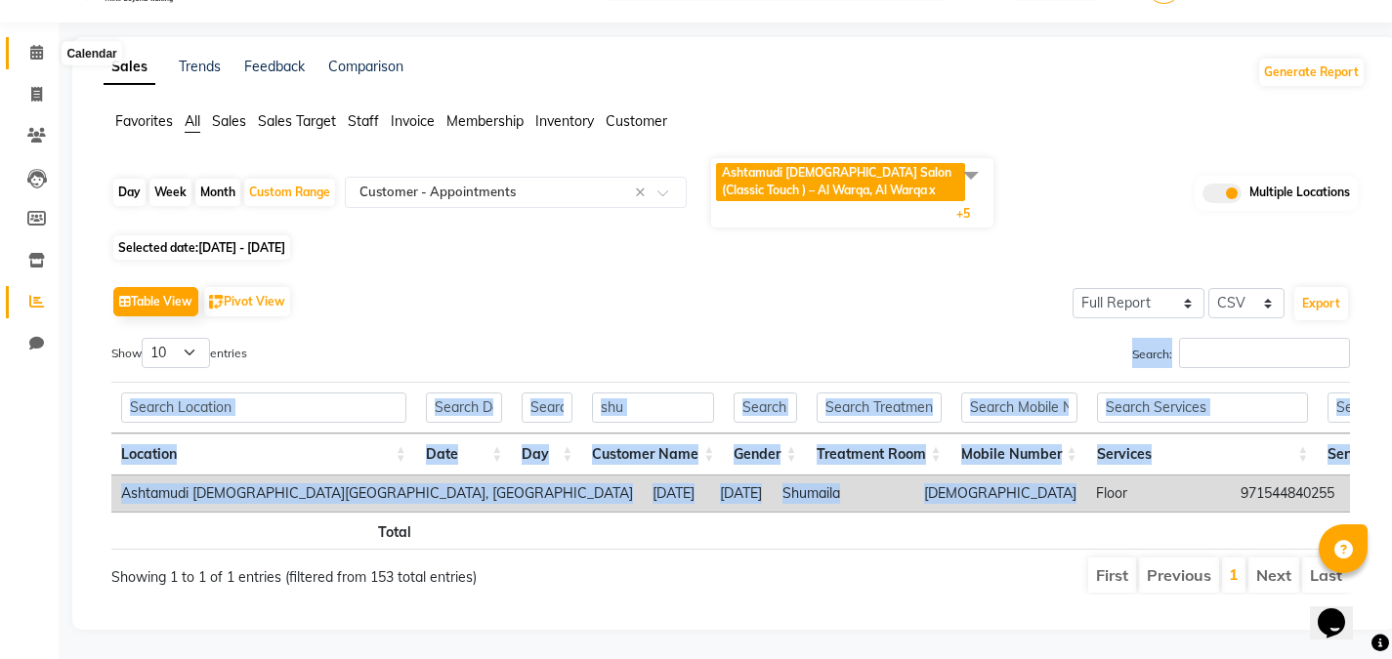
click at [45, 42] on span at bounding box center [37, 53] width 34 height 22
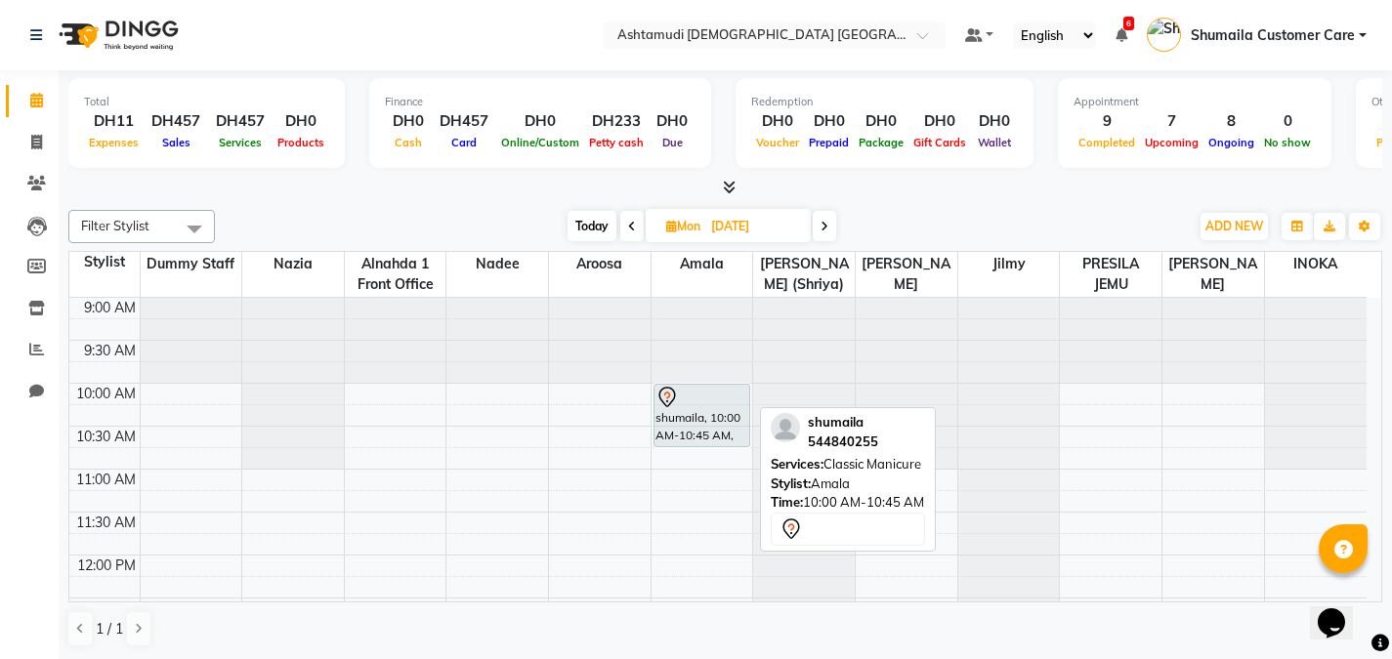
click at [708, 417] on div "shumaila, 10:00 AM-10:45 AM, Classic Manicure" at bounding box center [701, 416] width 95 height 62
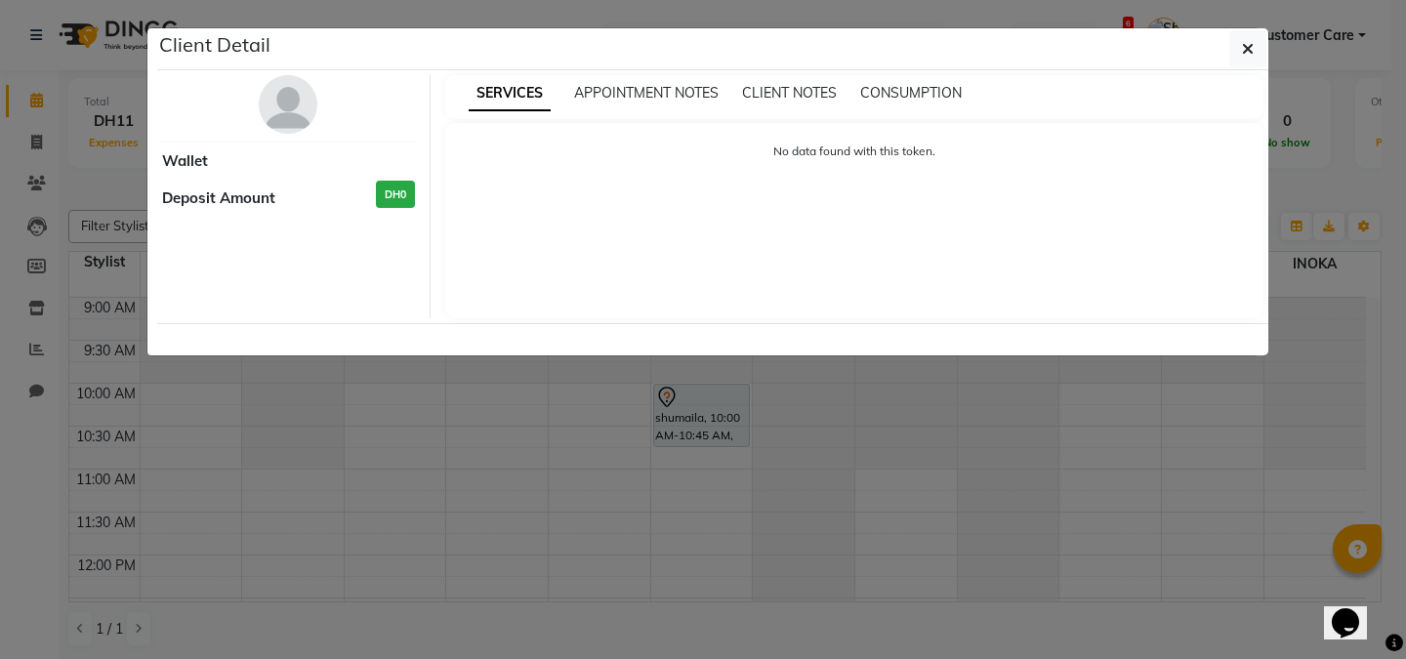
select select "7"
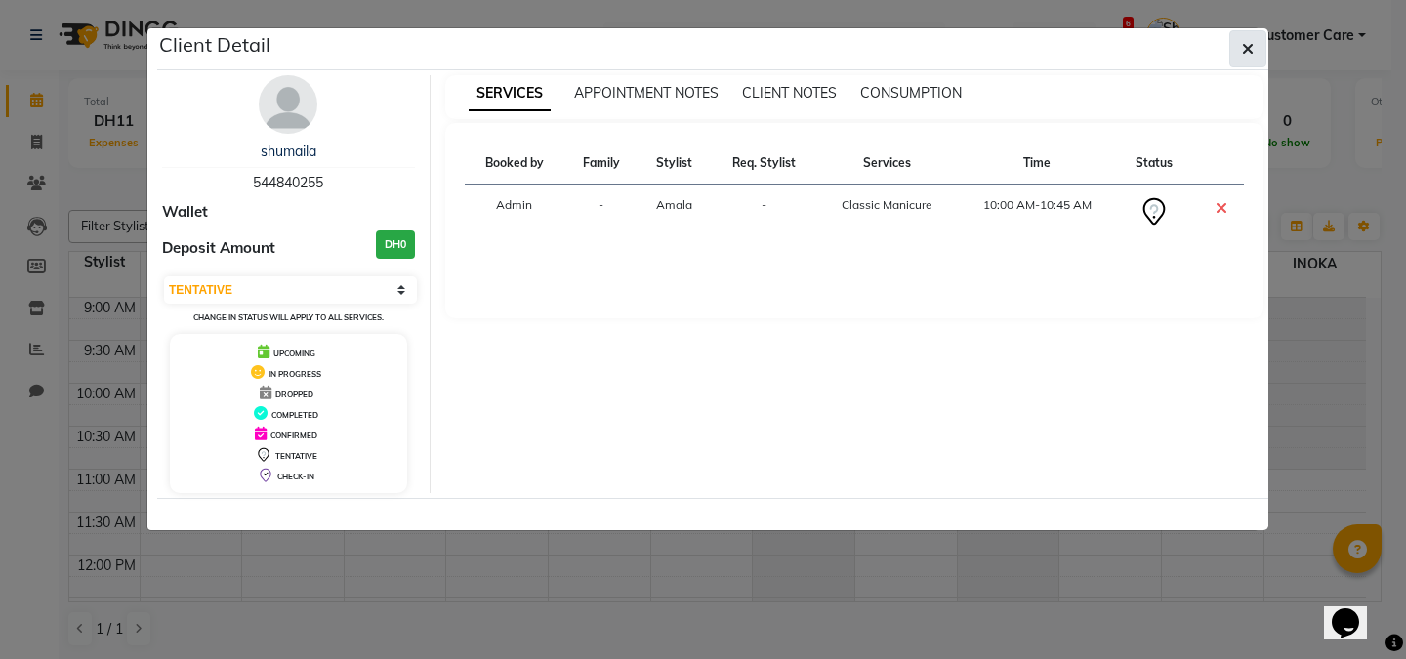
drag, startPoint x: 708, startPoint y: 417, endPoint x: 1235, endPoint y: 54, distance: 639.6
click at [1235, 54] on button "button" at bounding box center [1248, 48] width 37 height 37
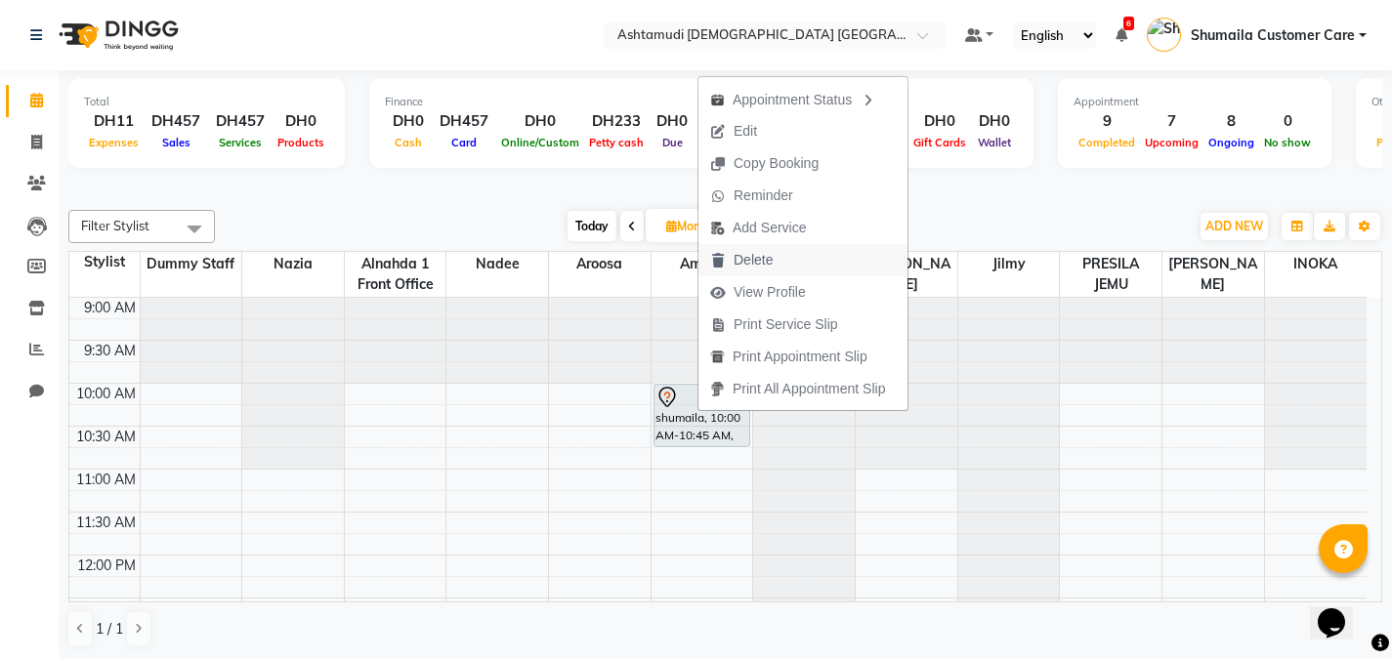
click at [750, 246] on span "Delete" at bounding box center [741, 260] width 86 height 32
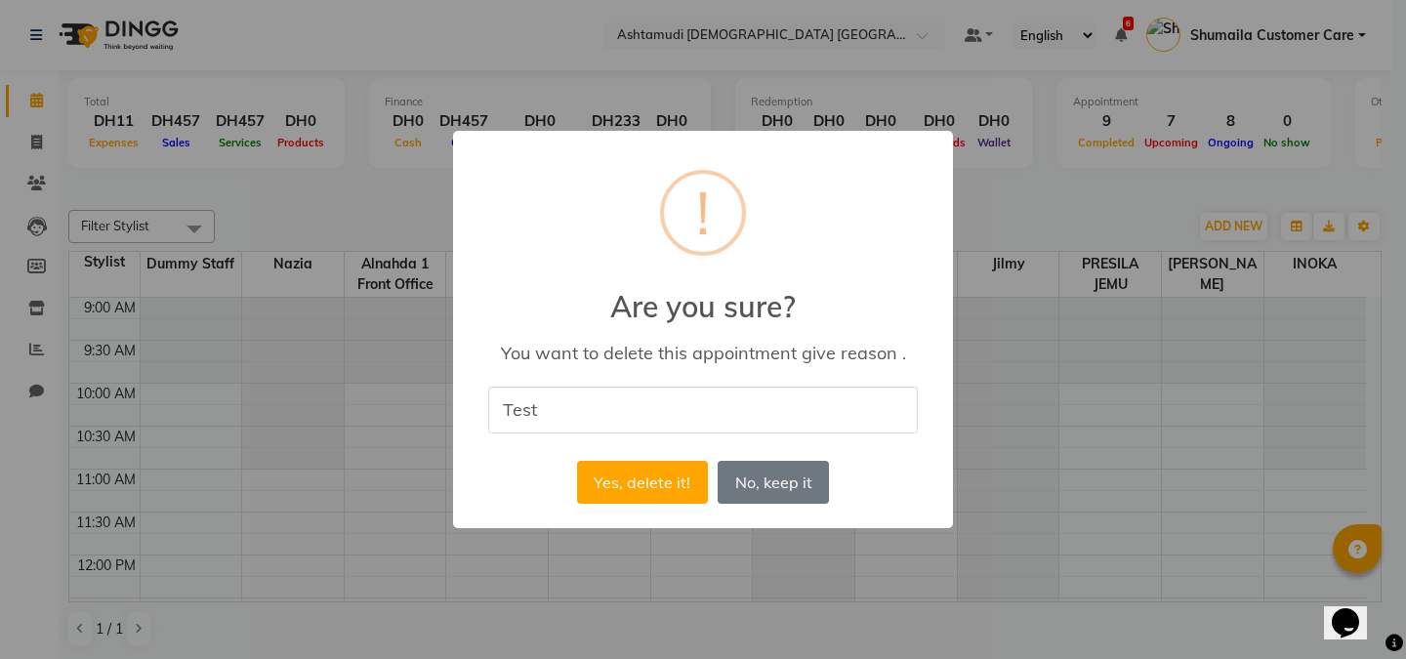
type input "Test"
click at [625, 510] on div "× ! Are you sure? You want to delete this appointment give reason . Test Yes, d…" at bounding box center [703, 329] width 500 height 397
click at [624, 498] on button "Yes, delete it!" at bounding box center [642, 482] width 131 height 43
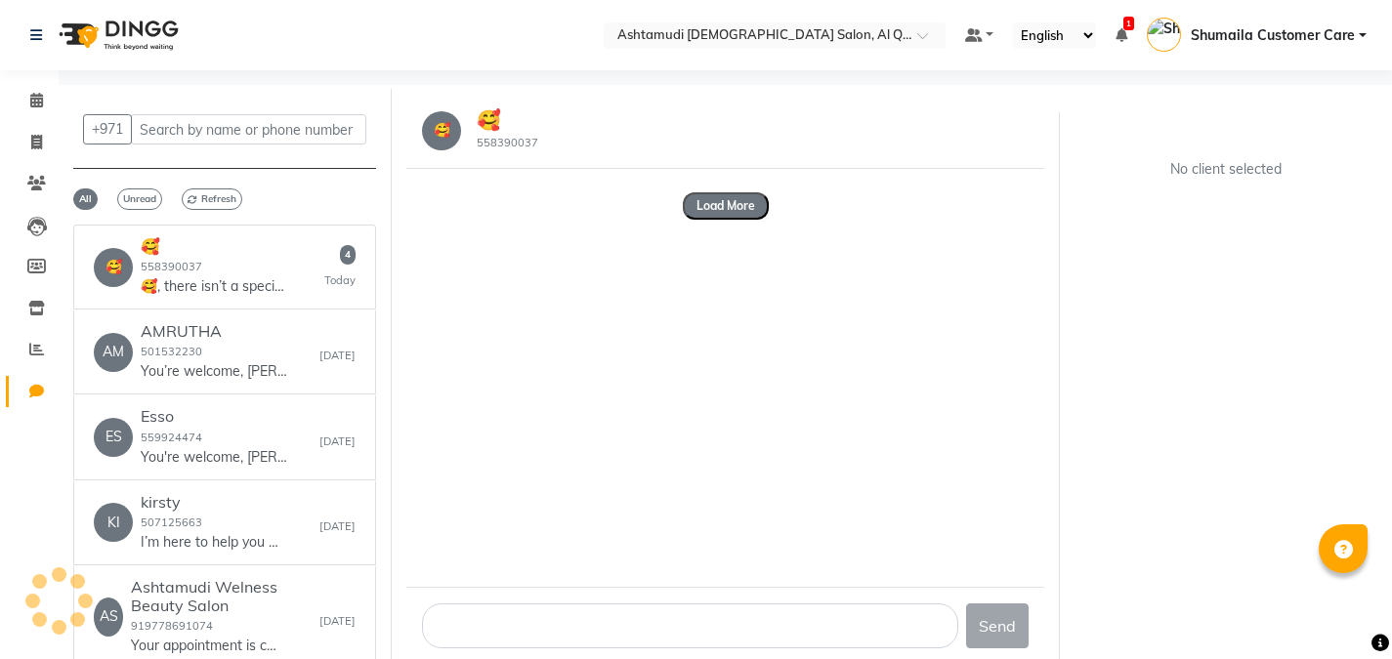
select select "100"
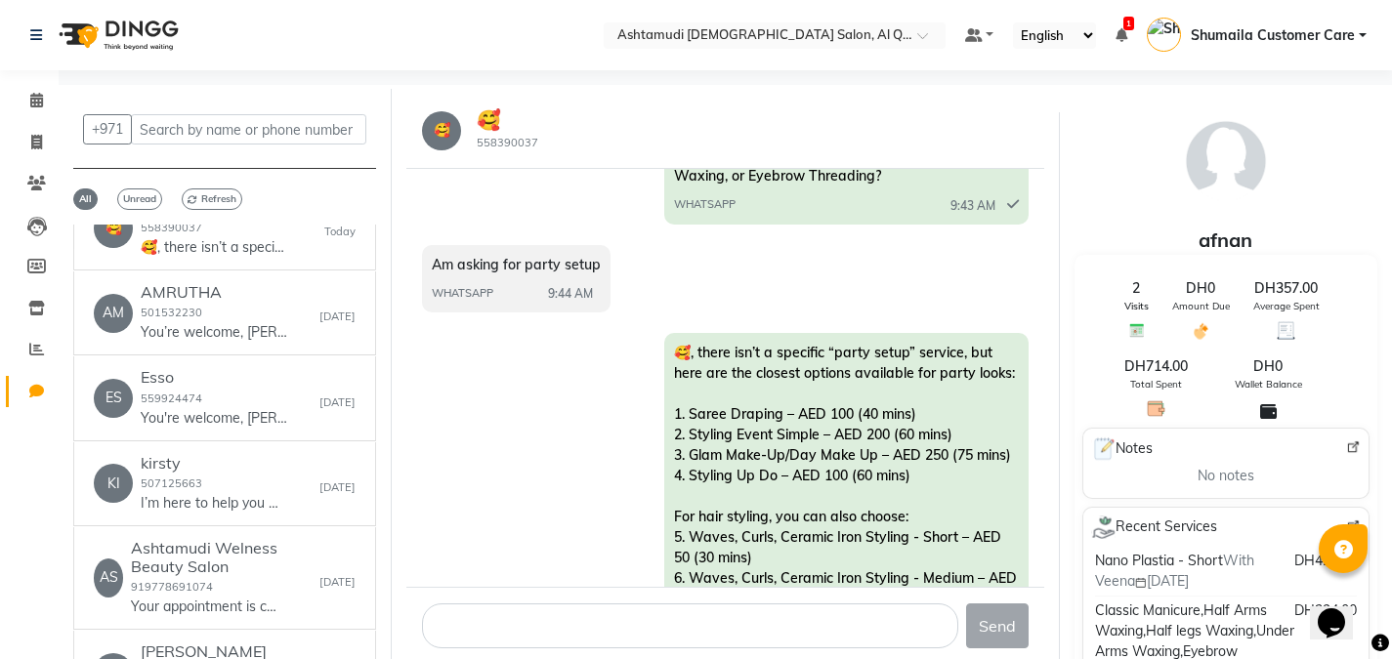
scroll to position [78, 0]
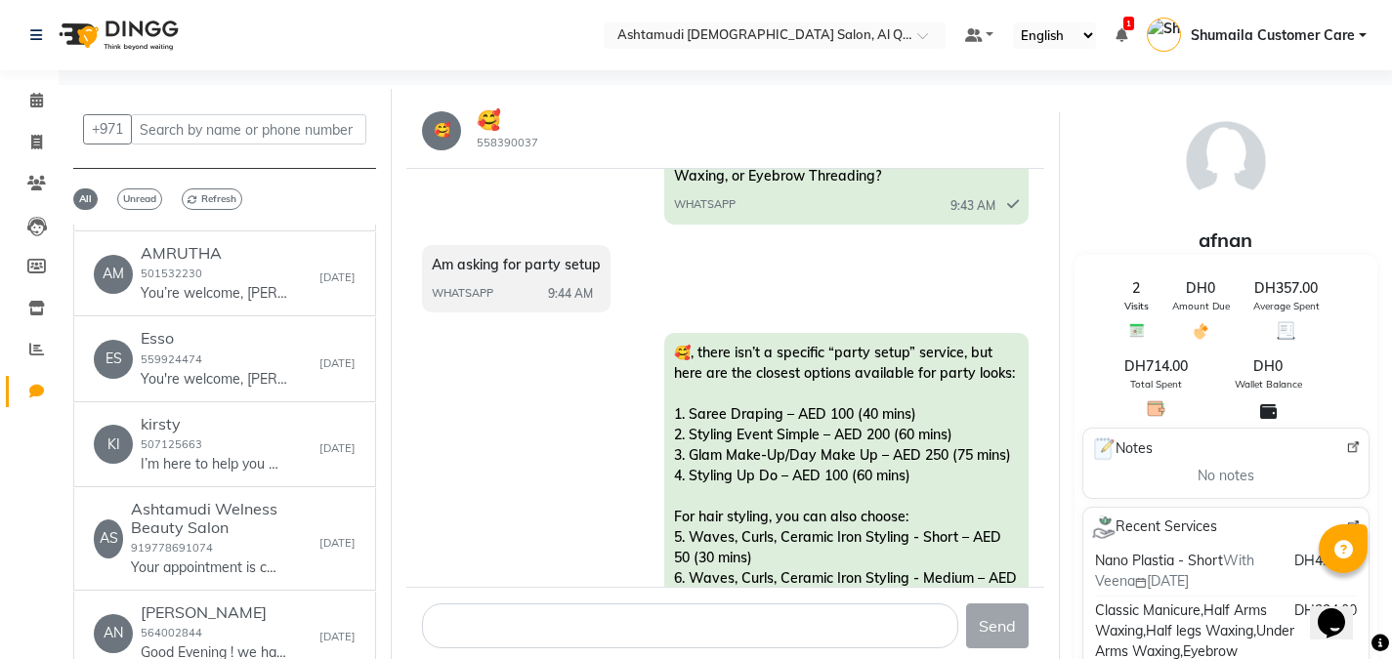
click at [568, 354] on div "🥰, there isn’t a specific “party setup” service, but here are the closest optio…" at bounding box center [725, 585] width 607 height 504
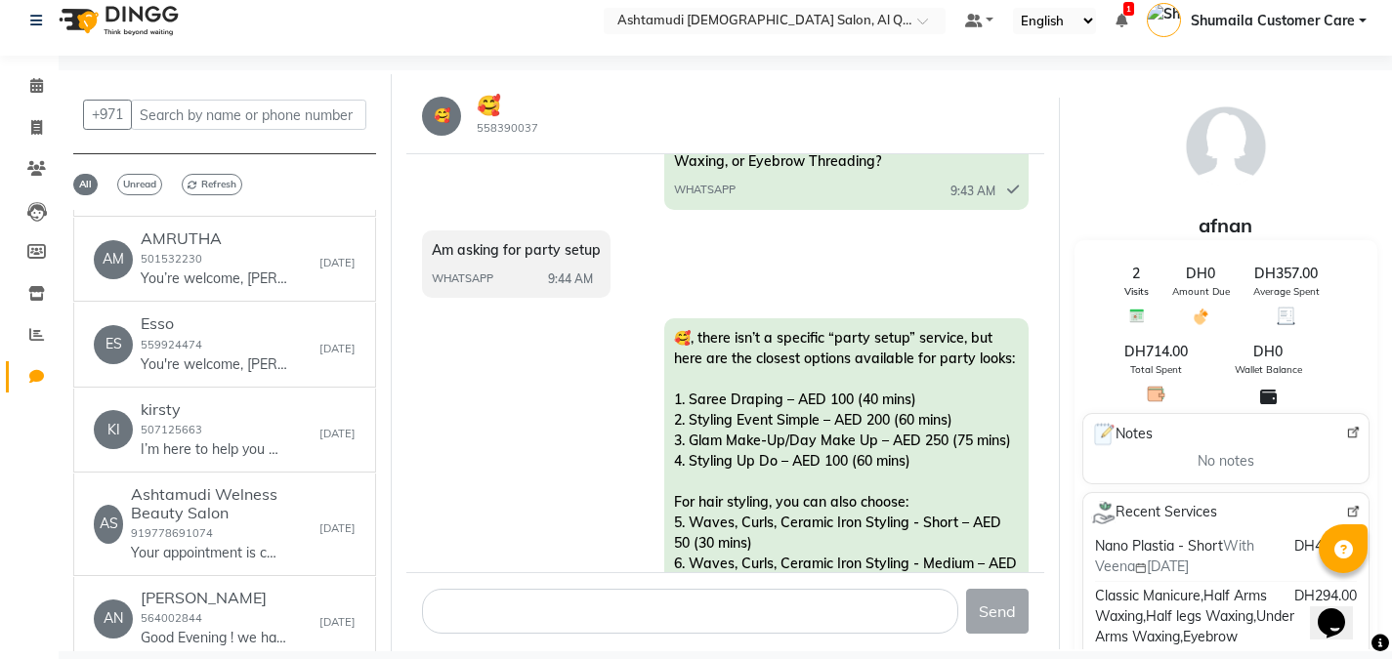
scroll to position [0, 0]
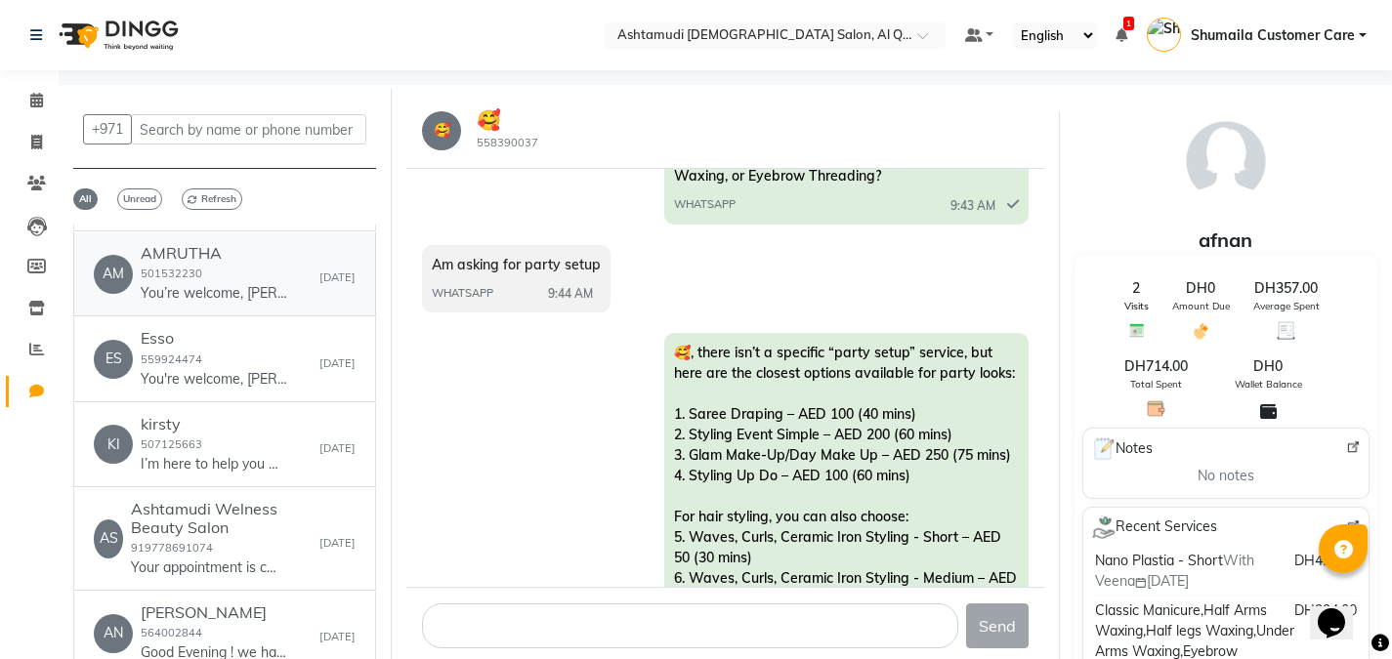
click at [208, 290] on p "You’re welcome, [PERSON_NAME]! Looking forward to assisting you whenever you ne…" at bounding box center [214, 293] width 146 height 21
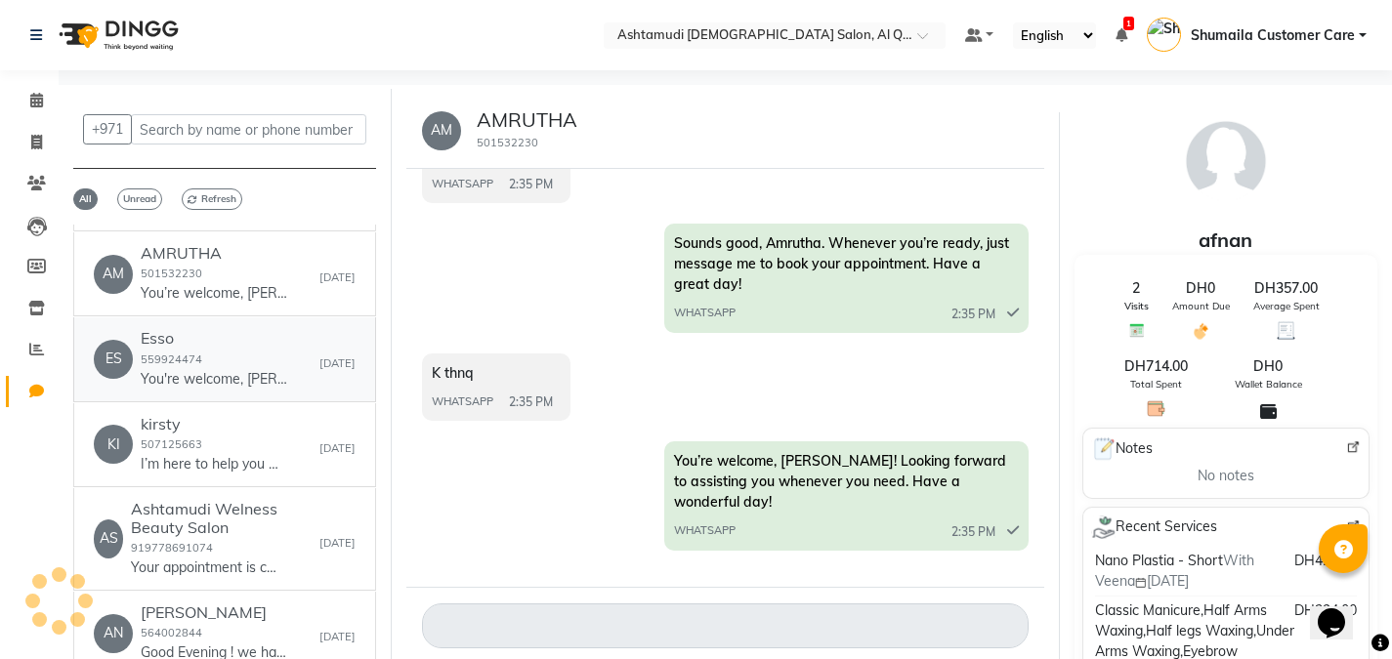
click at [226, 370] on p "You're welcome, [PERSON_NAME]! Looking forward to assisting you when you return…" at bounding box center [214, 379] width 146 height 21
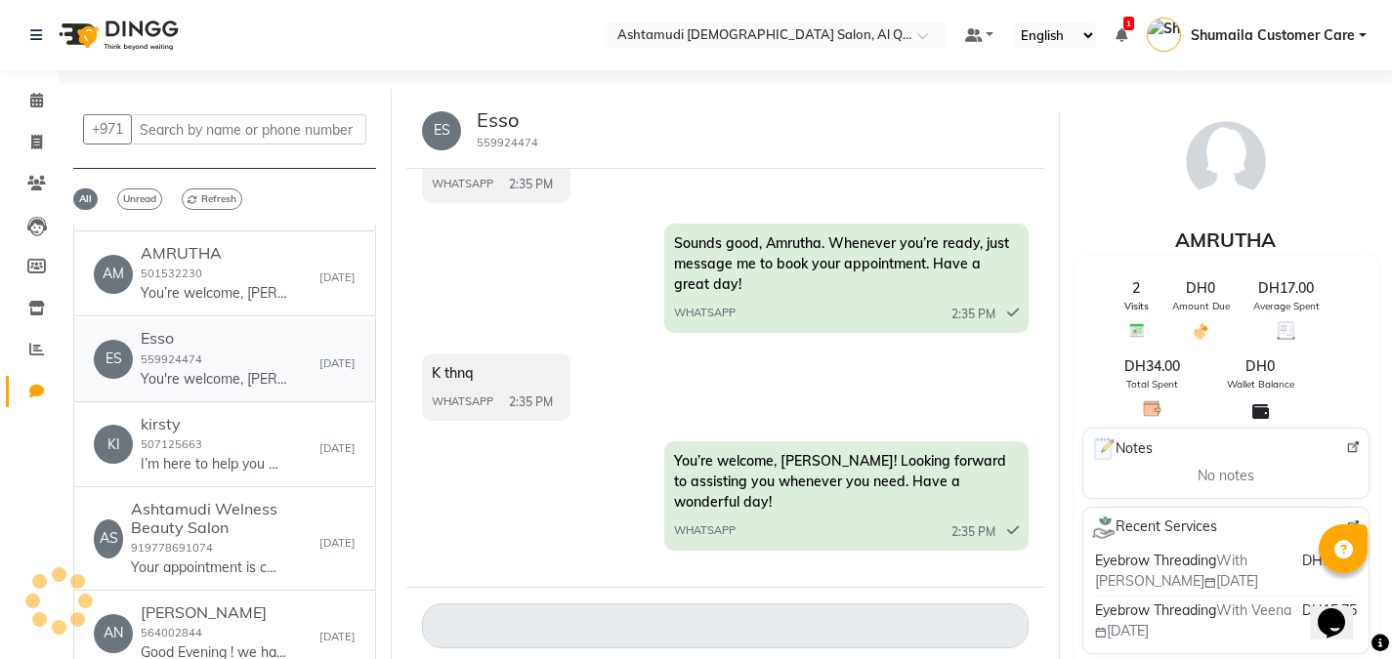
scroll to position [1326, 0]
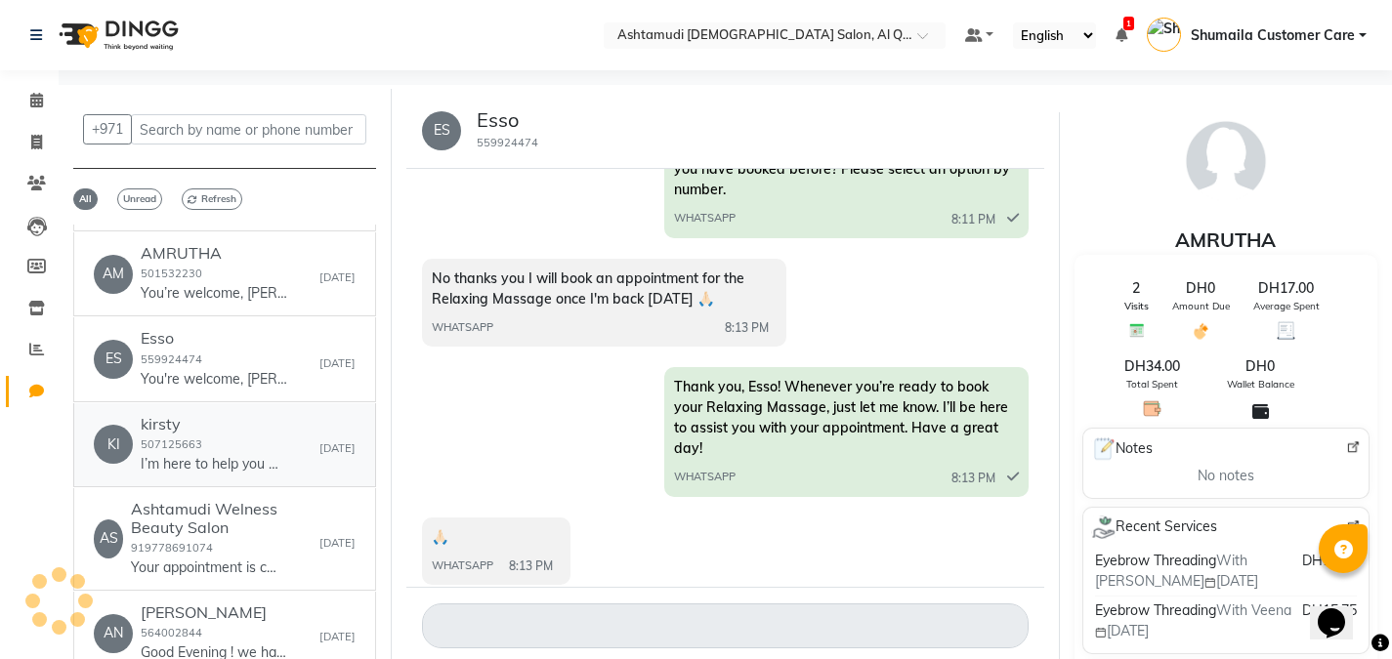
click at [197, 451] on div "kirsty 507125663 I’m here to help you with appointments, cancellations, or view…" at bounding box center [214, 445] width 146 height 60
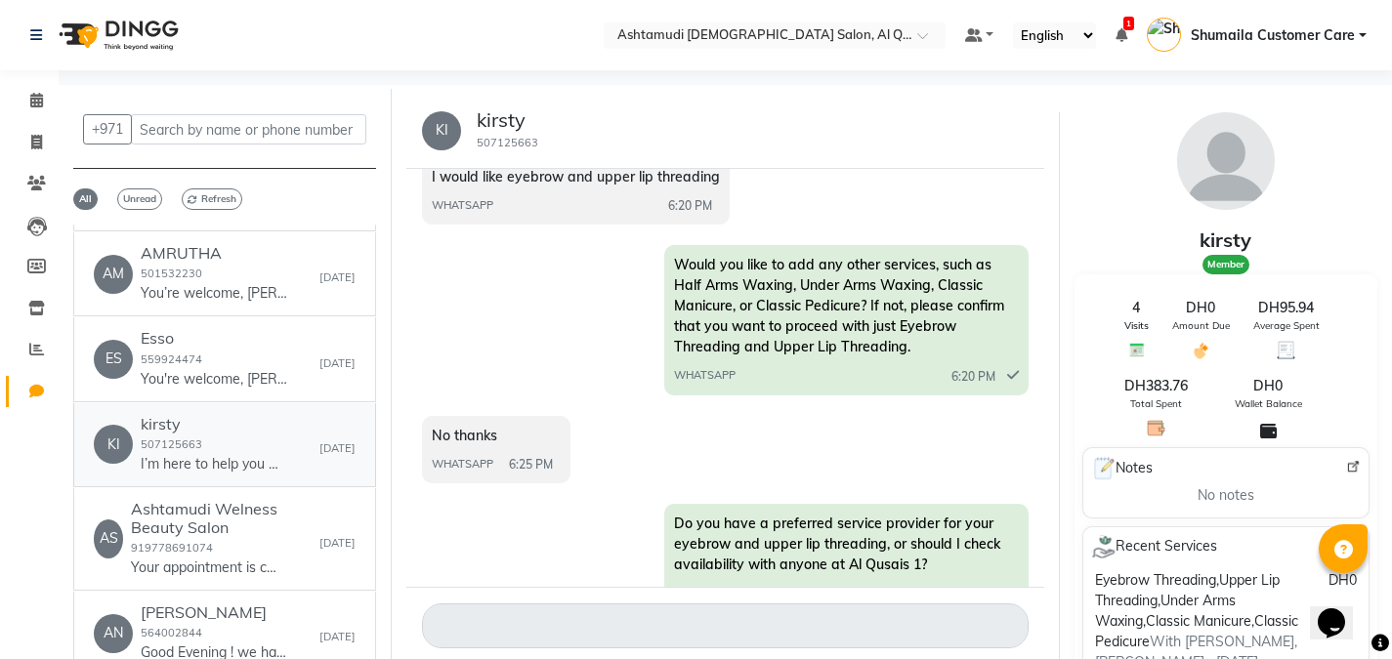
scroll to position [14406, 0]
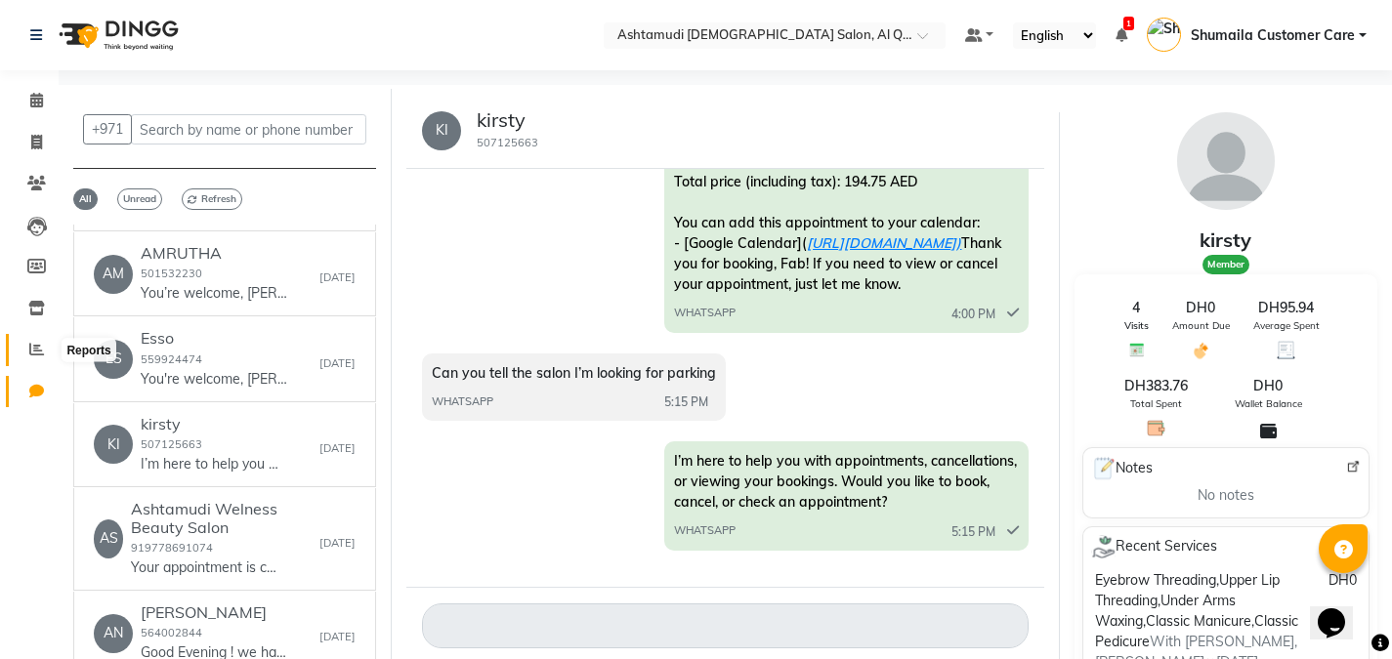
click at [36, 357] on span at bounding box center [37, 350] width 34 height 22
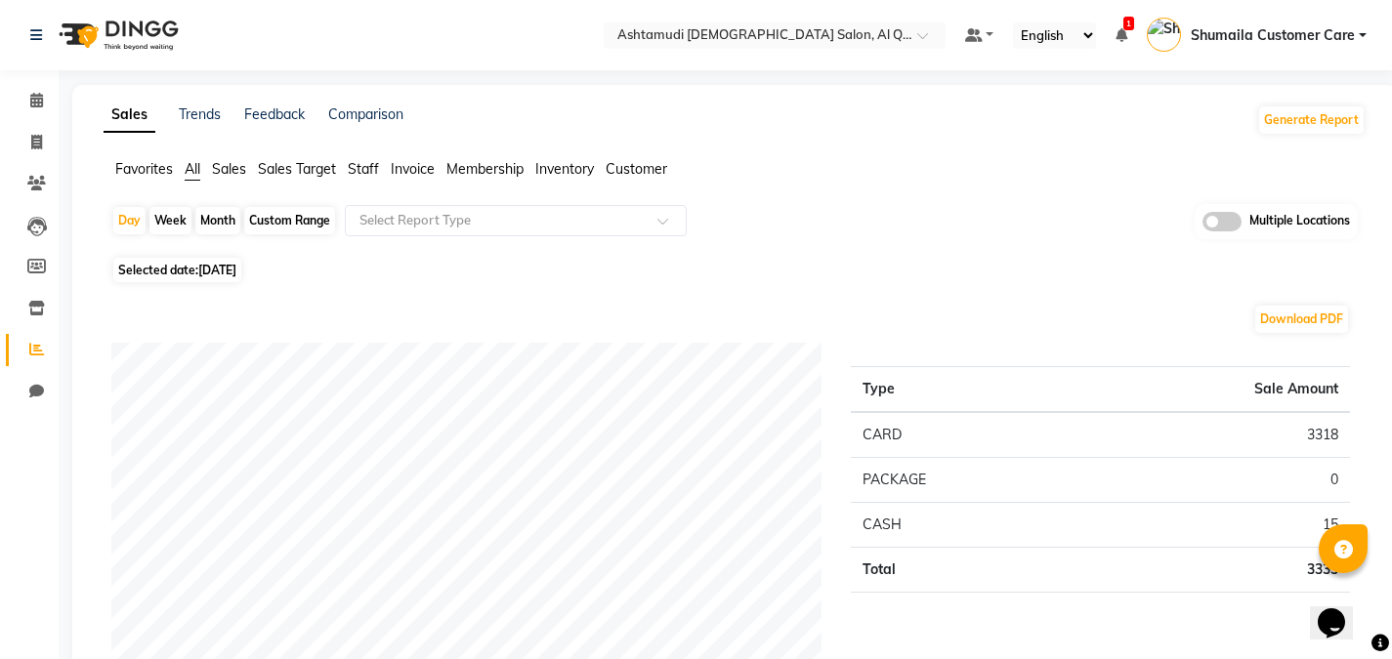
click at [188, 274] on span "Selected date: 03-09-2025" at bounding box center [177, 270] width 128 height 24
select select "9"
select select "2025"
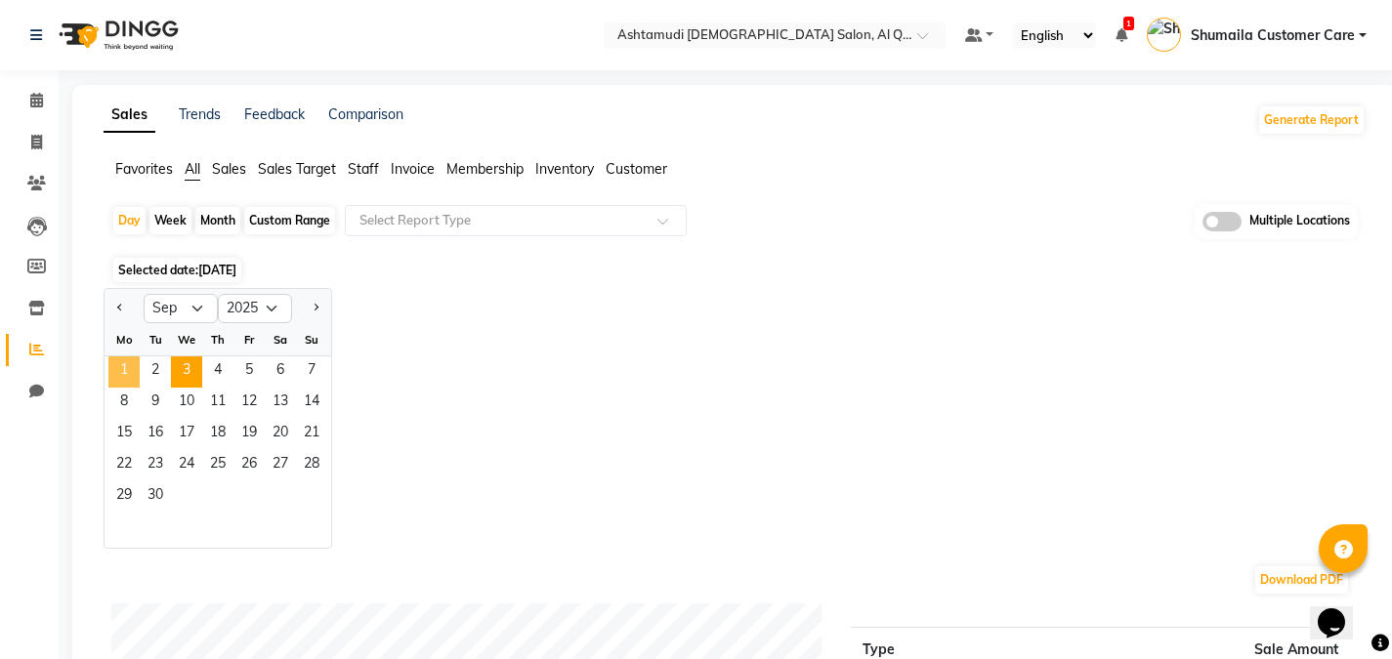
click at [124, 368] on span "1" at bounding box center [123, 371] width 31 height 31
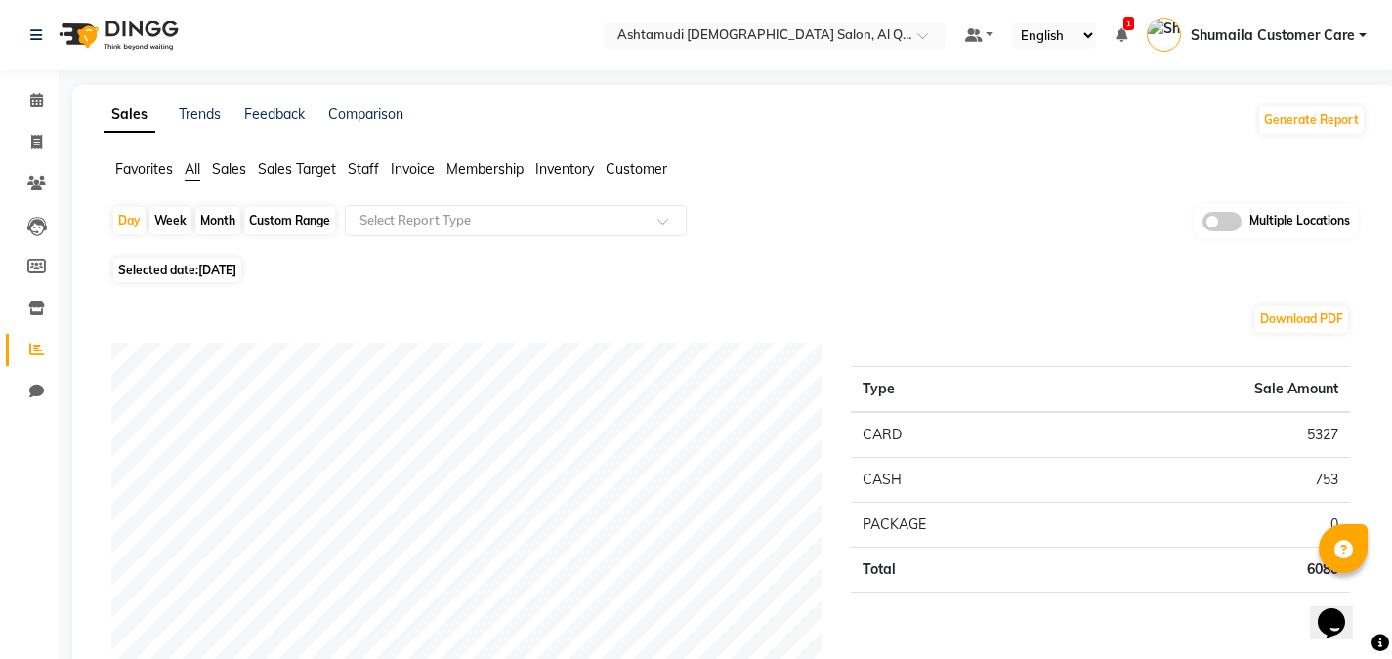
click at [309, 224] on div "Custom Range" at bounding box center [289, 220] width 91 height 27
select select "9"
select select "2025"
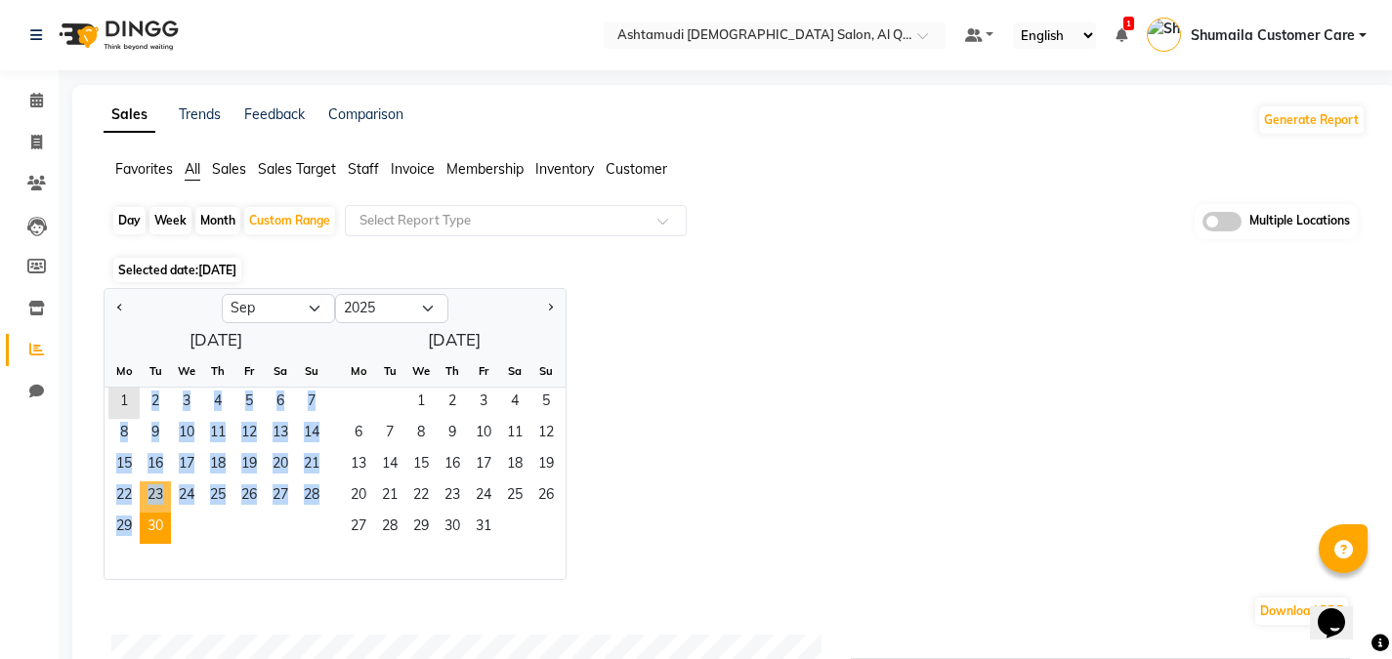
drag, startPoint x: 121, startPoint y: 398, endPoint x: 144, endPoint y: 536, distance: 140.5
click at [144, 536] on ngb-datepicker-month "Mo Tu We Th Fr Sa Su 1 2 3 4 5 6 7 8 9 10 11 12 13 14 15 16 17 18 19 20 21 22 2…" at bounding box center [216, 468] width 223 height 224
click at [136, 405] on span "1" at bounding box center [123, 403] width 31 height 31
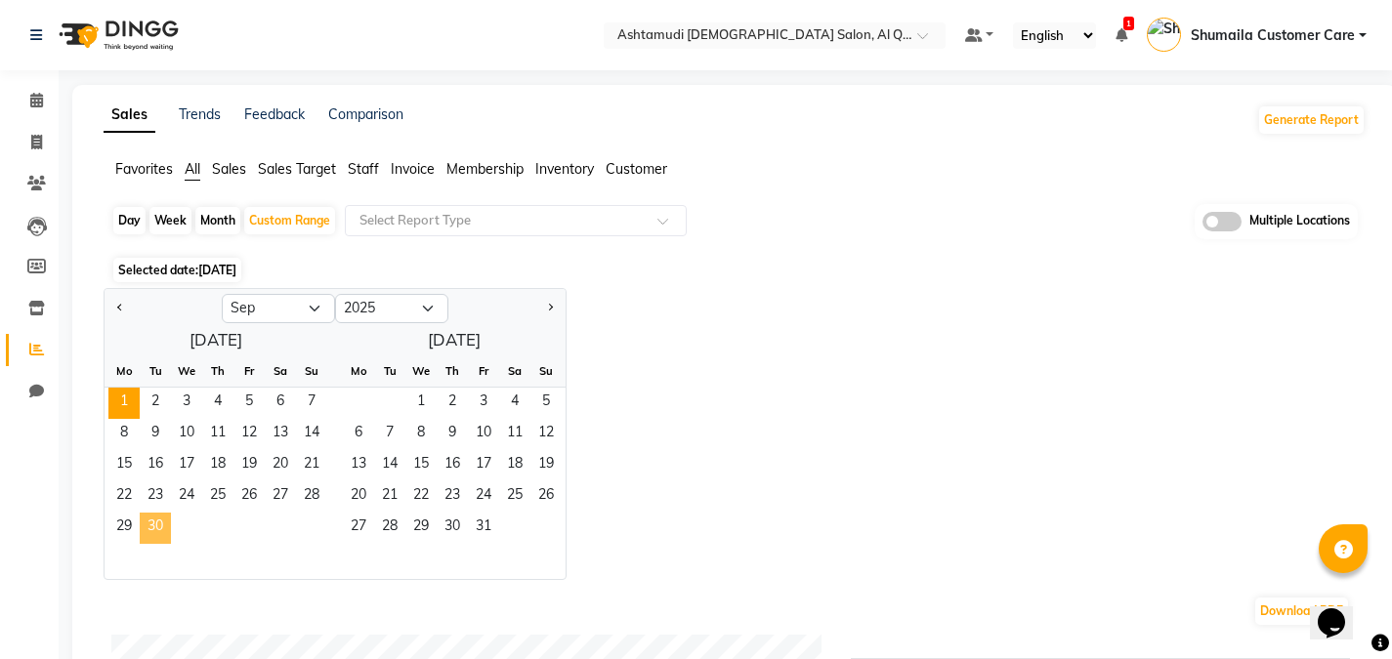
click at [161, 522] on span "30" at bounding box center [155, 528] width 31 height 31
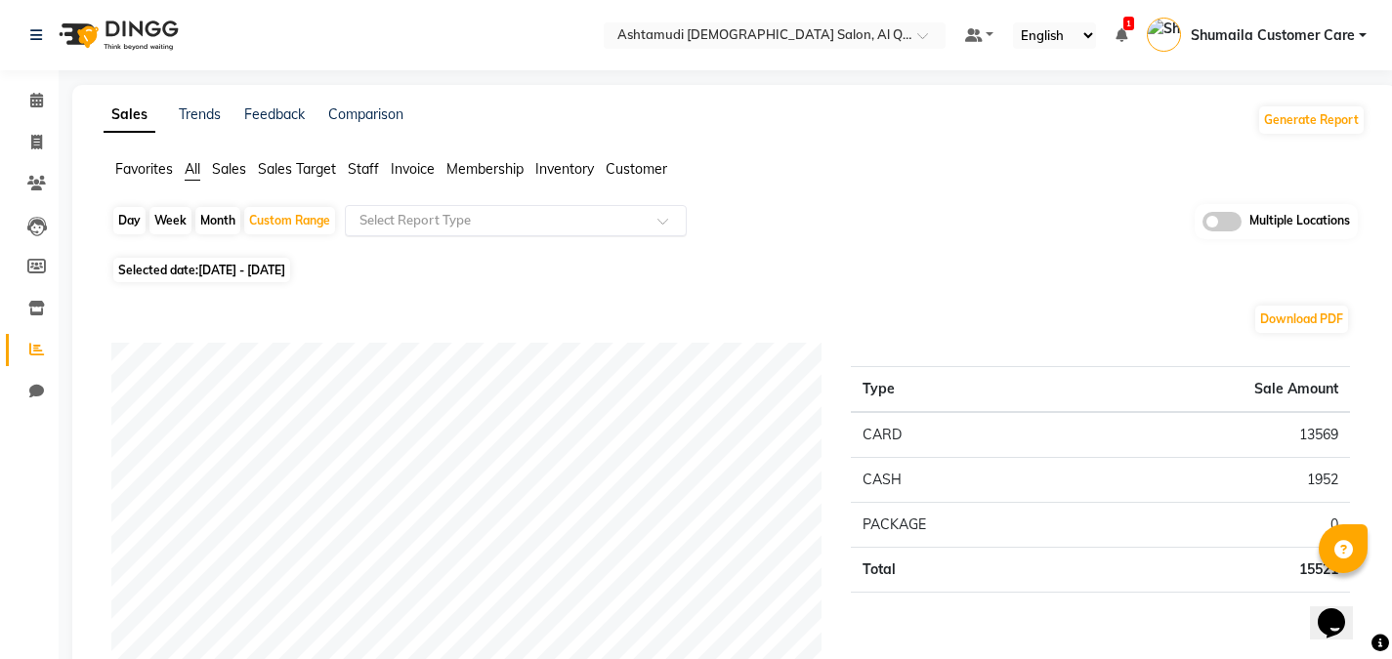
click at [498, 224] on input "text" at bounding box center [496, 221] width 281 height 20
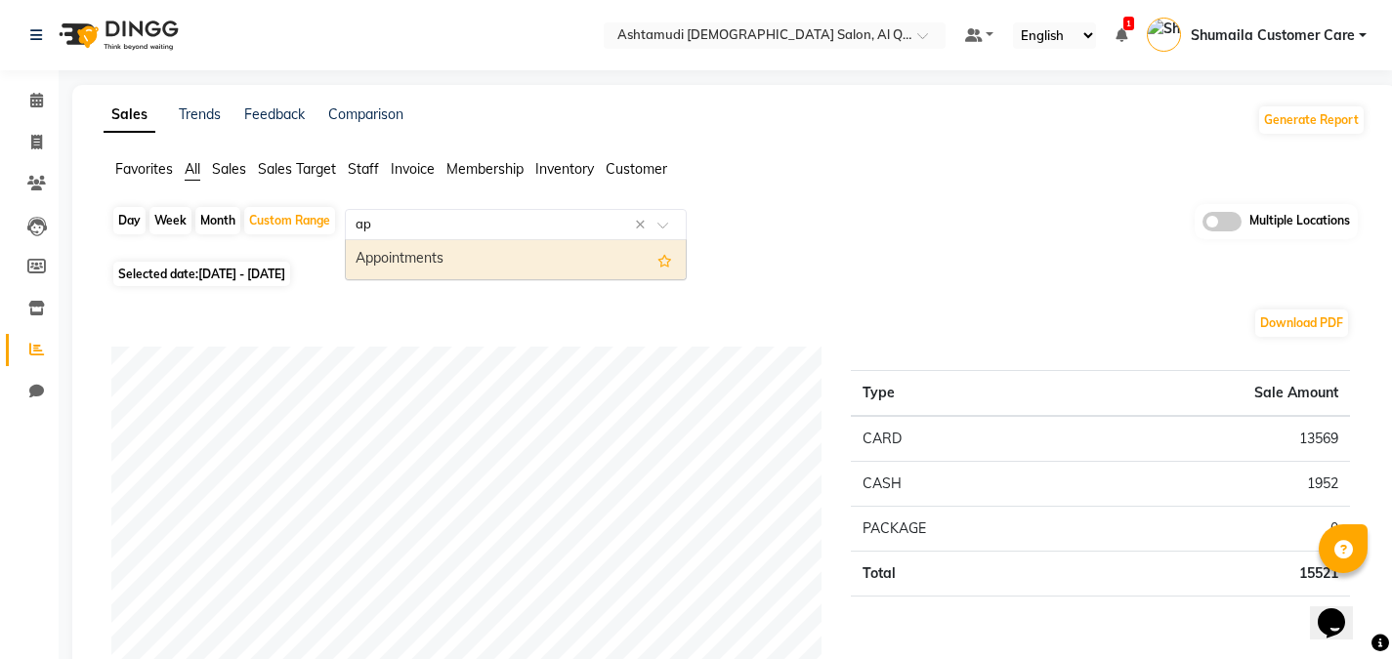
type input "app"
click at [501, 265] on div "Appointments" at bounding box center [516, 259] width 340 height 39
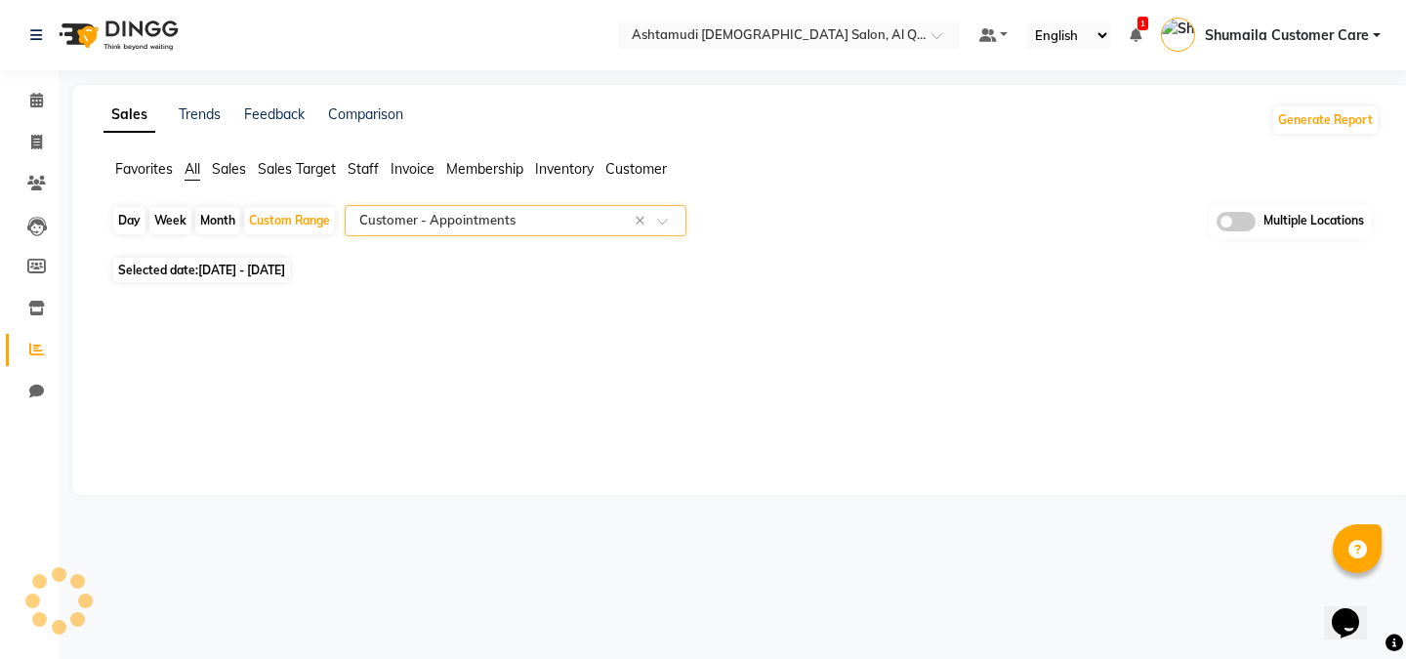
select select "full_report"
select select "csv"
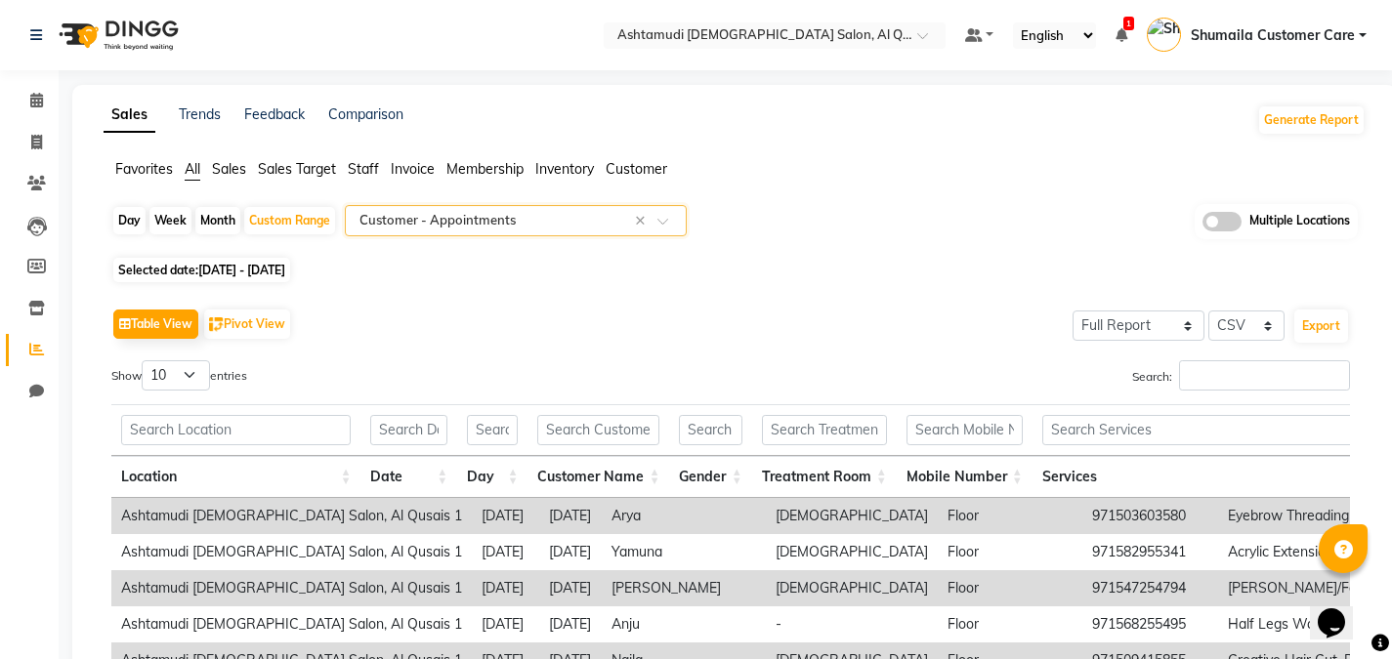
click at [1234, 230] on span at bounding box center [1221, 222] width 39 height 20
click at [1202, 225] on input "checkbox" at bounding box center [1202, 225] width 0 height 0
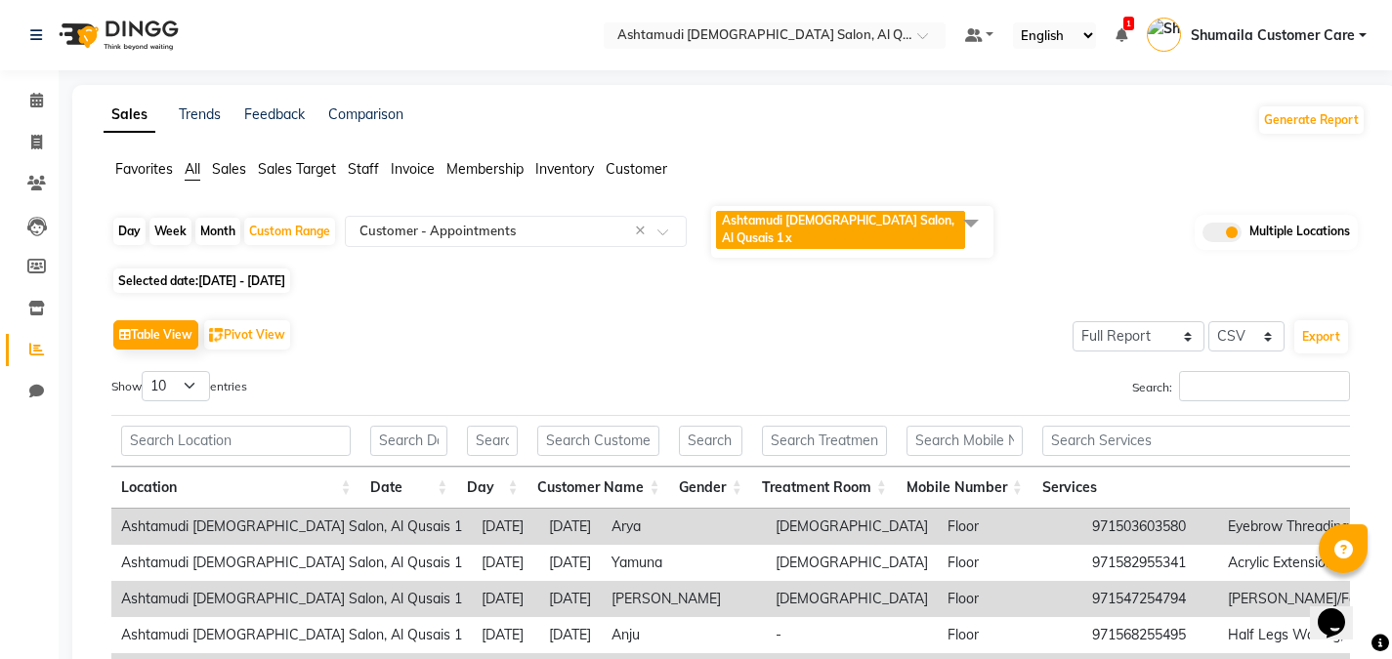
click at [964, 225] on span at bounding box center [970, 222] width 39 height 37
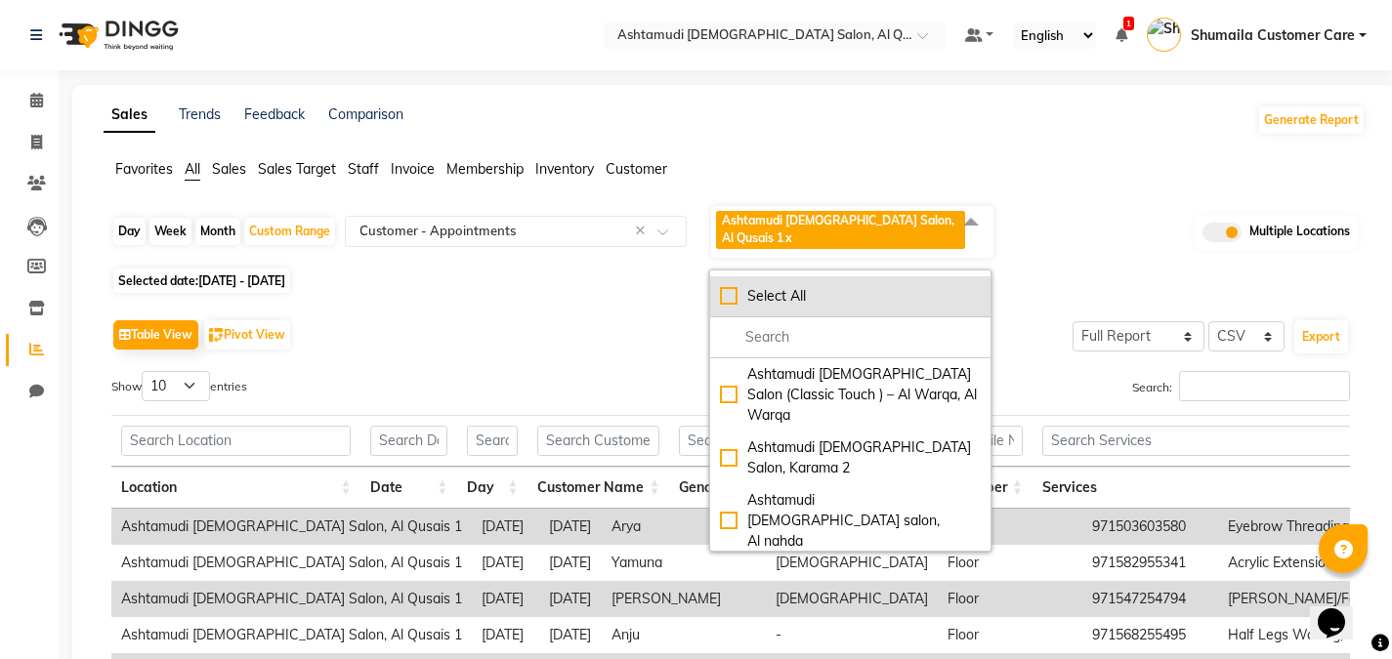
click at [736, 286] on div "Select All" at bounding box center [850, 296] width 261 height 21
checkbox input "true"
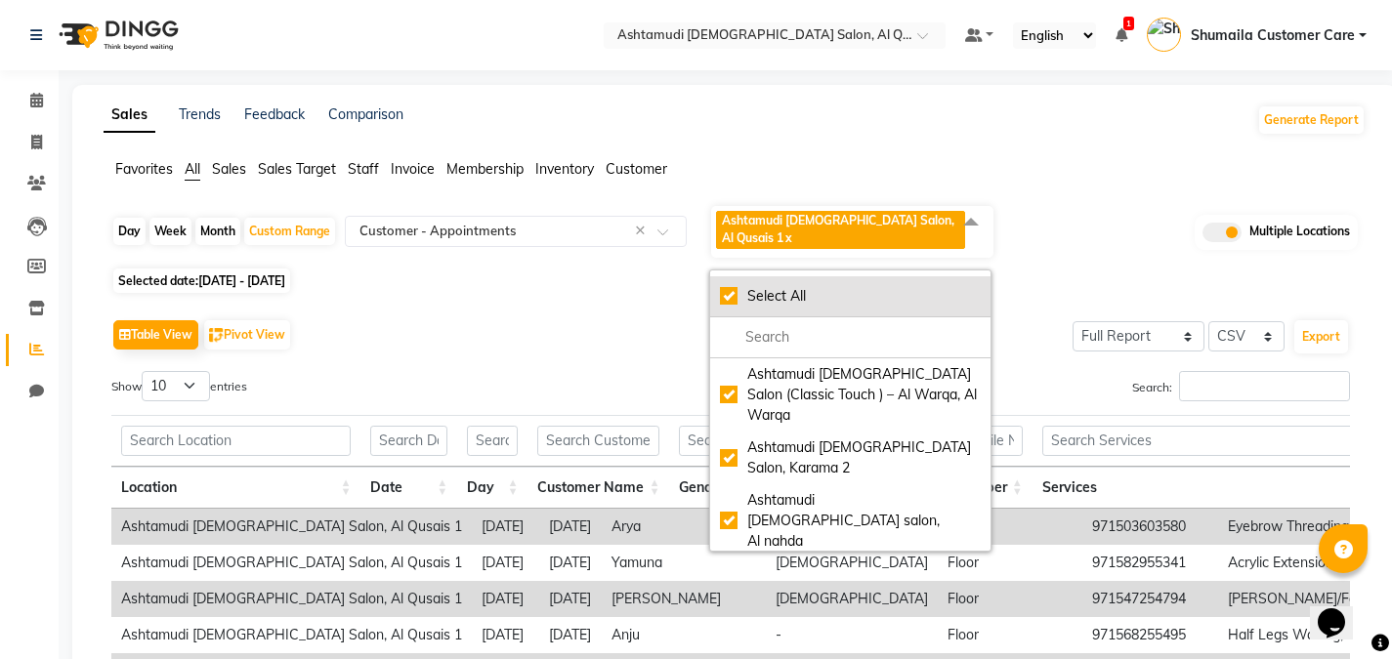
checkbox input "true"
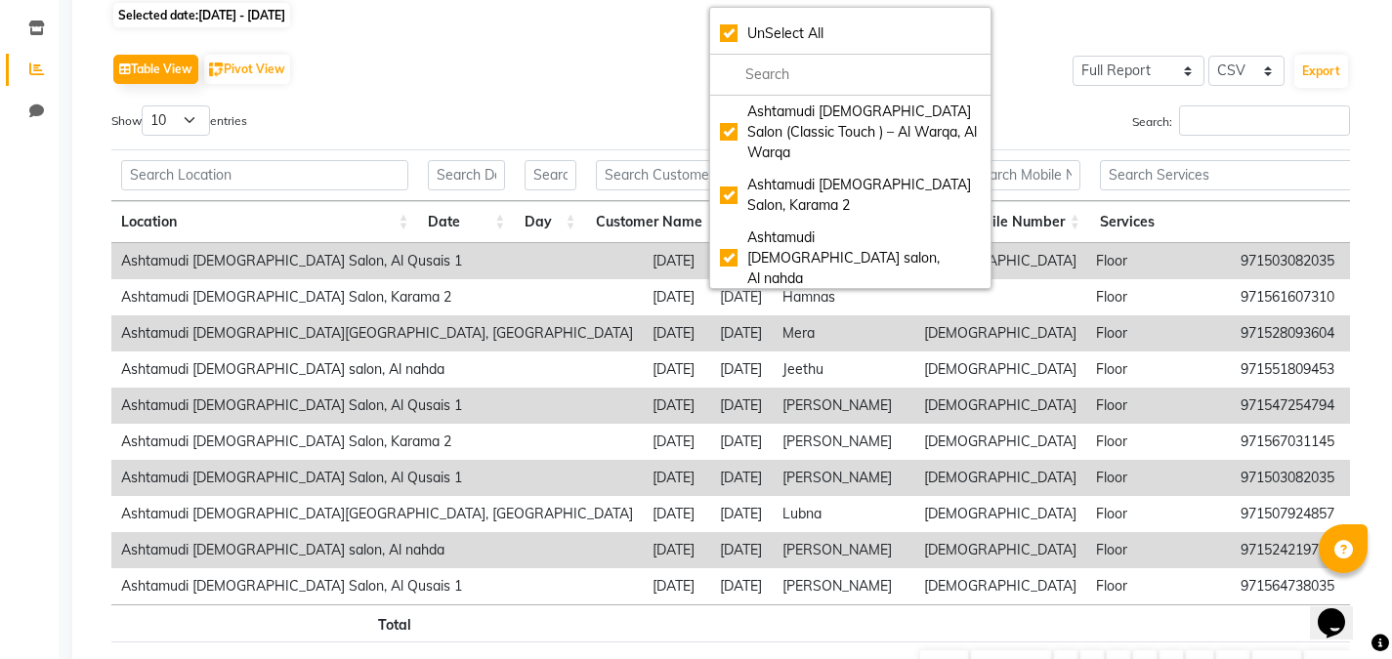
scroll to position [274, 0]
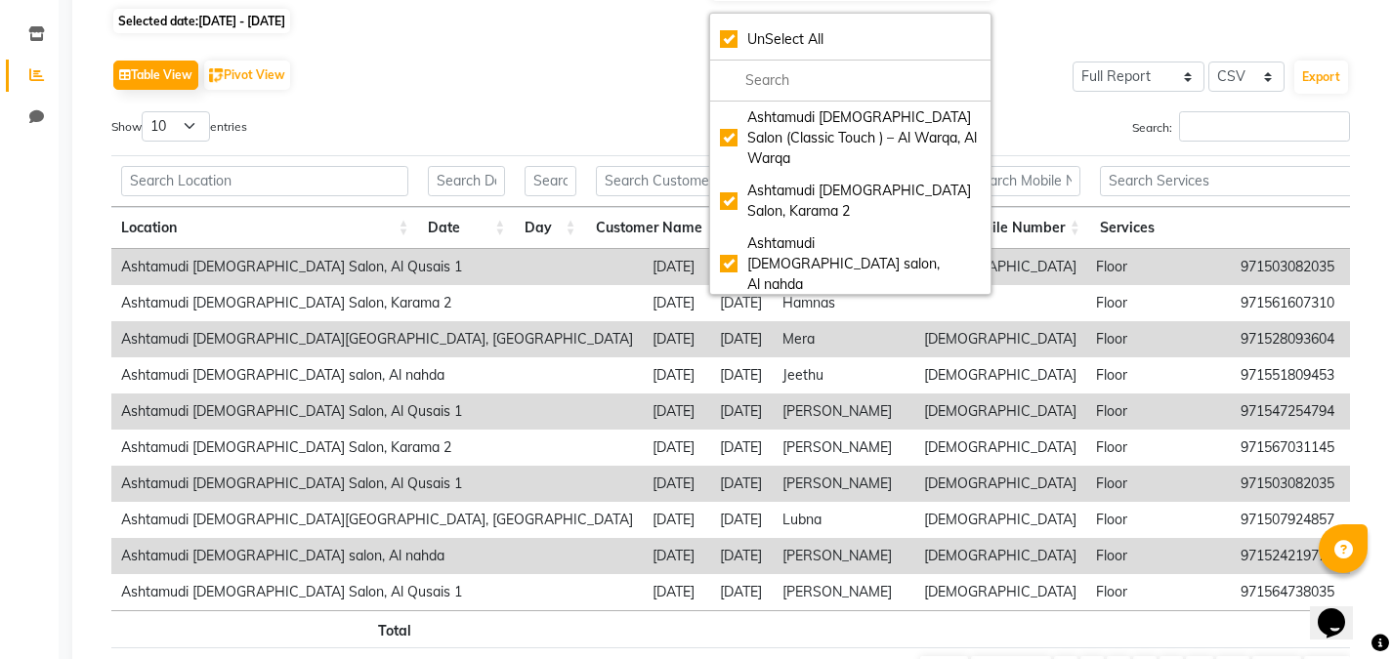
click at [530, 106] on div "Table View Pivot View Select Full Report Filtered Report Select CSV PDF Export …" at bounding box center [730, 374] width 1238 height 639
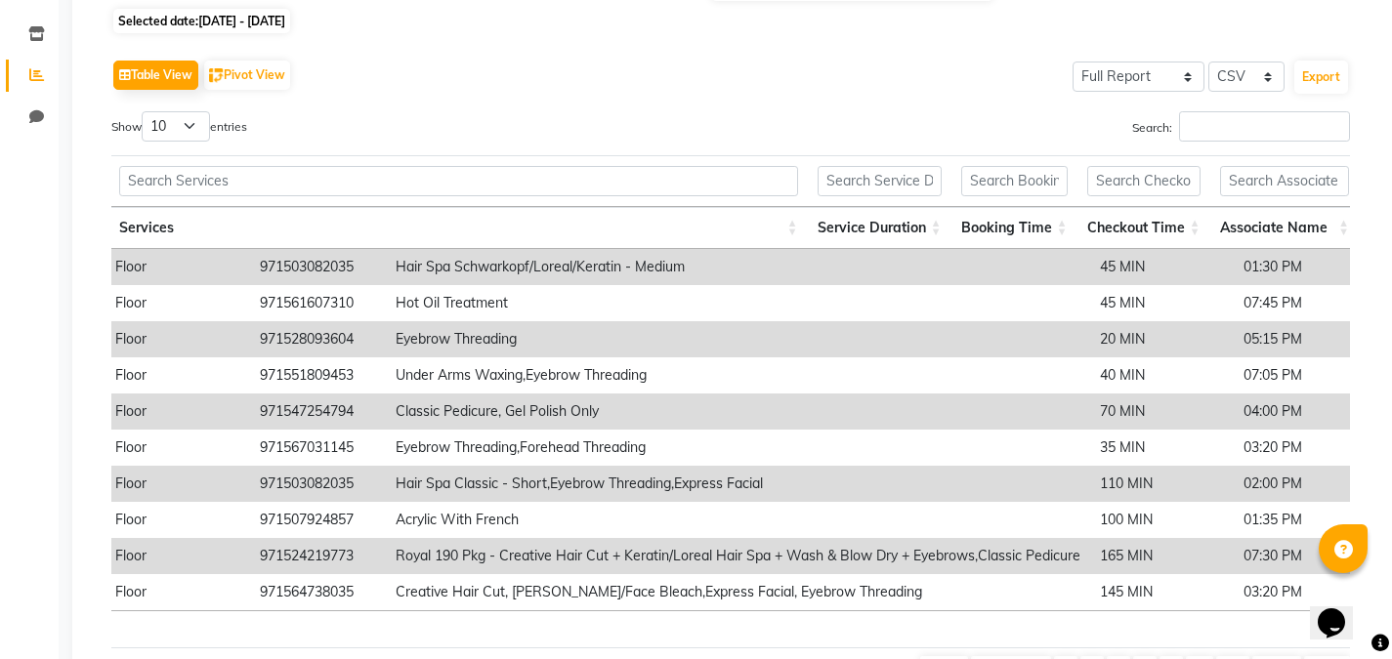
scroll to position [0, 0]
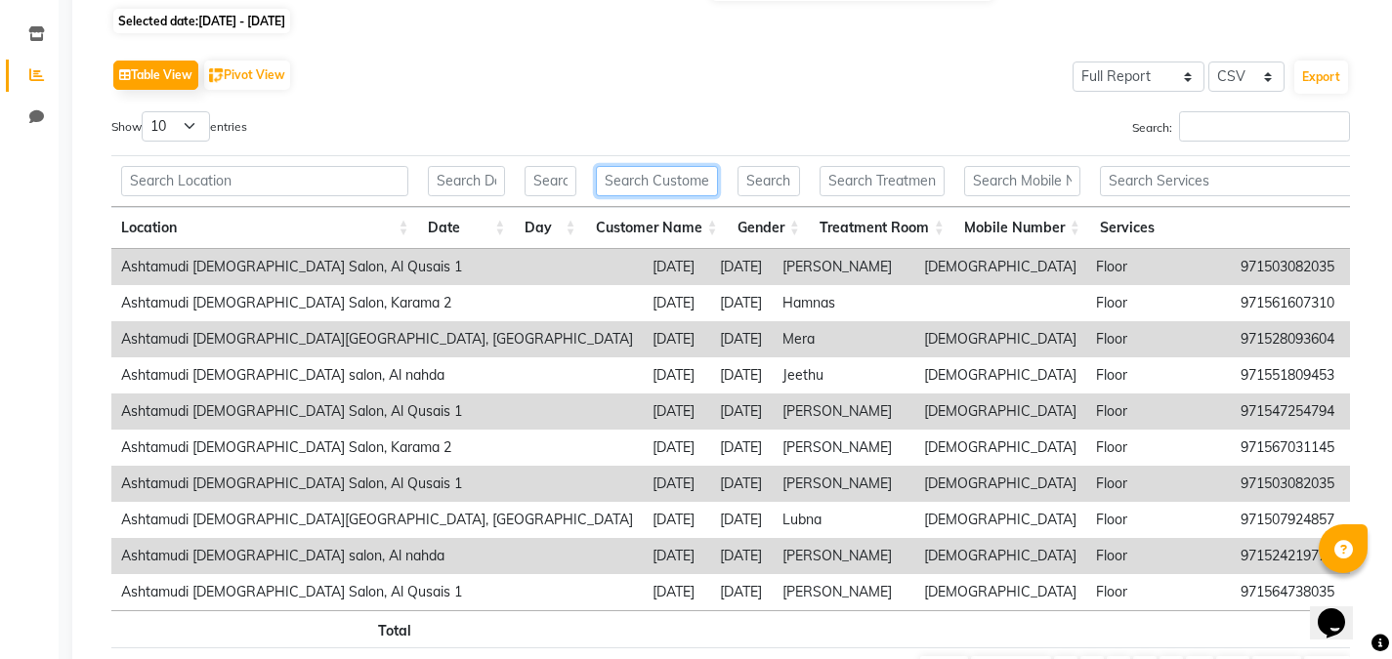
click at [632, 177] on input "text" at bounding box center [657, 181] width 122 height 30
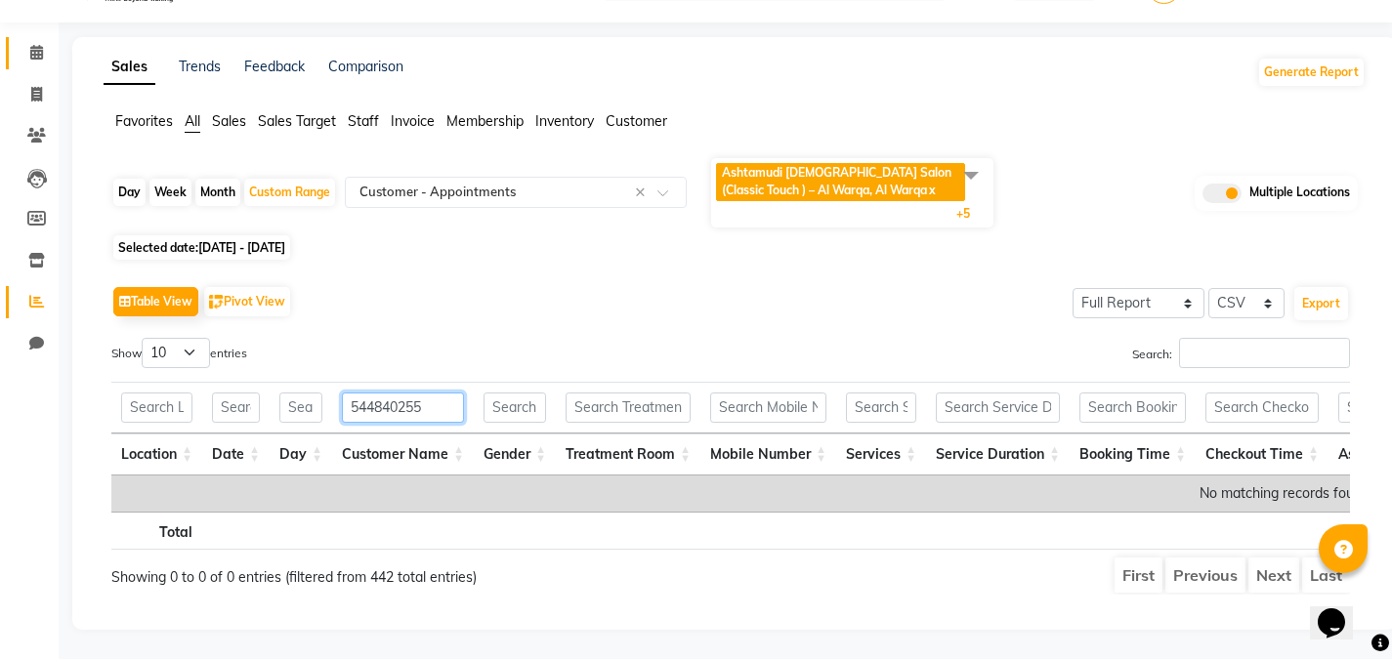
type input "544840255"
click at [48, 42] on span at bounding box center [37, 53] width 34 height 22
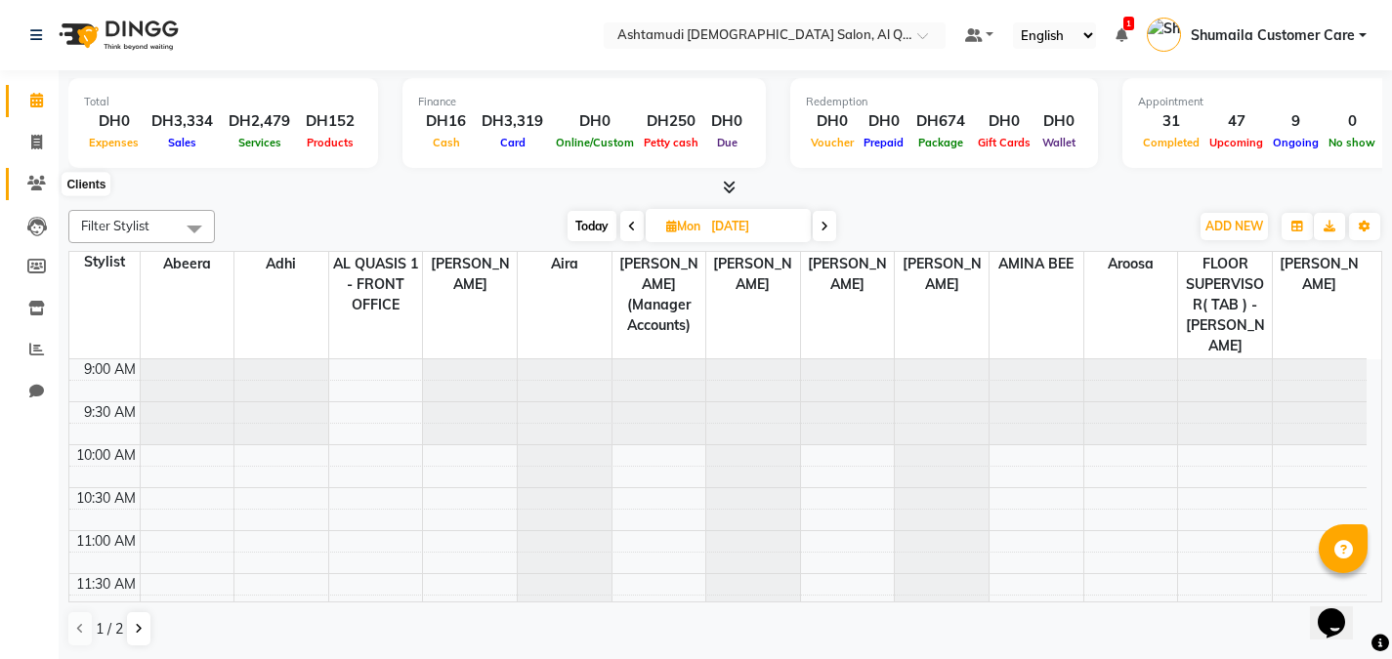
click at [43, 180] on icon at bounding box center [36, 183] width 19 height 15
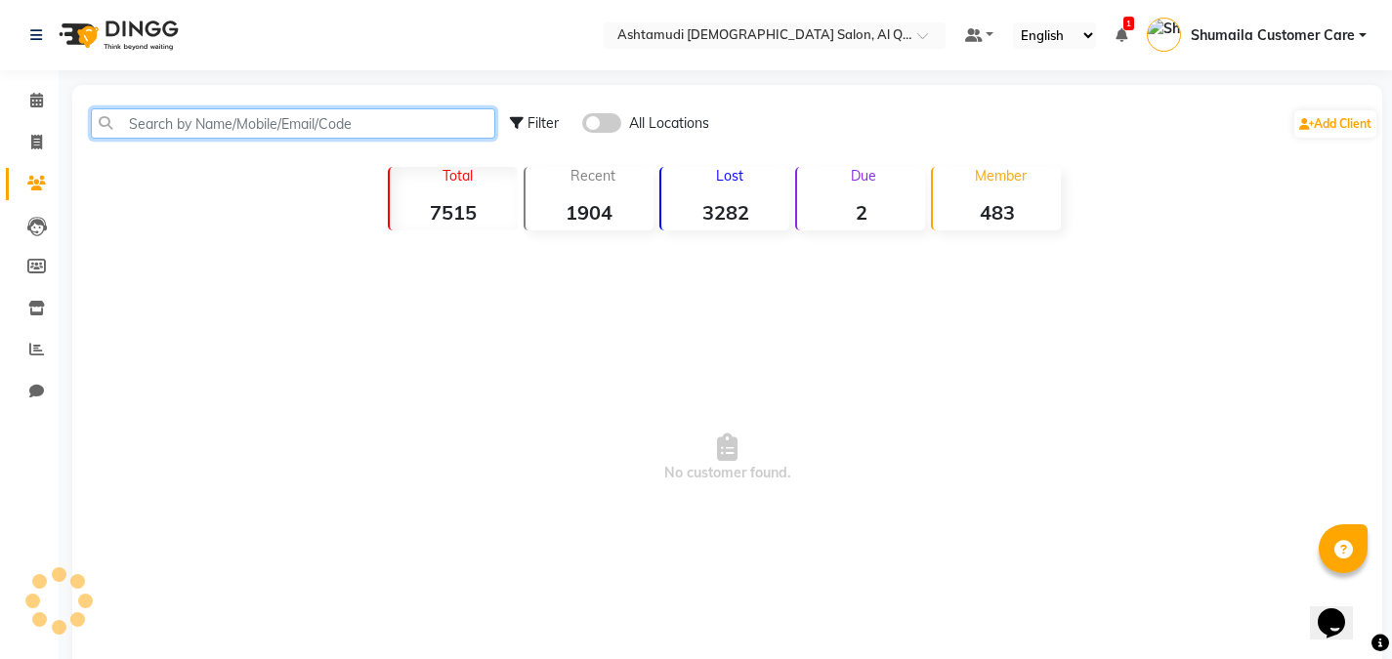
click at [250, 133] on input "text" at bounding box center [293, 123] width 404 height 30
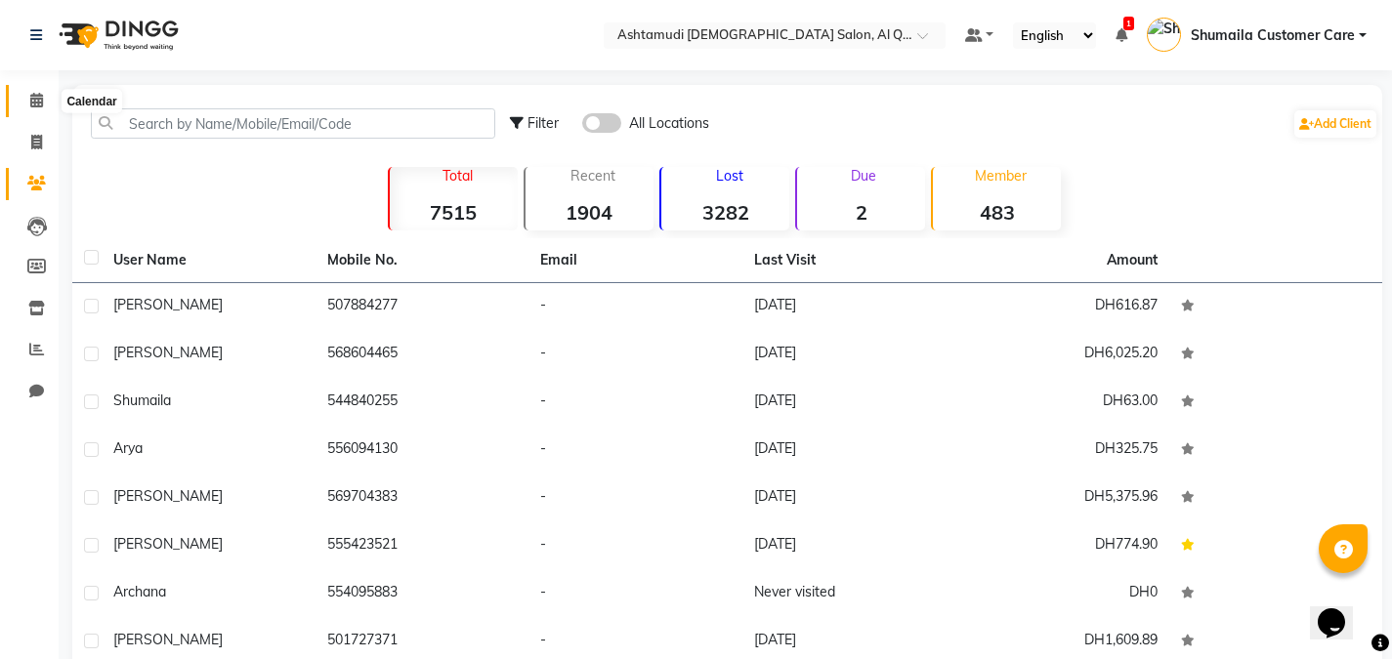
click at [41, 104] on icon at bounding box center [36, 100] width 13 height 15
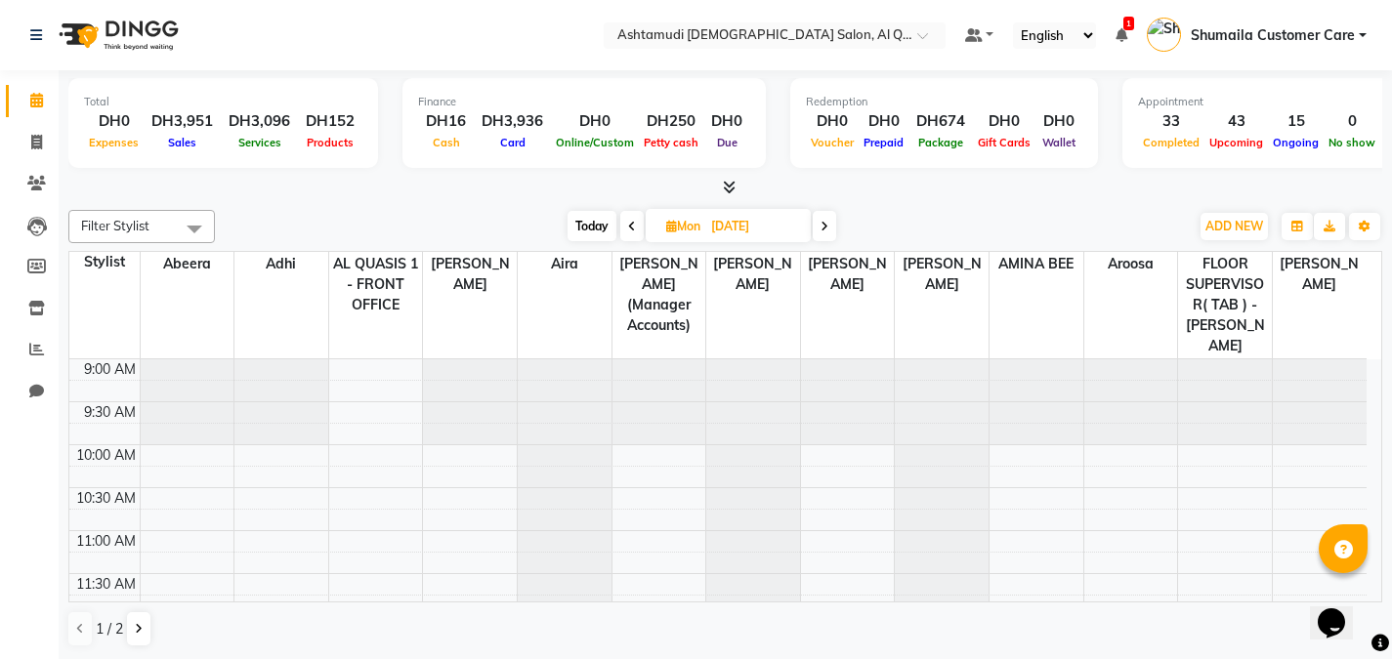
click at [738, 239] on input "[DATE]" at bounding box center [754, 226] width 98 height 29
select select "9"
select select "2025"
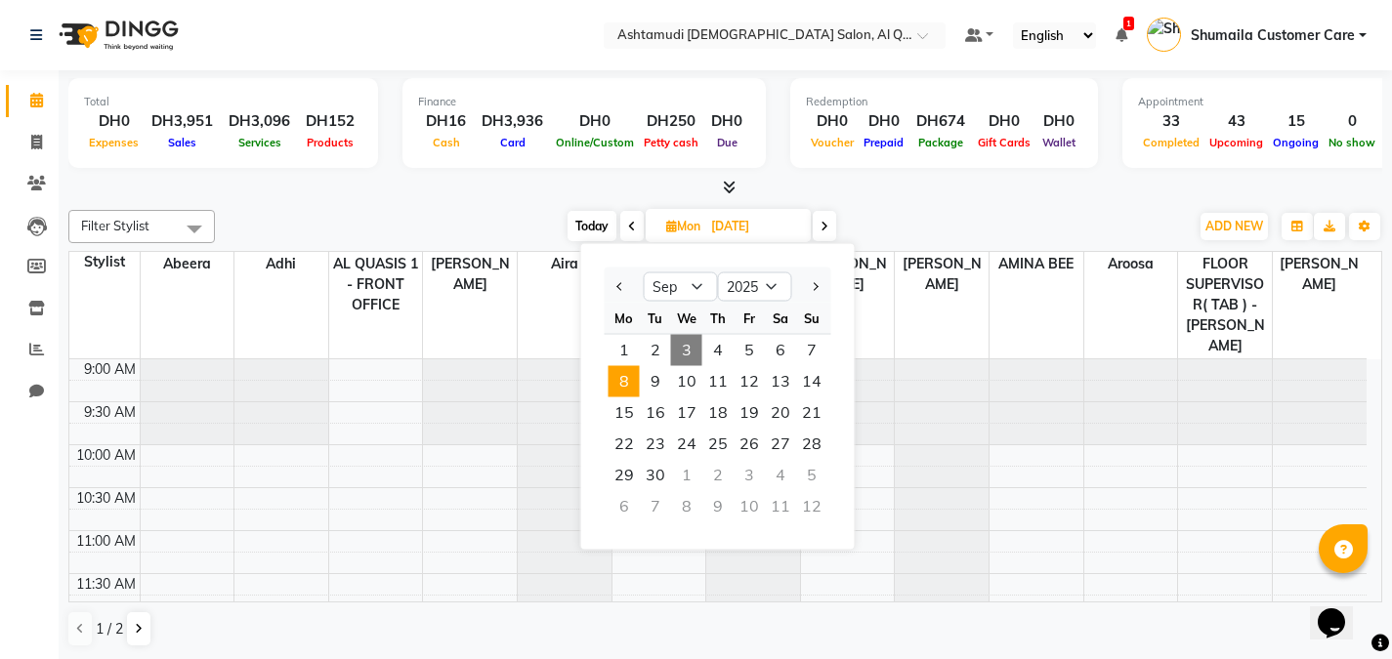
click at [690, 341] on span "3" at bounding box center [686, 350] width 31 height 31
type input "03-09-2025"
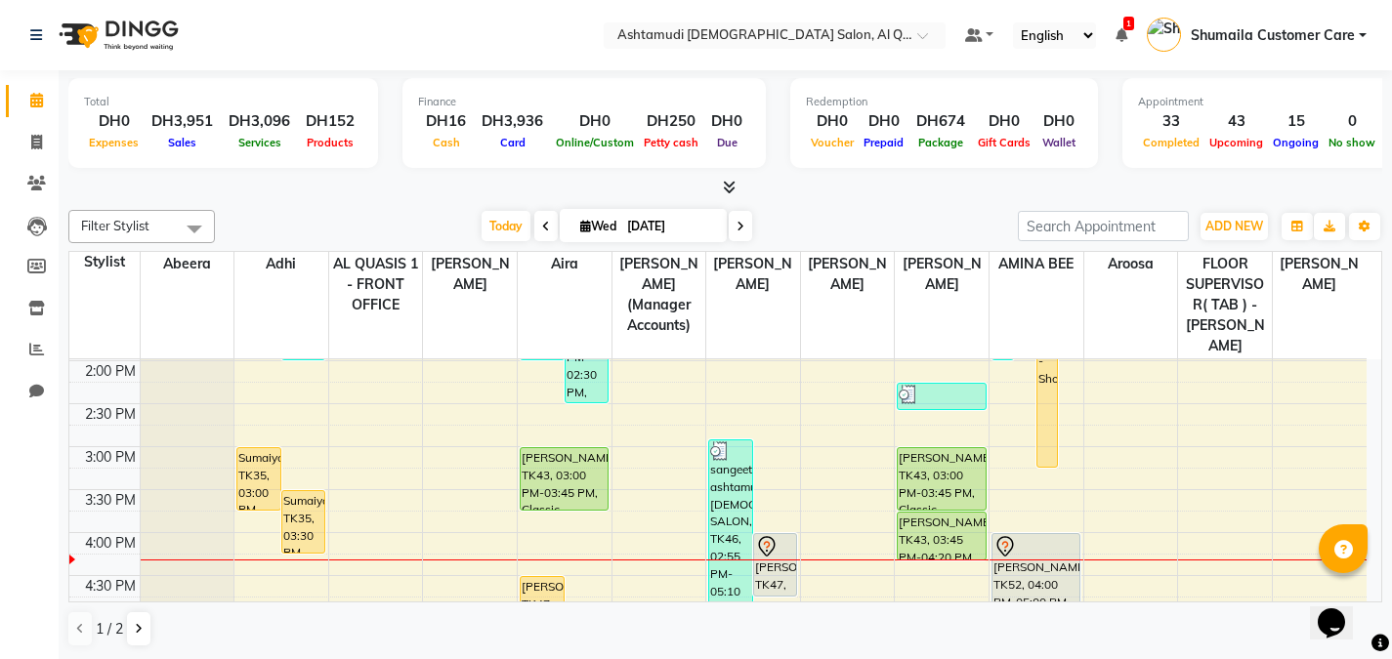
scroll to position [412, 0]
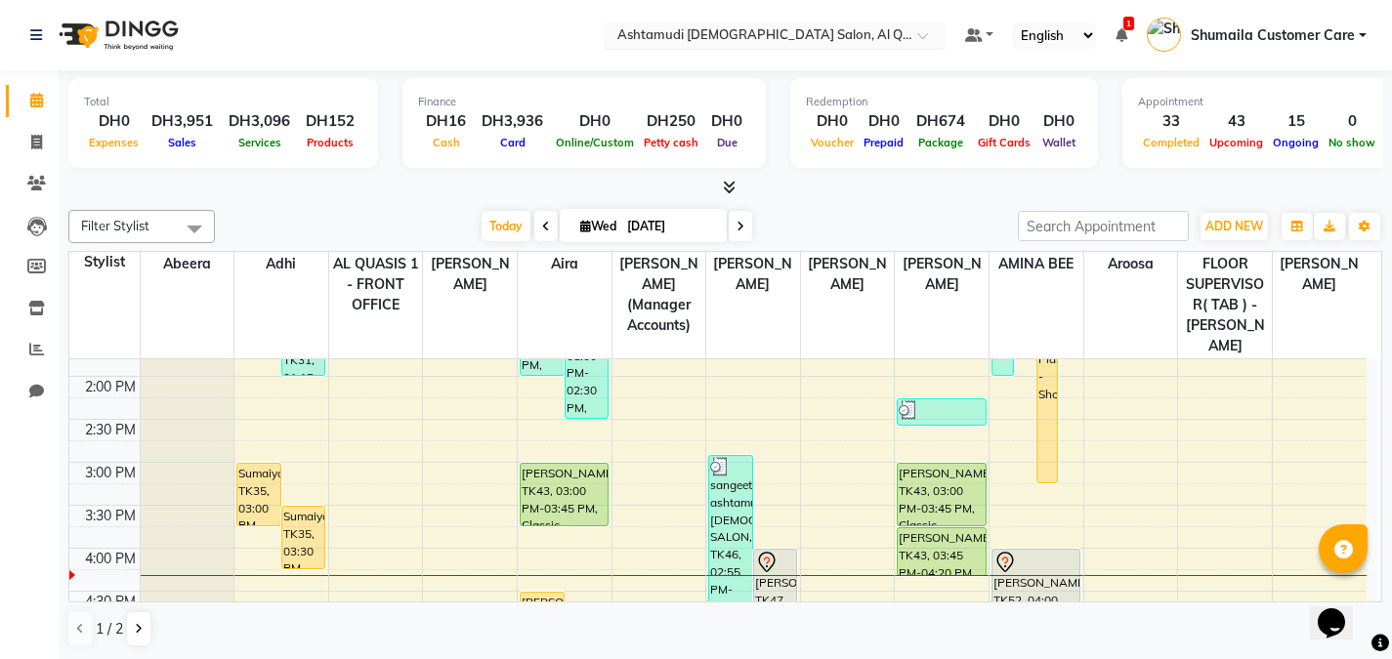
click at [816, 35] on input "text" at bounding box center [754, 37] width 283 height 20
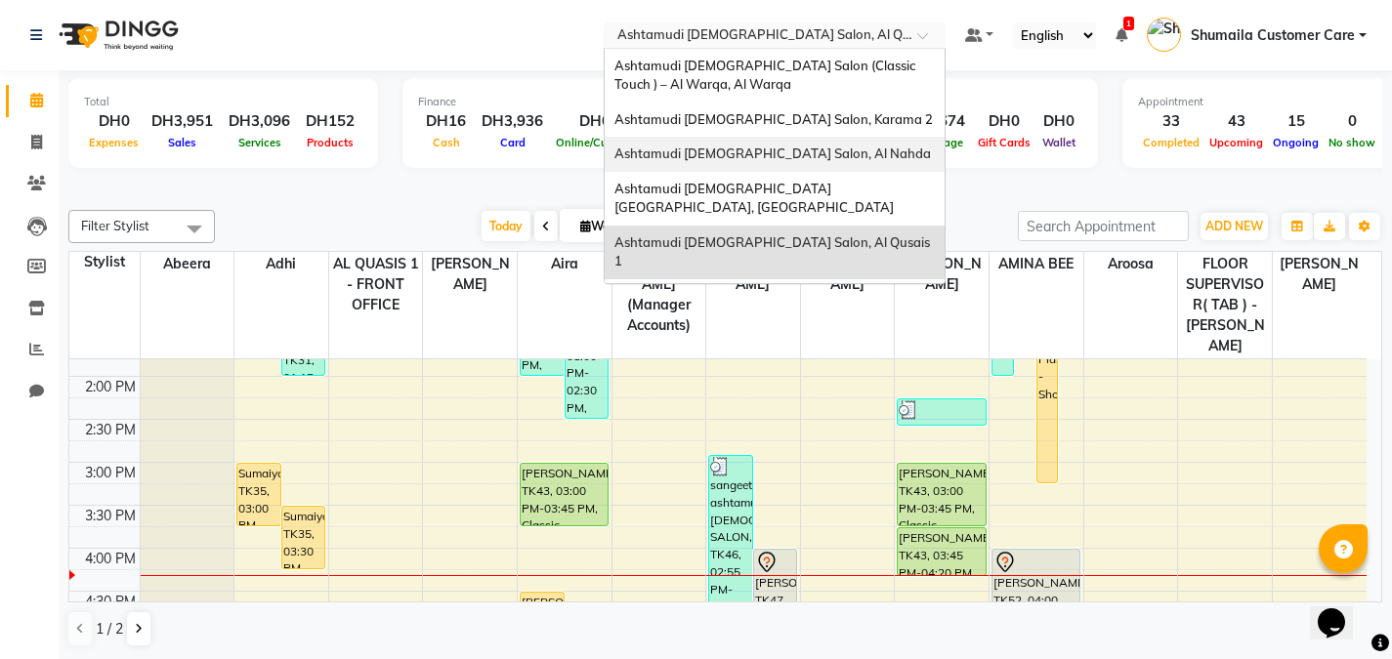
click at [793, 141] on div "Ashtamudi [DEMOGRAPHIC_DATA] Salon, Al Nahda" at bounding box center [775, 154] width 340 height 35
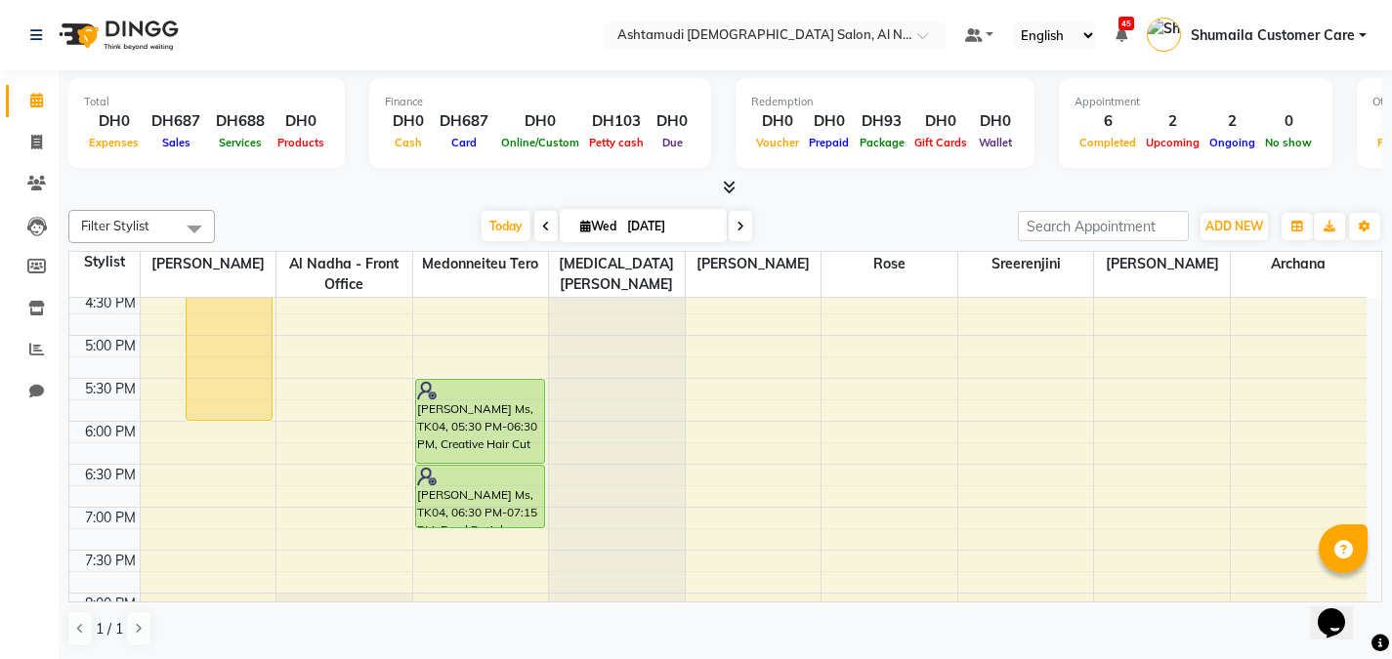
scroll to position [643, 0]
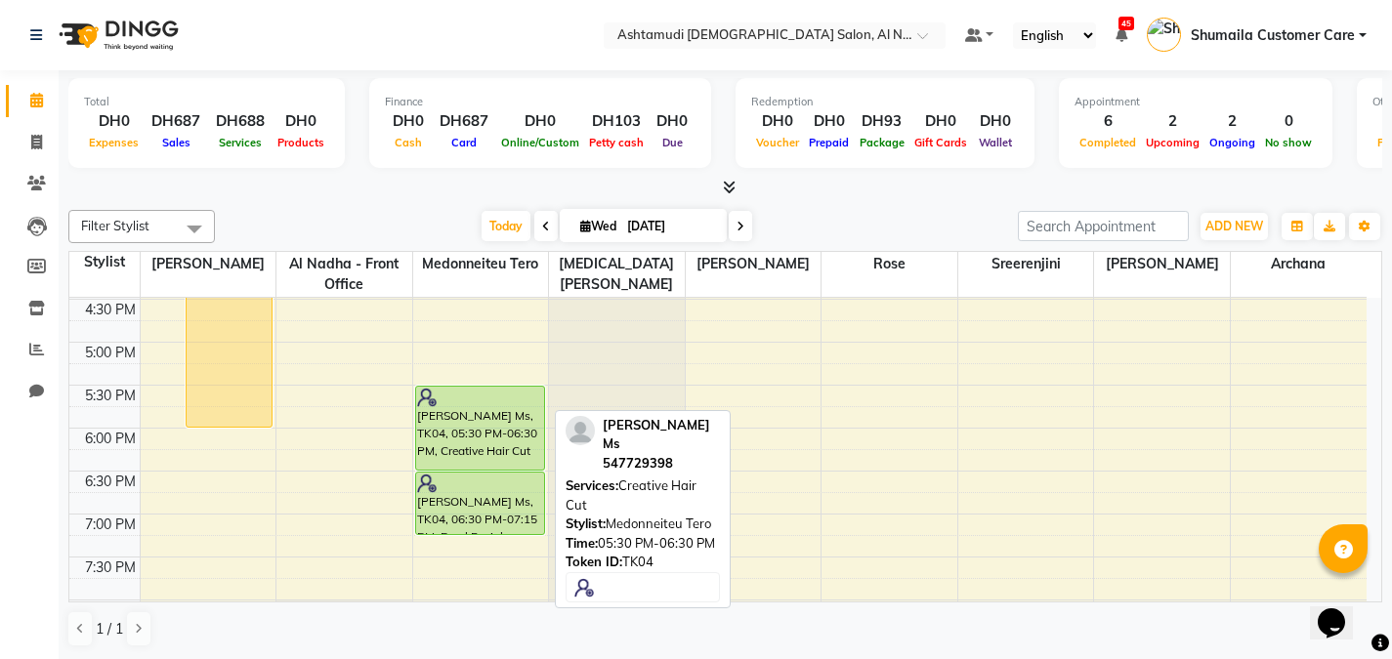
click at [516, 417] on div "[PERSON_NAME] Ms, TK04, 05:30 PM-06:30 PM, Creative Hair Cut" at bounding box center [480, 428] width 128 height 83
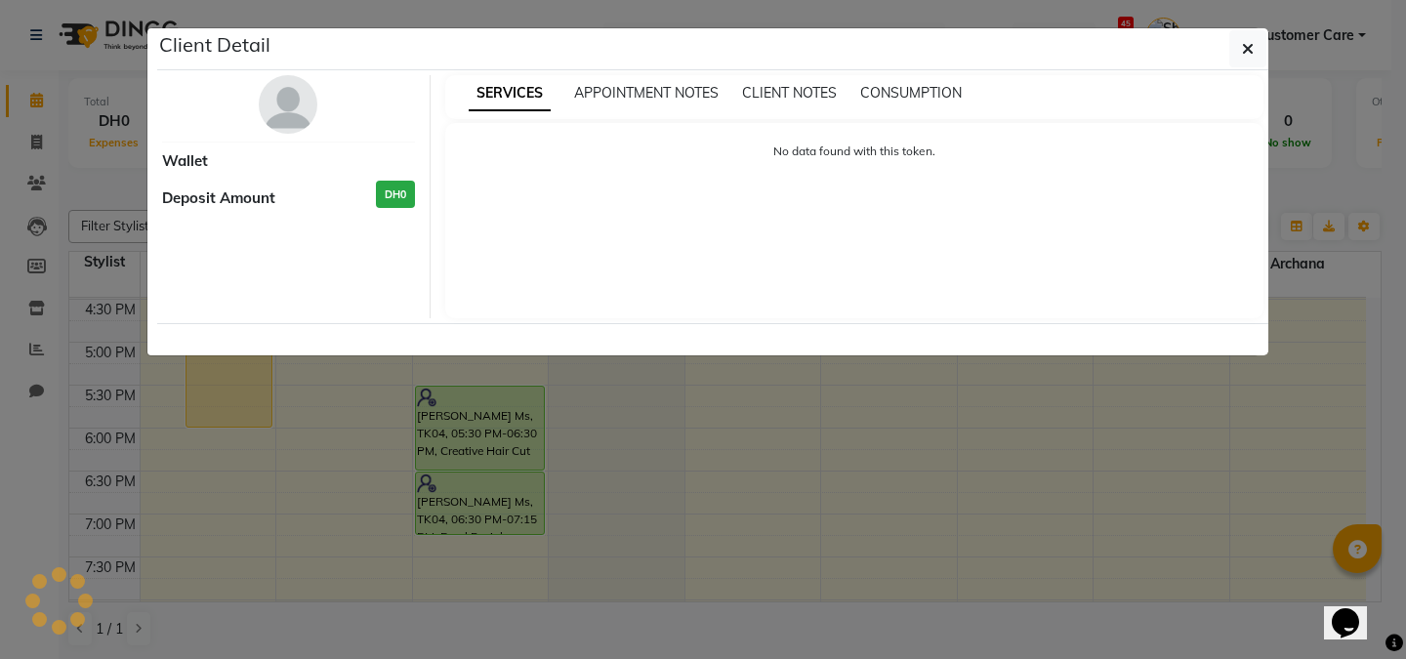
select select "5"
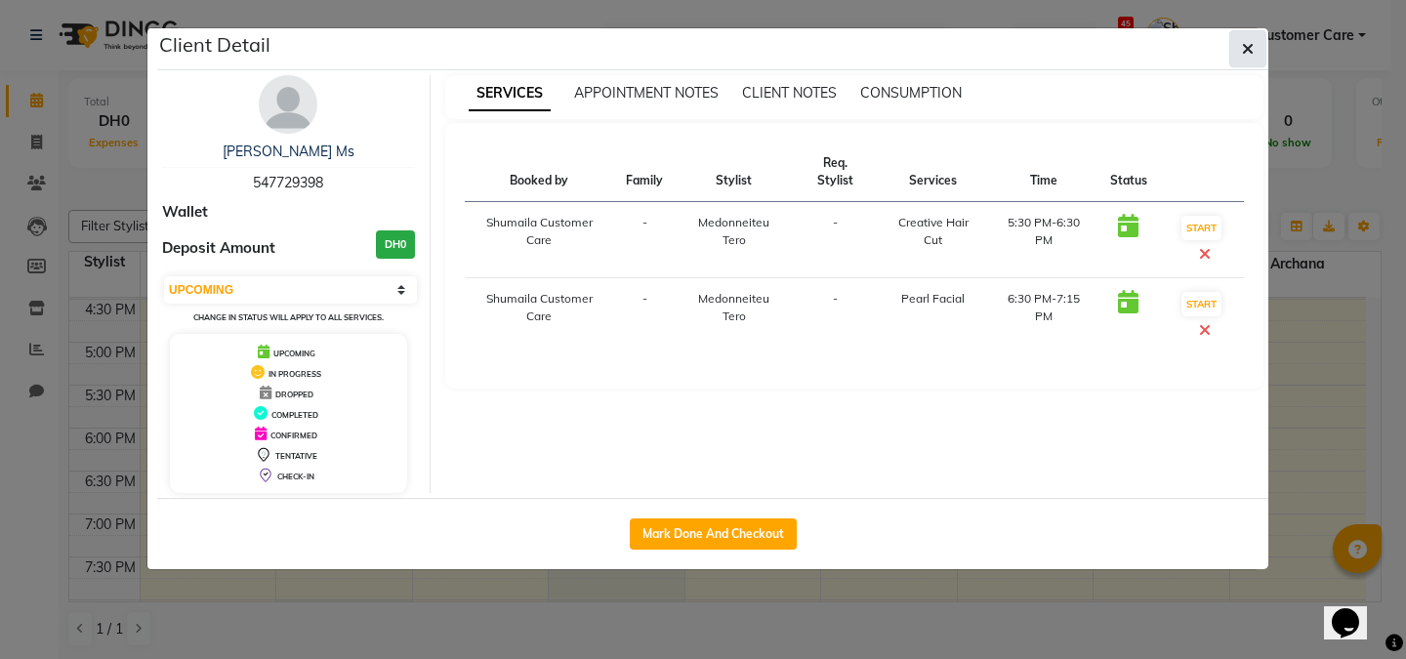
click at [1247, 44] on icon "button" at bounding box center [1248, 49] width 12 height 16
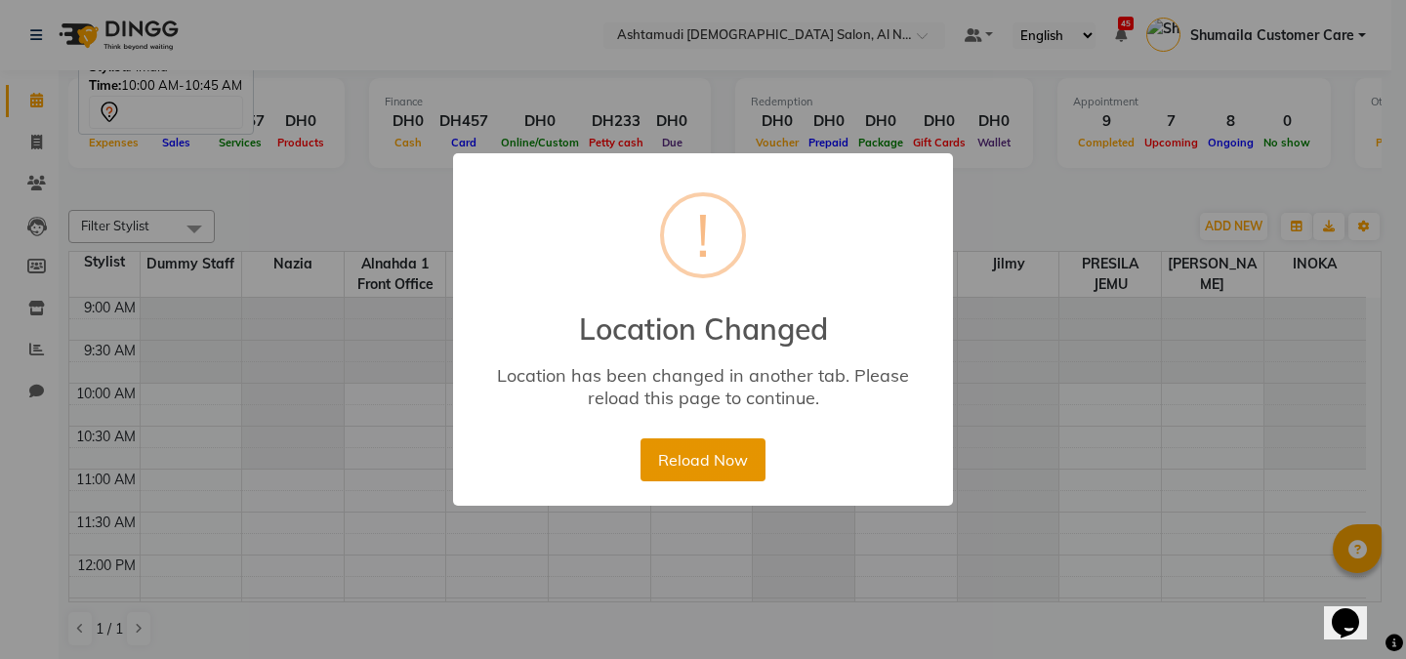
click at [703, 468] on button "Reload Now" at bounding box center [703, 460] width 124 height 43
